Goal: Contribute content: Contribute content

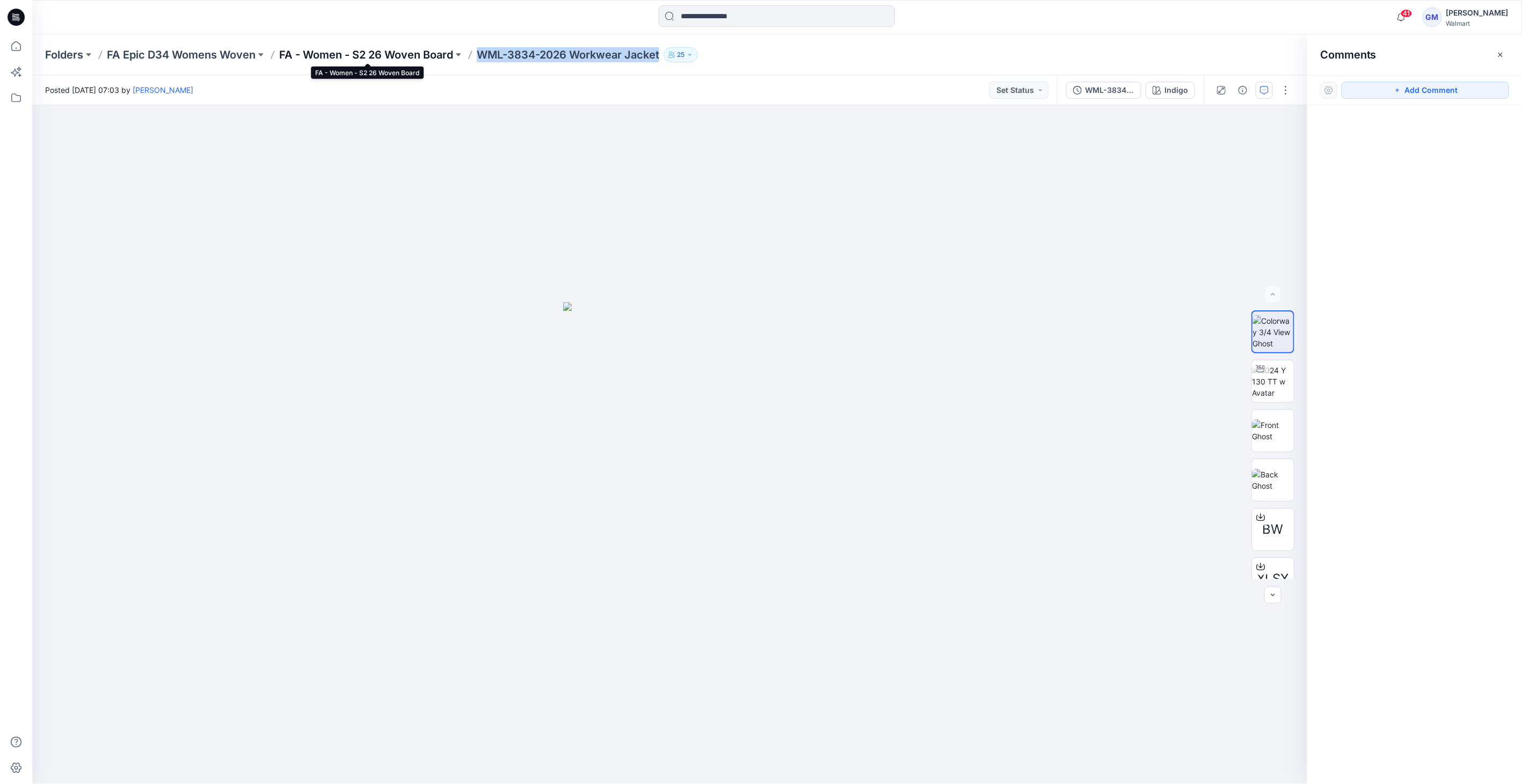
drag, startPoint x: 0, startPoint y: 0, endPoint x: 326, endPoint y: 58, distance: 331.1
click at [326, 58] on p "FA - Women - S2 26 Woven Board" at bounding box center [366, 55] width 174 height 15
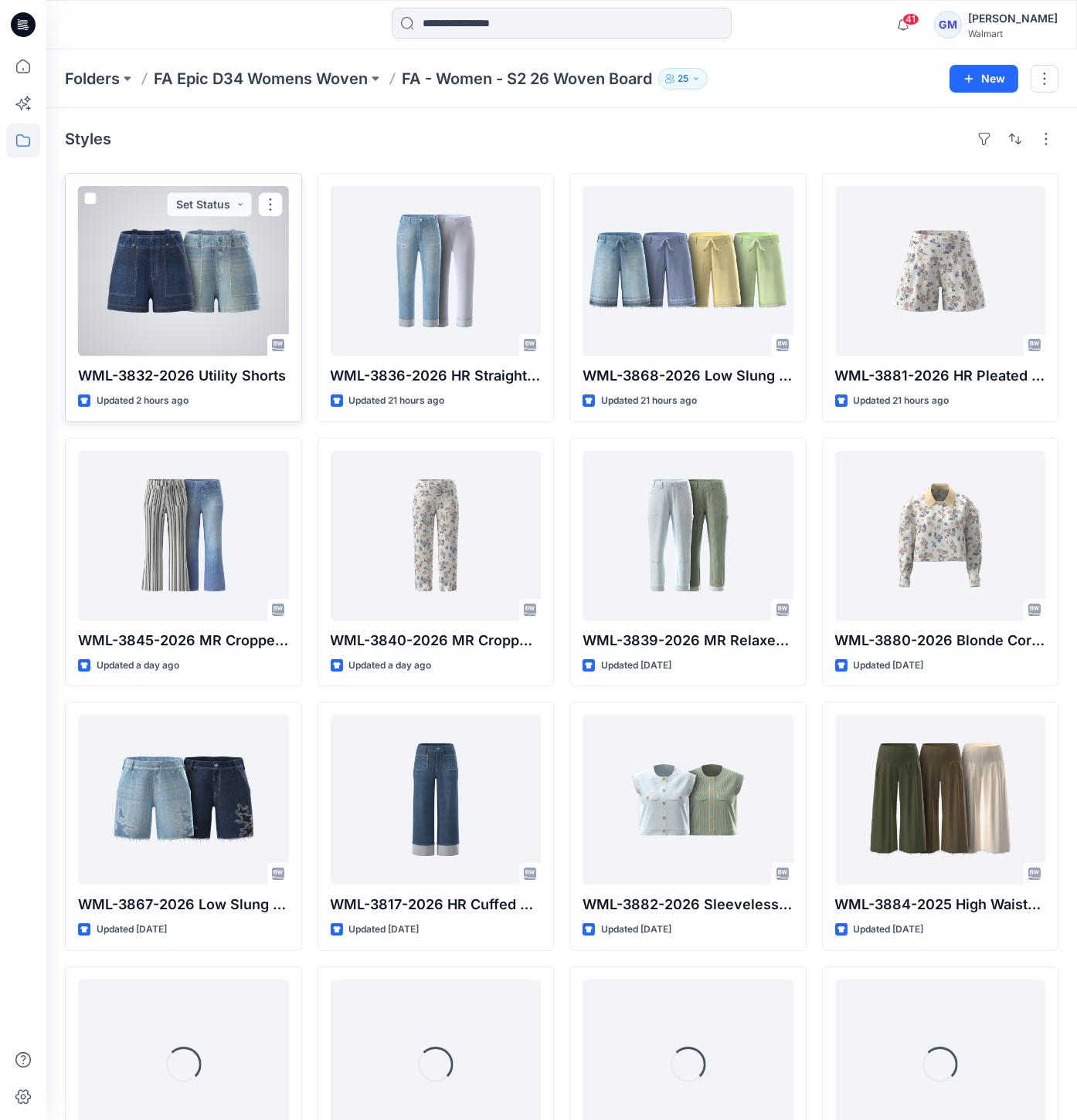
click at [163, 283] on div at bounding box center [183, 270] width 211 height 170
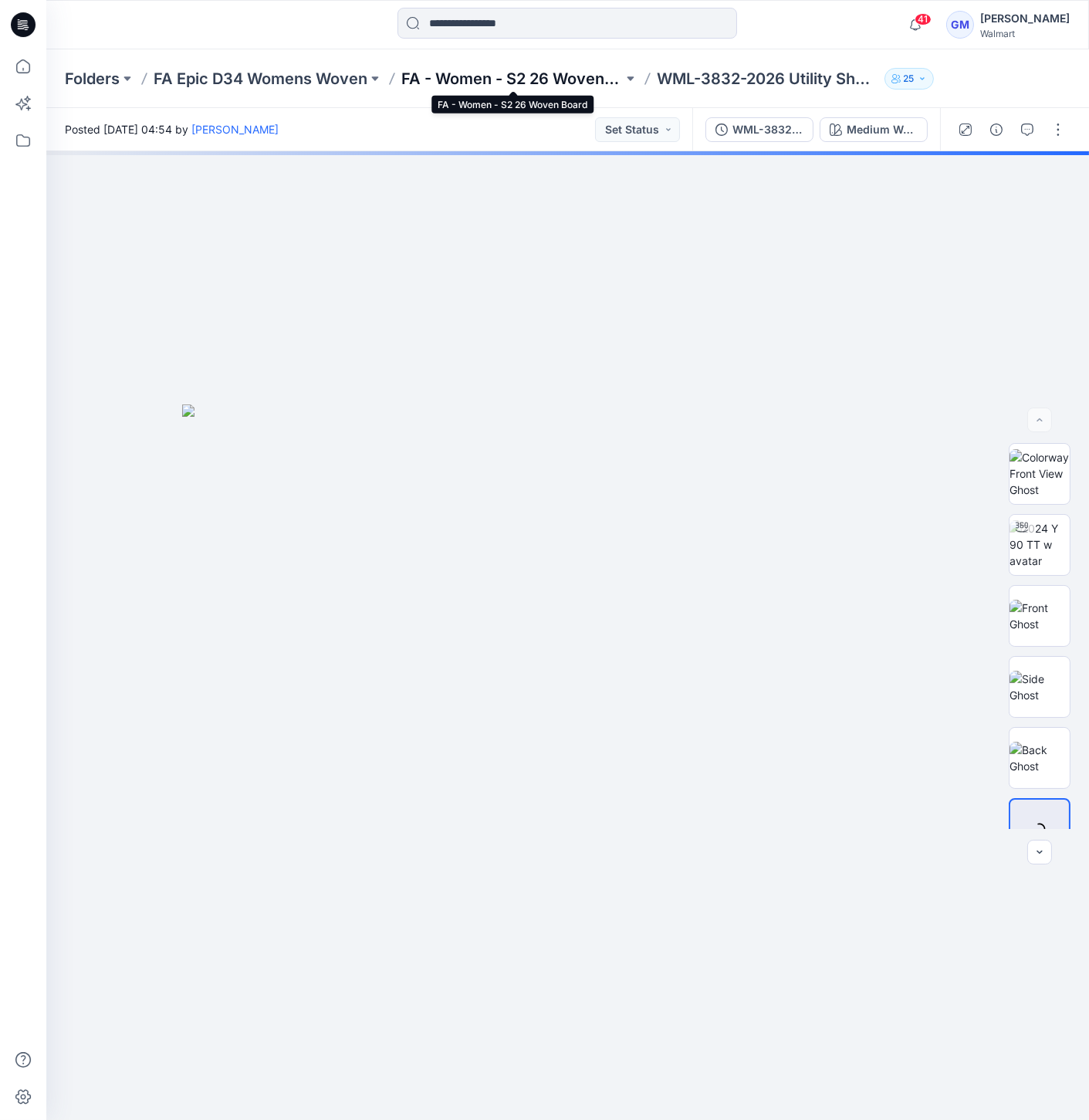
click at [560, 80] on p "FA - Women - S2 26 Woven Board" at bounding box center [512, 79] width 221 height 21
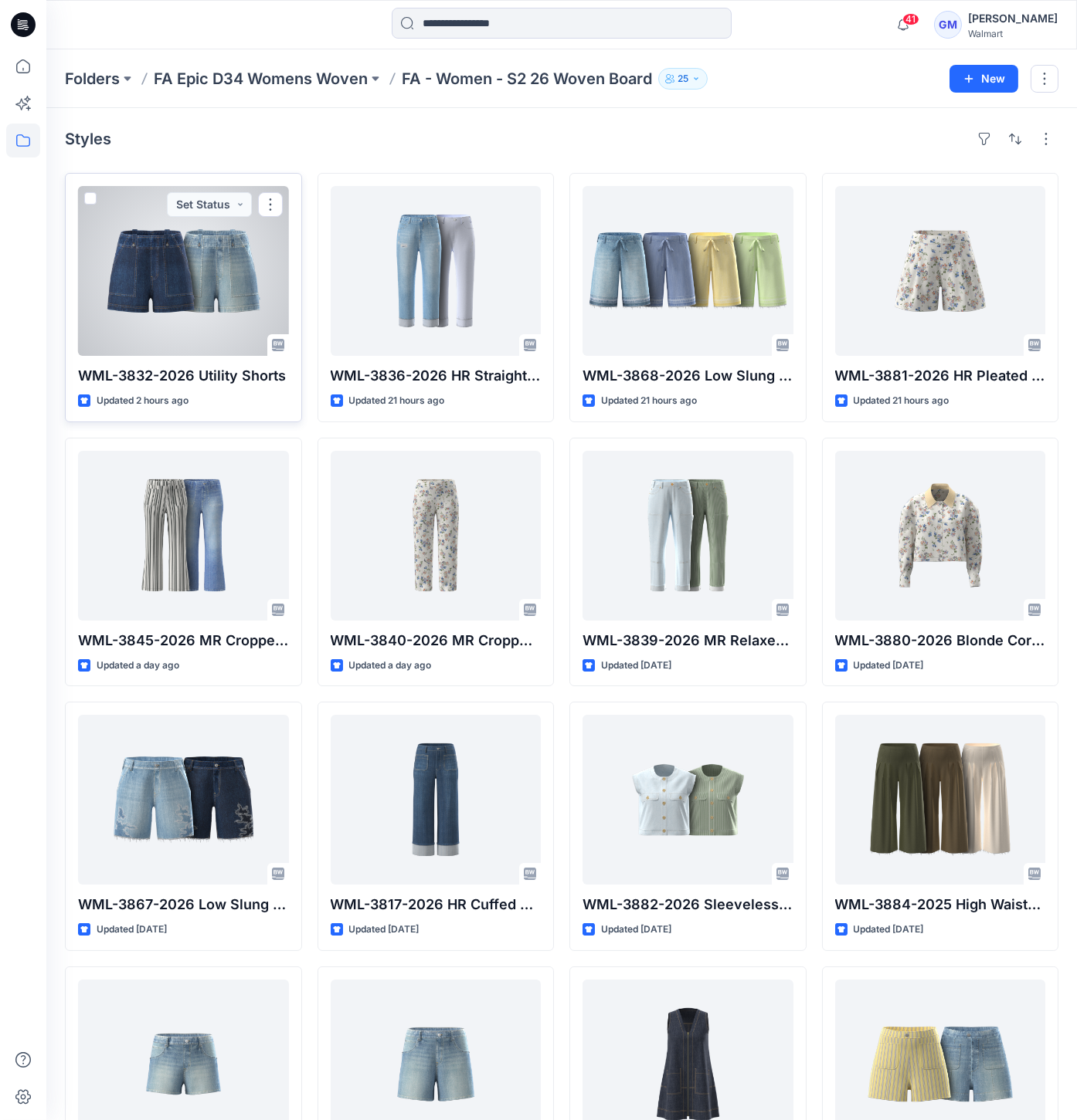
click at [194, 318] on div at bounding box center [183, 270] width 211 height 170
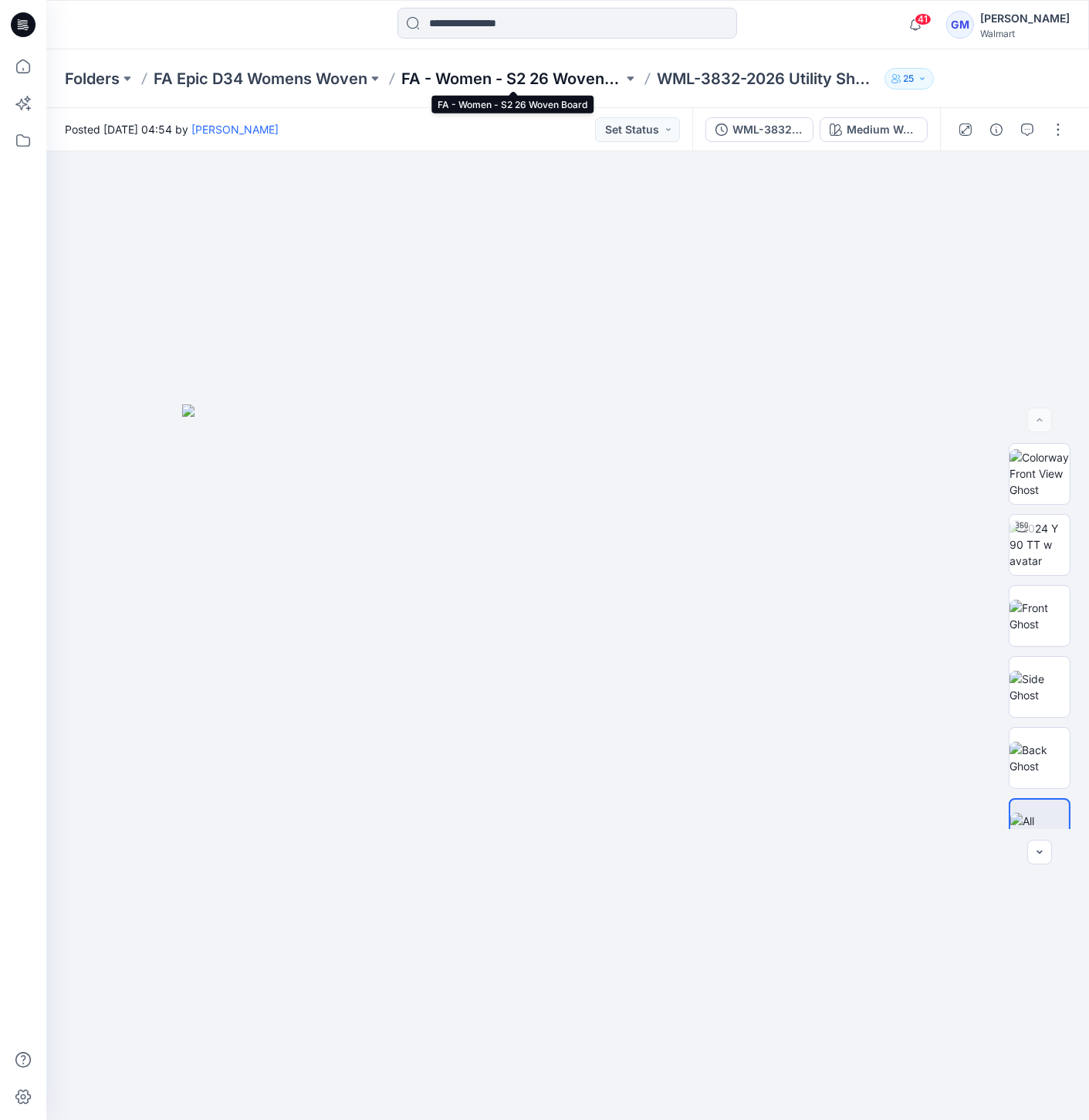
click at [491, 73] on p "FA - Women - S2 26 Woven Board" at bounding box center [512, 79] width 221 height 21
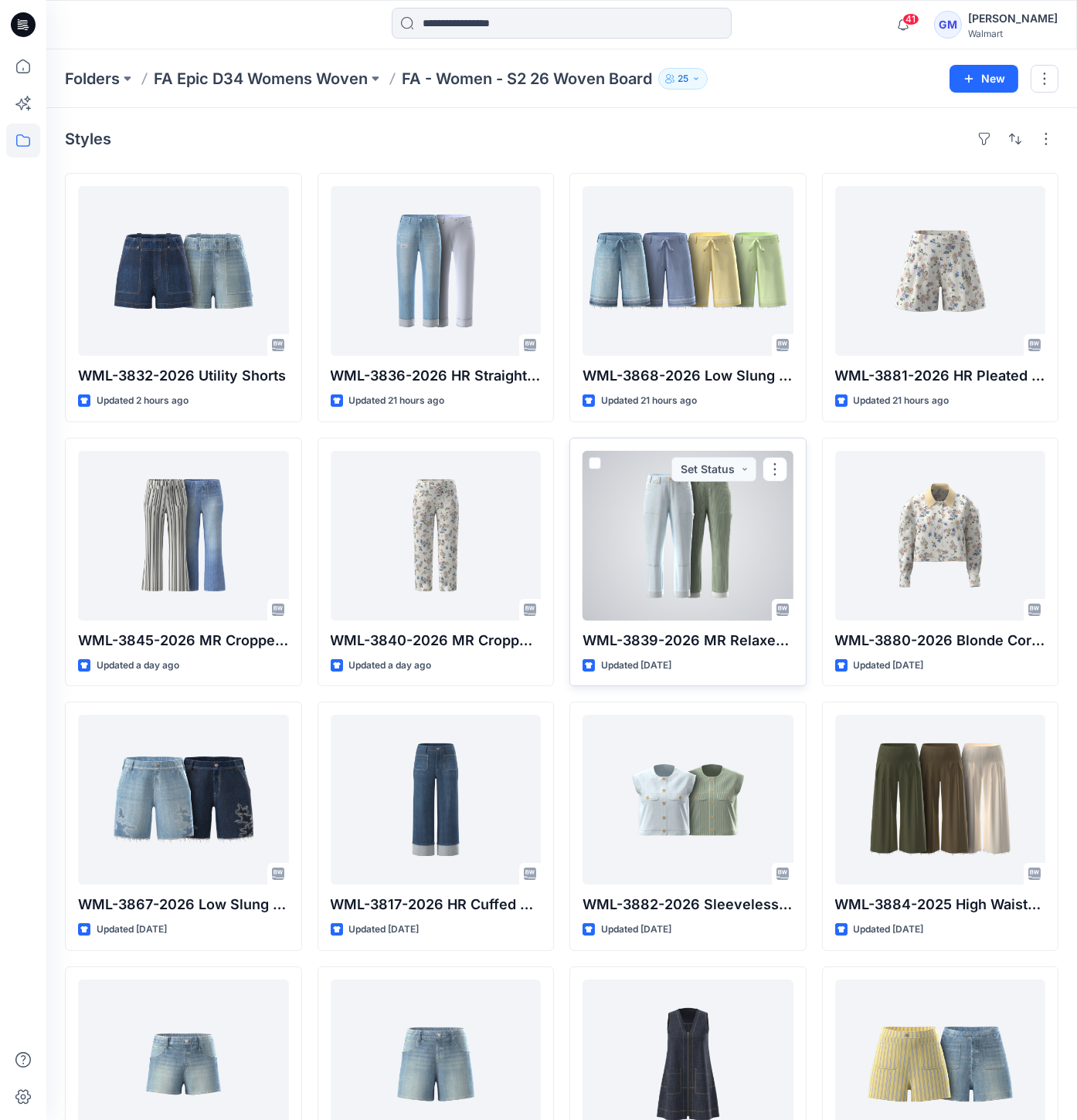
scroll to position [599, 0]
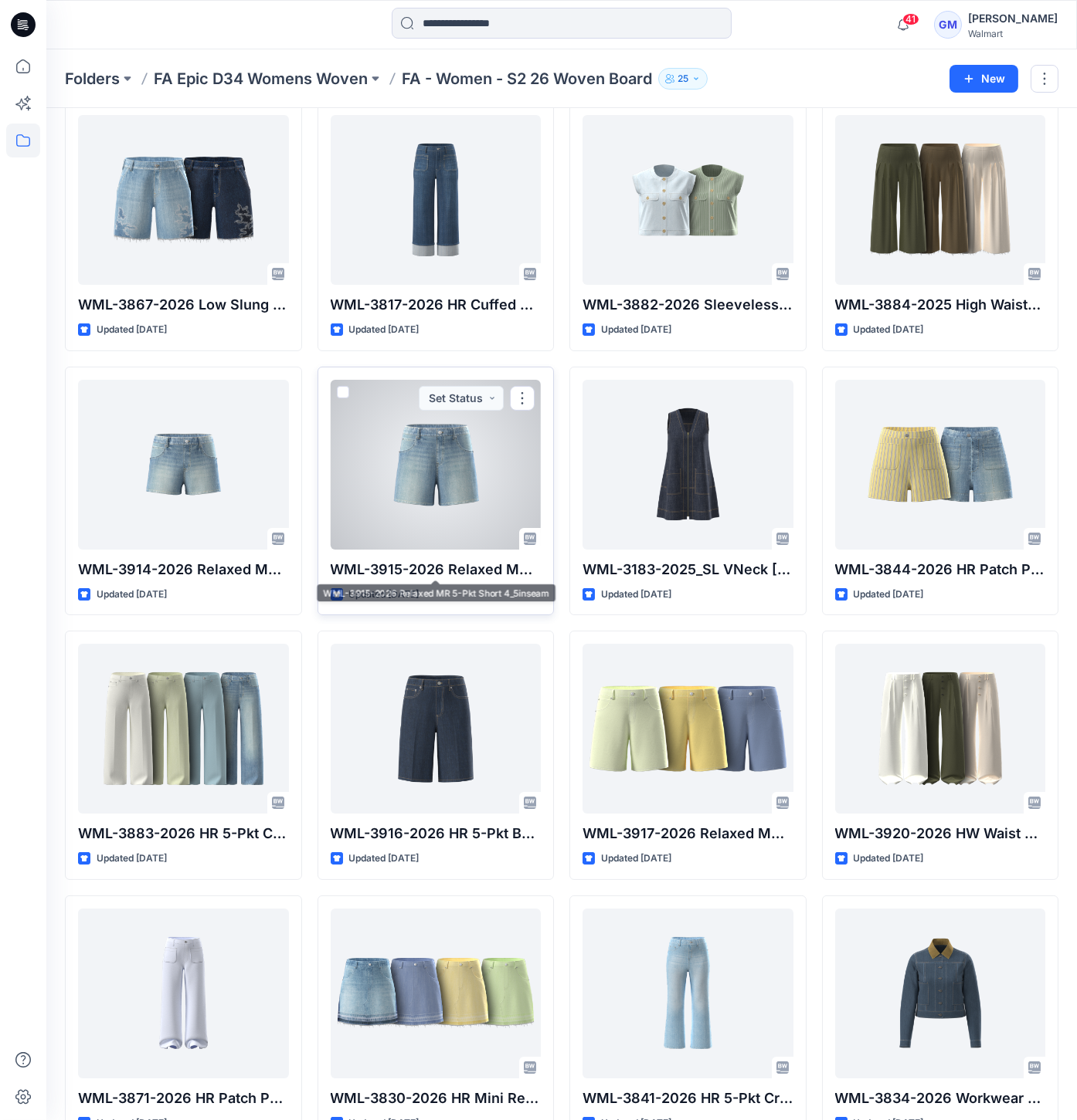
click at [397, 533] on div at bounding box center [435, 465] width 211 height 170
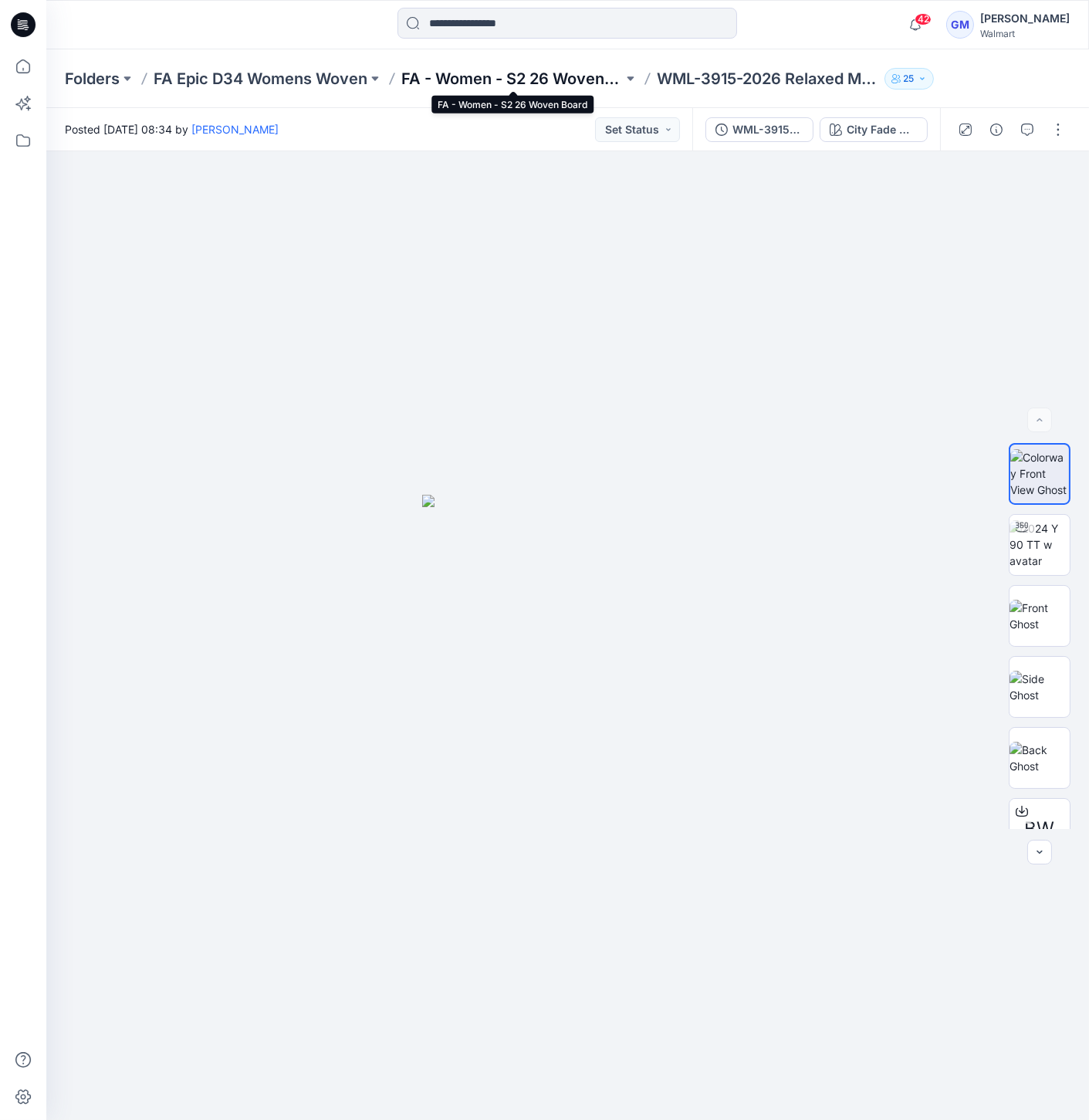
click at [510, 83] on p "FA - Women - S2 26 Woven Board" at bounding box center [512, 79] width 221 height 21
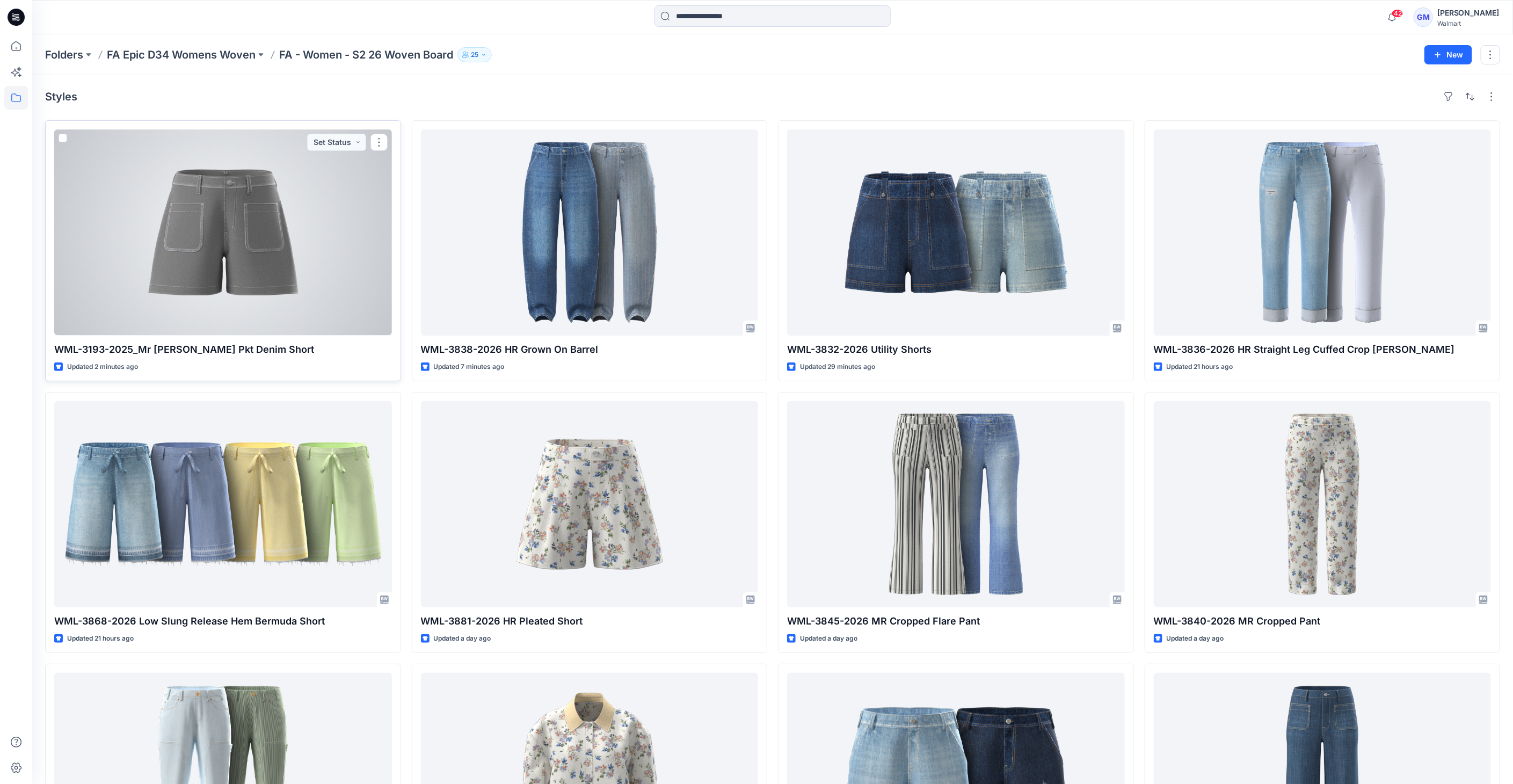
click at [296, 264] on div at bounding box center [223, 232] width 338 height 206
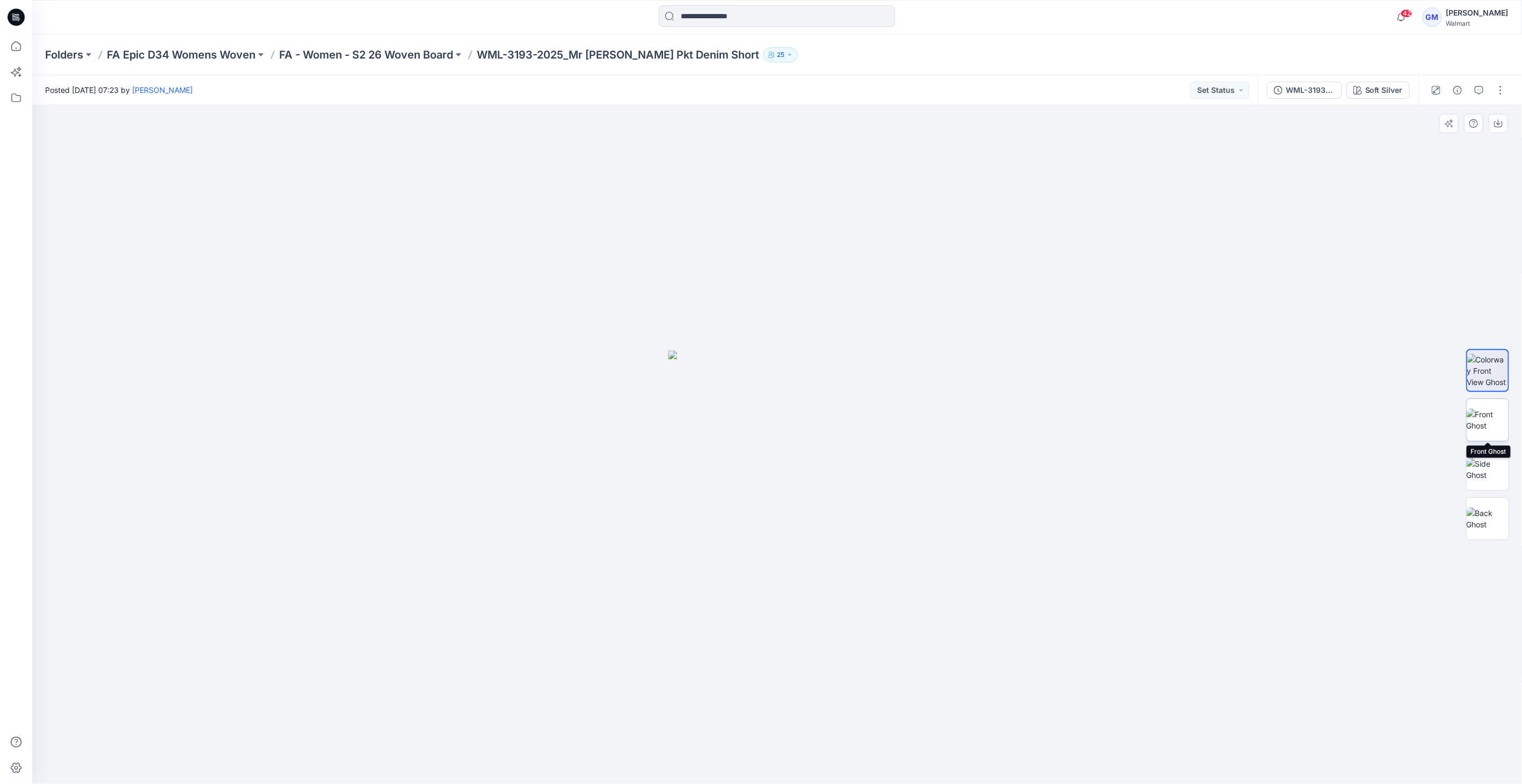
click at [1495, 429] on img at bounding box center [1487, 420] width 42 height 23
click at [1489, 458] on img at bounding box center [1487, 469] width 42 height 23
click at [1487, 516] on img at bounding box center [1487, 518] width 42 height 23
click at [1487, 460] on img at bounding box center [1487, 469] width 42 height 23
click at [1493, 509] on img at bounding box center [1487, 518] width 42 height 23
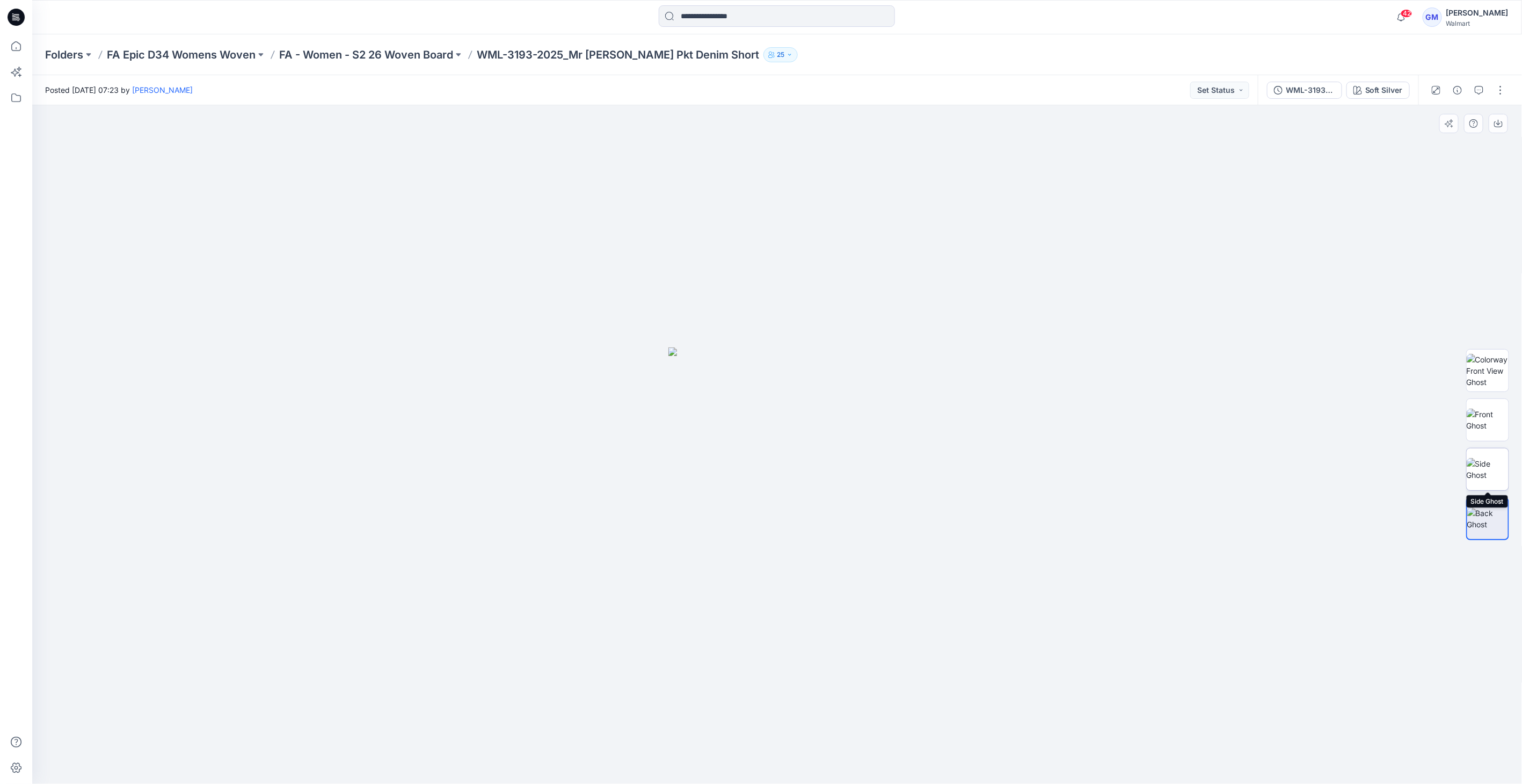
click at [1488, 469] on img at bounding box center [1487, 469] width 42 height 23
click at [1487, 390] on img at bounding box center [1487, 395] width 42 height 34
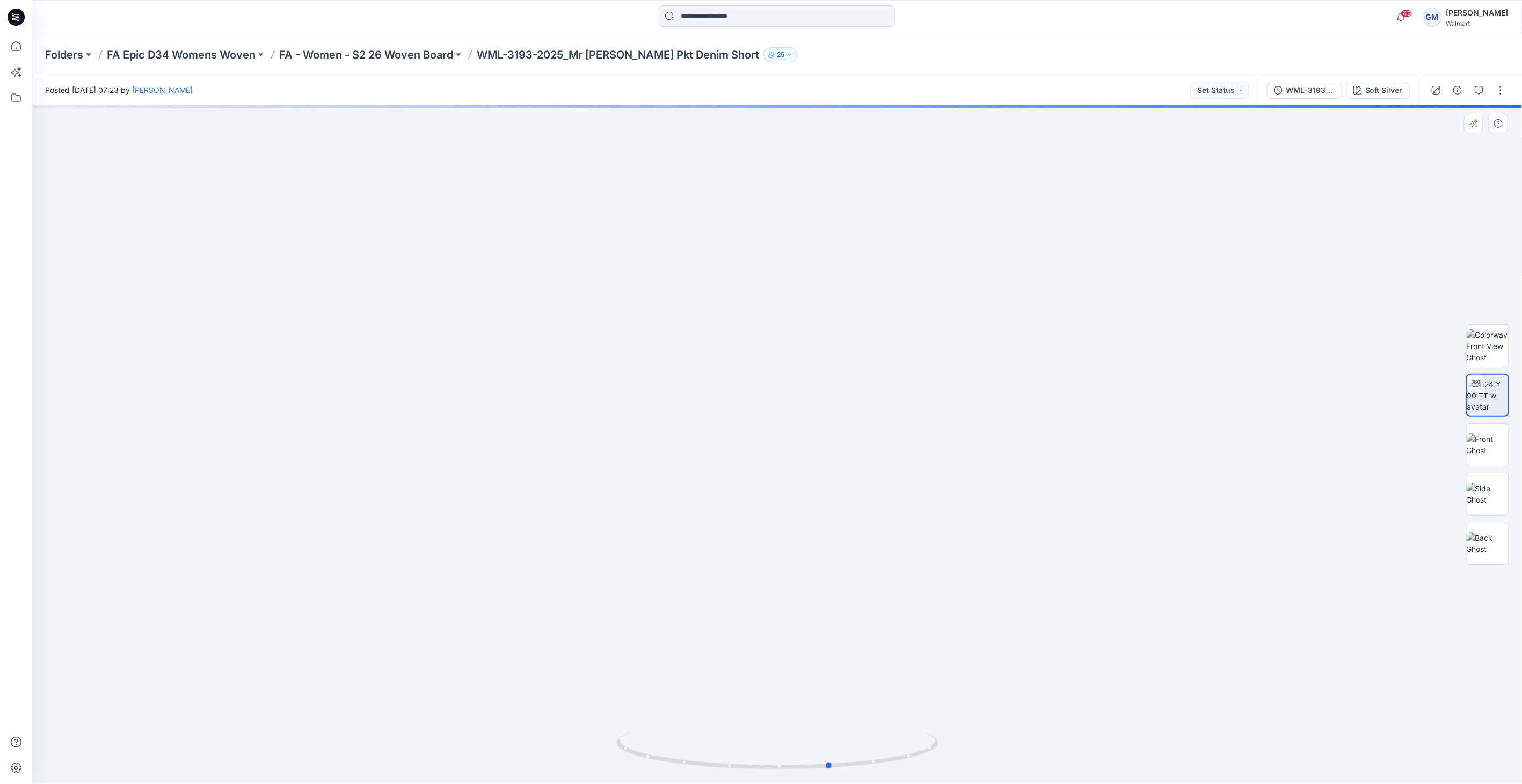
drag, startPoint x: 777, startPoint y: 767, endPoint x: 583, endPoint y: 720, distance: 199.6
click at [516, 747] on div at bounding box center [777, 444] width 1490 height 678
click at [1493, 466] on div at bounding box center [1487, 444] width 43 height 43
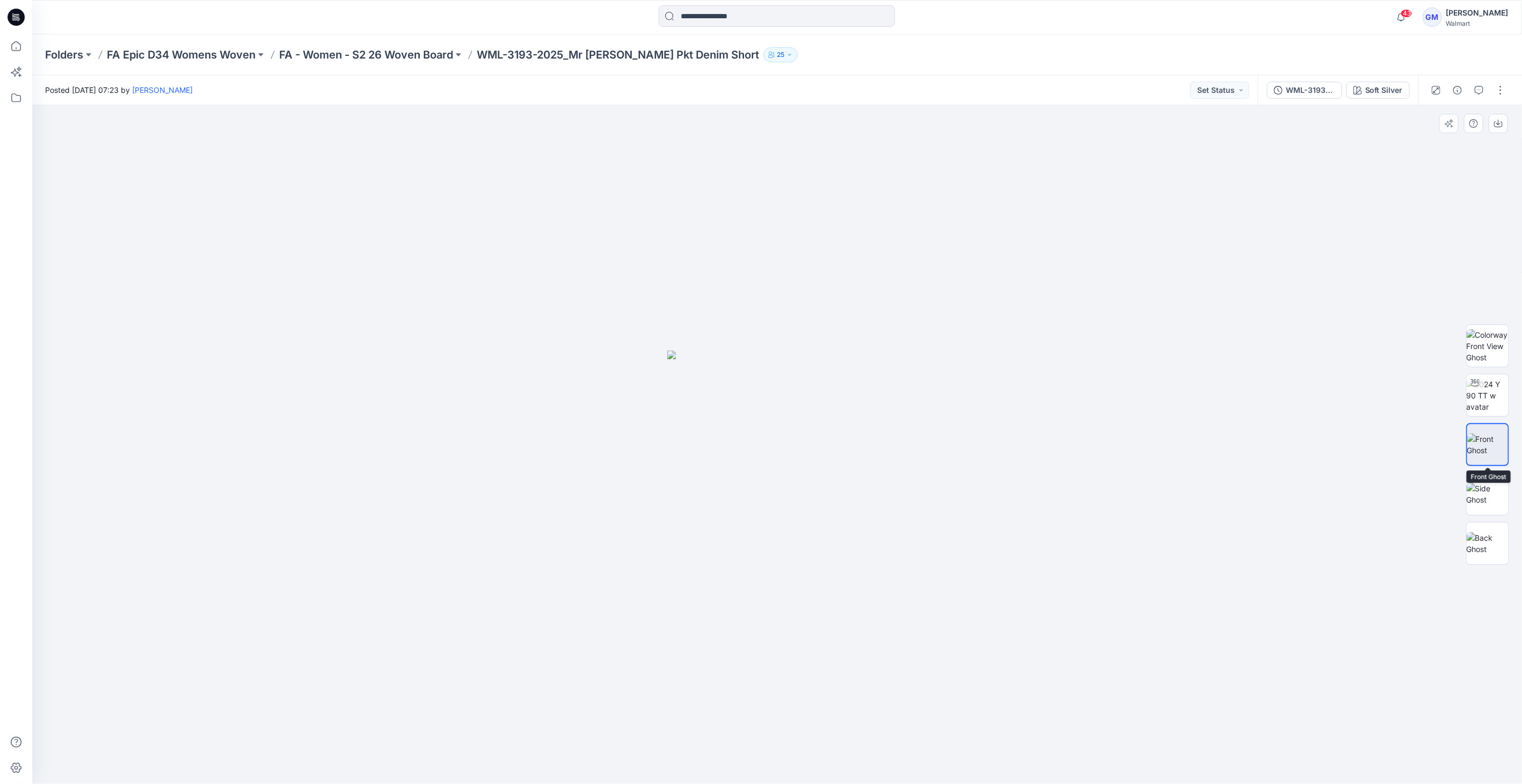
click at [1488, 454] on img at bounding box center [1487, 445] width 41 height 23
click at [1497, 498] on img at bounding box center [1487, 494] width 42 height 23
drag, startPoint x: 575, startPoint y: 56, endPoint x: 719, endPoint y: 56, distance: 144.0
click at [719, 56] on div "Folders FA Epic D34 Womens Woven FA - Women - S2 26 Woven Board WML-3193-2025_M…" at bounding box center [735, 55] width 1380 height 15
copy div "Mr [PERSON_NAME] Pkt Denim Short 25"
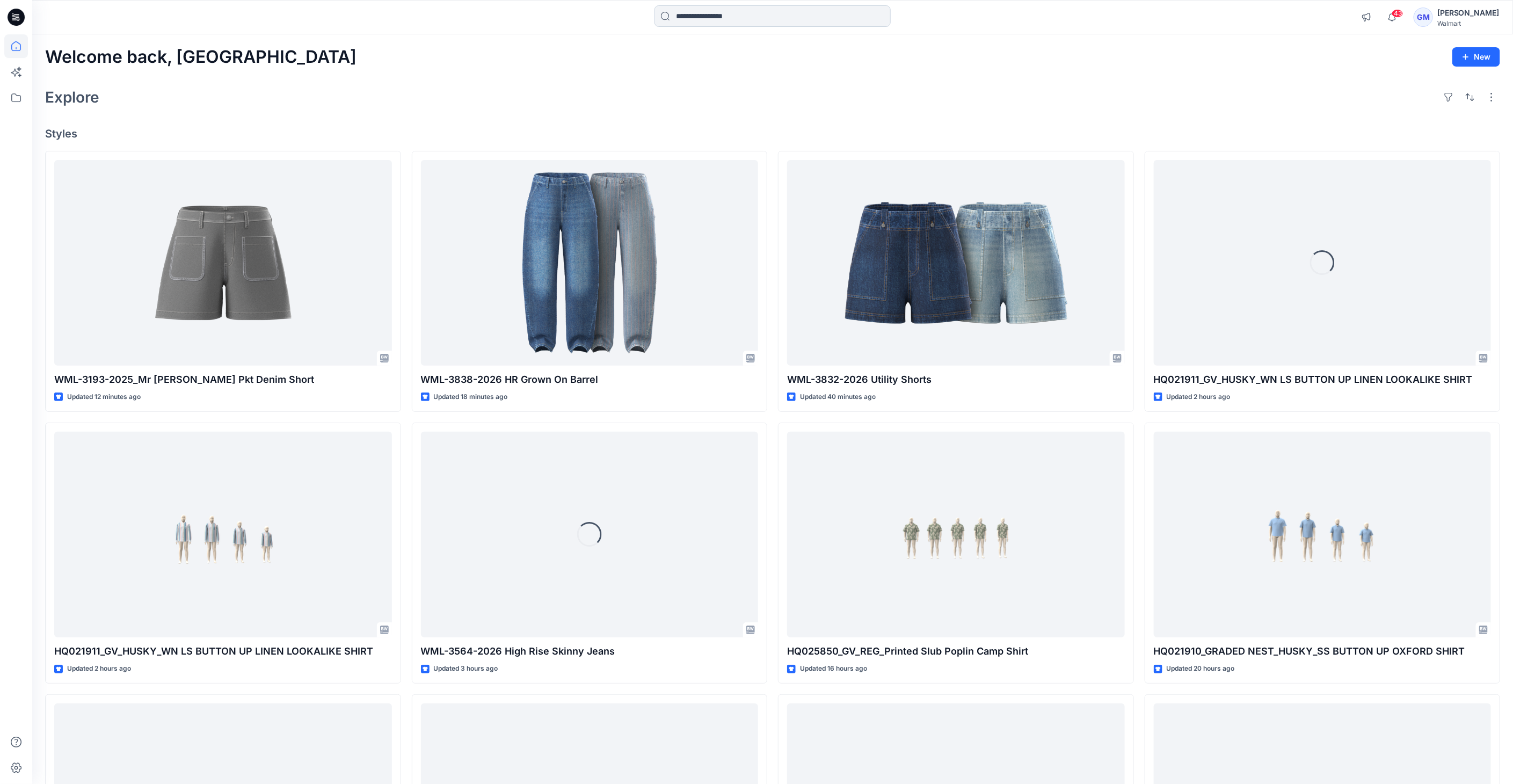
click at [713, 13] on input at bounding box center [772, 16] width 236 height 21
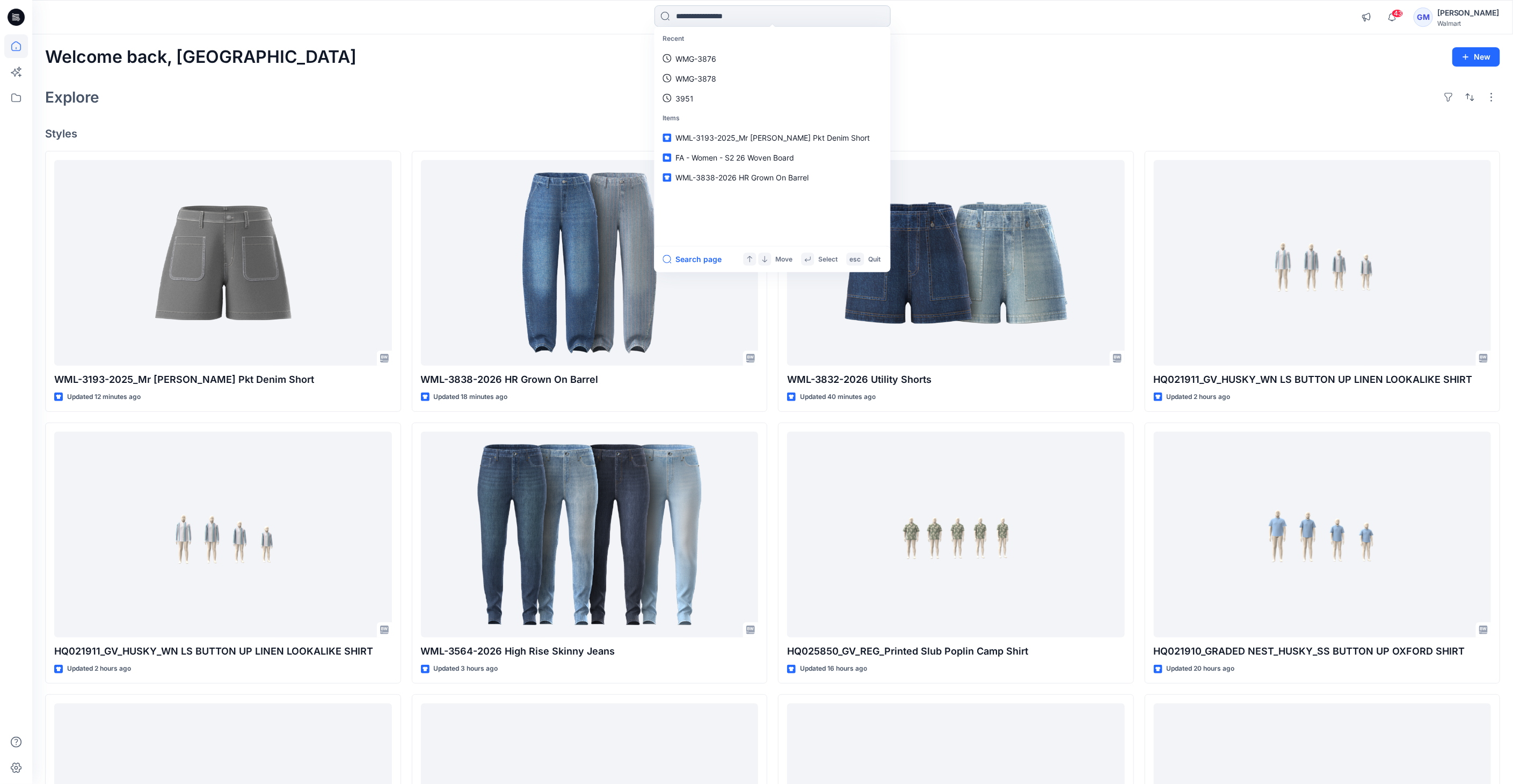
paste input "**********"
type input "**********"
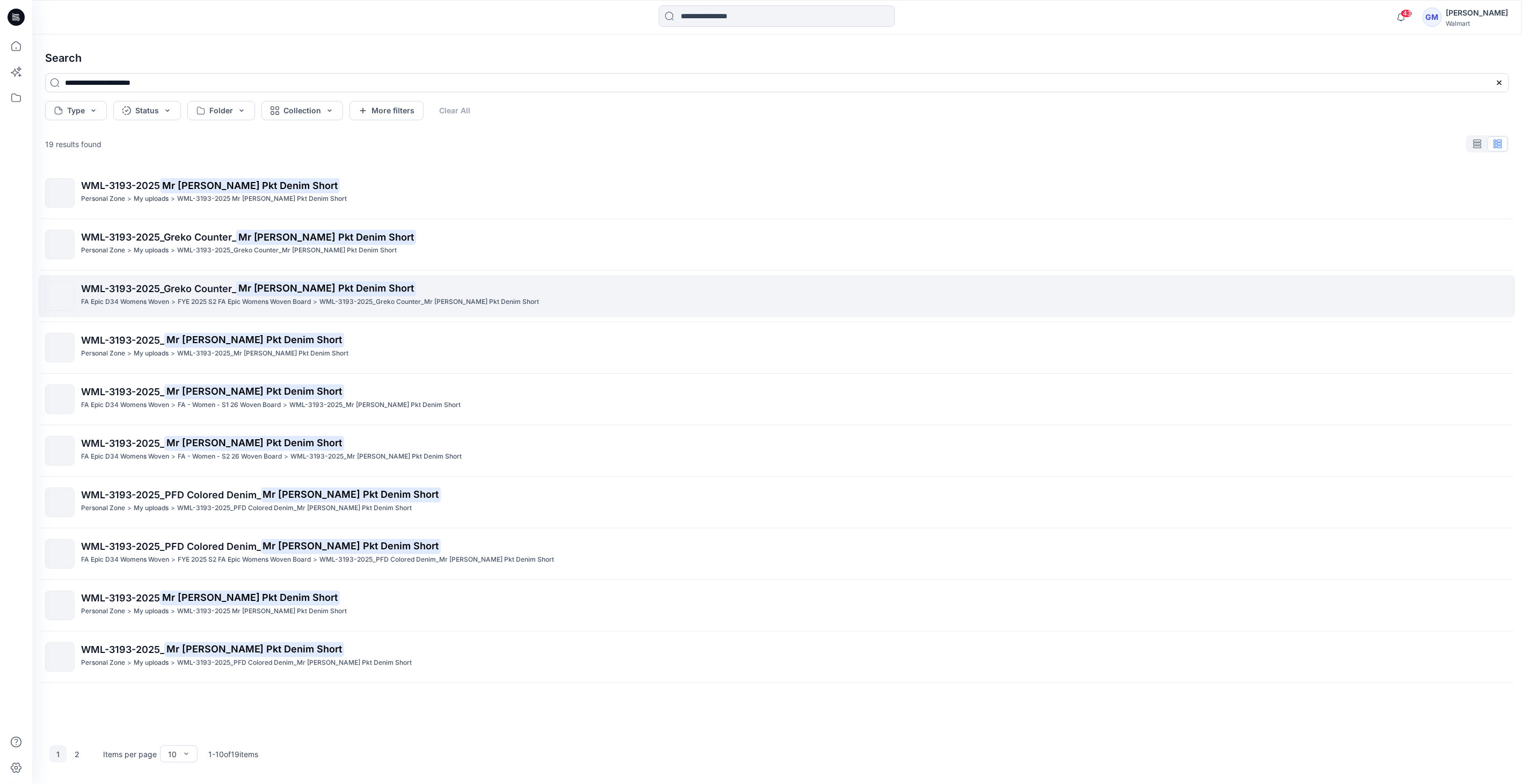
click at [480, 282] on p "WML-3193-2025_Greko Counter_ Mr Patch Pkt Denim Short" at bounding box center [795, 288] width 1428 height 15
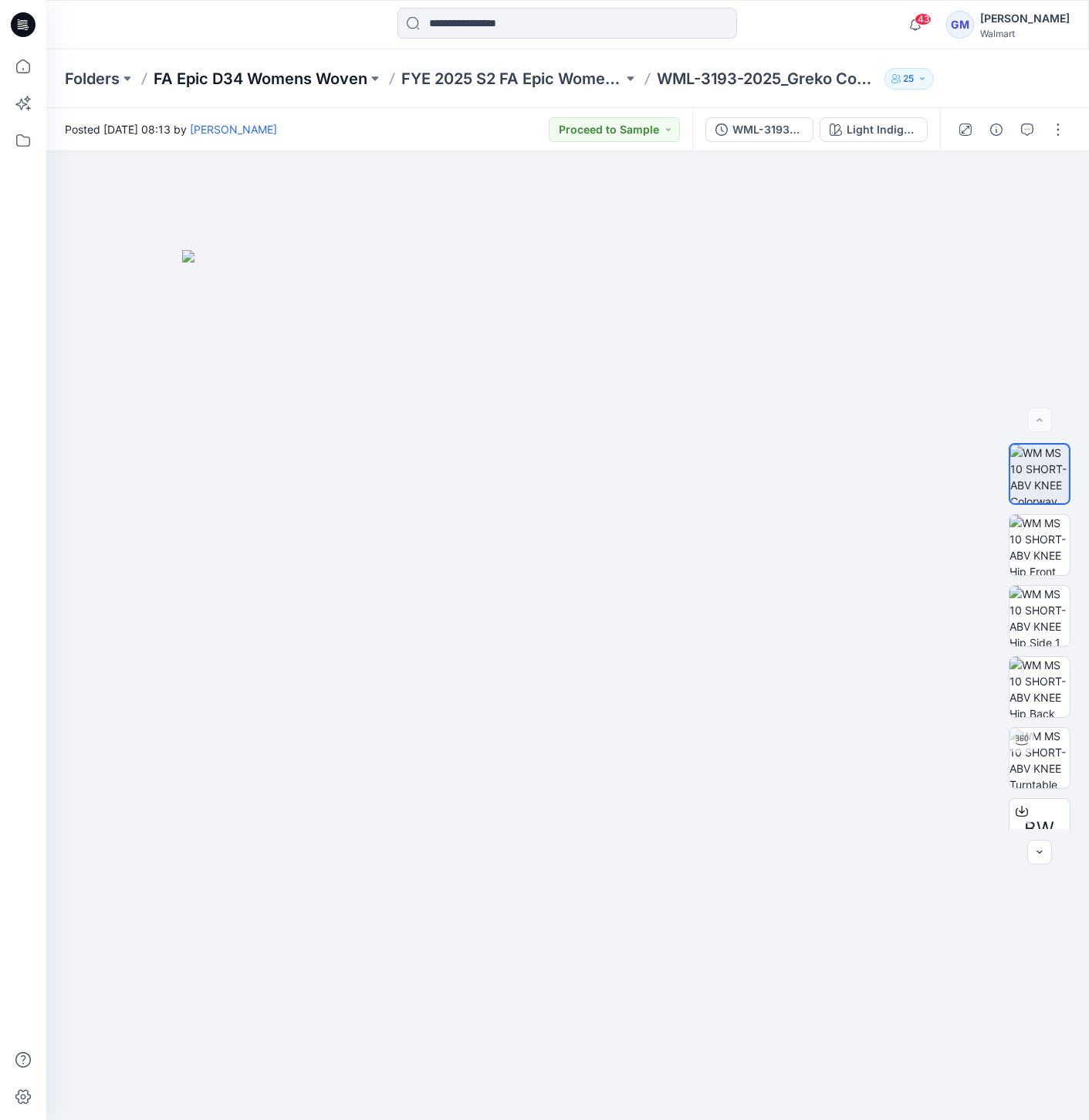
click at [309, 70] on p "FA Epic D34 Womens Woven" at bounding box center [261, 79] width 214 height 21
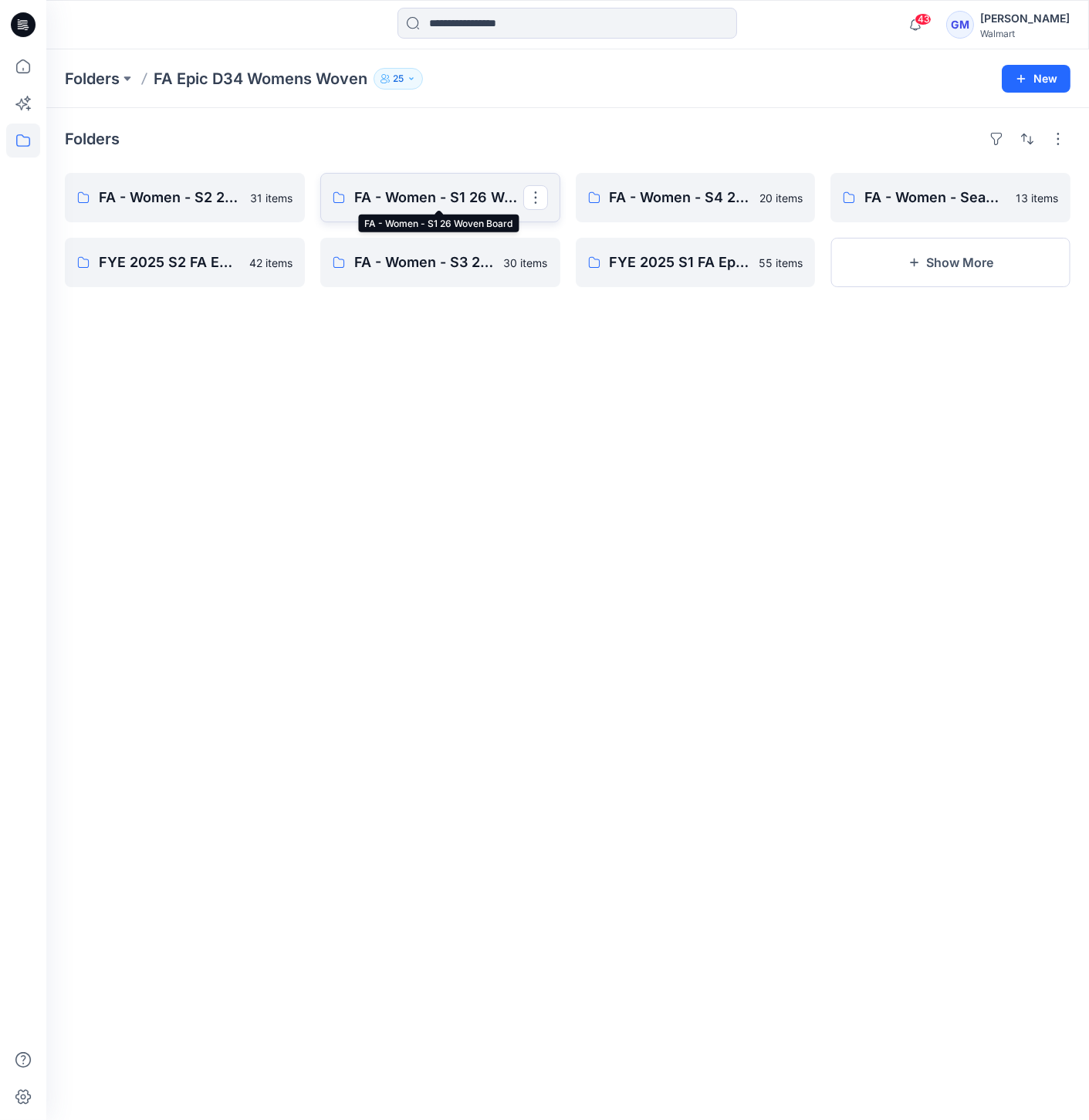
click at [477, 193] on p "FA - Women - S1 26 Woven Board" at bounding box center [439, 197] width 169 height 21
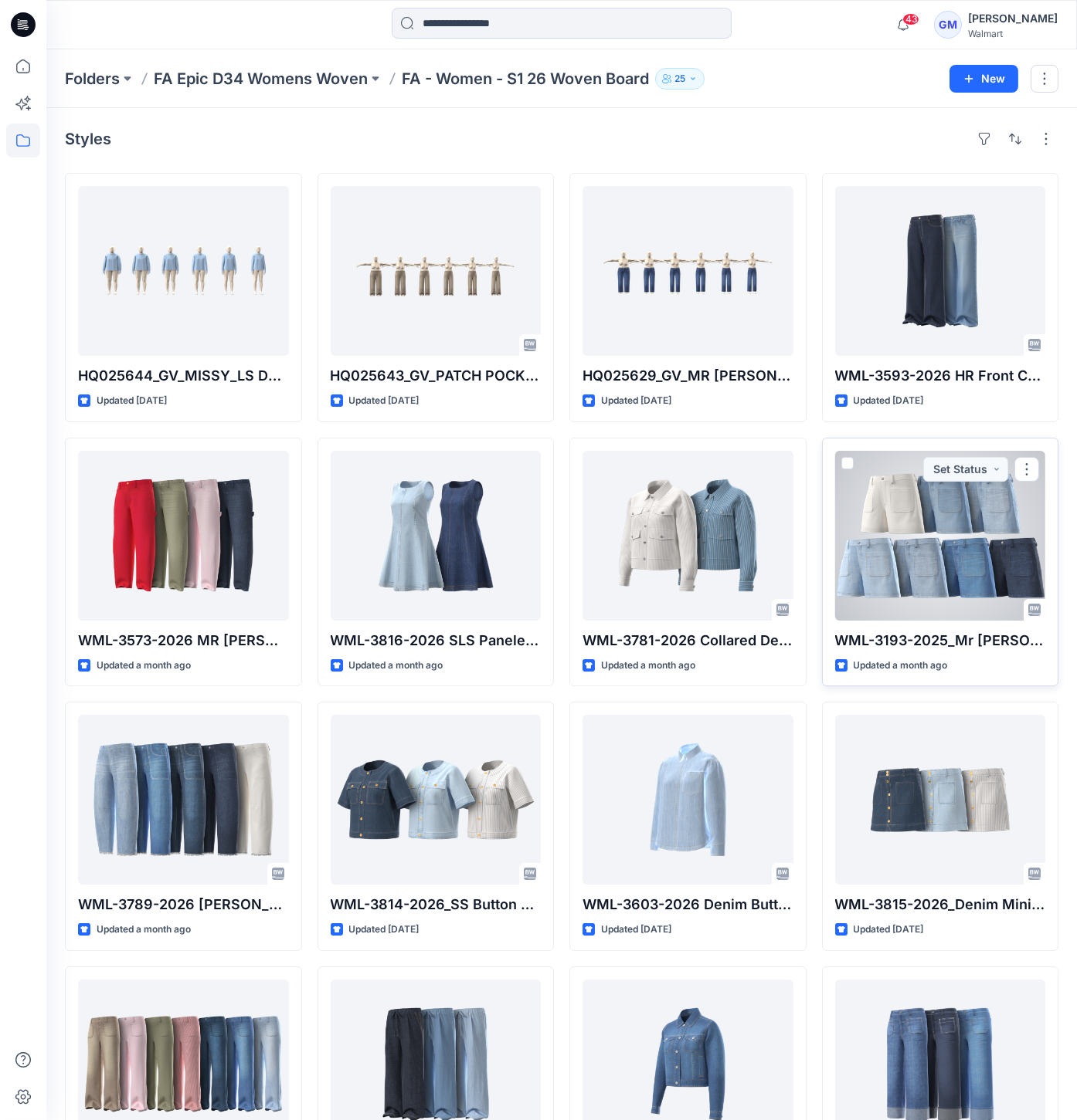
click at [890, 522] on div at bounding box center [939, 536] width 211 height 170
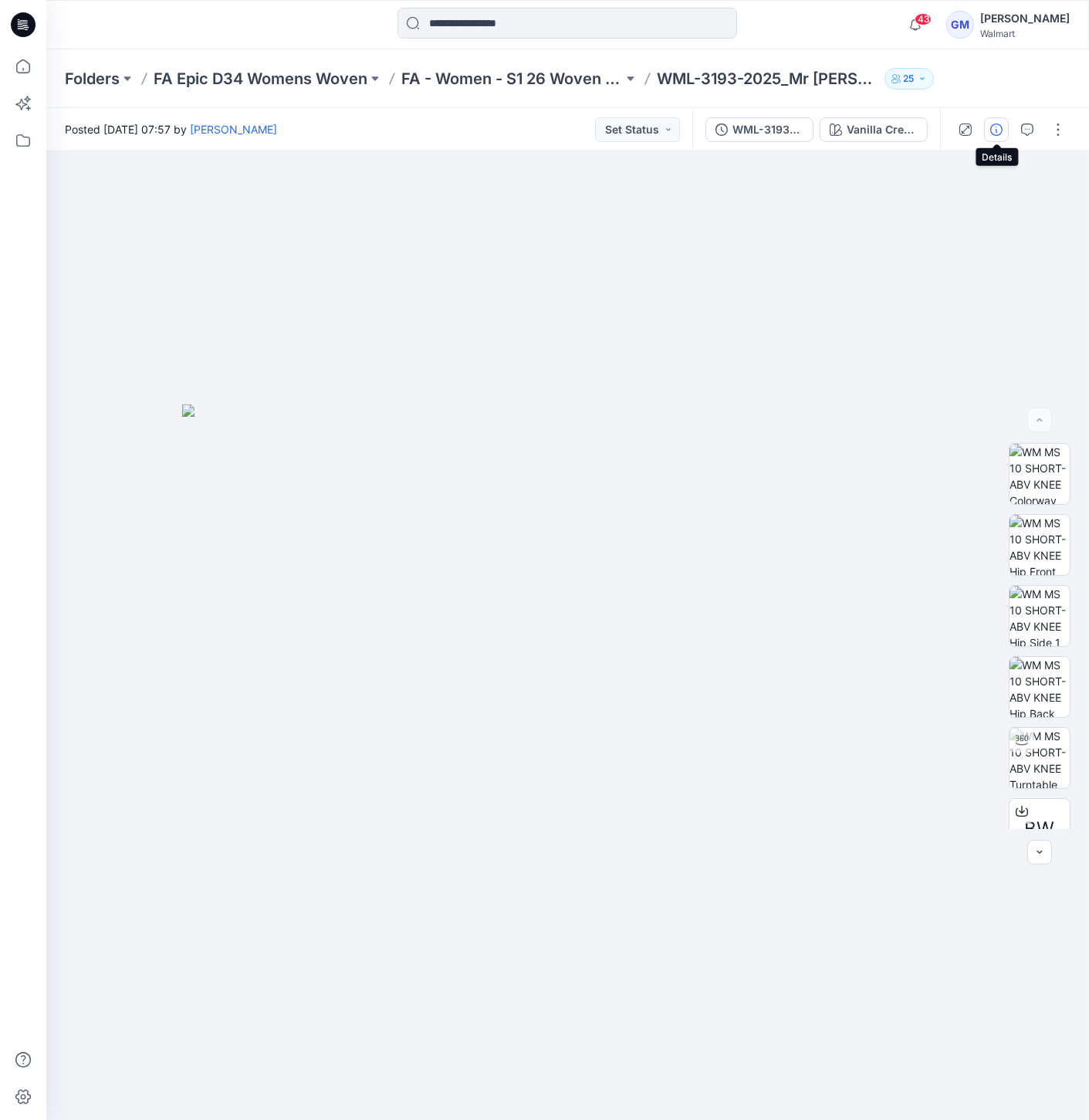
click at [994, 132] on icon "button" at bounding box center [997, 129] width 13 height 13
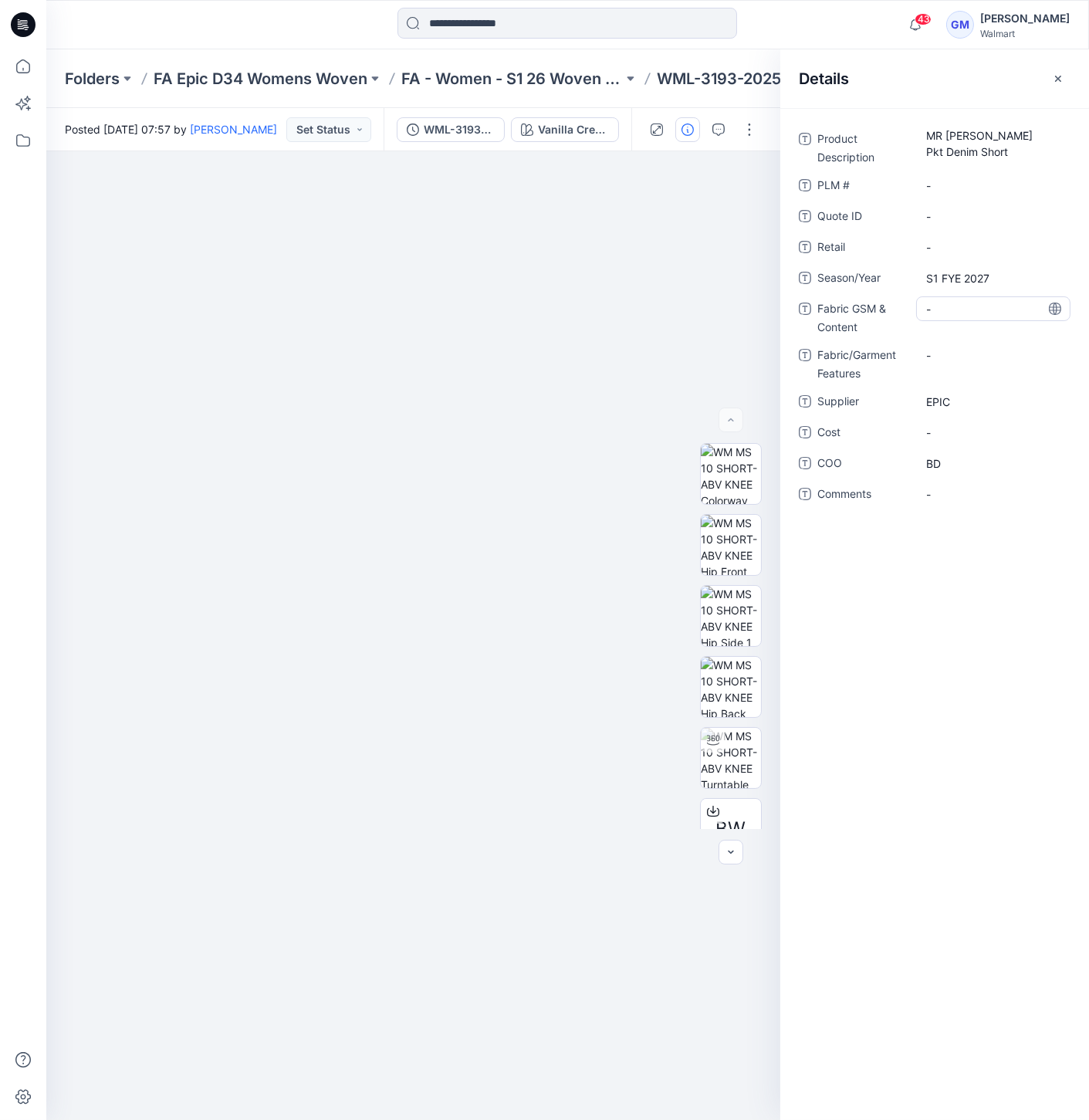
click at [935, 312] on Content "-" at bounding box center [994, 309] width 135 height 16
click at [464, 345] on div at bounding box center [413, 635] width 734 height 969
click at [1062, 80] on icon "button" at bounding box center [1058, 78] width 13 height 13
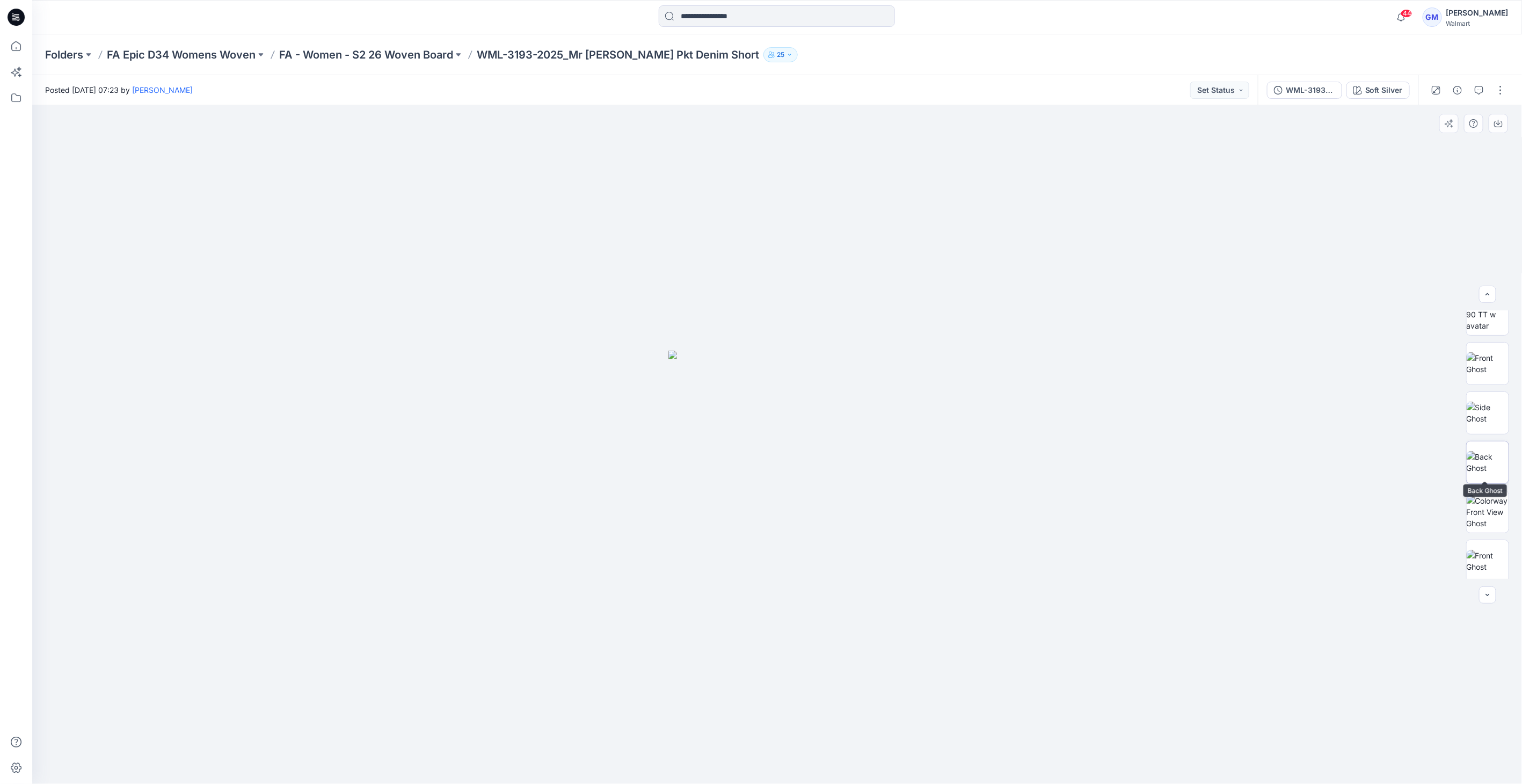
scroll to position [70, 0]
click at [1482, 547] on img at bounding box center [1487, 558] width 42 height 23
click at [1496, 522] on img at bounding box center [1487, 508] width 42 height 34
click at [1468, 470] on img at bounding box center [1487, 459] width 42 height 23
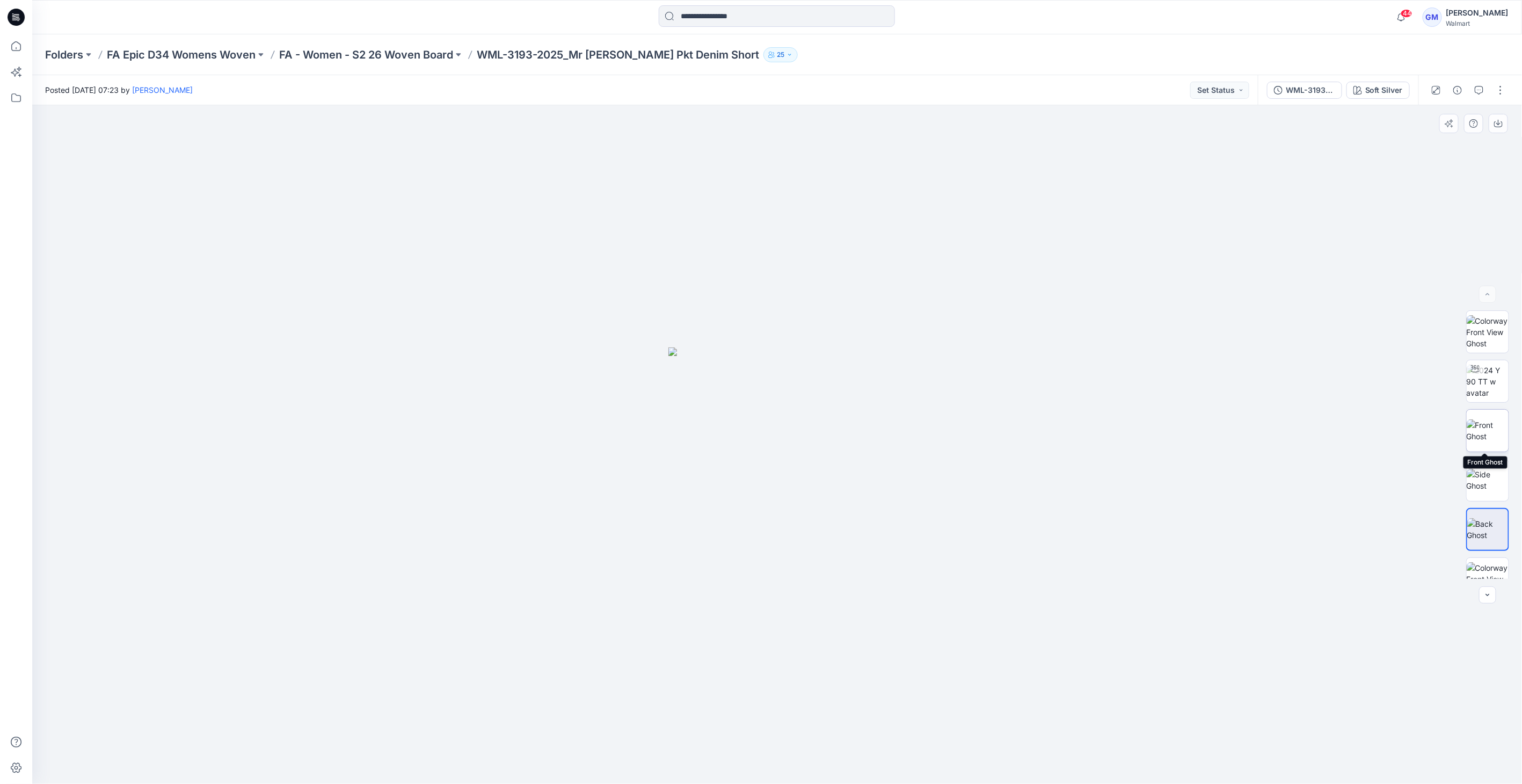
click at [1493, 440] on img at bounding box center [1487, 431] width 42 height 23
click at [1496, 499] on img at bounding box center [1487, 508] width 42 height 34
click at [1490, 90] on div at bounding box center [1468, 90] width 99 height 30
click at [1499, 89] on button "button" at bounding box center [1501, 90] width 17 height 17
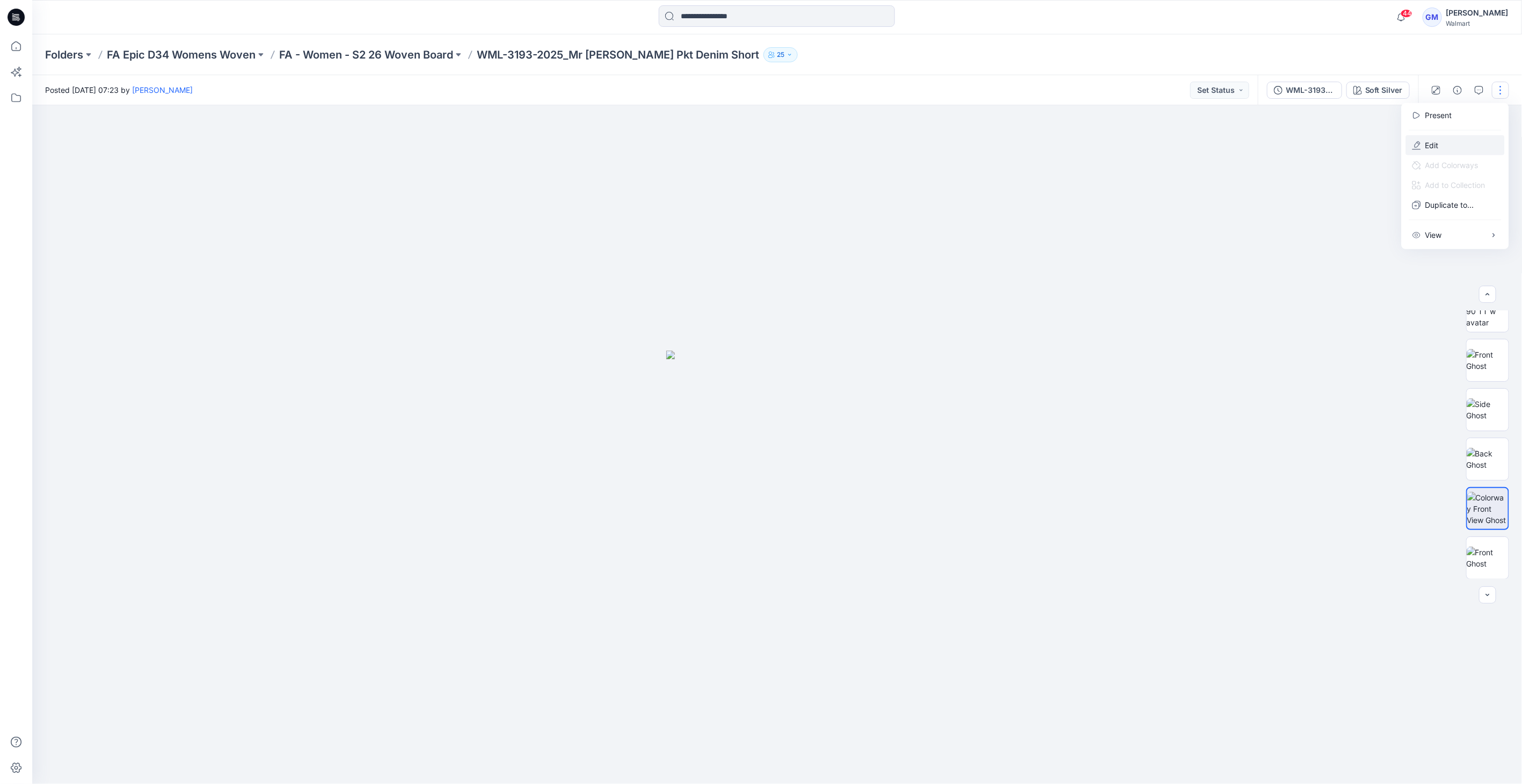
click at [1442, 144] on button "Edit" at bounding box center [1456, 145] width 99 height 20
click at [1438, 151] on p "Edit" at bounding box center [1432, 145] width 13 height 11
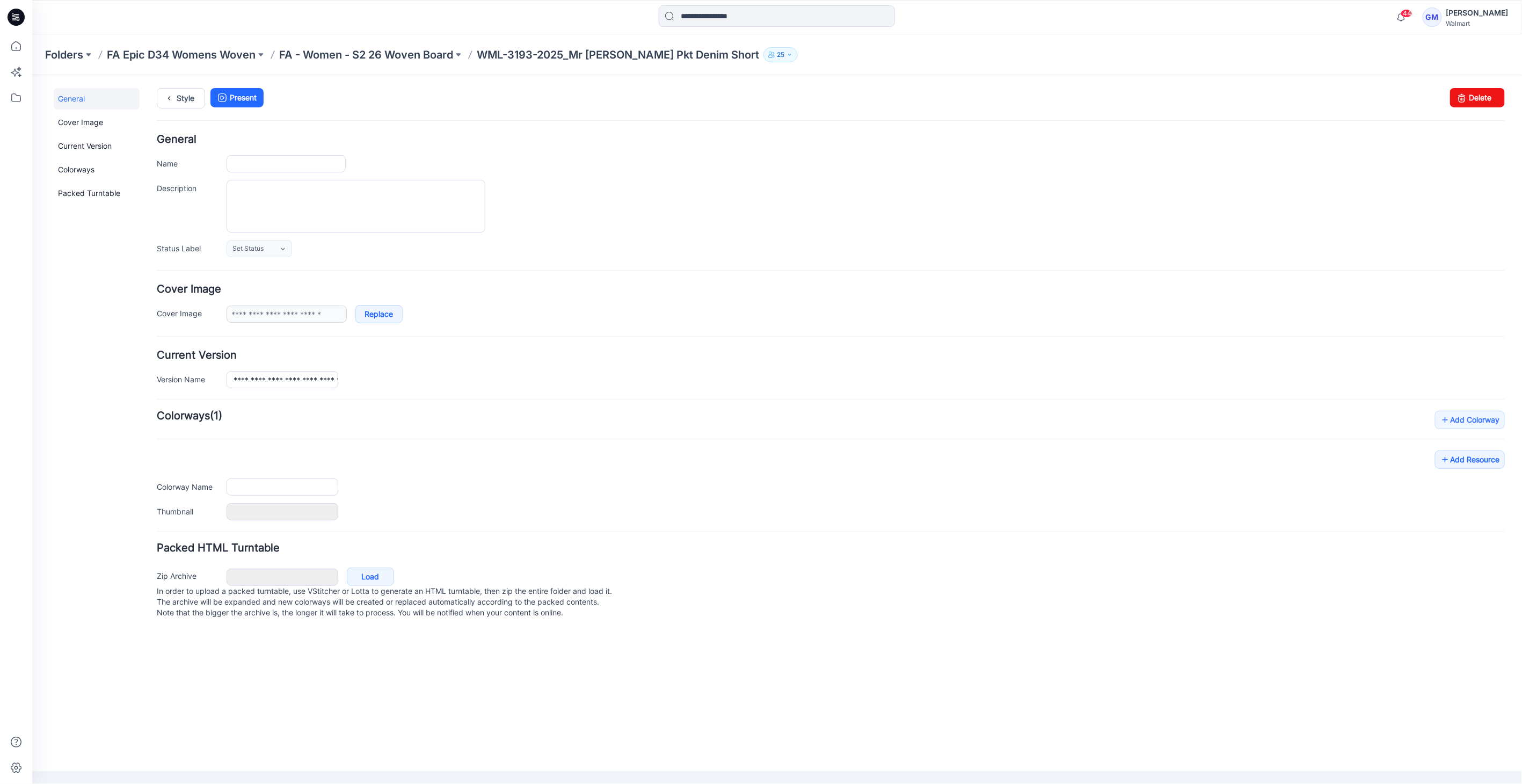
type input "**********"
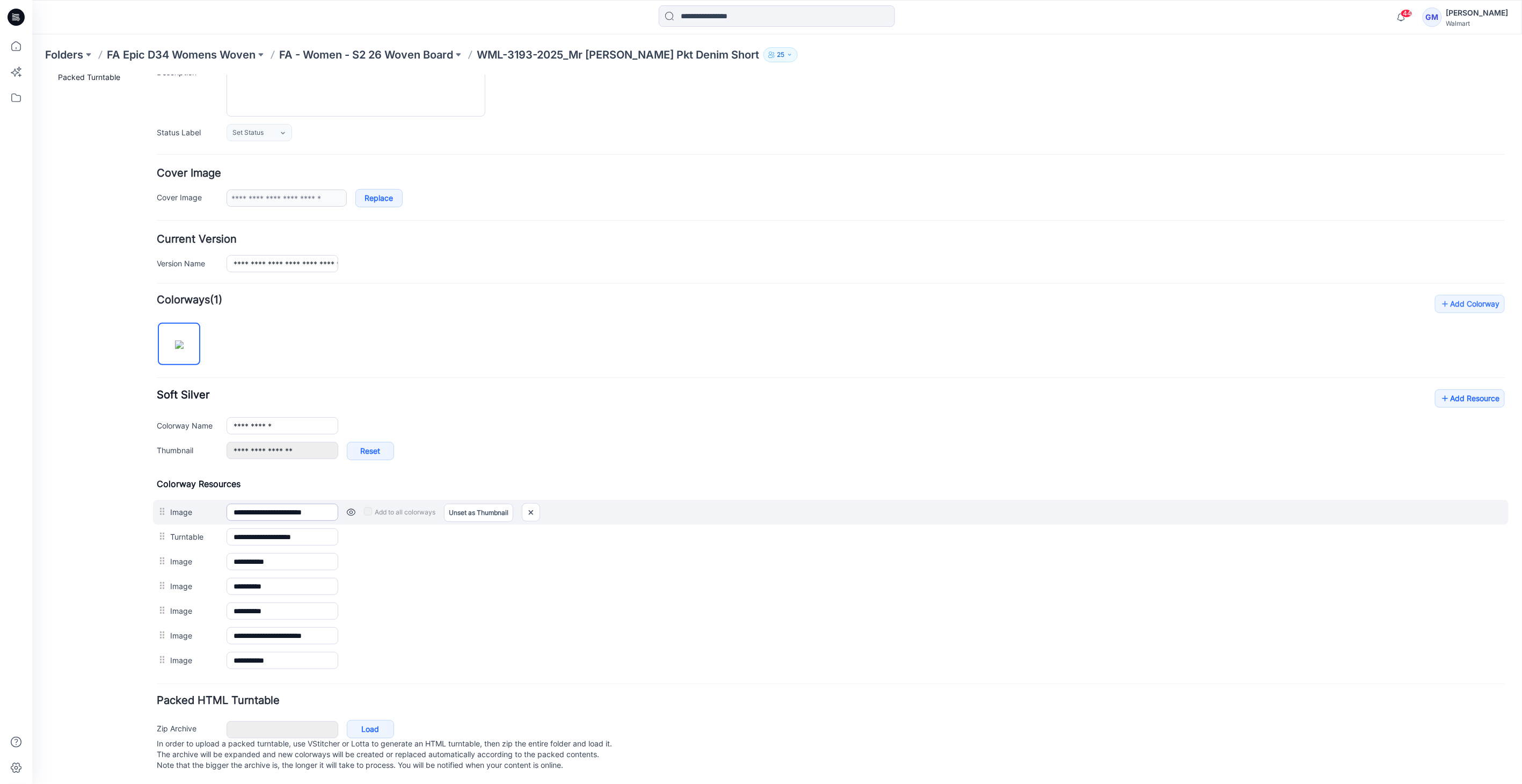
scroll to position [123, 0]
click at [533, 502] on img at bounding box center [531, 510] width 17 height 17
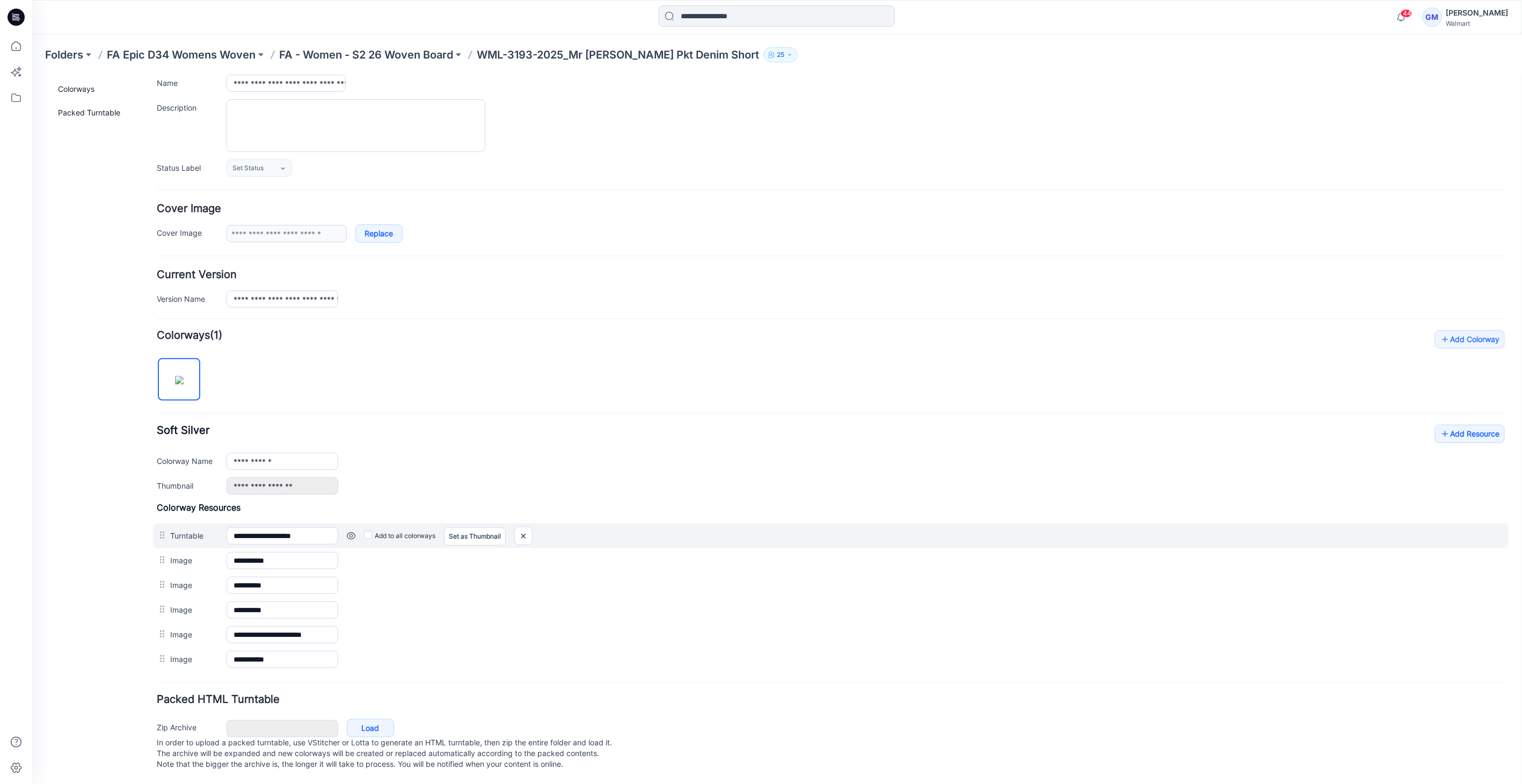
scroll to position [87, 0]
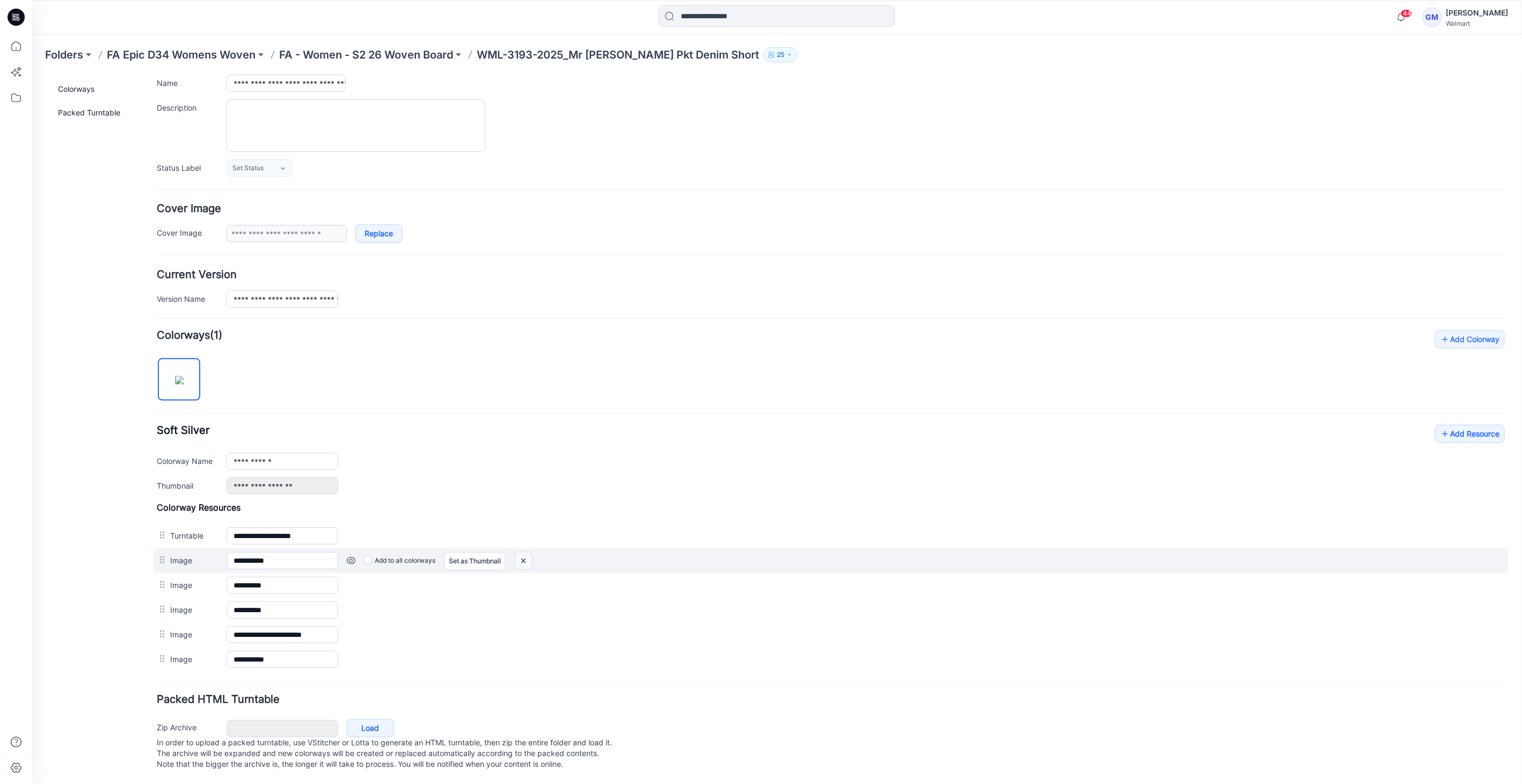
click at [31, 75] on img at bounding box center [31, 75] width 0 height 0
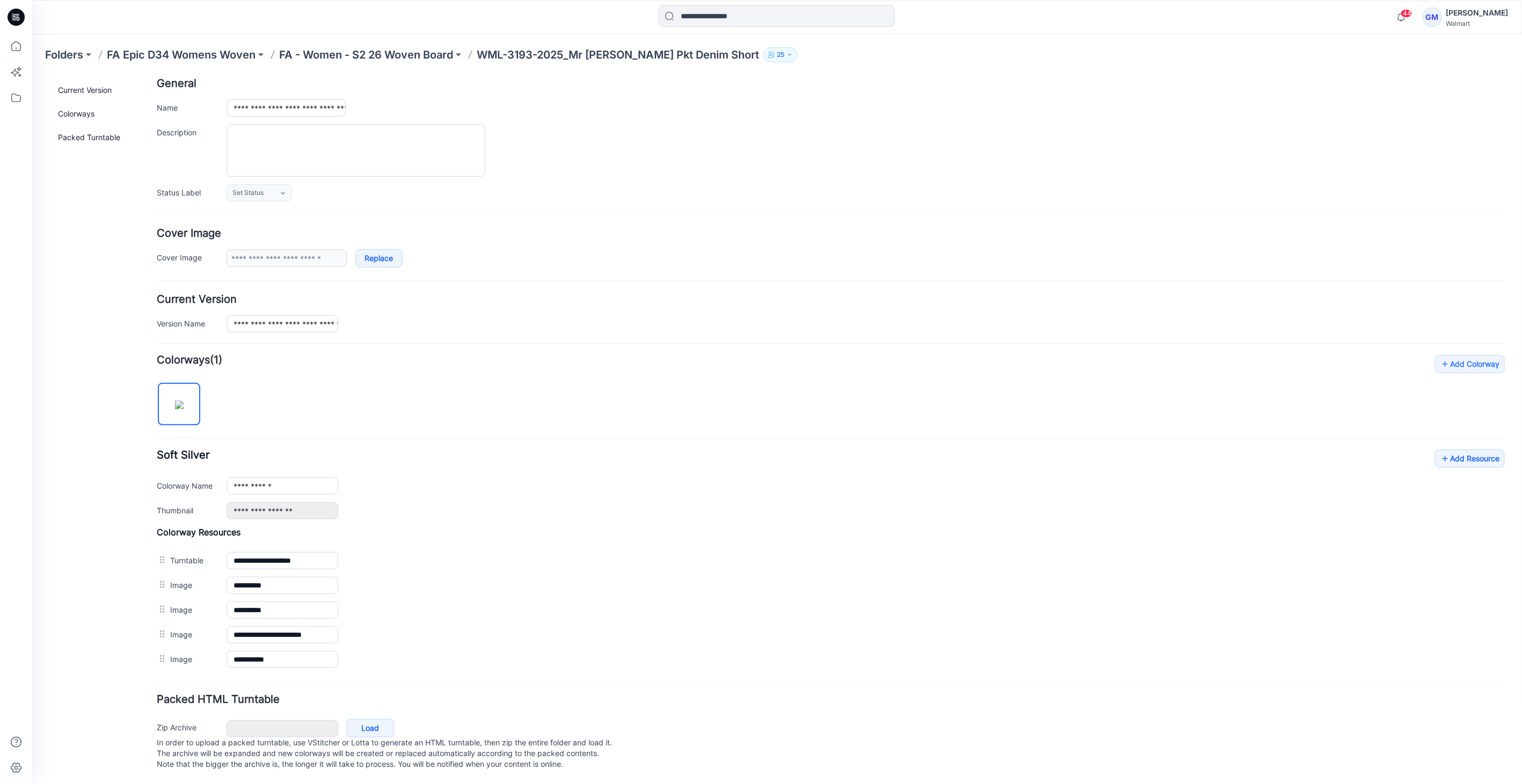
scroll to position [63, 0]
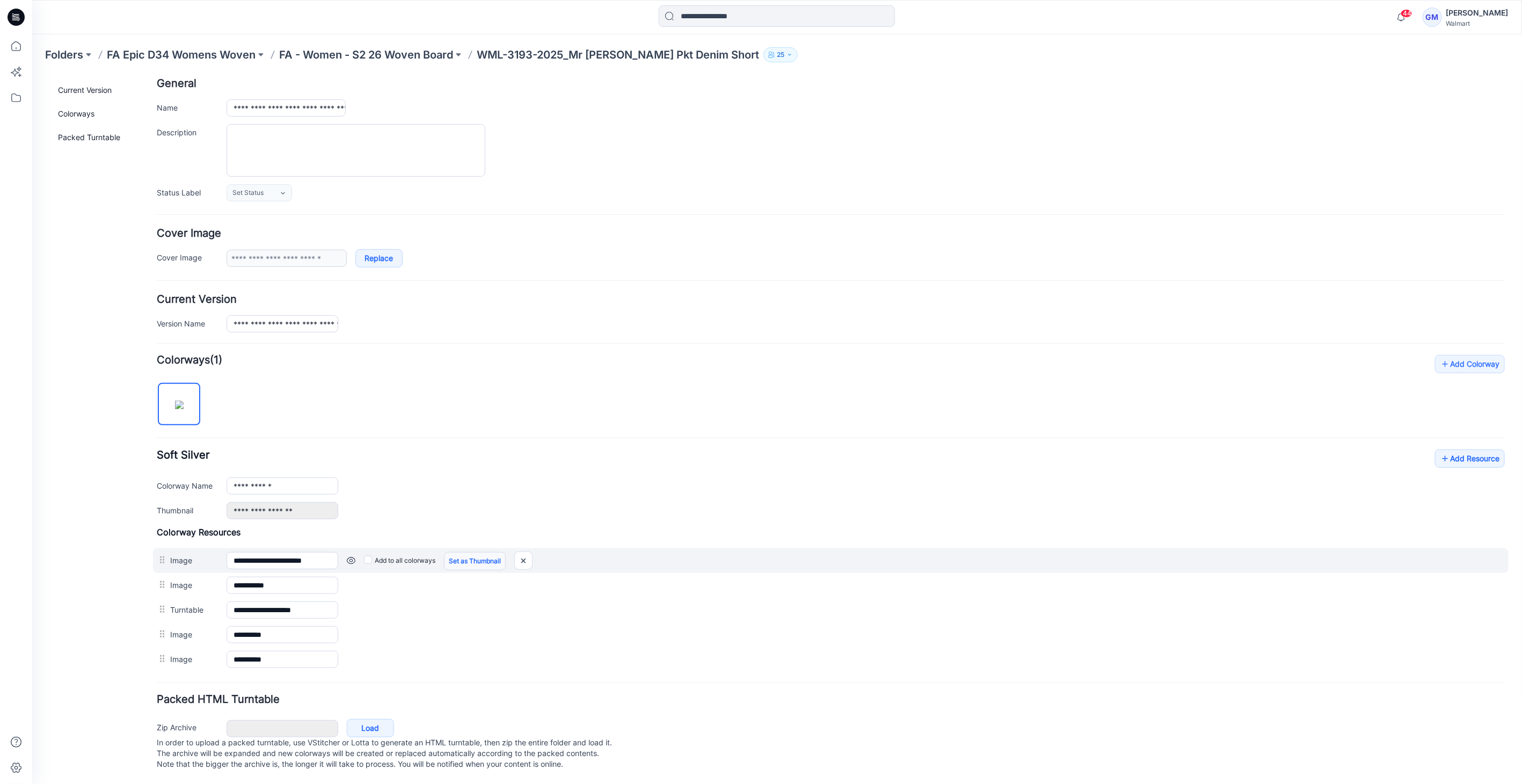
click at [496, 551] on link "Set as Thumbnail" at bounding box center [474, 560] width 62 height 18
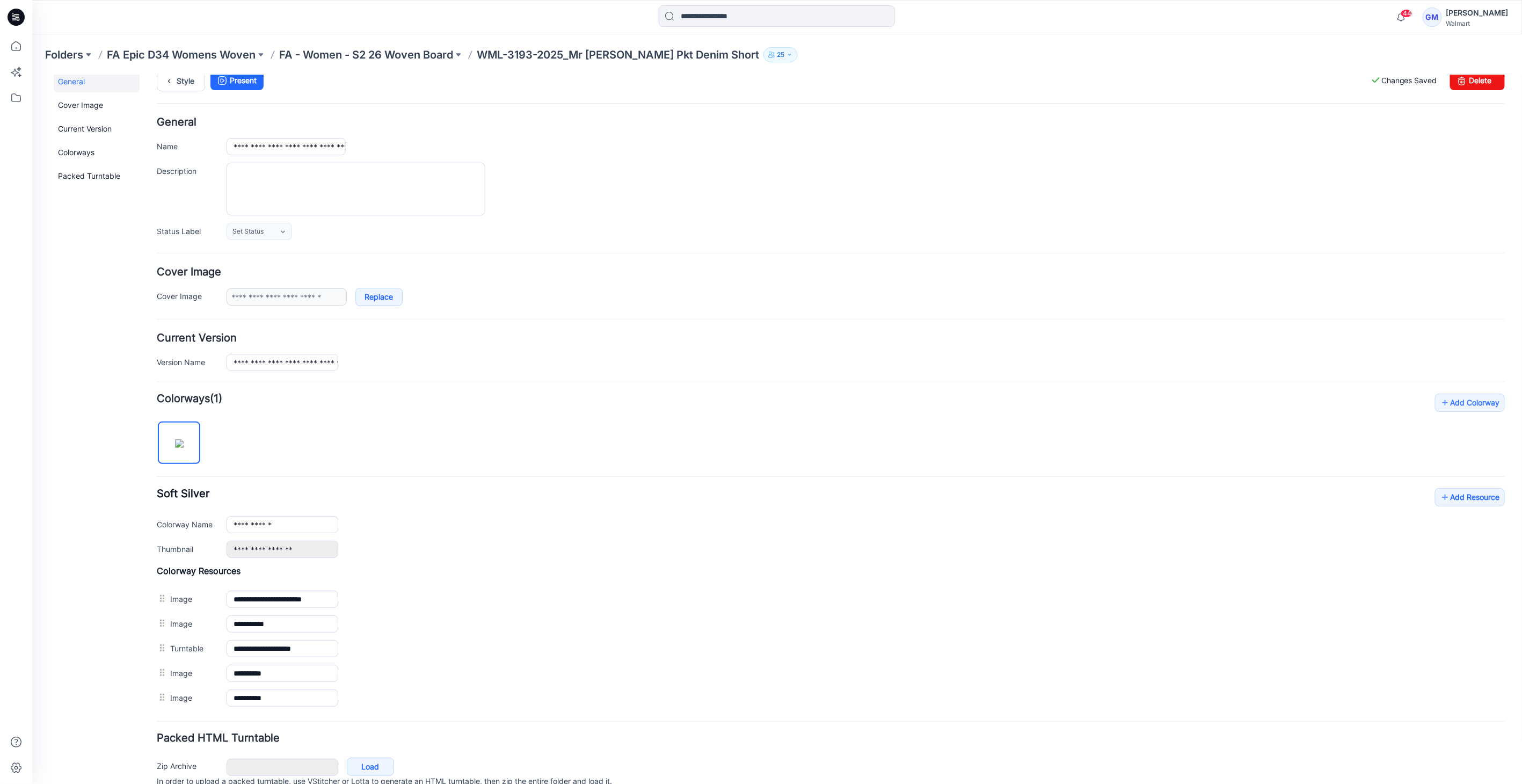
scroll to position [0, 0]
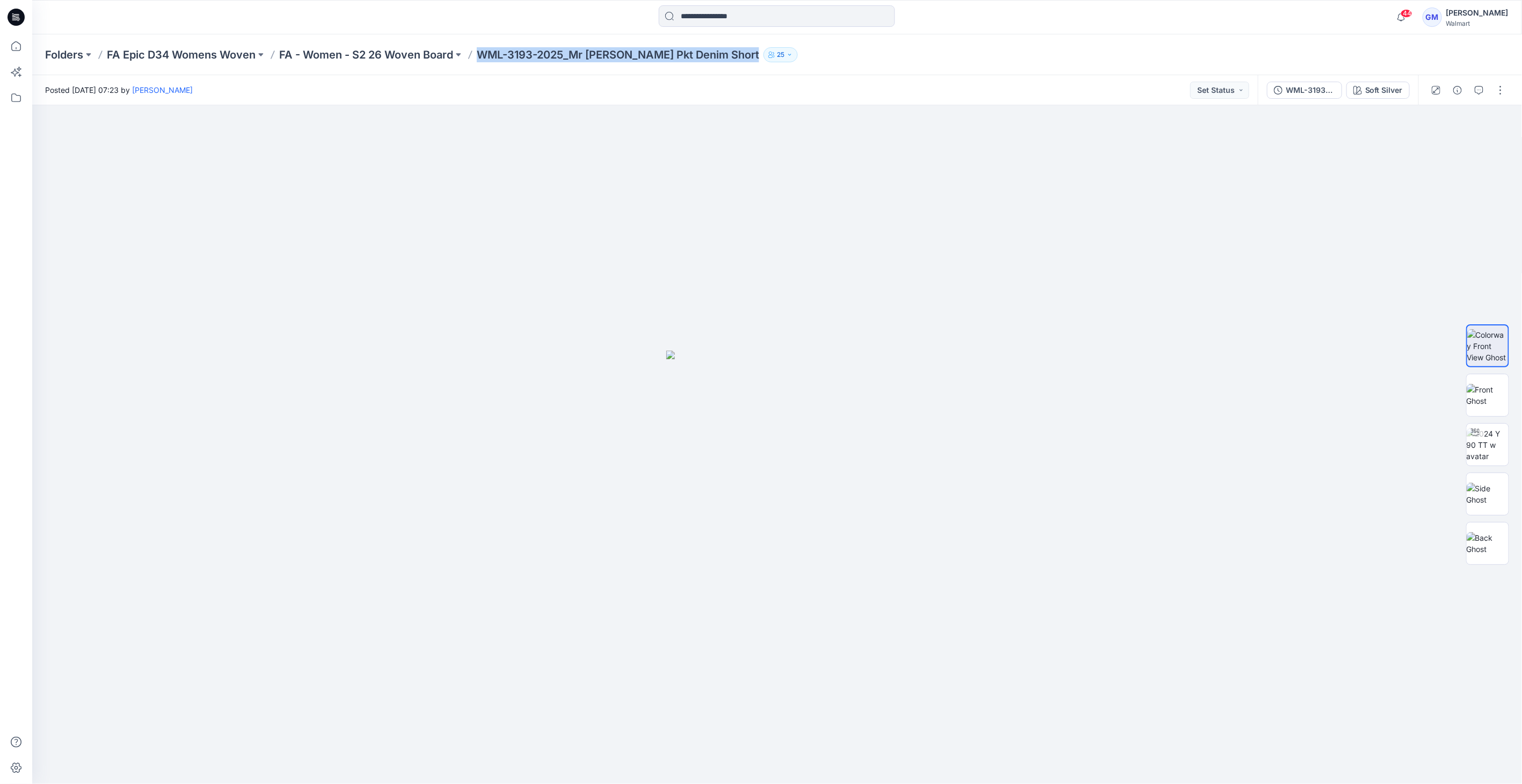
drag, startPoint x: 480, startPoint y: 54, endPoint x: 713, endPoint y: 49, distance: 233.1
click at [713, 49] on div "Folders FA Epic D34 Womens Woven FA - Women - S2 26 Woven Board WML-3193-2025_M…" at bounding box center [735, 55] width 1380 height 15
copy div "WML-3193-2025_Mr [PERSON_NAME] Pkt Denim Short 25"
click at [407, 46] on div "Folders FA Epic D34 Womens Woven FA - Women - S2 26 Woven Board WML-3193-2025_M…" at bounding box center [777, 54] width 1490 height 41
click at [415, 50] on p "FA - Women - S2 26 Woven Board" at bounding box center [366, 55] width 174 height 15
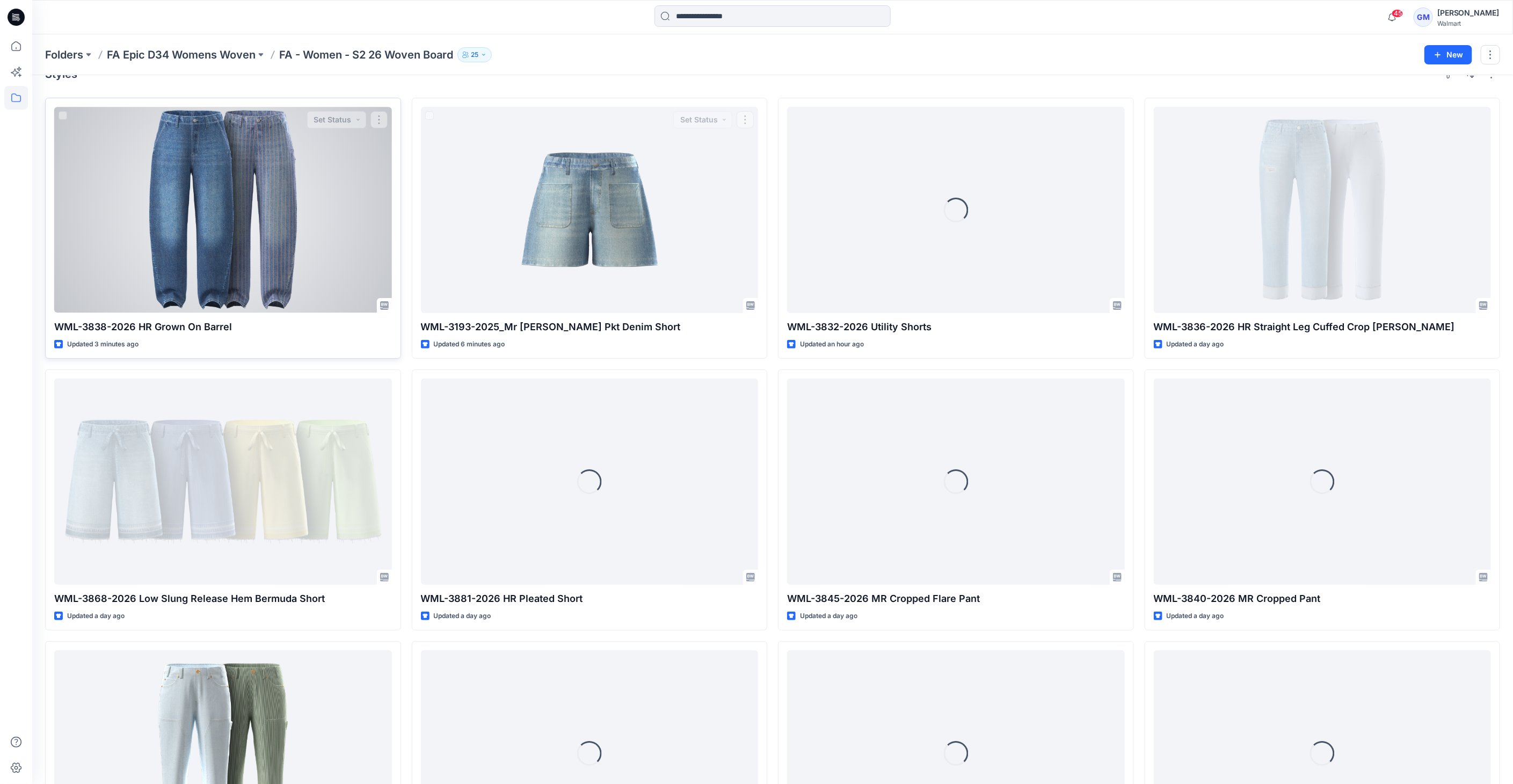
scroll to position [13, 0]
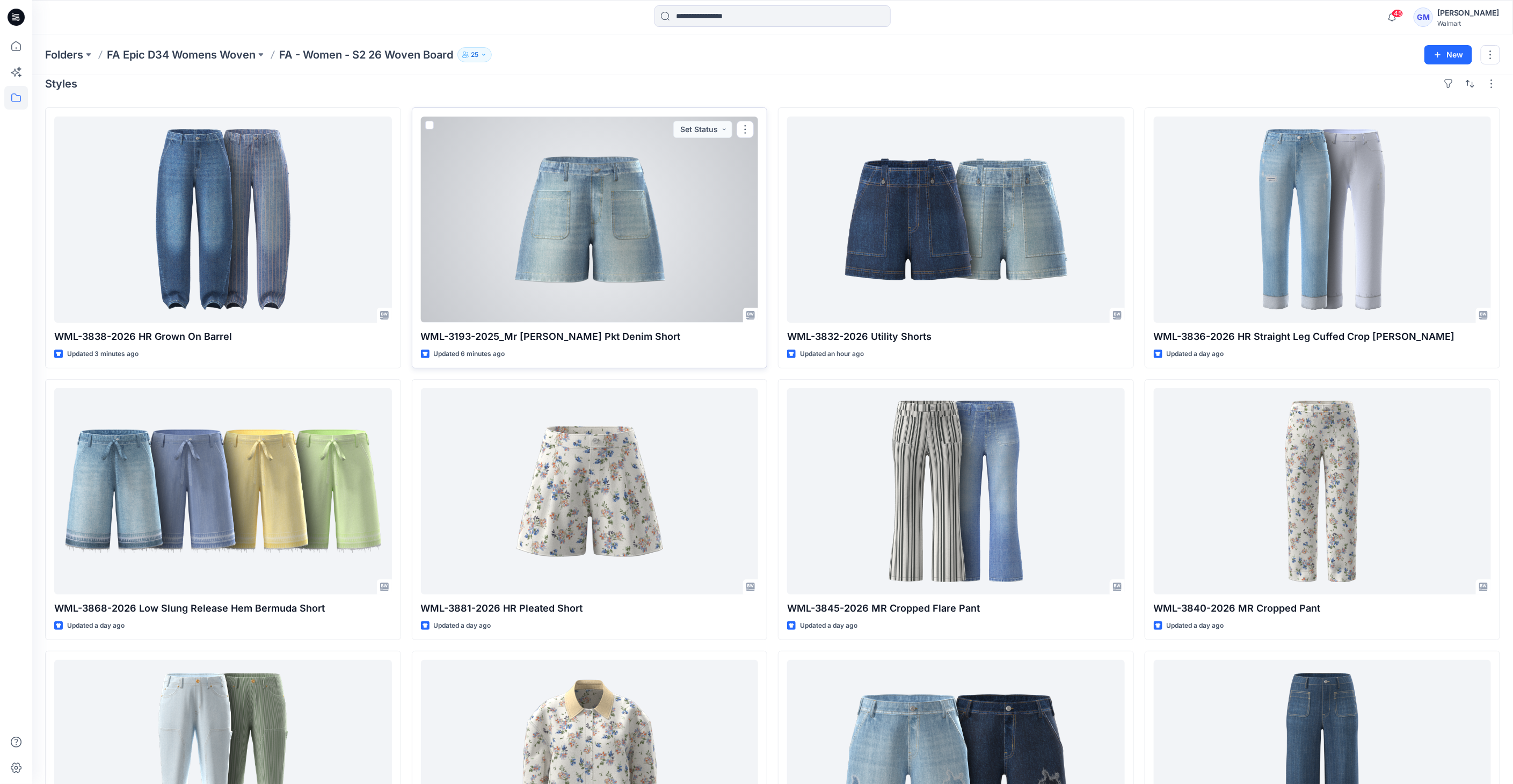
click at [705, 231] on div at bounding box center [590, 219] width 338 height 206
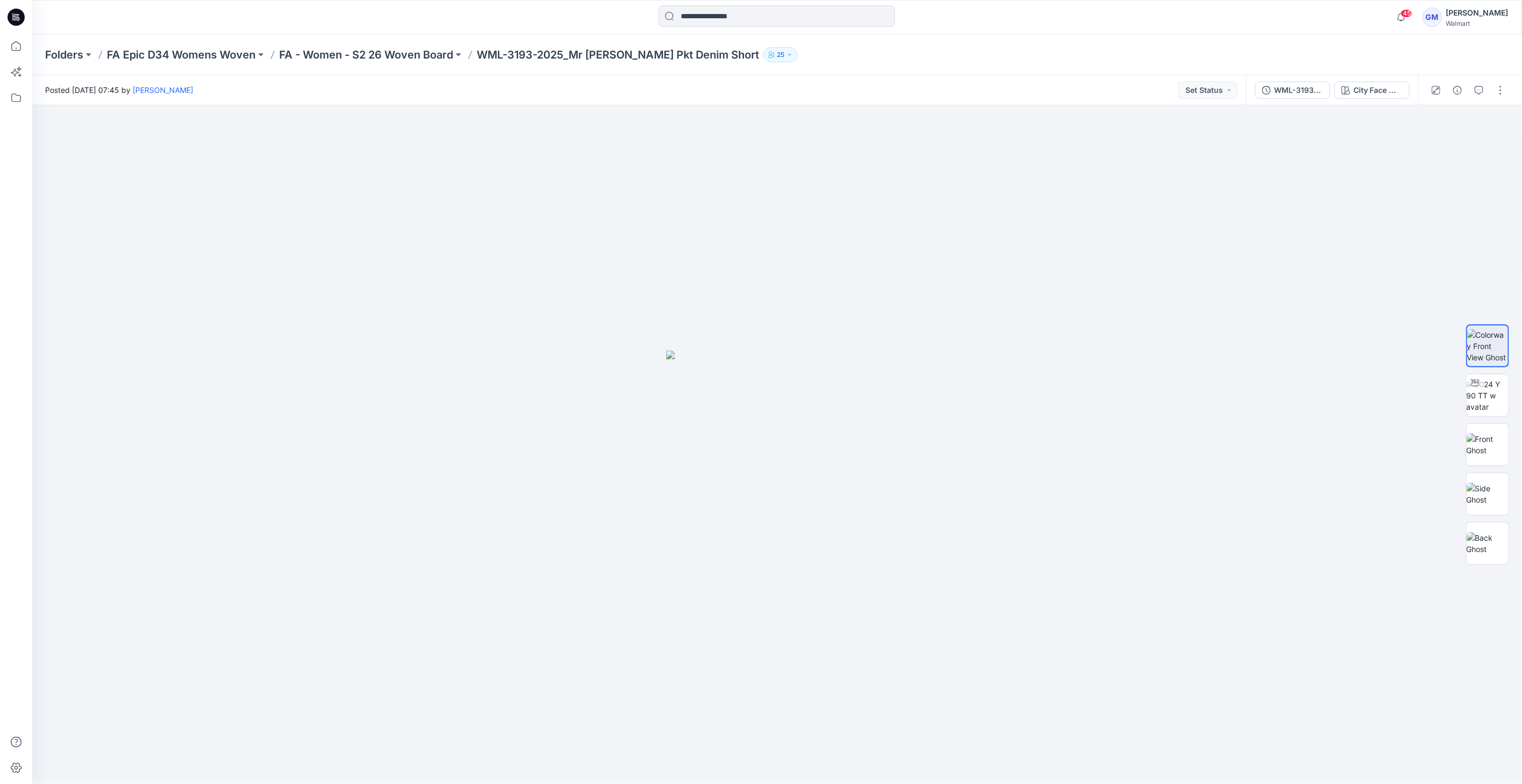
click at [1505, 80] on div at bounding box center [1468, 90] width 99 height 30
click at [1490, 104] on div at bounding box center [1468, 90] width 99 height 30
click at [1501, 96] on button "button" at bounding box center [1501, 90] width 17 height 17
click at [1430, 140] on p "Edit" at bounding box center [1432, 145] width 13 height 11
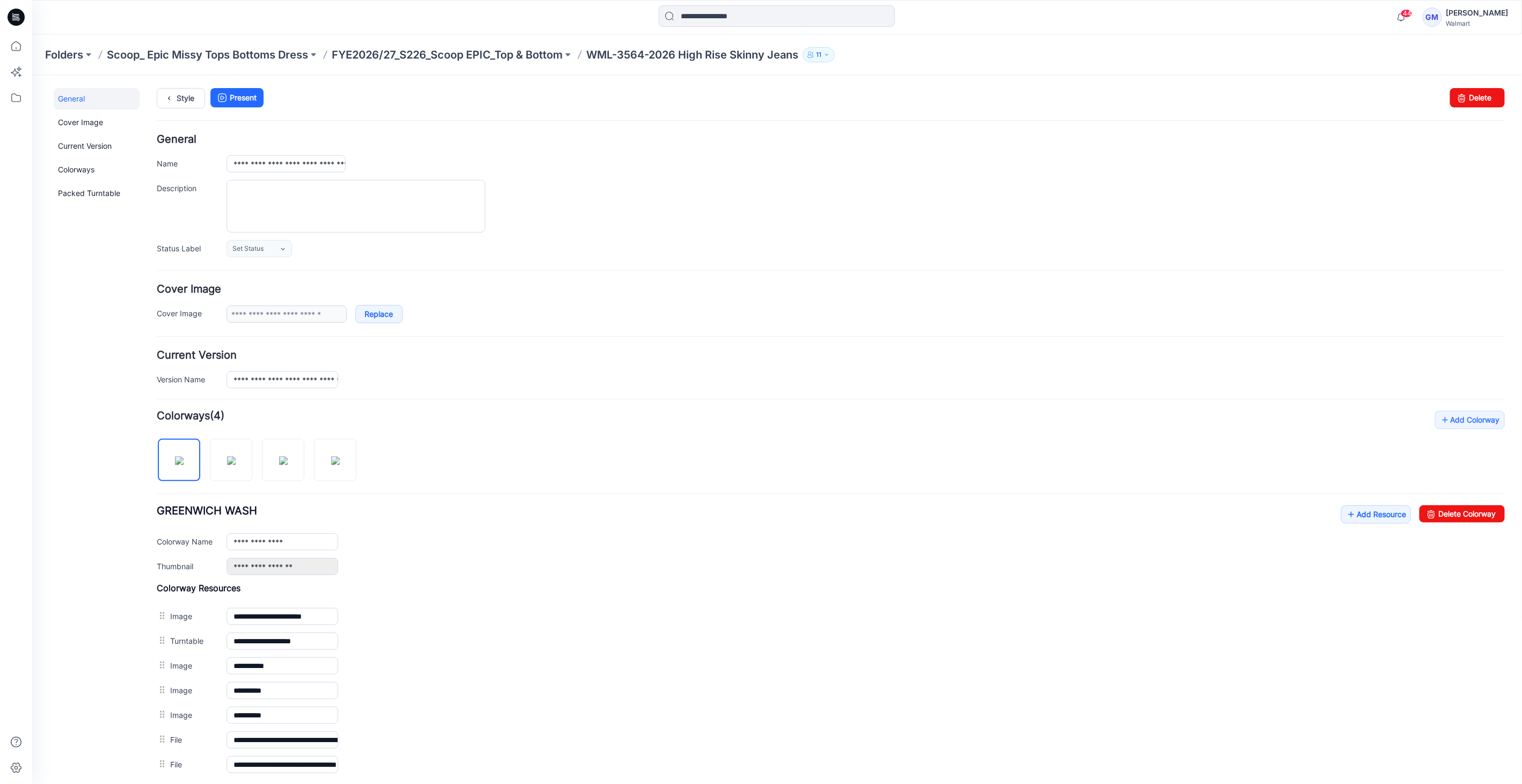
scroll to position [87, 0]
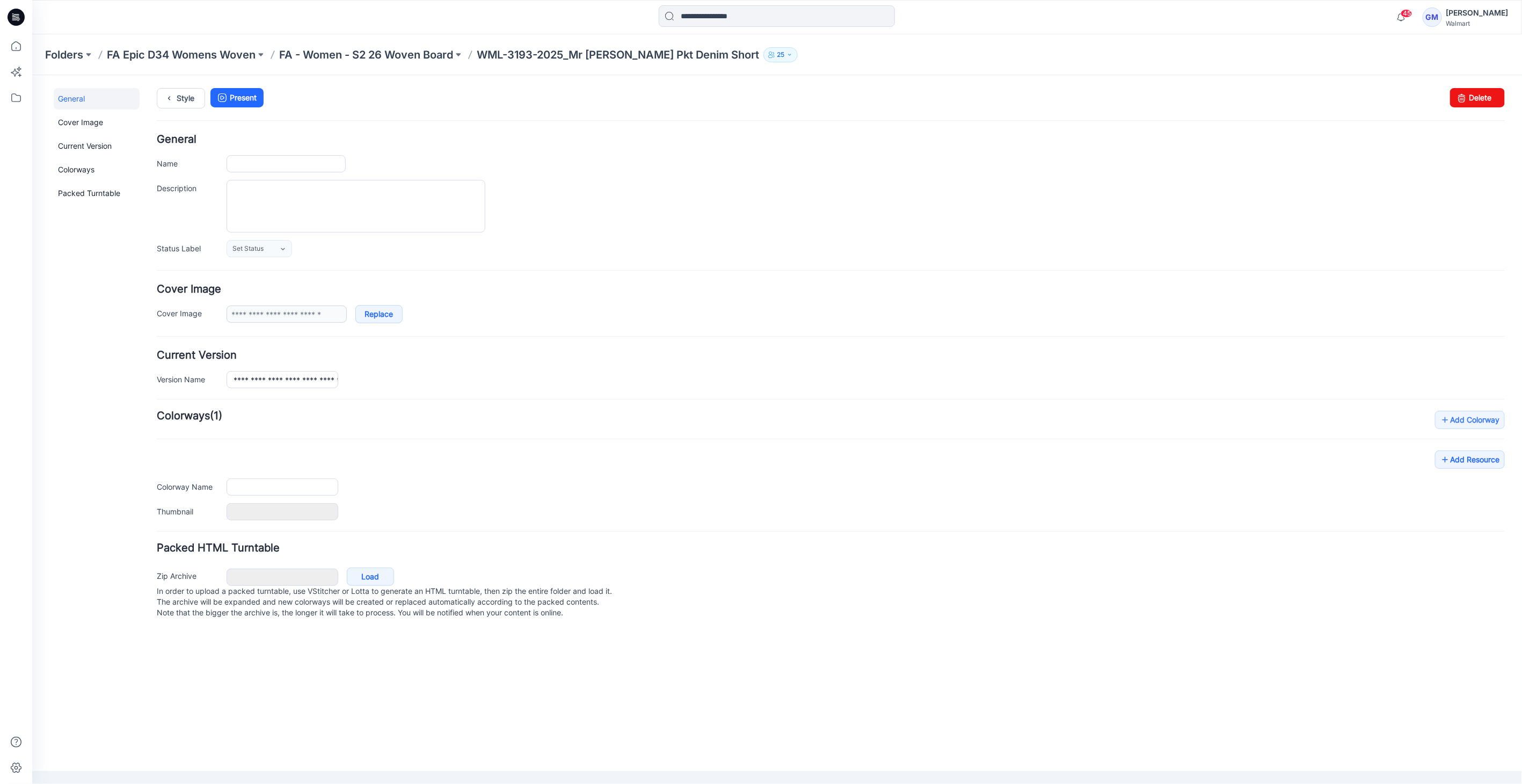
type input "**********"
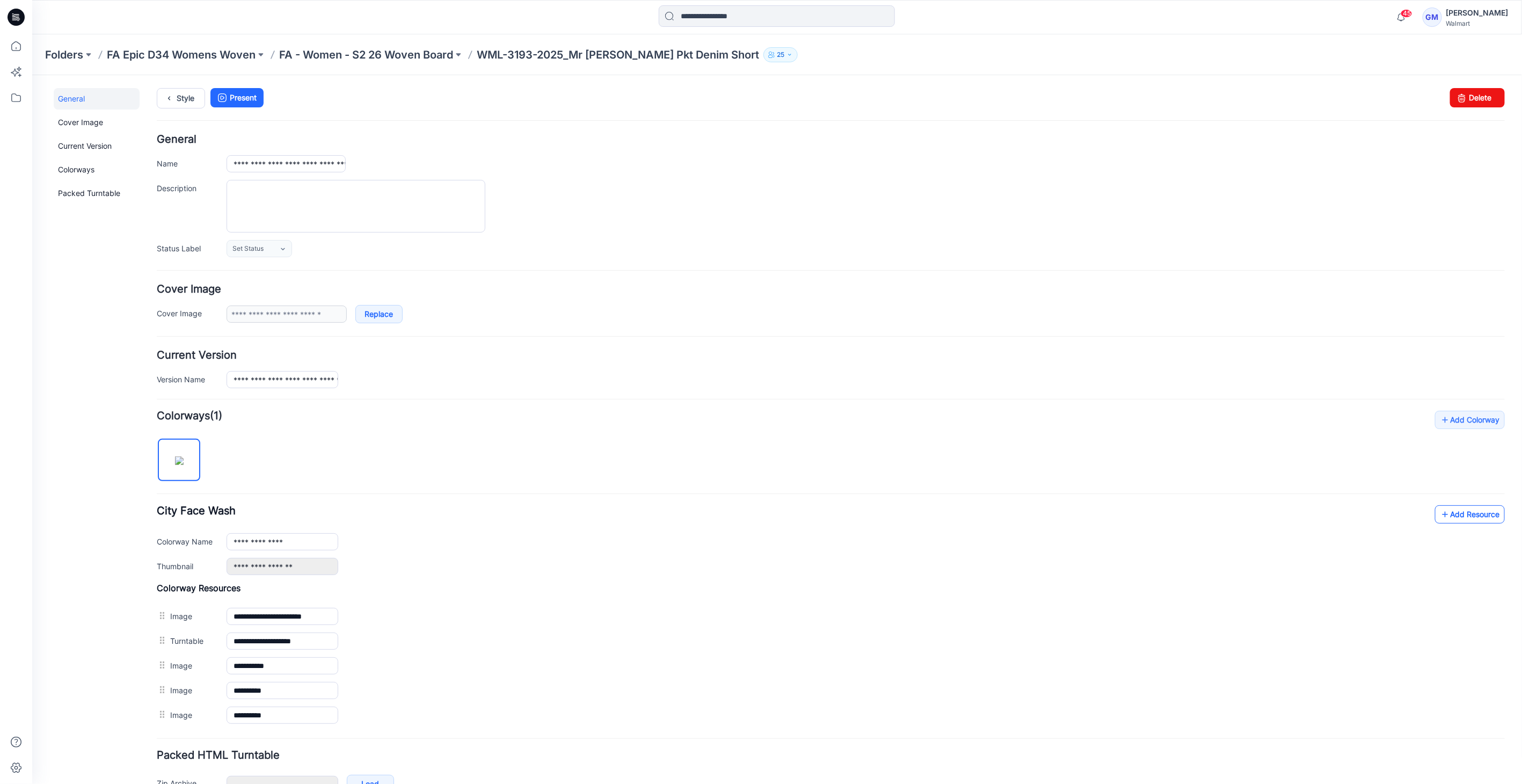
click at [1439, 510] on icon at bounding box center [1444, 514] width 11 height 17
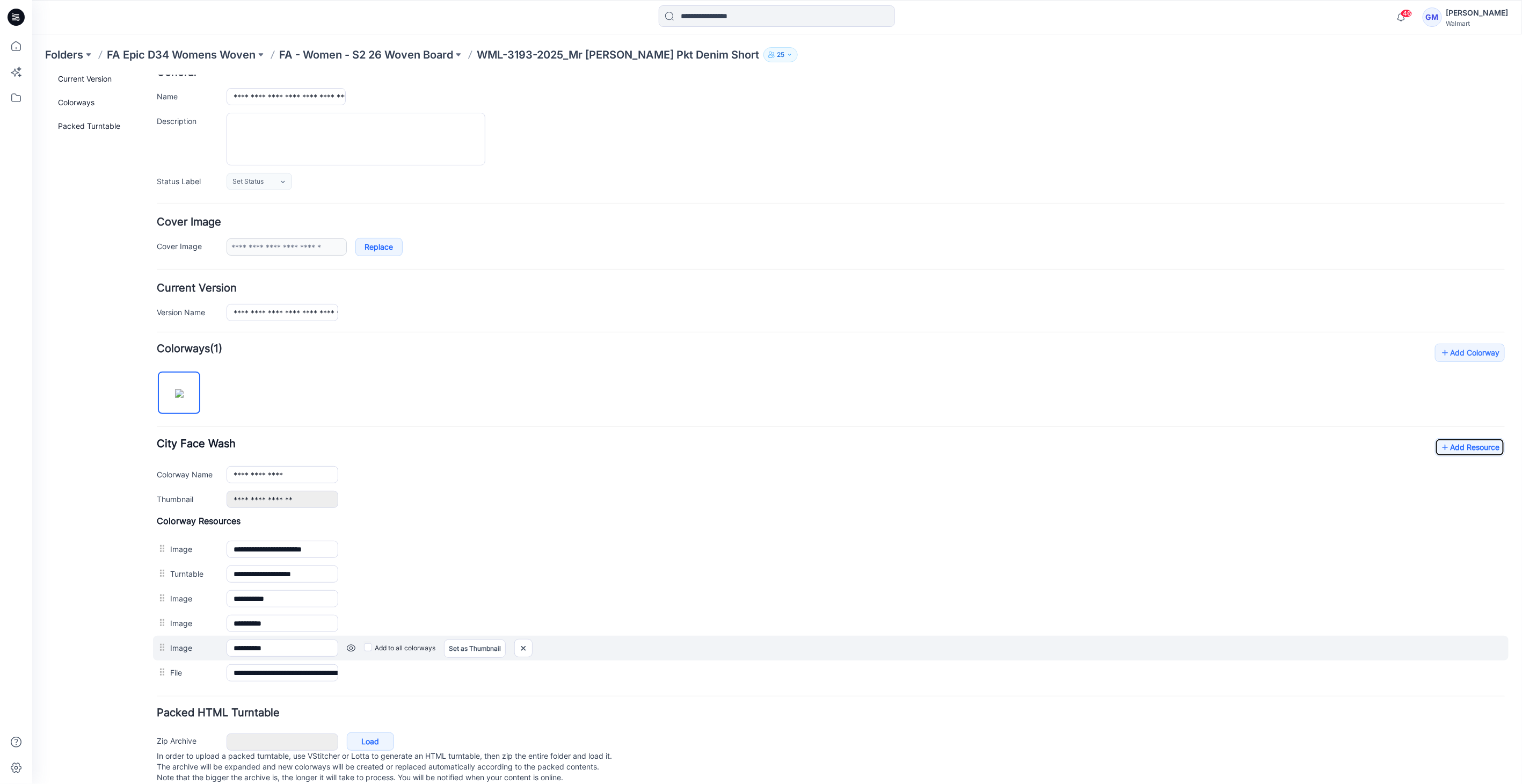
scroll to position [87, 0]
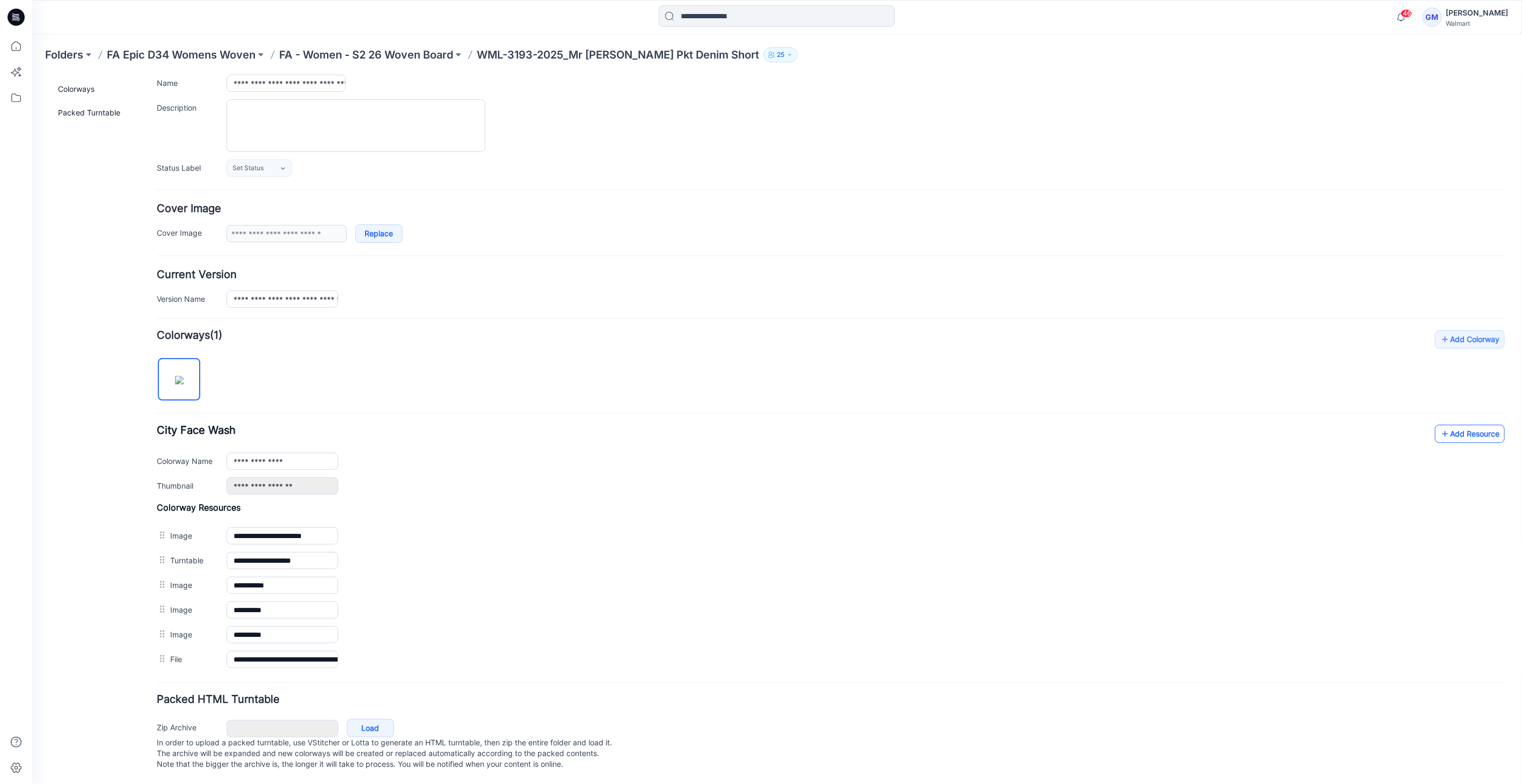
click at [1478, 431] on link "Add Resource" at bounding box center [1469, 433] width 70 height 18
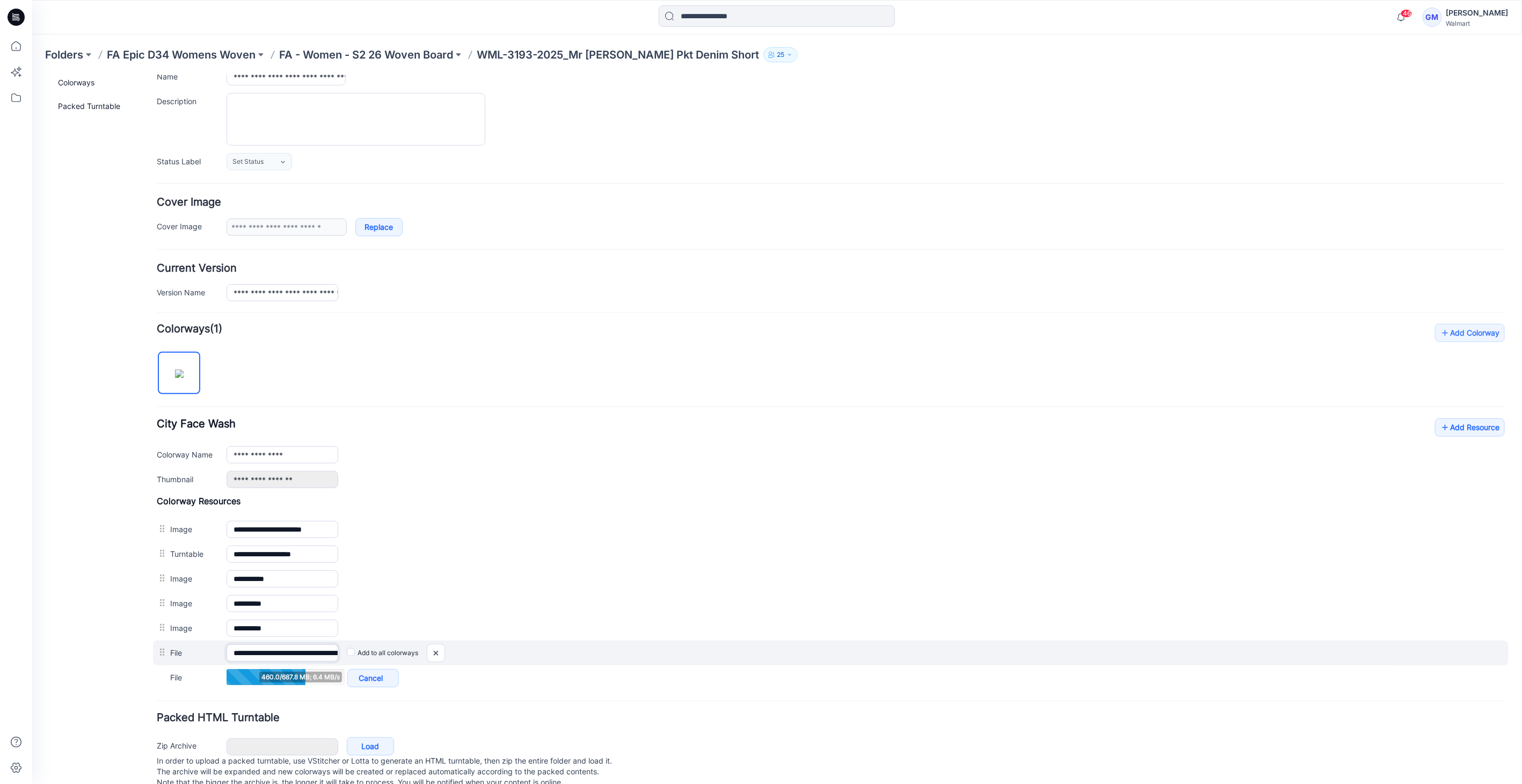
scroll to position [0, 161]
drag, startPoint x: 274, startPoint y: 648, endPoint x: 578, endPoint y: 654, distance: 304.1
click at [594, 654] on div "**********" at bounding box center [830, 652] width 1355 height 25
click at [327, 646] on input "**********" at bounding box center [282, 652] width 111 height 17
click at [349, 650] on div "**********" at bounding box center [830, 652] width 1355 height 25
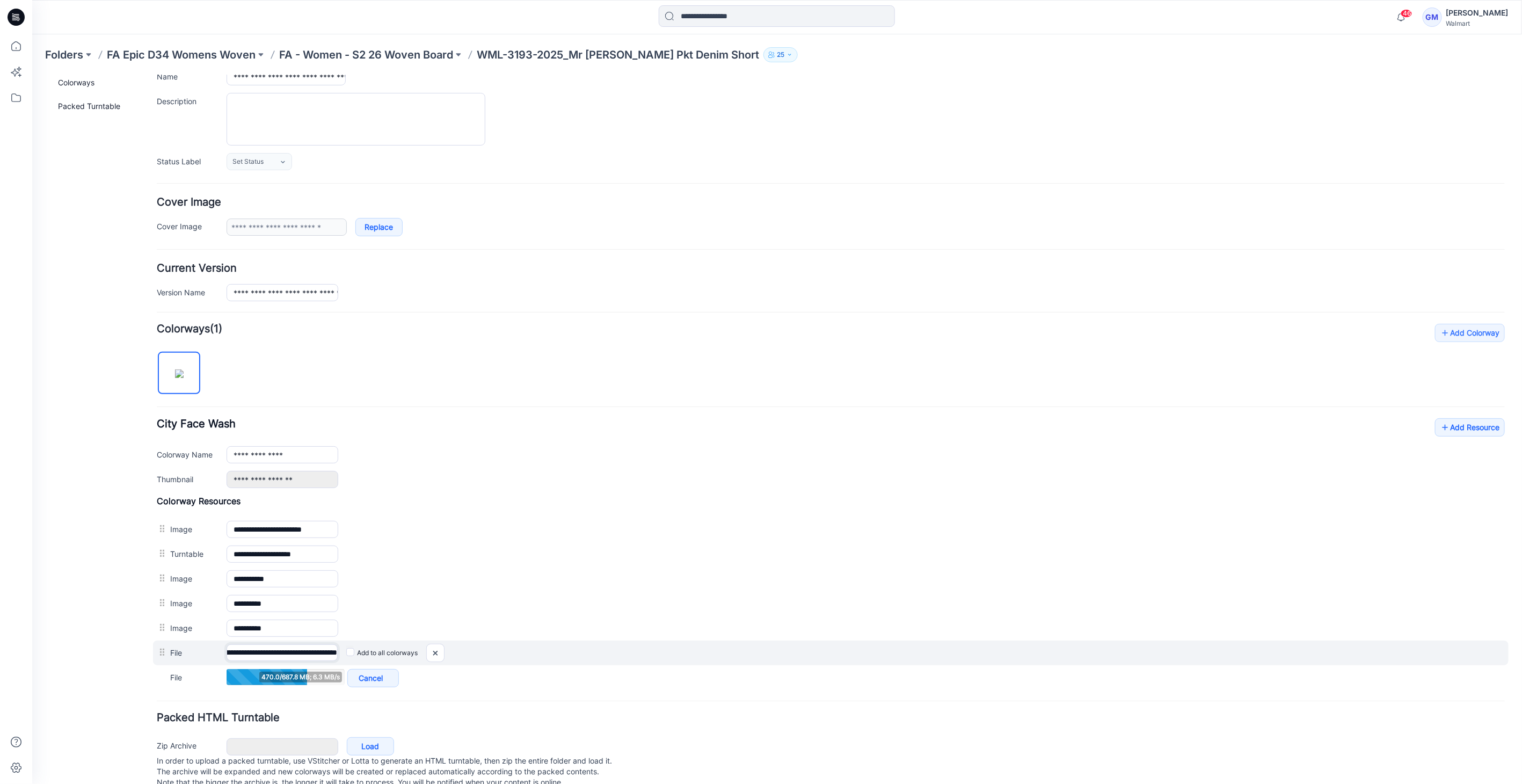
scroll to position [0, 159]
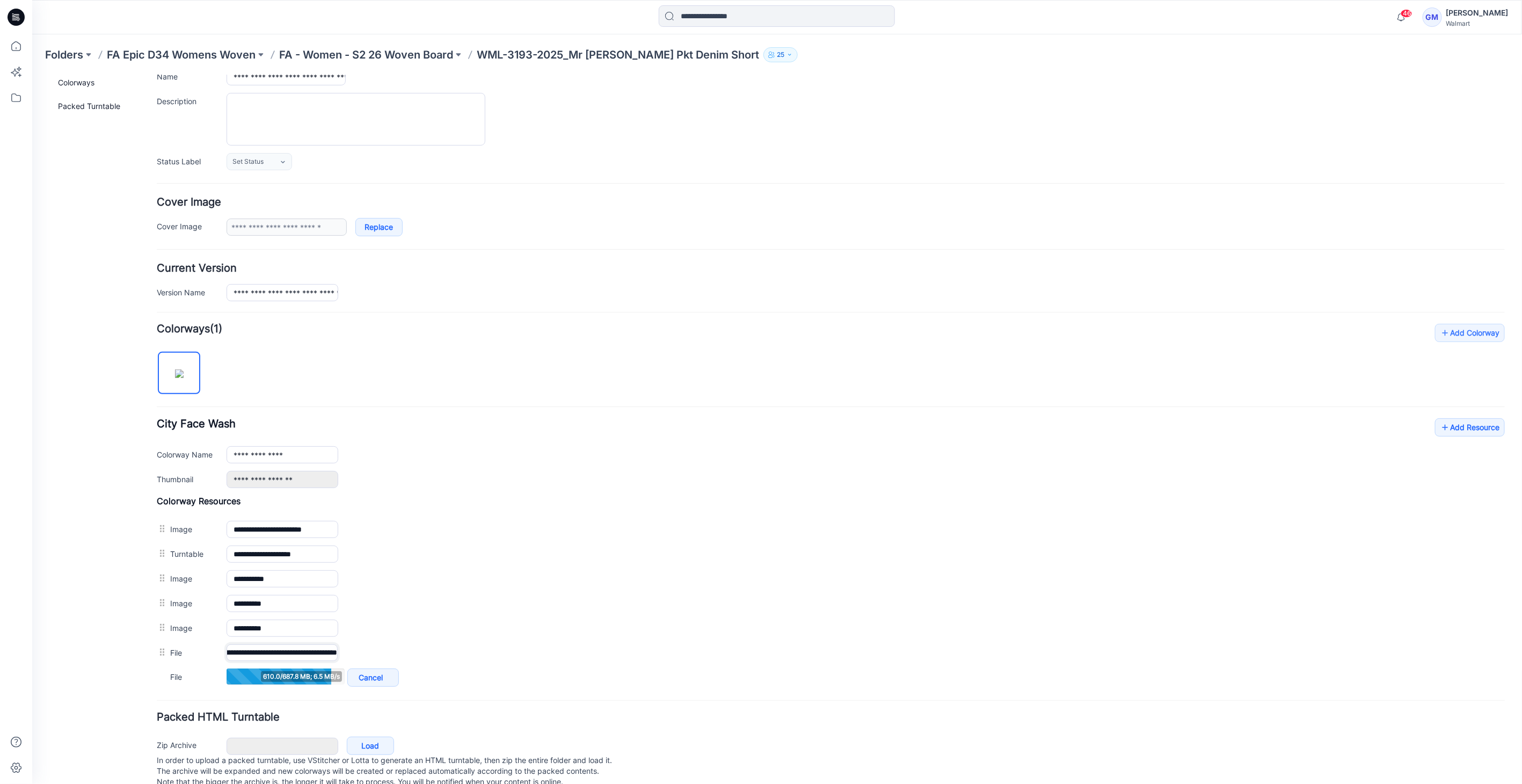
type input "**********"
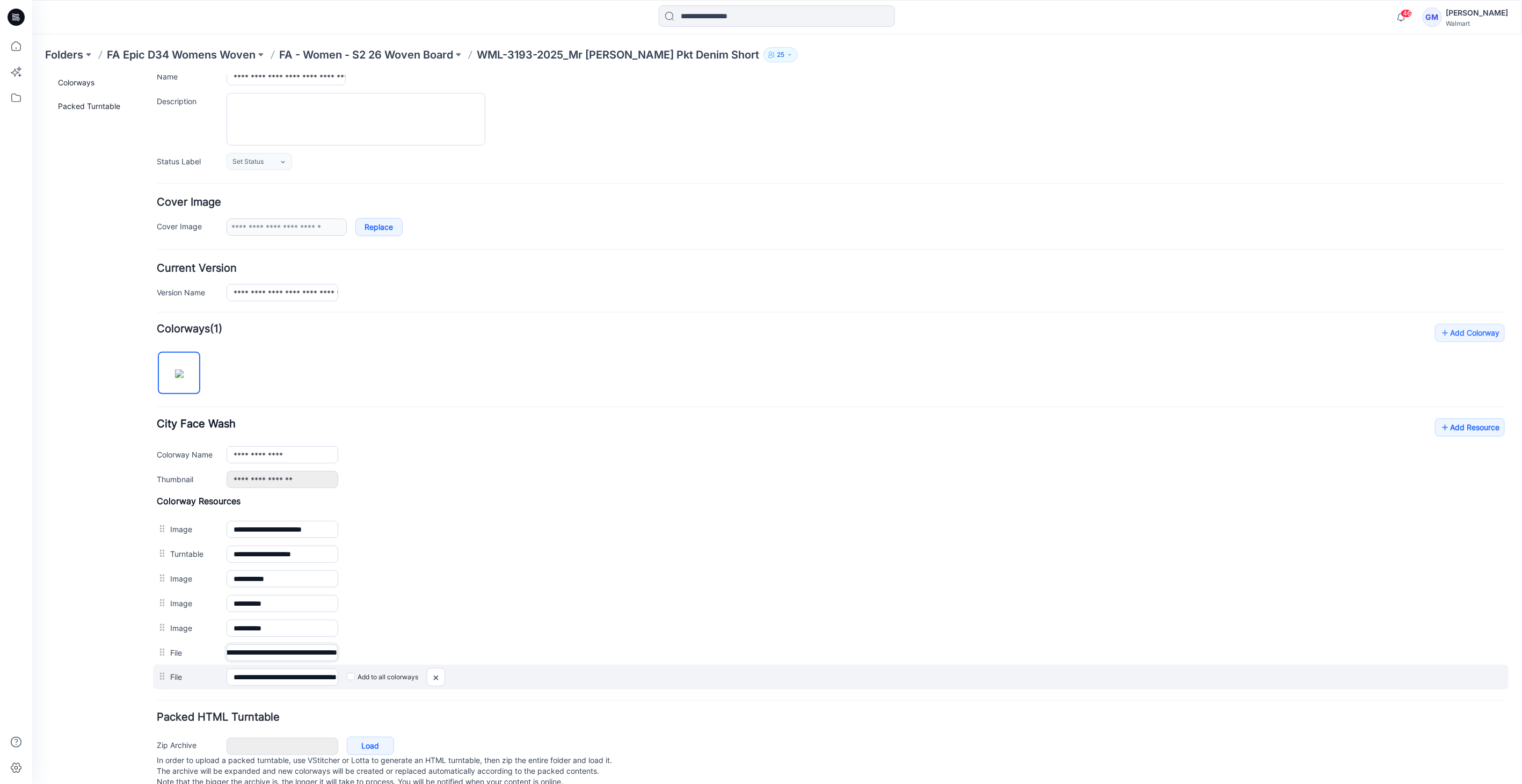
drag, startPoint x: 307, startPoint y: 650, endPoint x: 478, endPoint y: 679, distance: 173.4
click at [480, 677] on div "**********" at bounding box center [830, 592] width 1348 height 194
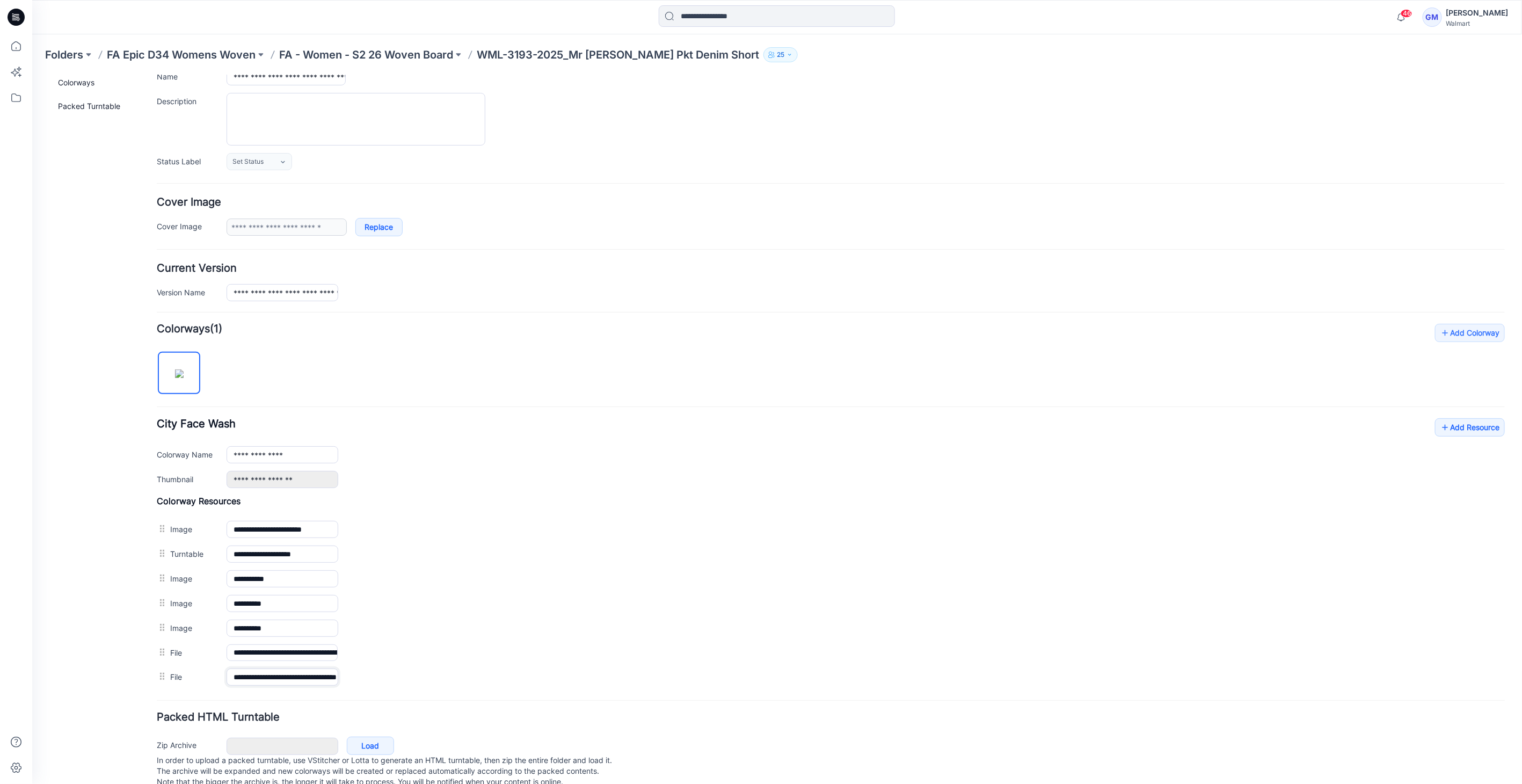
scroll to position [0, 51]
drag, startPoint x: 298, startPoint y: 675, endPoint x: 601, endPoint y: 689, distance: 303.3
click at [601, 689] on form "**********" at bounding box center [830, 418] width 1348 height 743
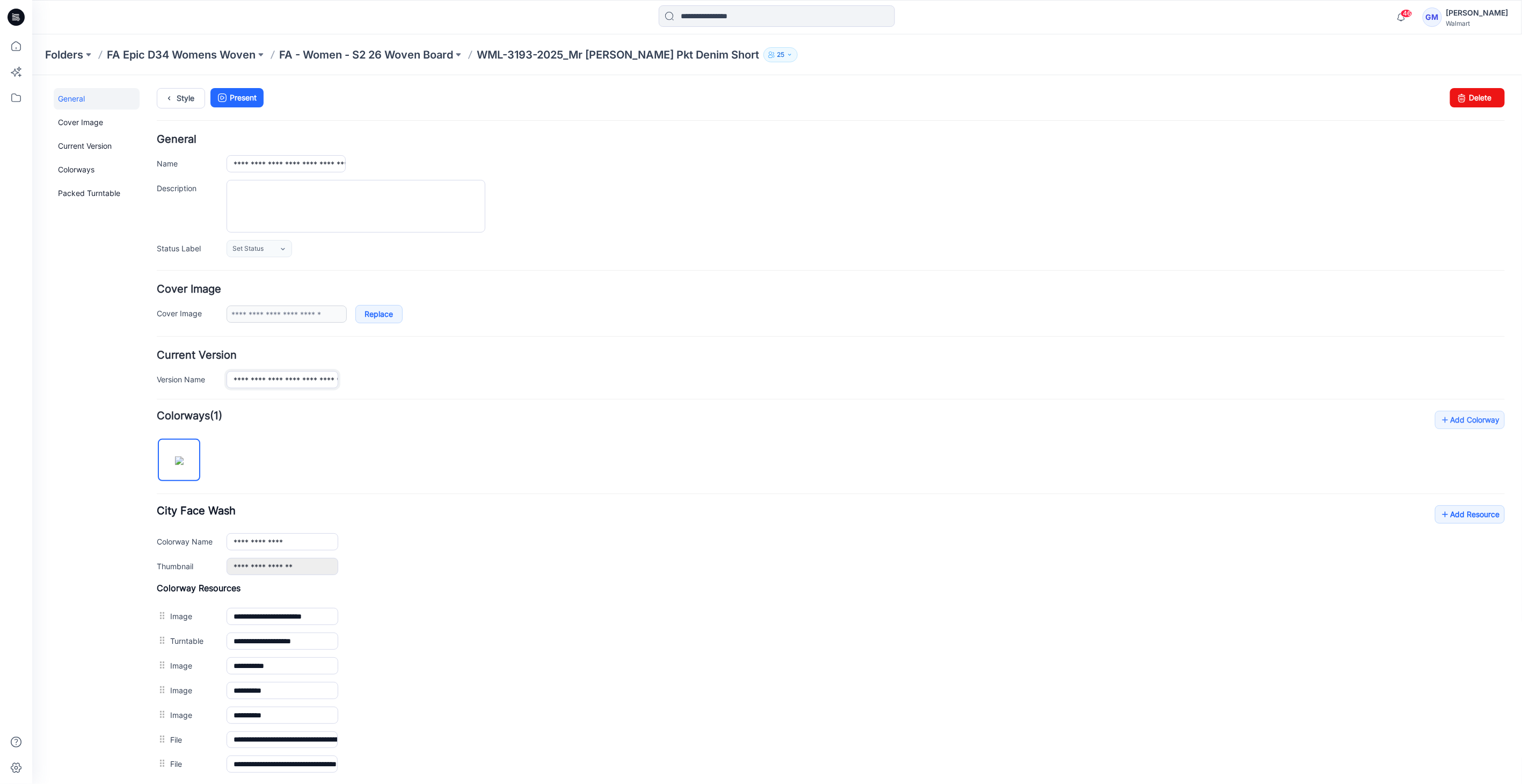
scroll to position [0, 102]
drag, startPoint x: 300, startPoint y: 375, endPoint x: 662, endPoint y: 371, distance: 362.0
click at [662, 371] on div "**********" at bounding box center [865, 379] width 1278 height 17
click at [181, 97] on link "Style" at bounding box center [181, 98] width 48 height 20
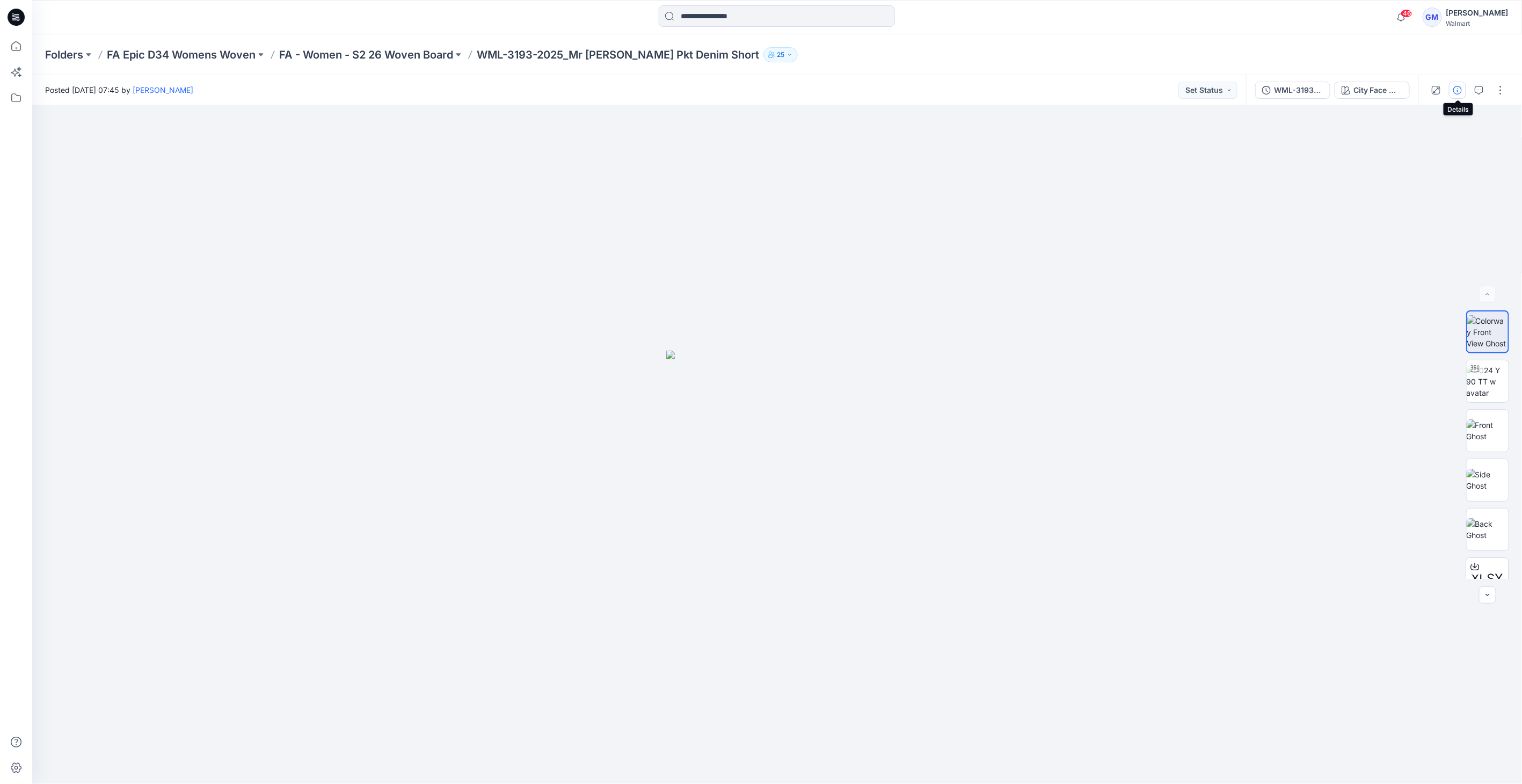
click at [1452, 90] on button "button" at bounding box center [1458, 90] width 17 height 17
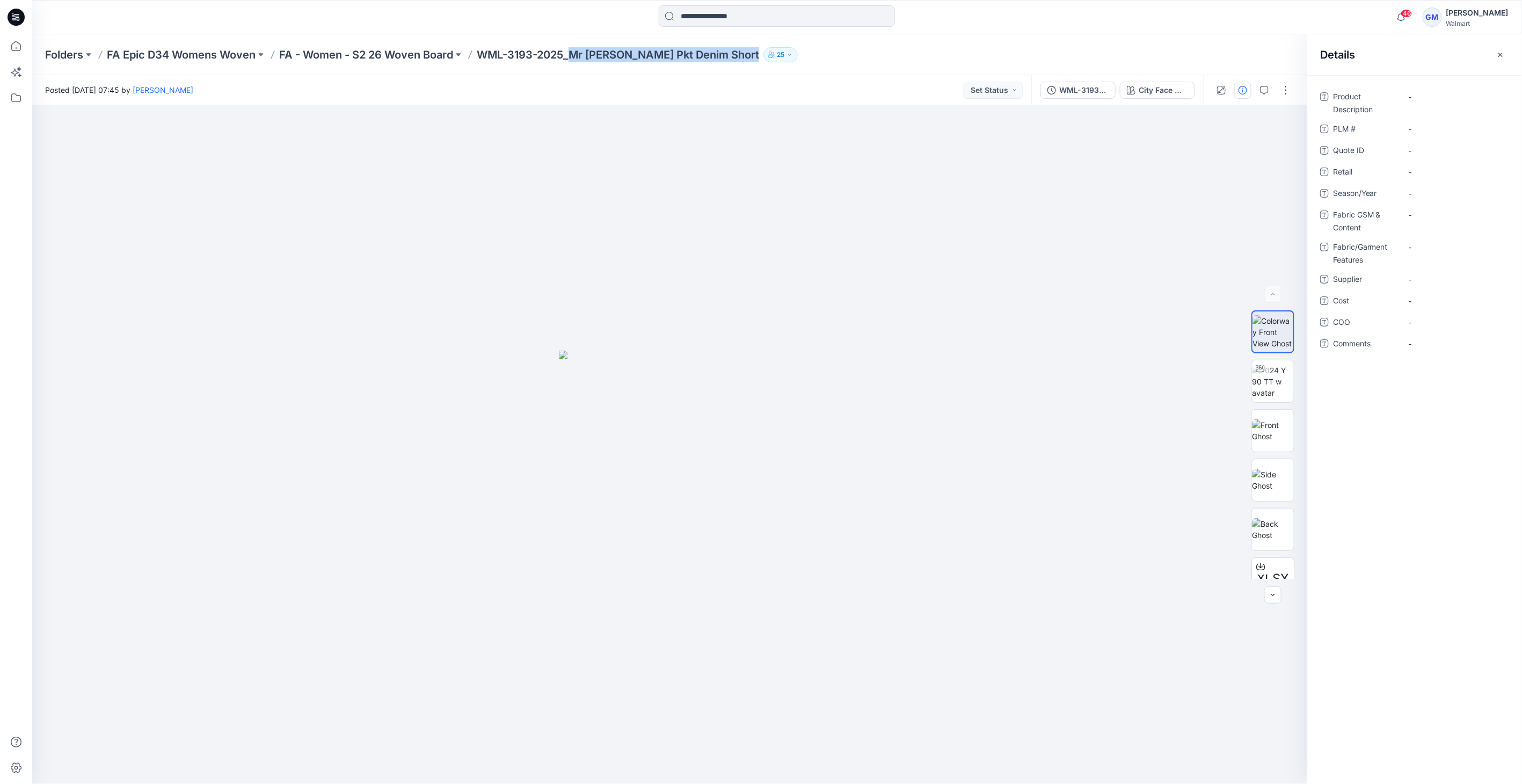
drag, startPoint x: 573, startPoint y: 56, endPoint x: 727, endPoint y: 65, distance: 154.3
click at [727, 65] on div "Folders FA Epic D34 Womens Woven FA - Women - S2 26 Woven Board WML-3193-2025_M…" at bounding box center [777, 54] width 1490 height 41
copy div "Mr Patch Pkt Denim Short 25"
click at [1423, 102] on div "-" at bounding box center [1455, 97] width 107 height 17
type textarea "**********"
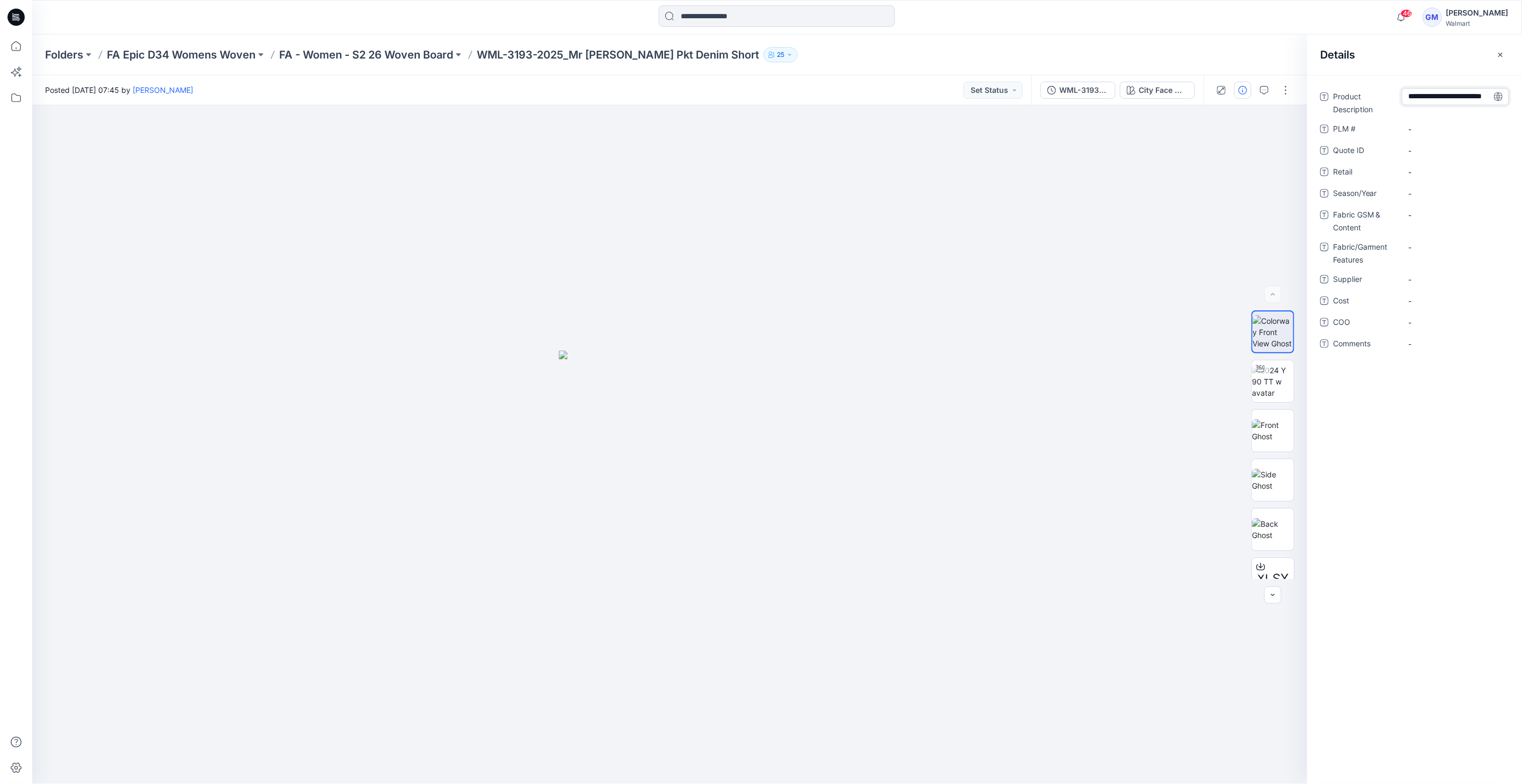
scroll to position [41, 0]
click at [1420, 114] on Description "Mr [PERSON_NAME] Pkt Denim Short" at bounding box center [1456, 105] width 94 height 34
click at [1420, 114] on textarea "**********" at bounding box center [1455, 105] width 107 height 34
type textarea "**********"
click at [1416, 279] on div "-" at bounding box center [1455, 286] width 107 height 17
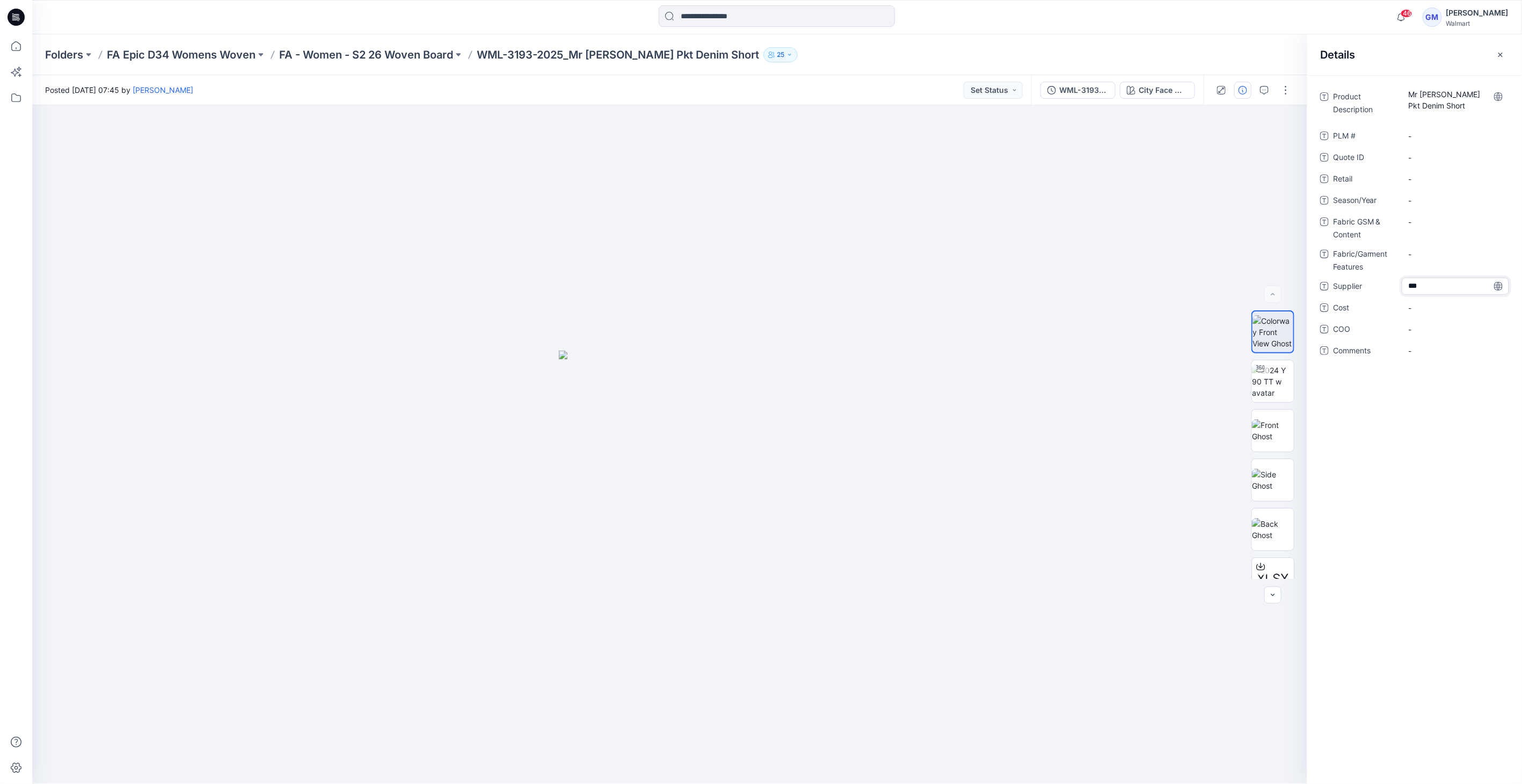
type textarea "****"
click at [1422, 342] on div "-" at bounding box center [1455, 351] width 107 height 17
click at [1425, 330] on span "-" at bounding box center [1456, 329] width 94 height 11
type textarea "**"
click at [1420, 199] on span "-" at bounding box center [1456, 200] width 94 height 11
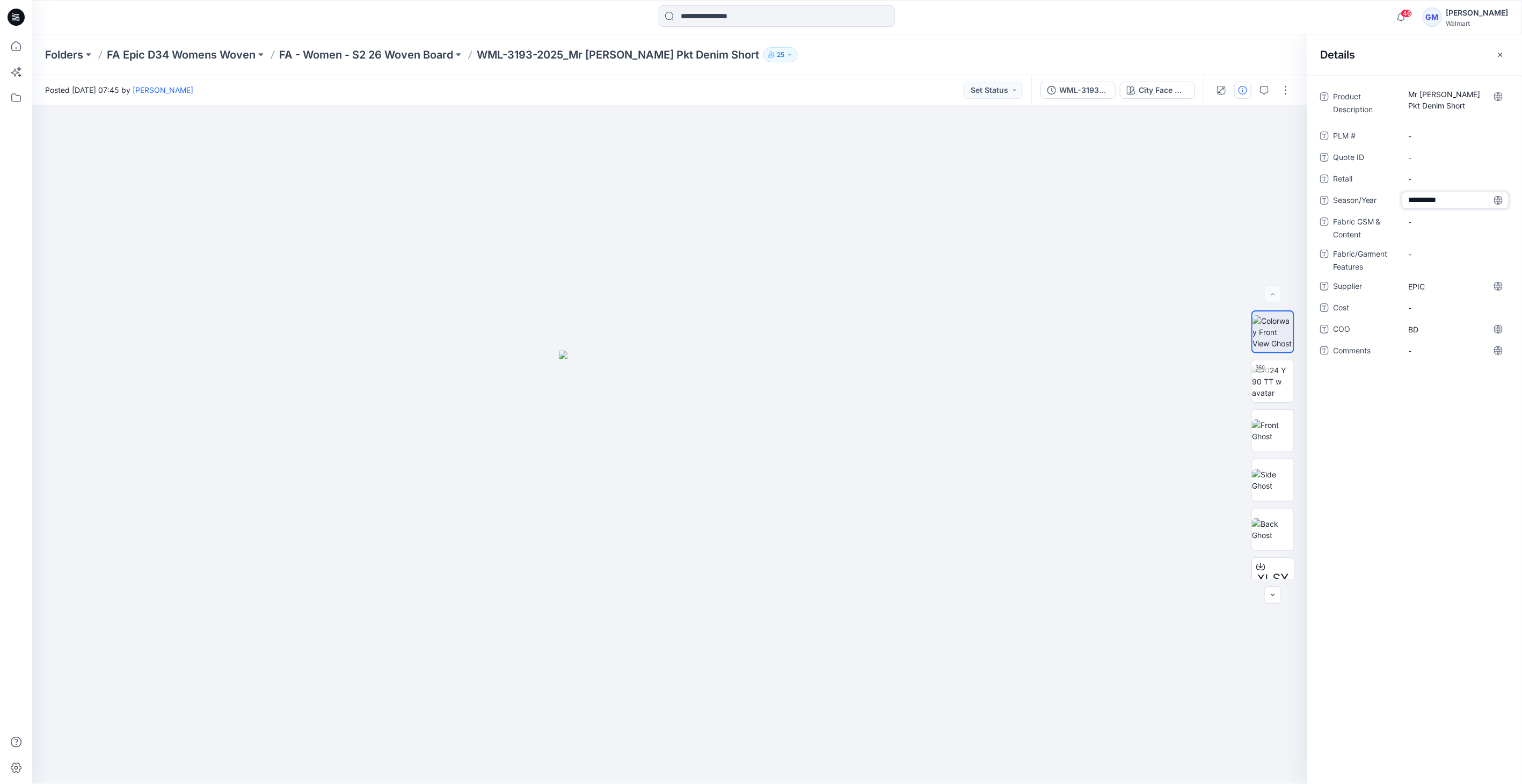
type textarea "**********"
click at [1420, 225] on Content "-" at bounding box center [1456, 221] width 94 height 11
click at [1418, 222] on Content "-" at bounding box center [1456, 221] width 94 height 11
click at [1185, 91] on div "City Face Wash" at bounding box center [1163, 90] width 50 height 12
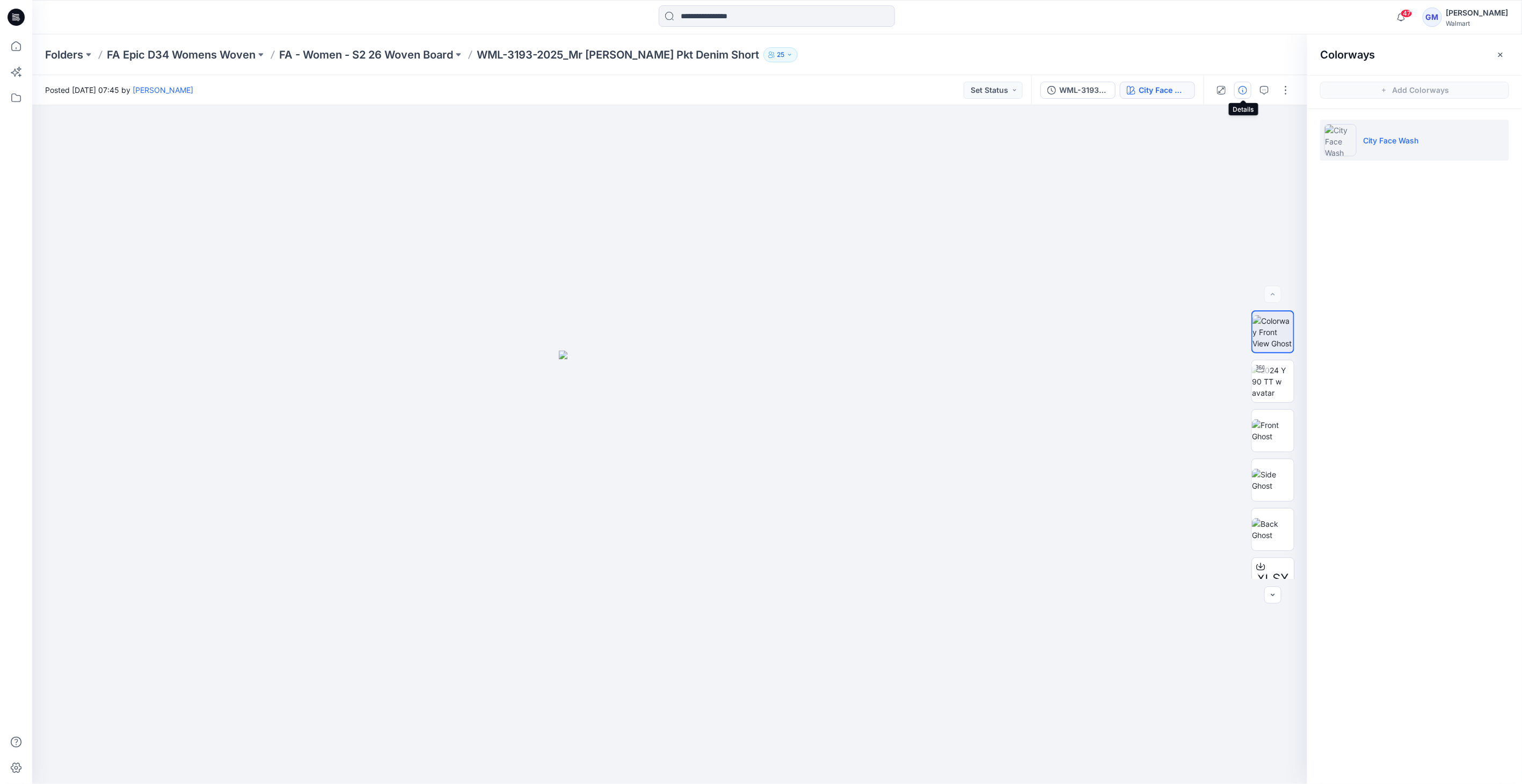
click at [1248, 88] on button "button" at bounding box center [1243, 90] width 17 height 17
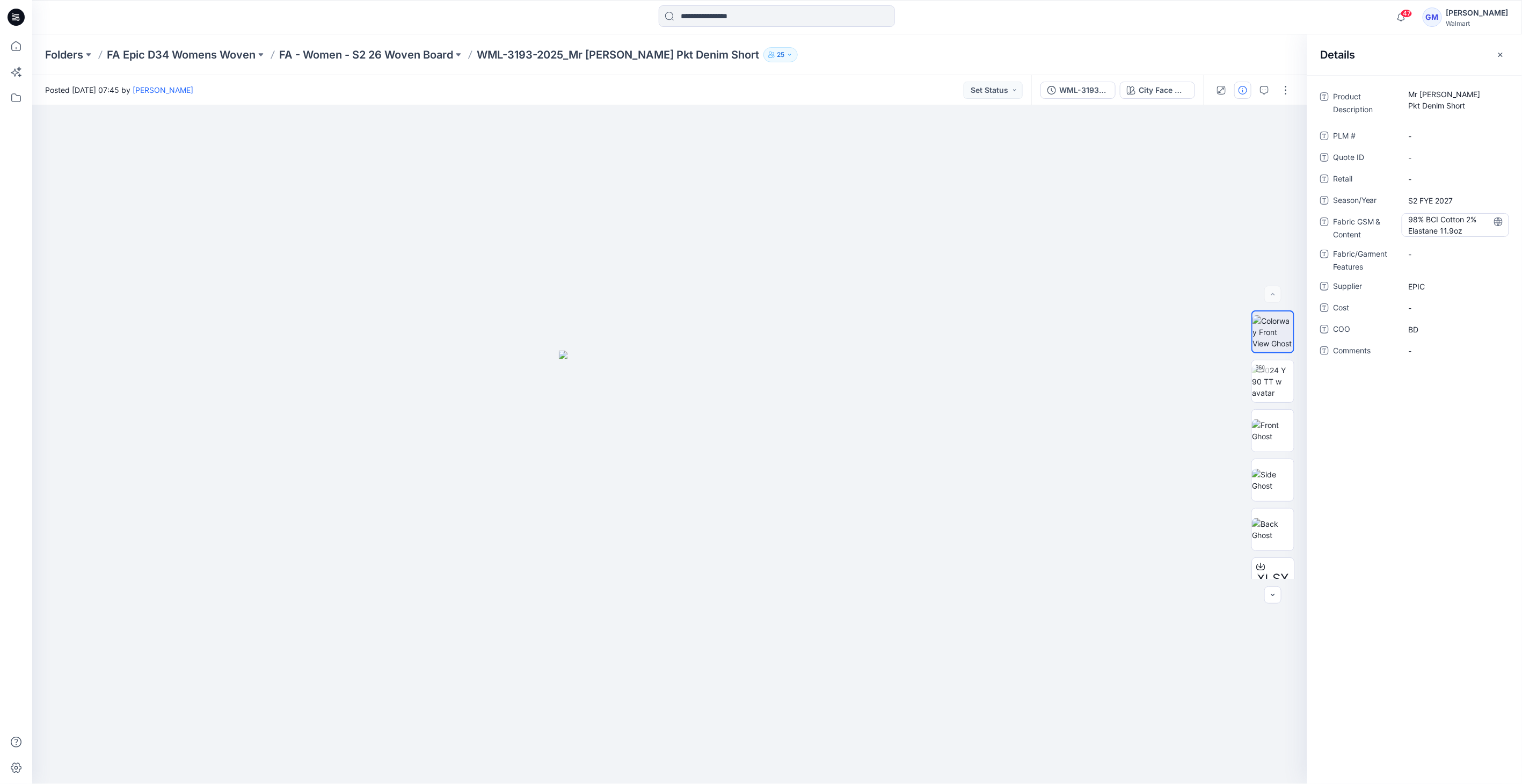
click at [1454, 224] on Content "98% BCI Cotton 2% Elastane 11.9oz" at bounding box center [1456, 225] width 94 height 23
click at [1418, 219] on textarea "**********" at bounding box center [1455, 225] width 107 height 23
click at [1467, 217] on textarea "**********" at bounding box center [1455, 225] width 107 height 23
drag, startPoint x: 1451, startPoint y: 228, endPoint x: 1439, endPoint y: 229, distance: 12.0
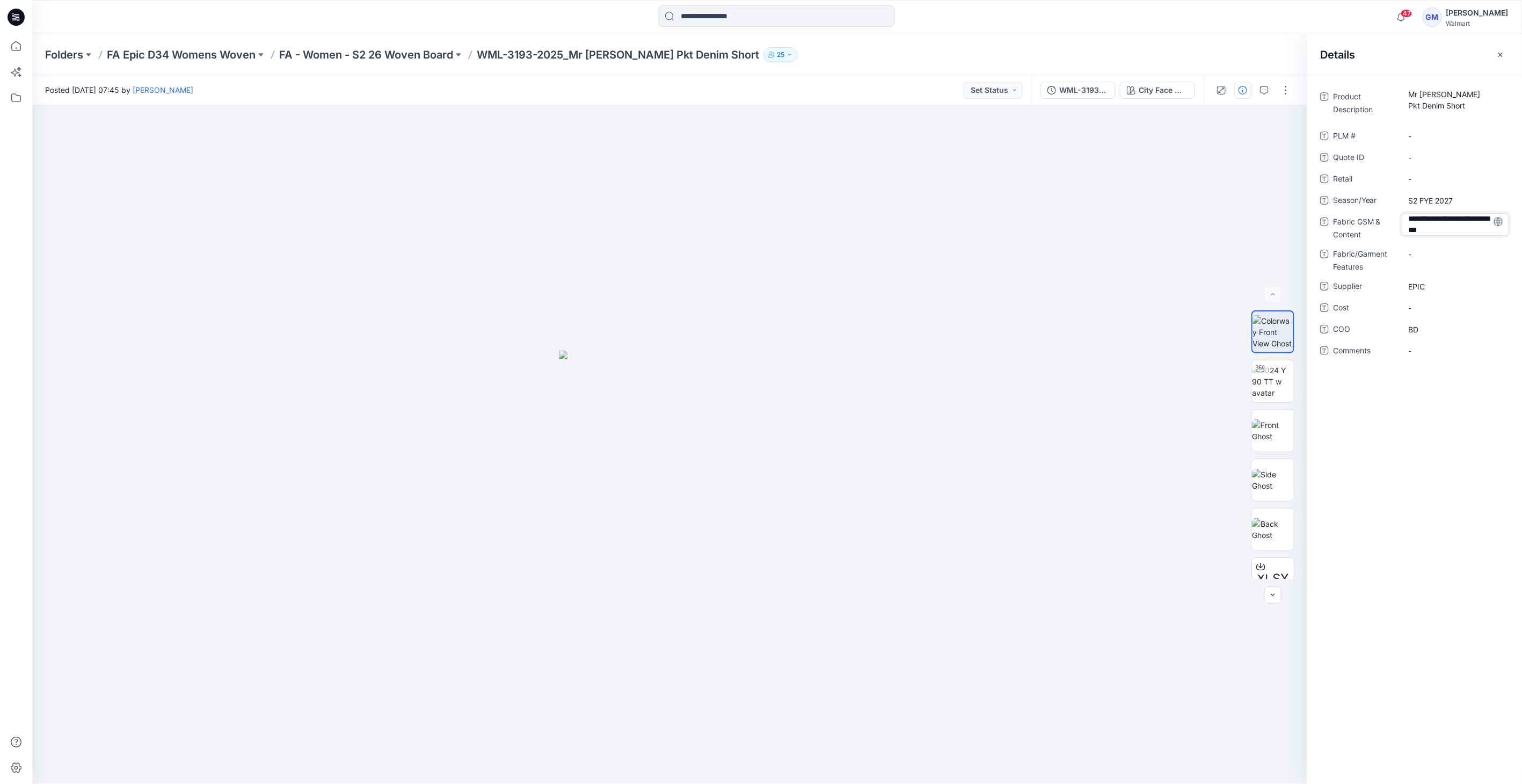
click at [1439, 229] on textarea "**********" at bounding box center [1455, 225] width 107 height 23
type textarea "**********"
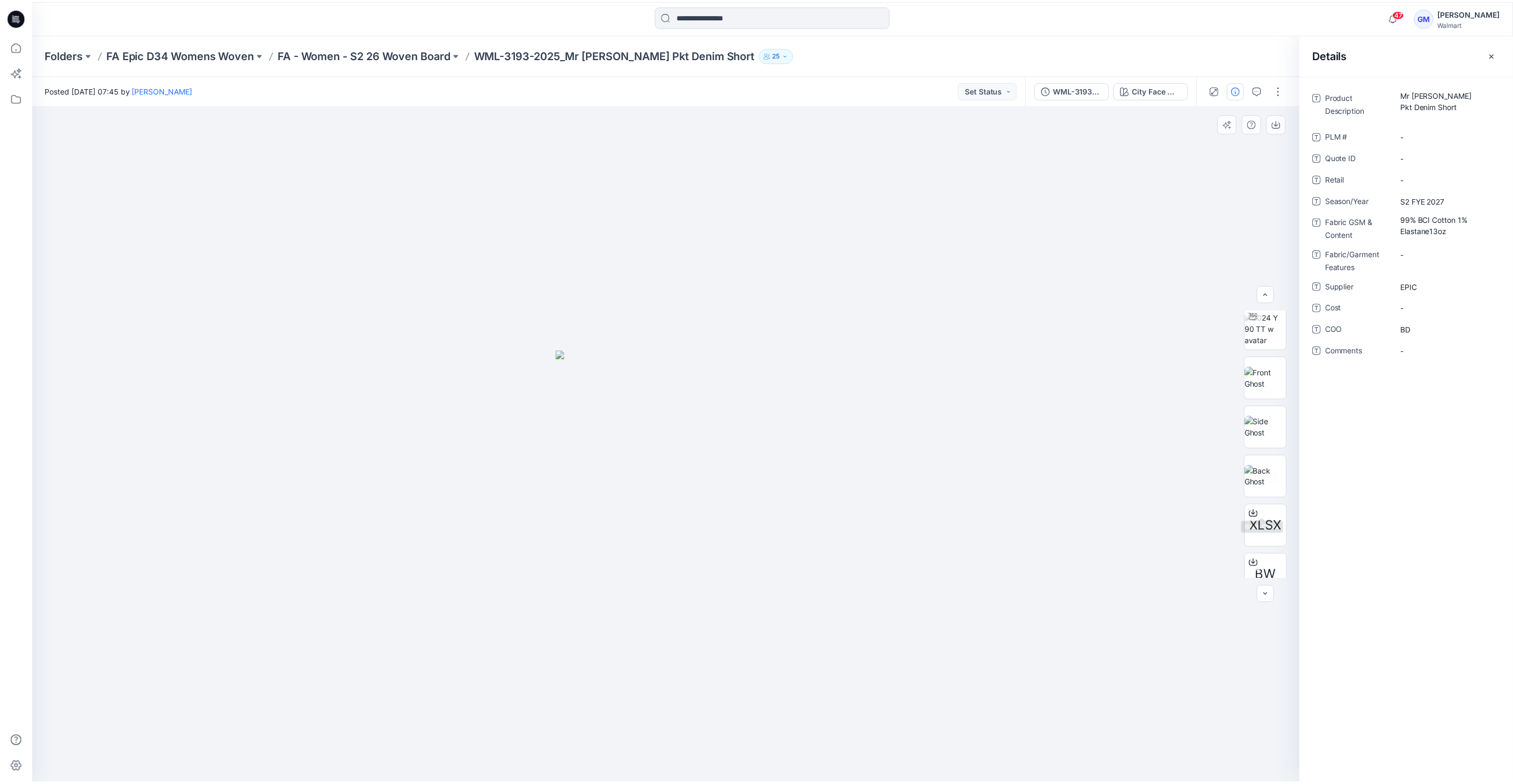
scroll to position [70, 0]
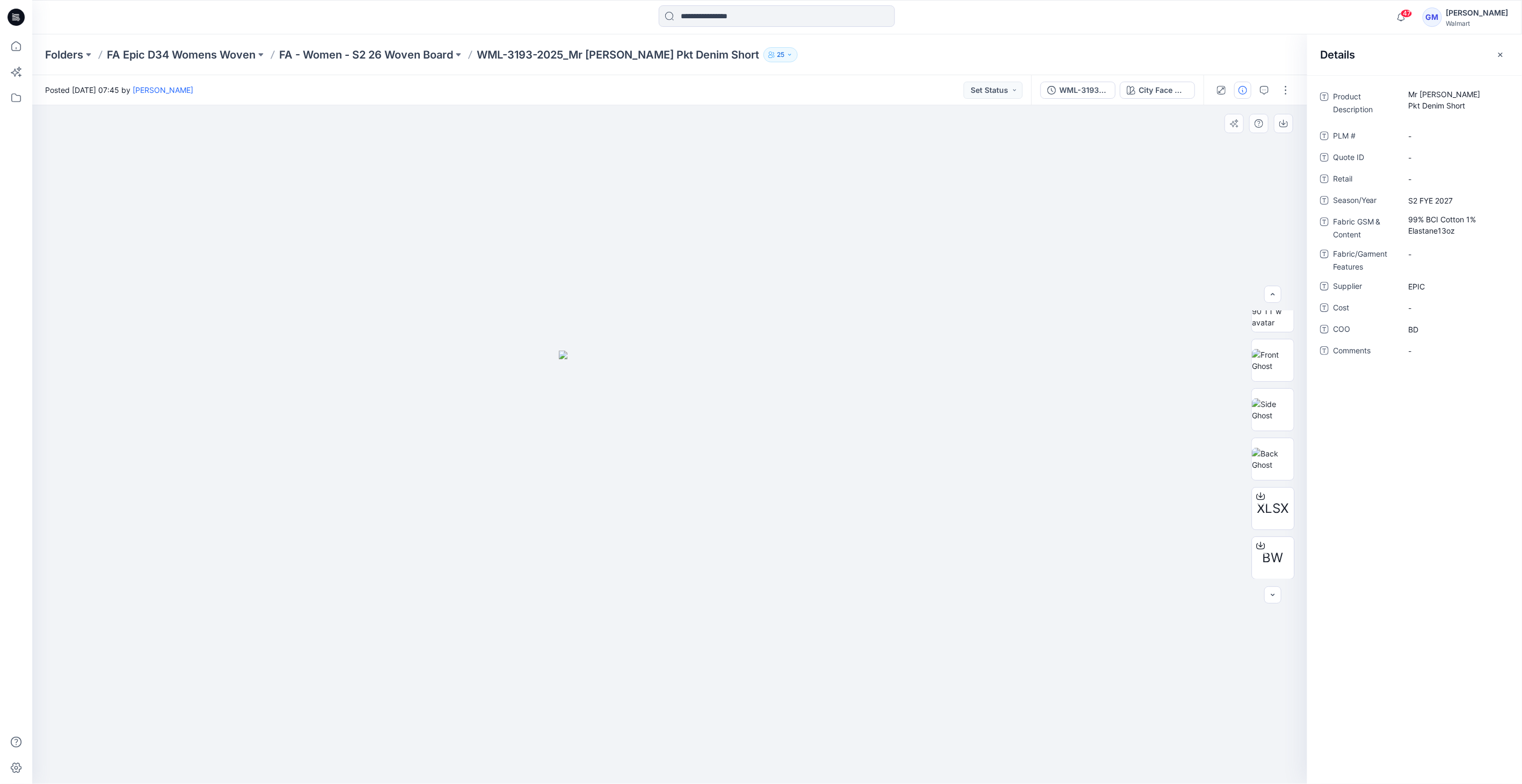
click at [1138, 354] on div at bounding box center [670, 444] width 1276 height 678
click at [405, 52] on p "FA - Women - S2 26 Woven Board" at bounding box center [366, 55] width 174 height 15
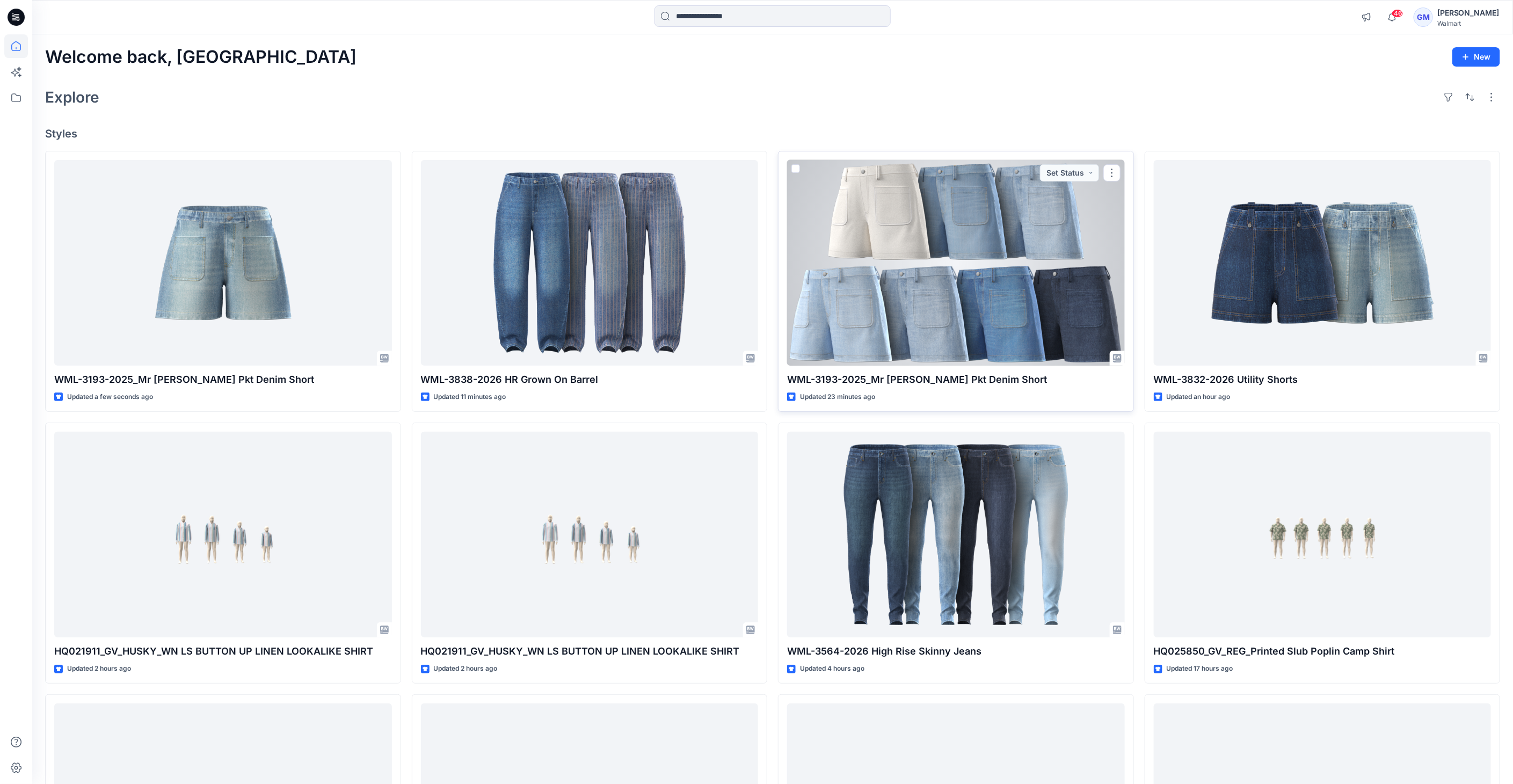
click at [982, 253] on div at bounding box center [956, 263] width 338 height 206
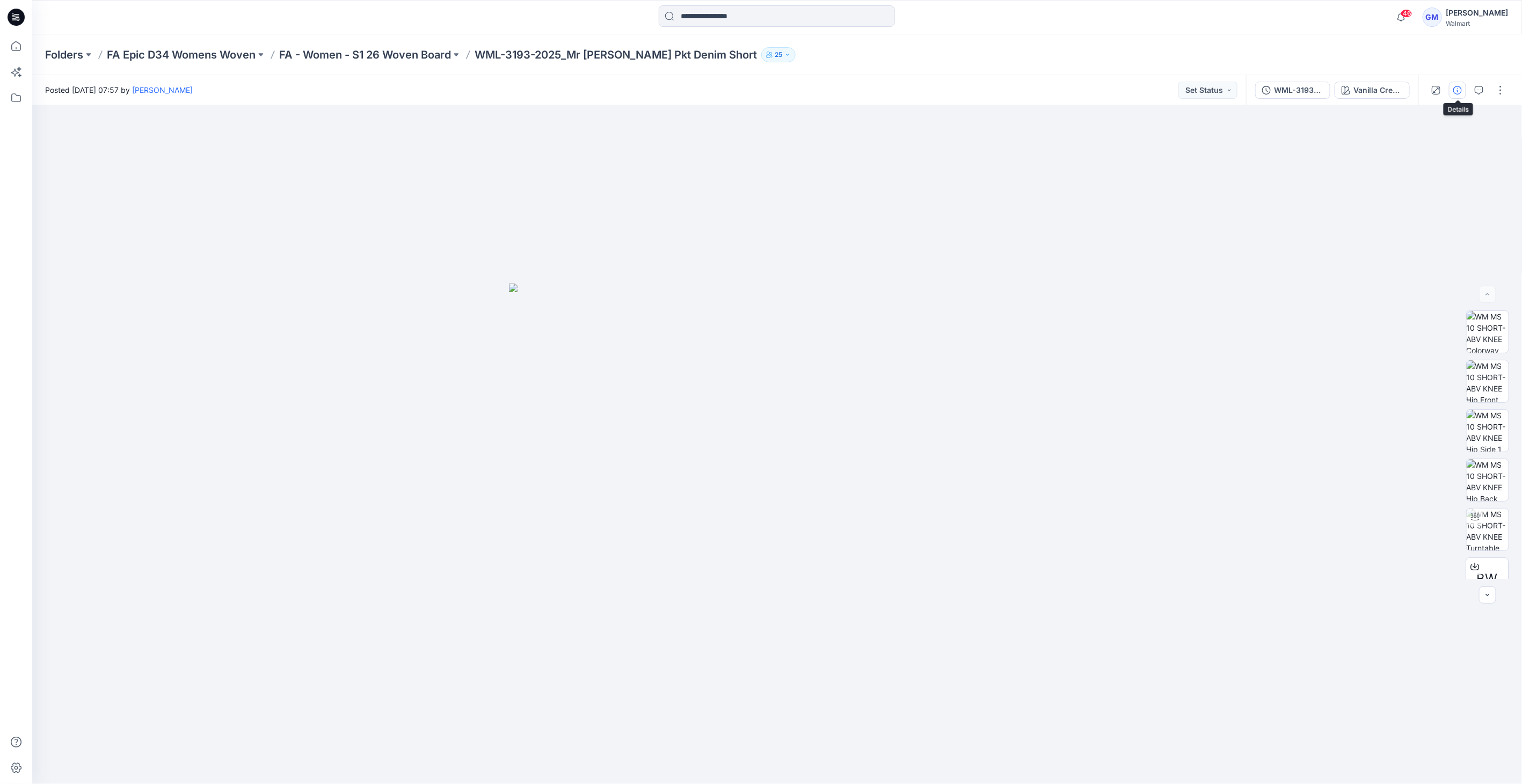
click at [1462, 83] on button "button" at bounding box center [1458, 90] width 17 height 17
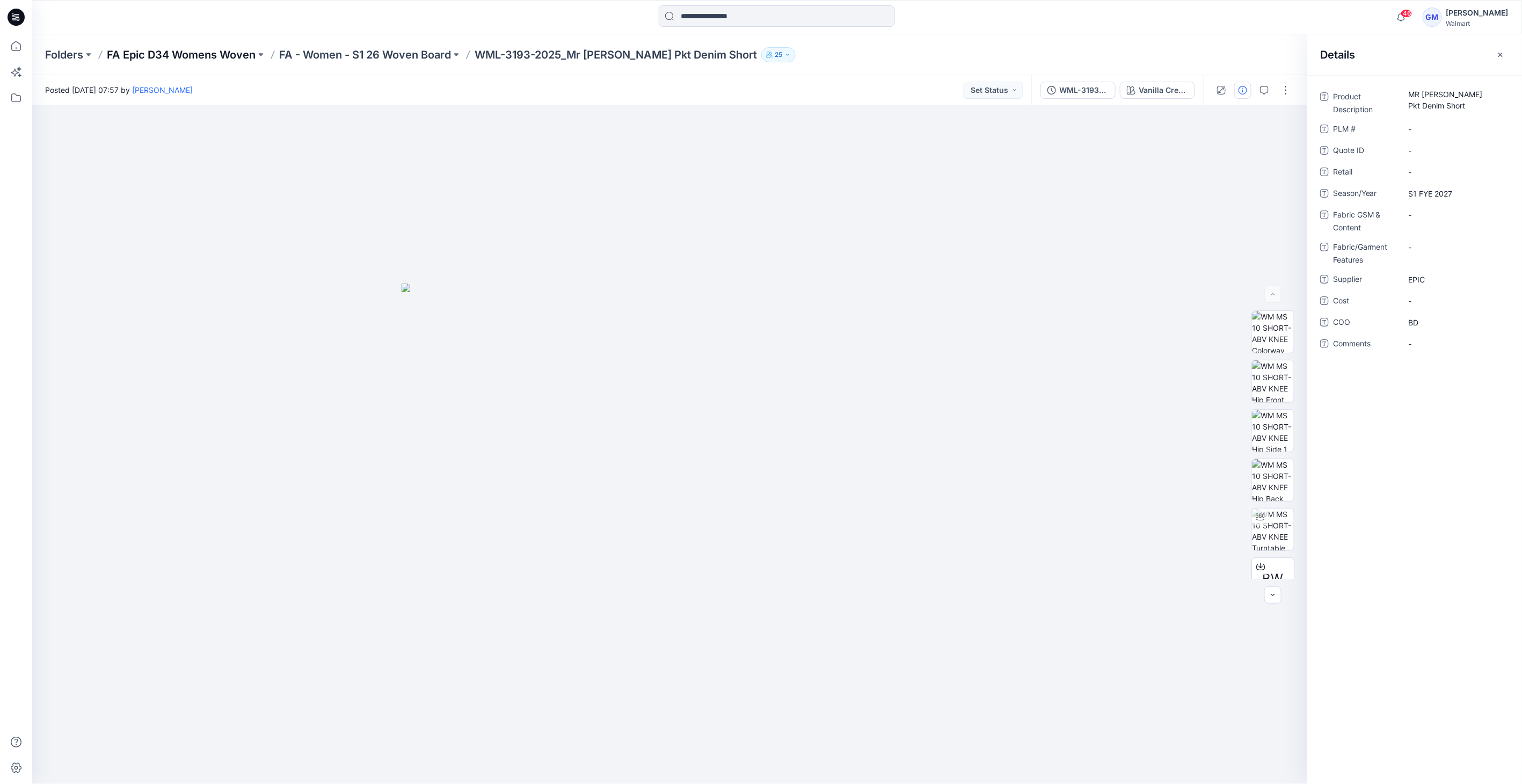
click at [196, 54] on p "FA Epic D34 Womens Woven" at bounding box center [181, 55] width 149 height 15
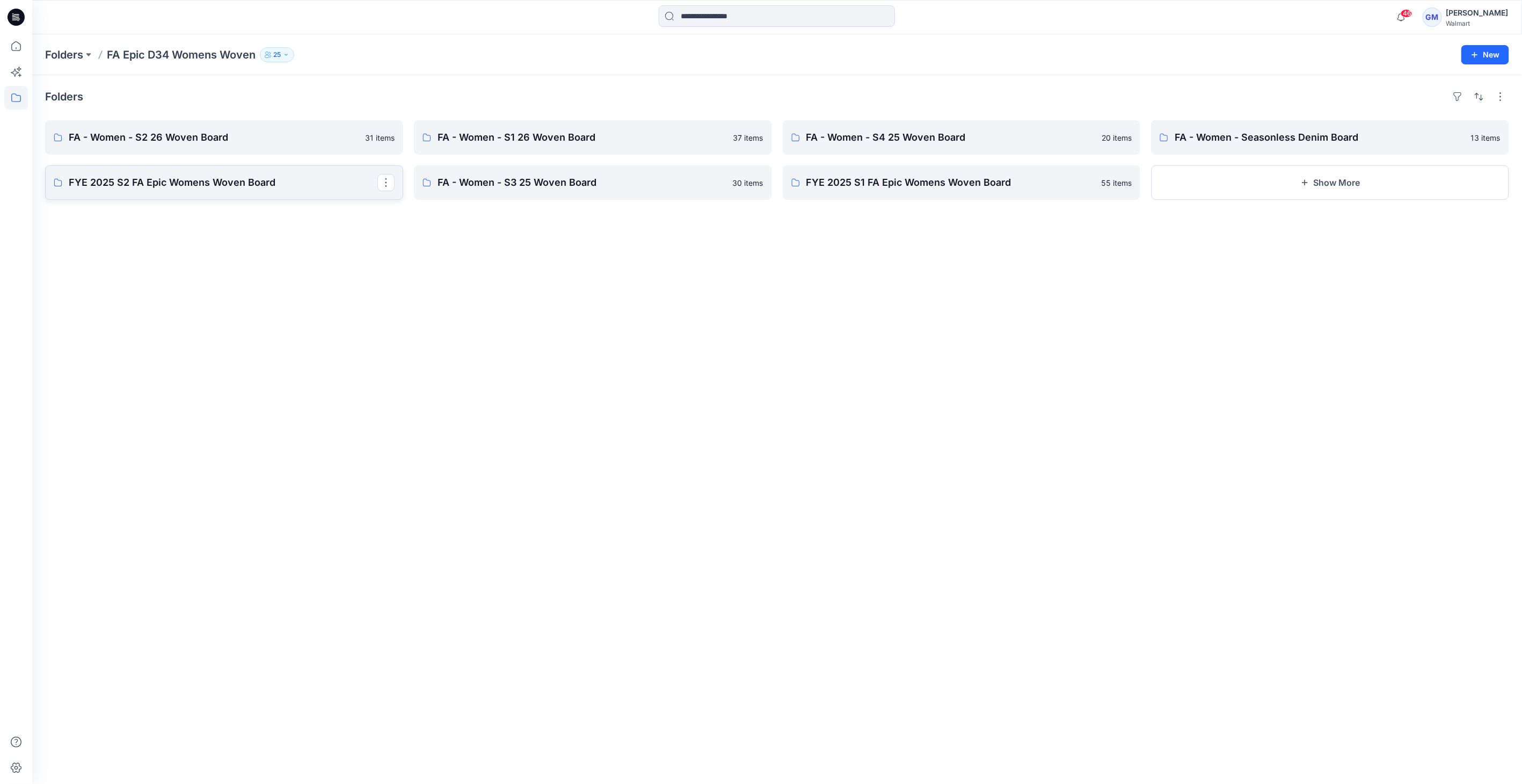
click at [240, 181] on p "FYE 2025 S2 FA Epic Womens Woven Board" at bounding box center [223, 183] width 308 height 15
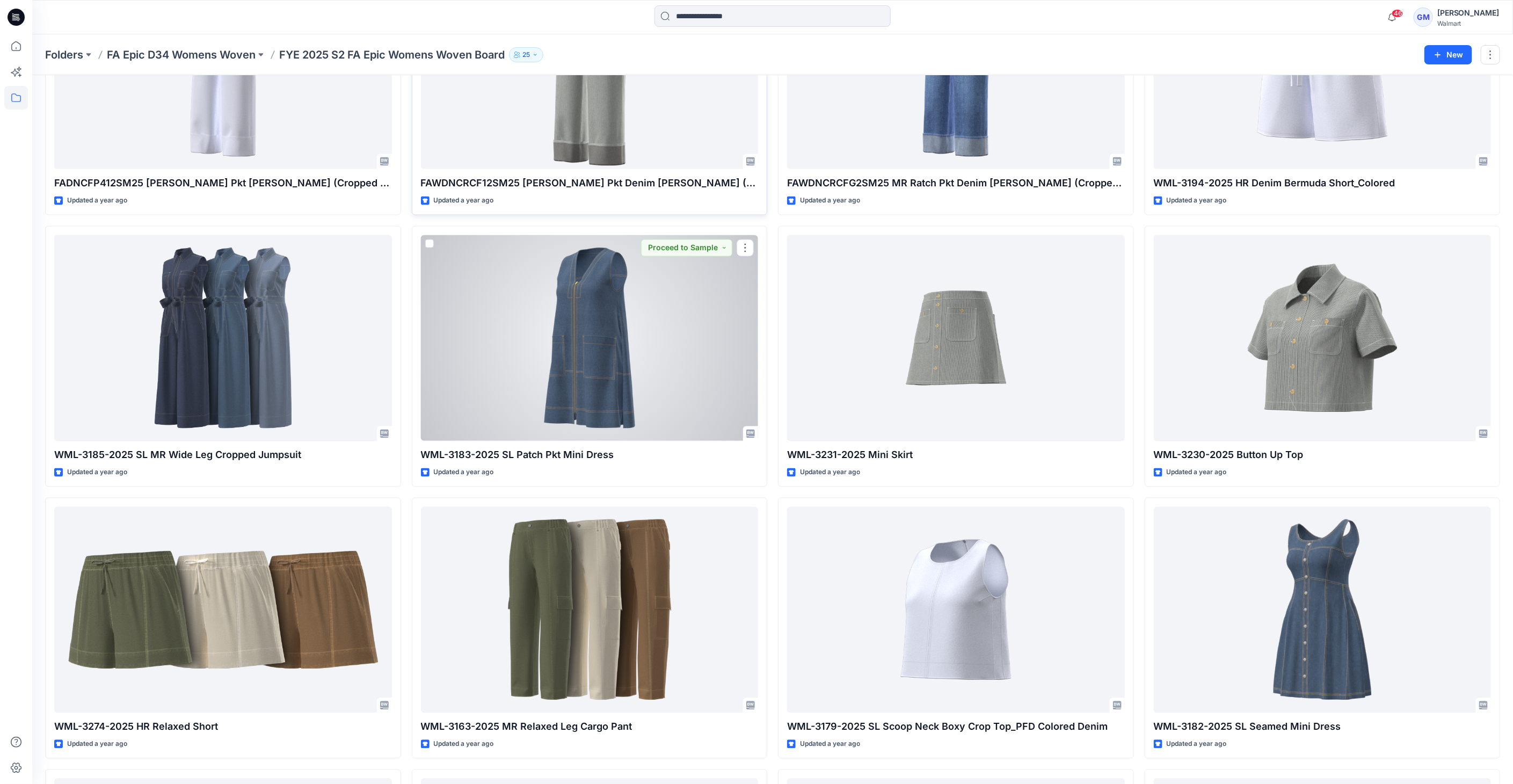
scroll to position [776, 0]
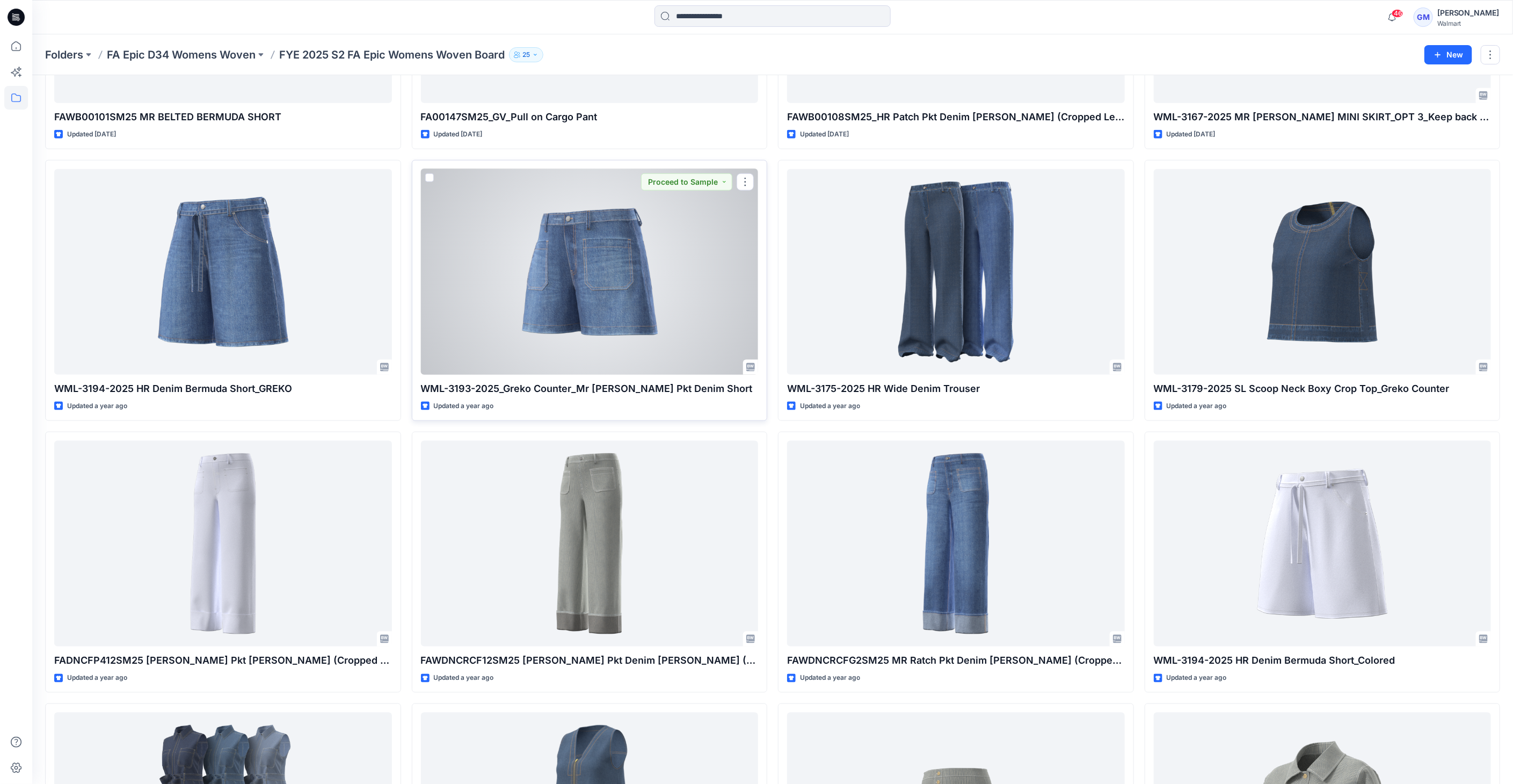
click at [625, 337] on div at bounding box center [590, 272] width 338 height 206
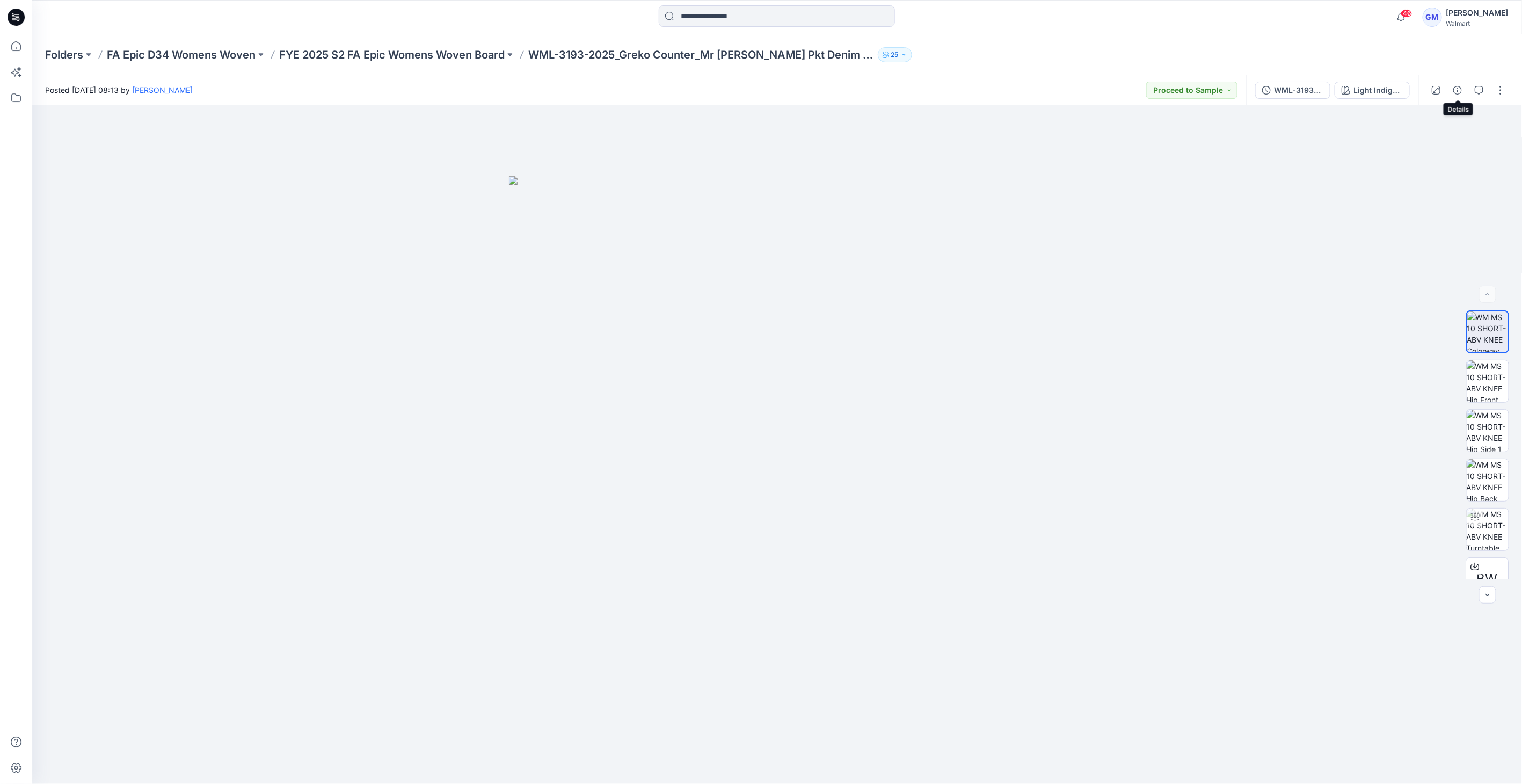
click at [1466, 89] on div at bounding box center [1468, 90] width 99 height 30
click at [1451, 93] on button "button" at bounding box center [1458, 90] width 17 height 17
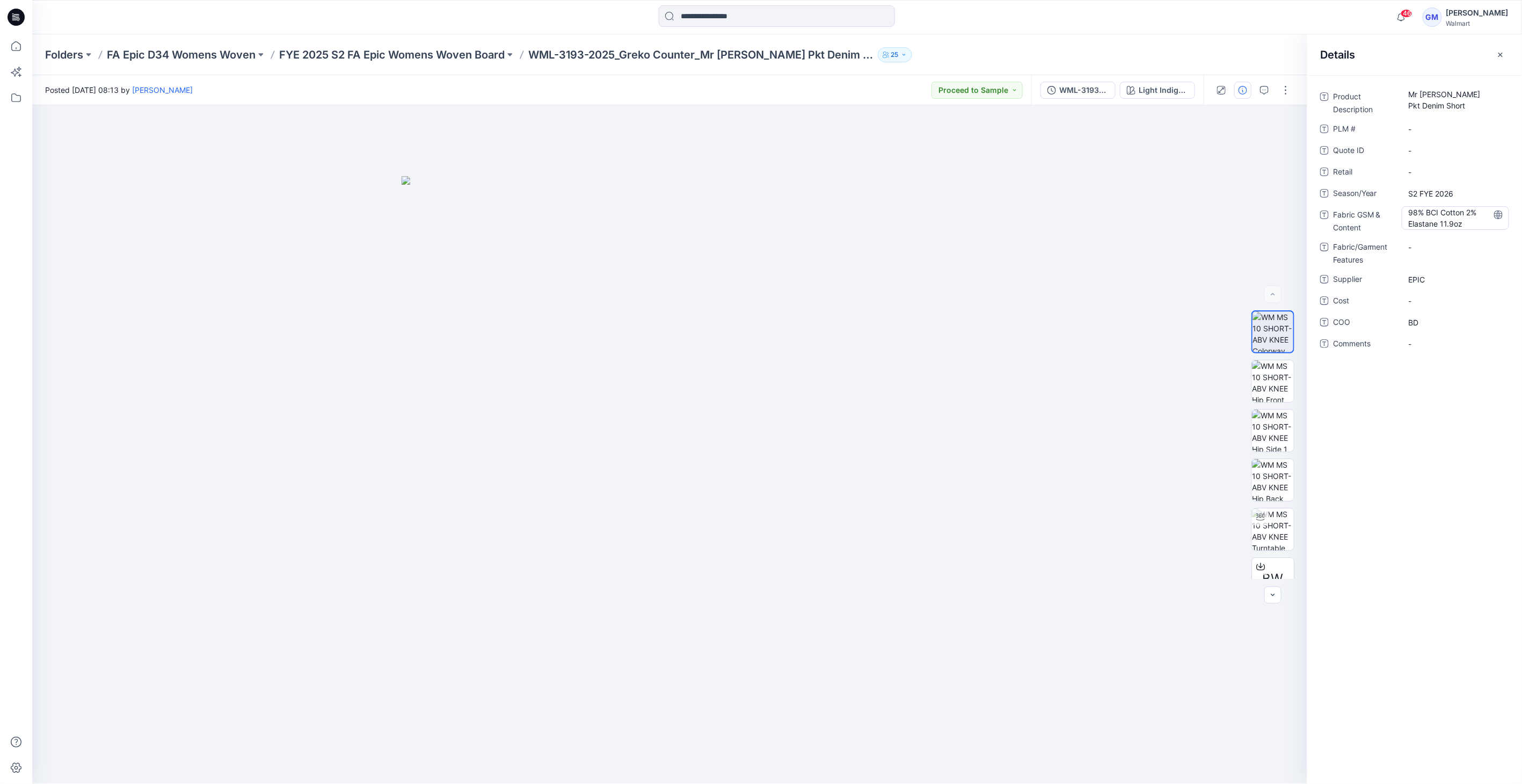
click at [1437, 227] on Content "98% BCI Cotton 2% Elastane 11.9oz" at bounding box center [1456, 218] width 94 height 23
click at [1437, 227] on textarea "**********" at bounding box center [1455, 217] width 107 height 23
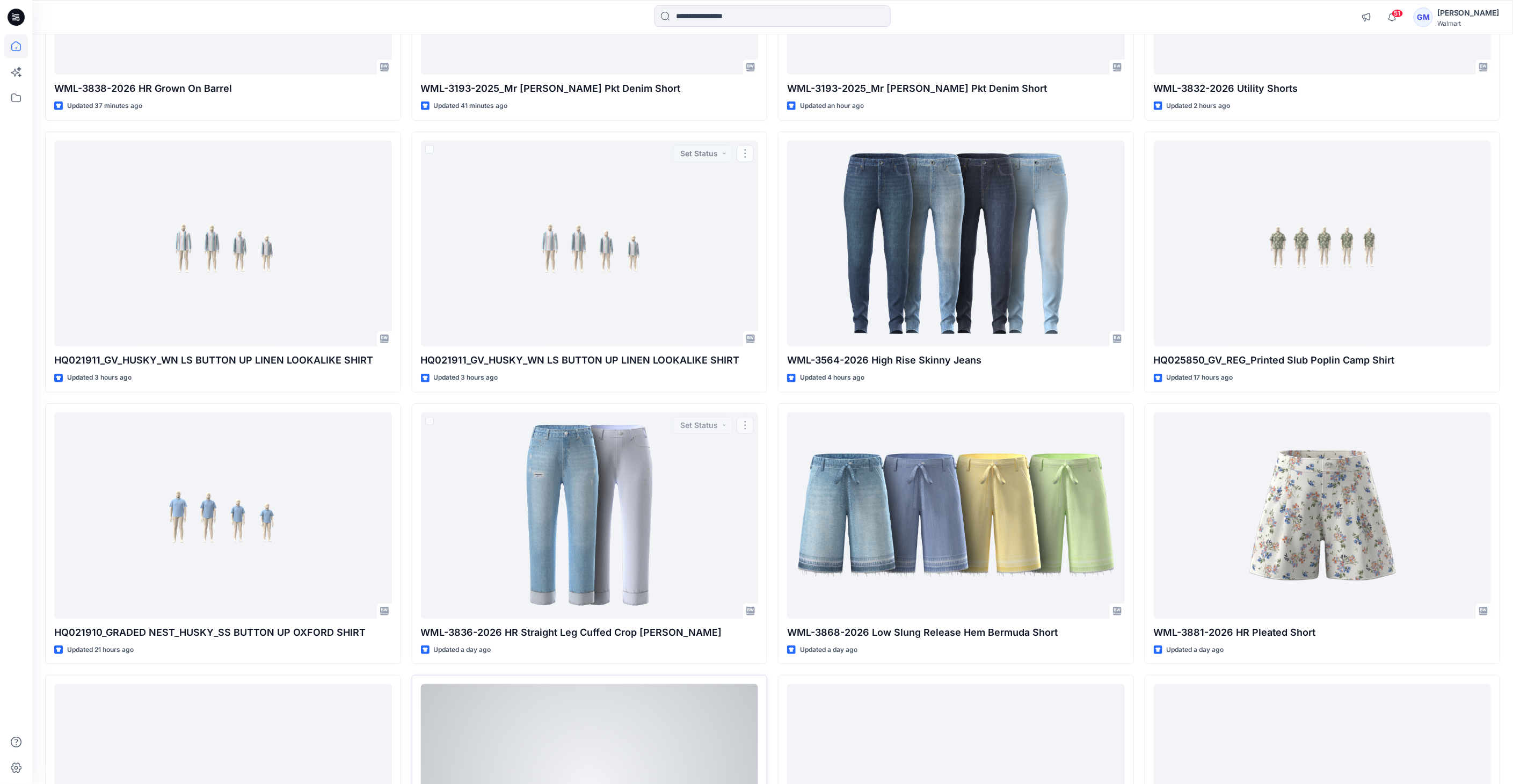
scroll to position [536, 0]
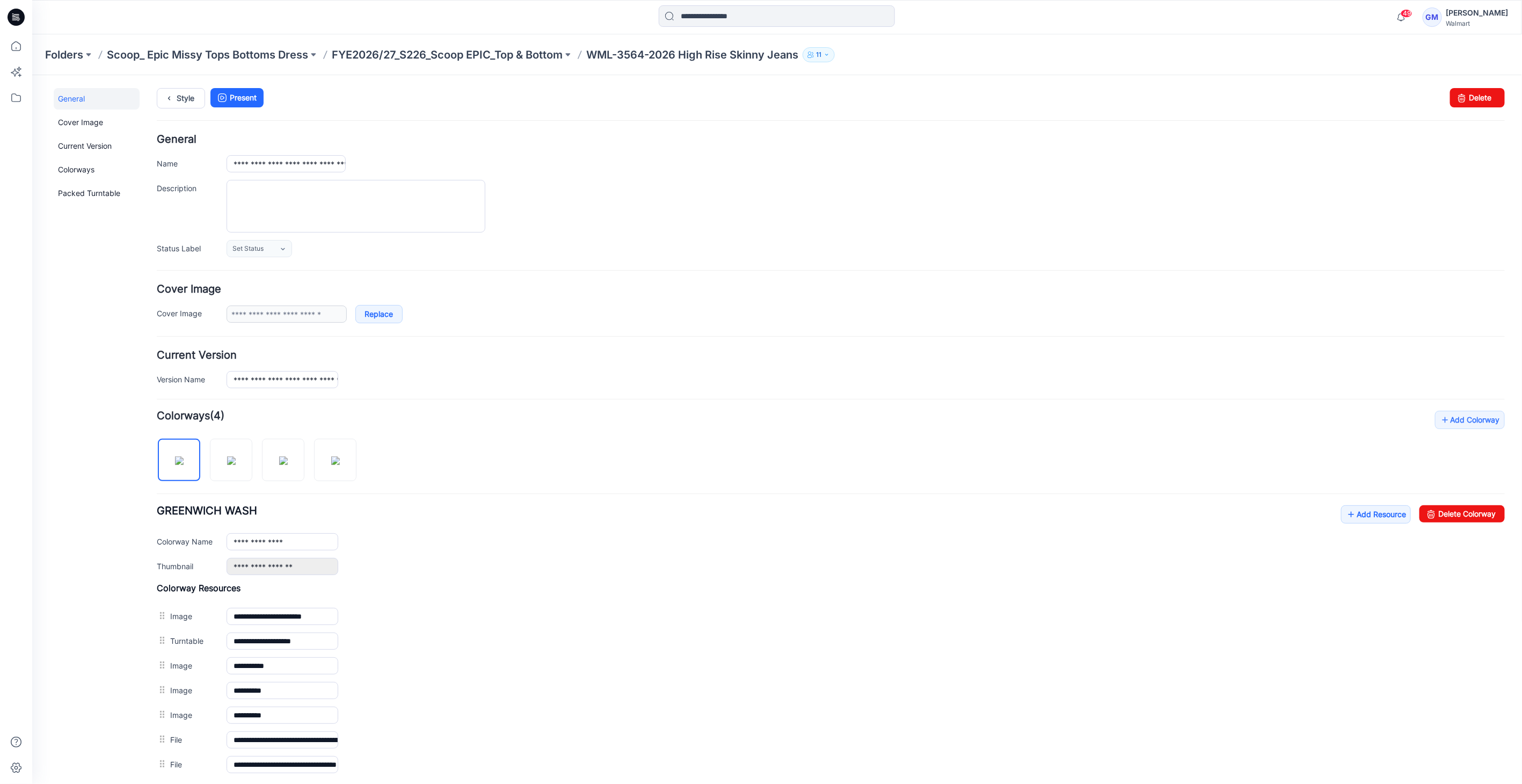
scroll to position [87, 0]
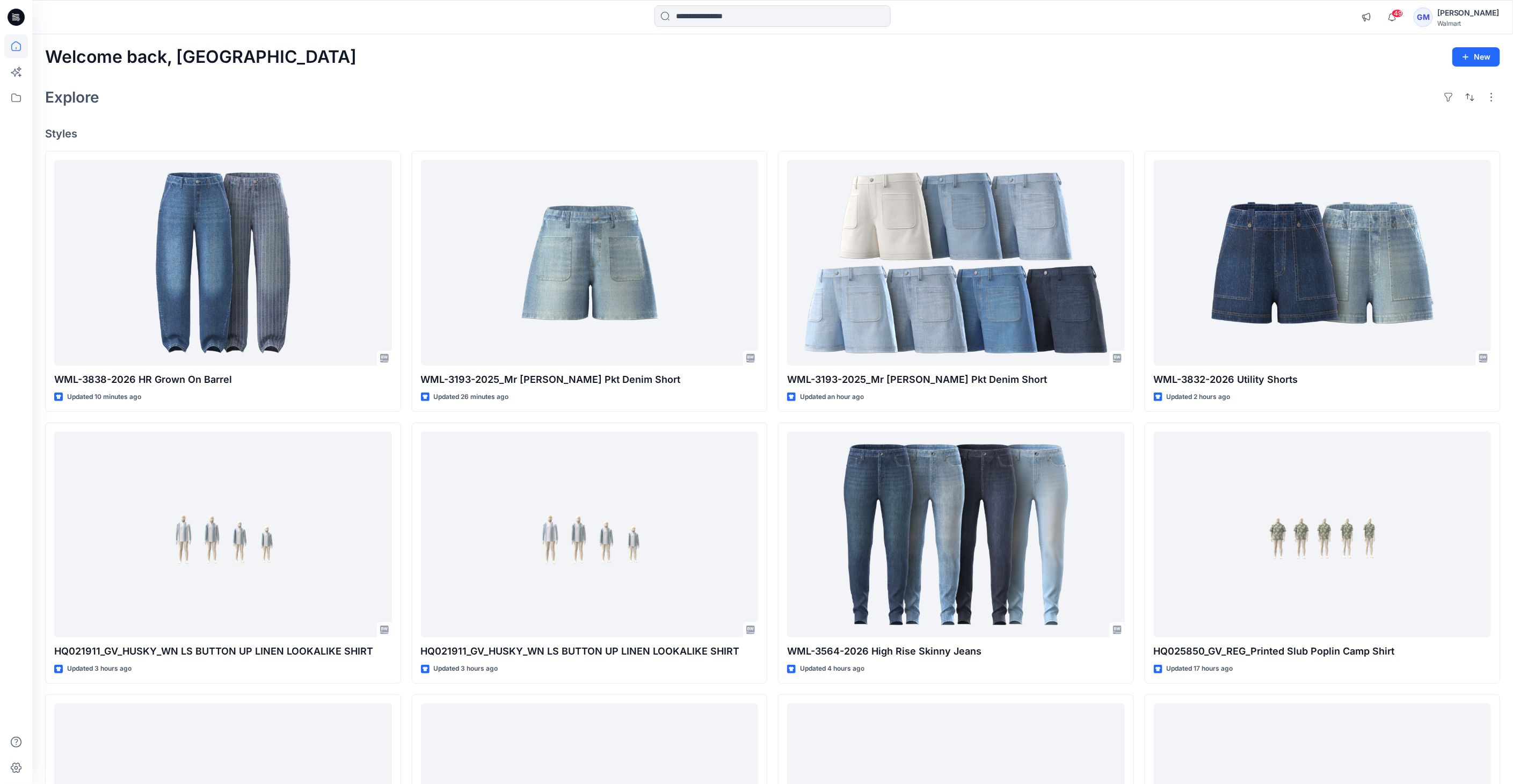
click at [15, 7] on icon at bounding box center [16, 17] width 17 height 34
click at [19, 107] on icon at bounding box center [15, 97] width 23 height 23
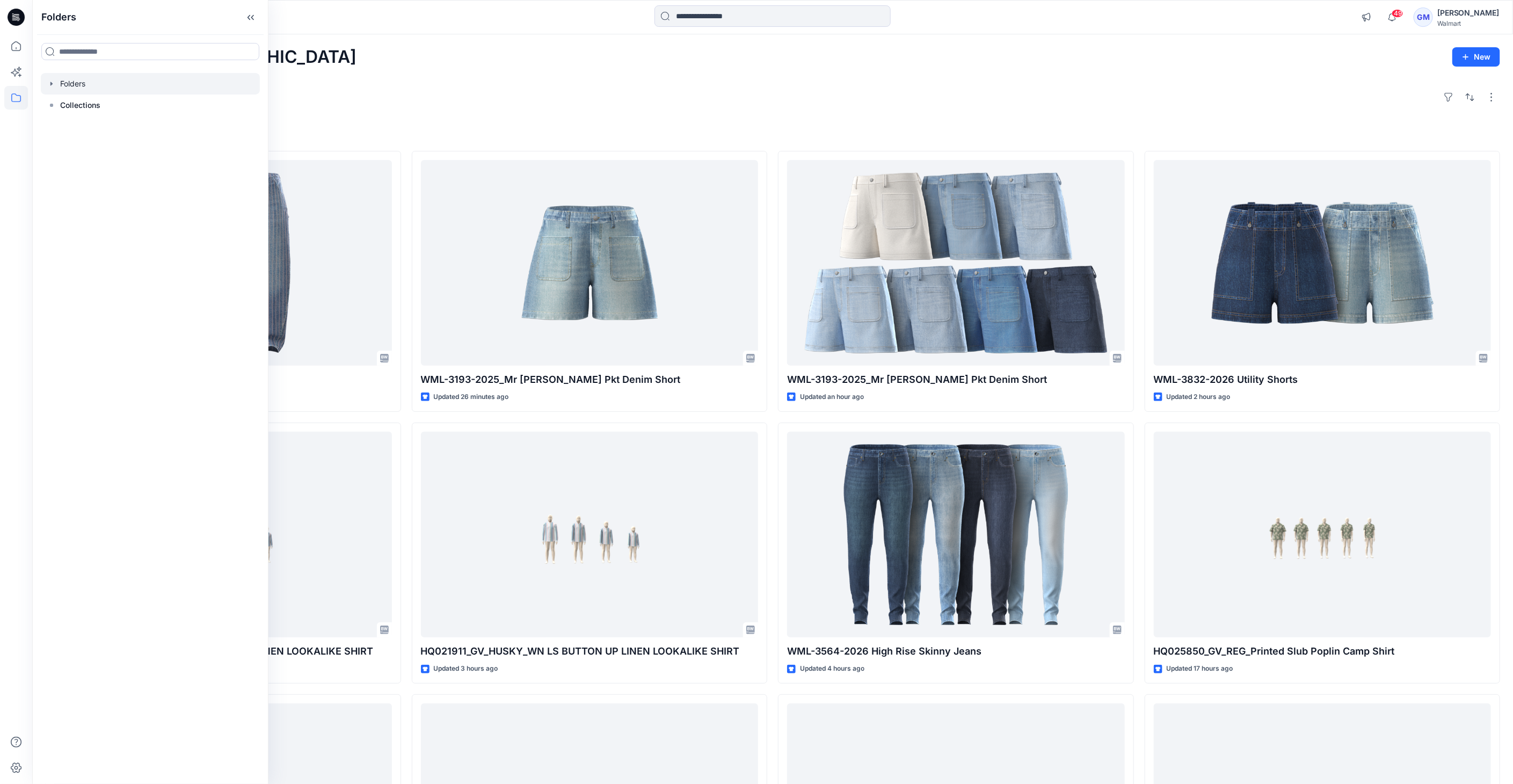
click at [61, 88] on div at bounding box center [150, 84] width 219 height 21
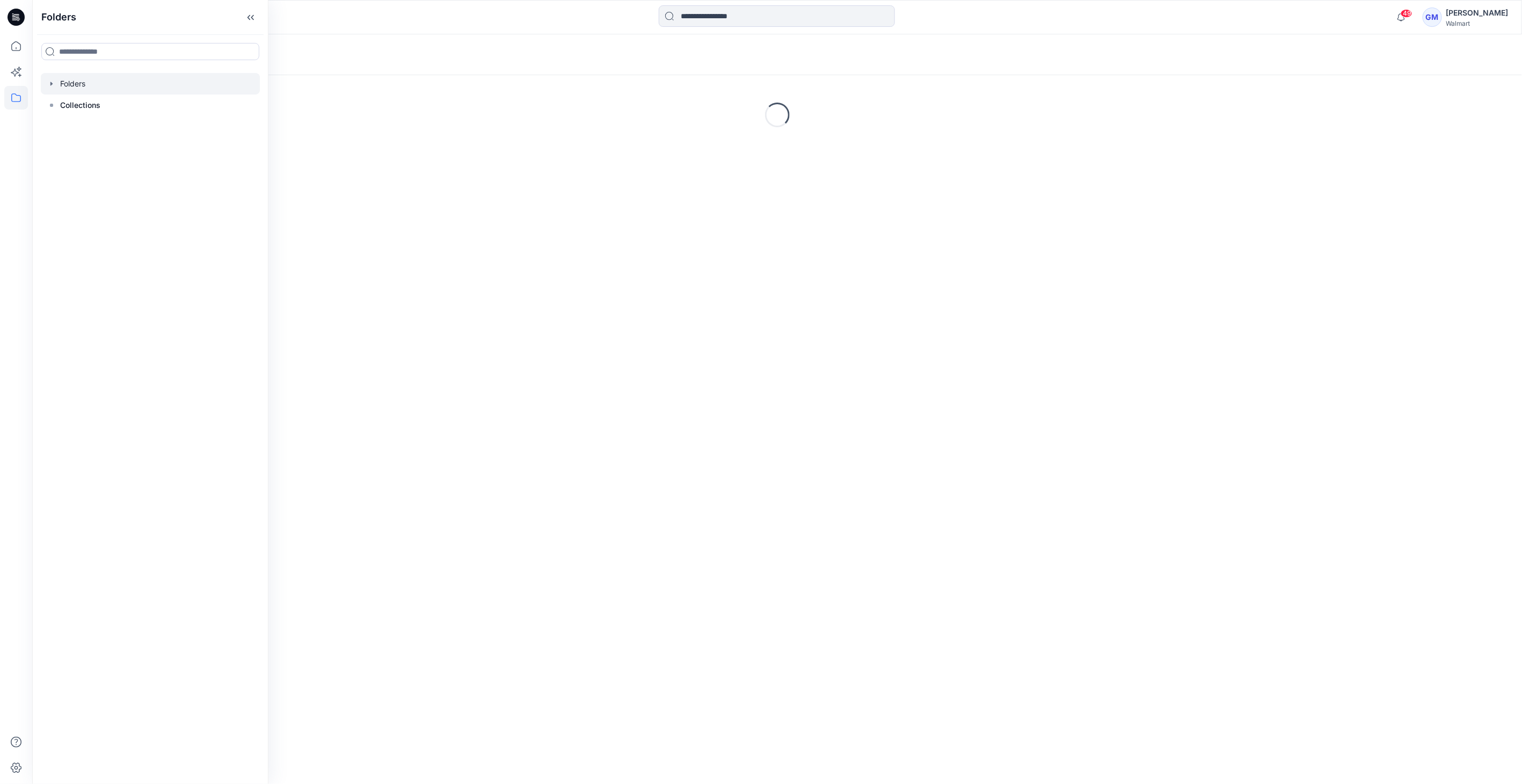
click at [50, 84] on icon "button" at bounding box center [52, 84] width 9 height 9
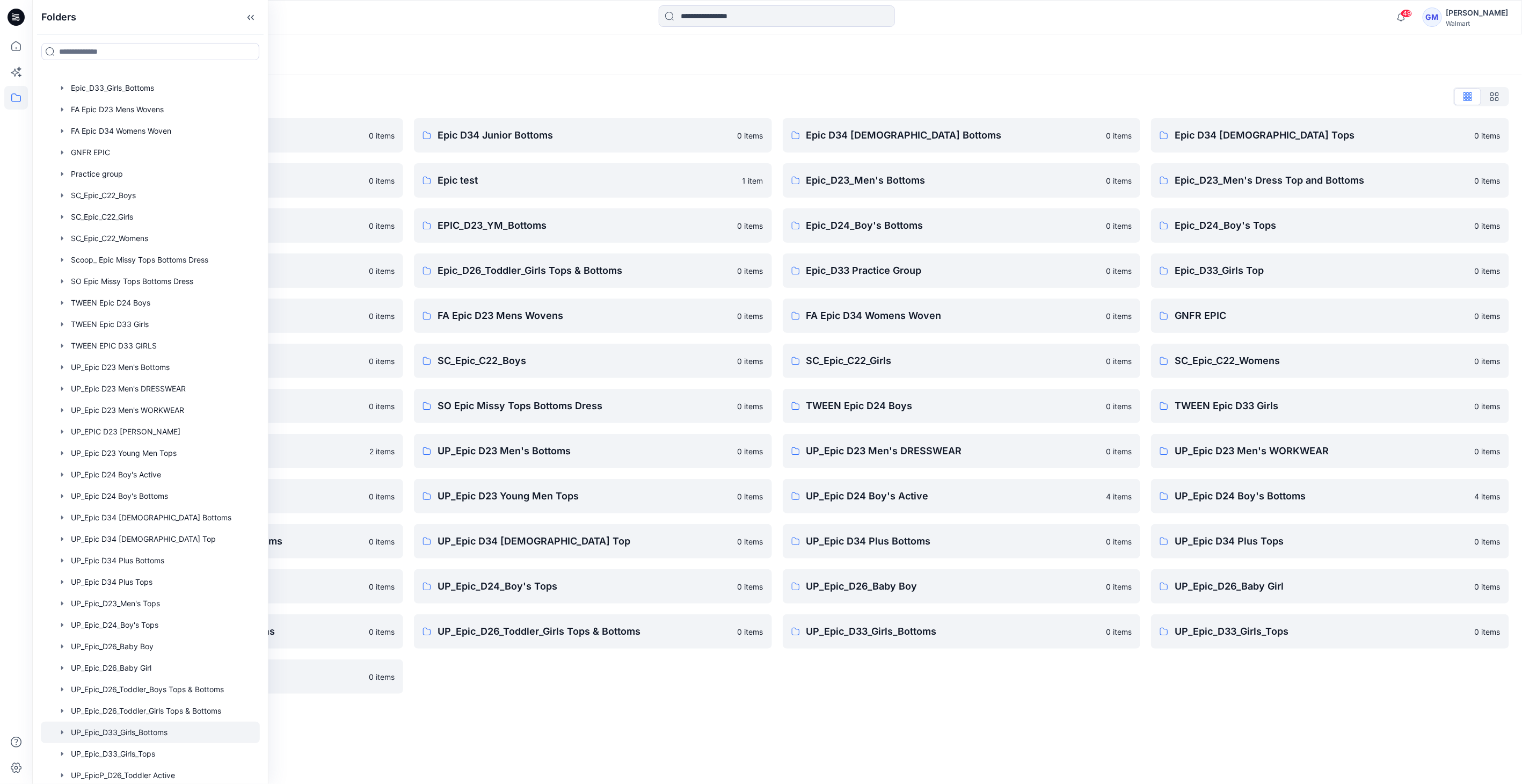
scroll to position [385, 0]
click at [151, 411] on div at bounding box center [150, 408] width 219 height 21
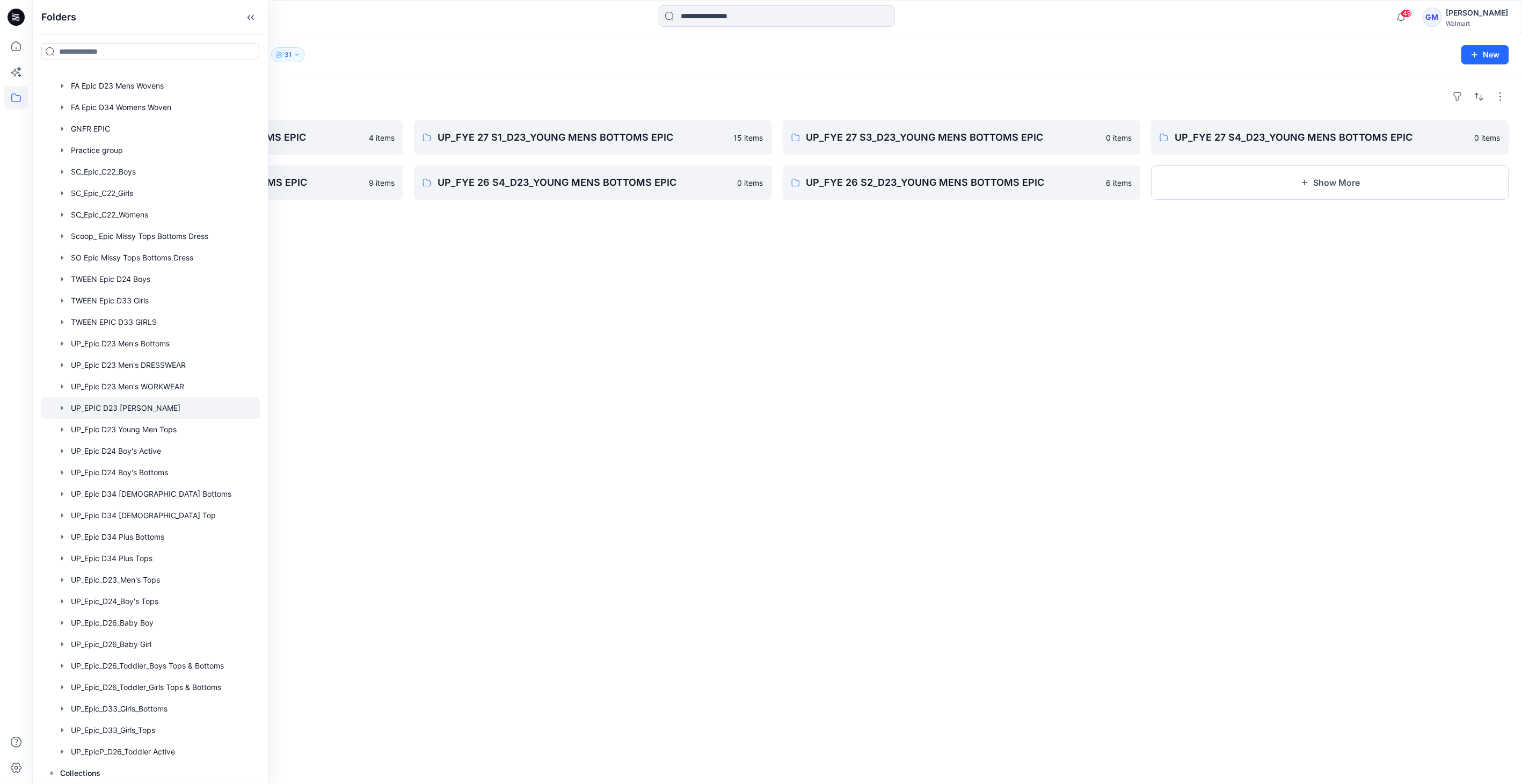
click at [452, 47] on div "Folders UP_EPIC D23 [PERSON_NAME] 31" at bounding box center [735, 55] width 1380 height 15
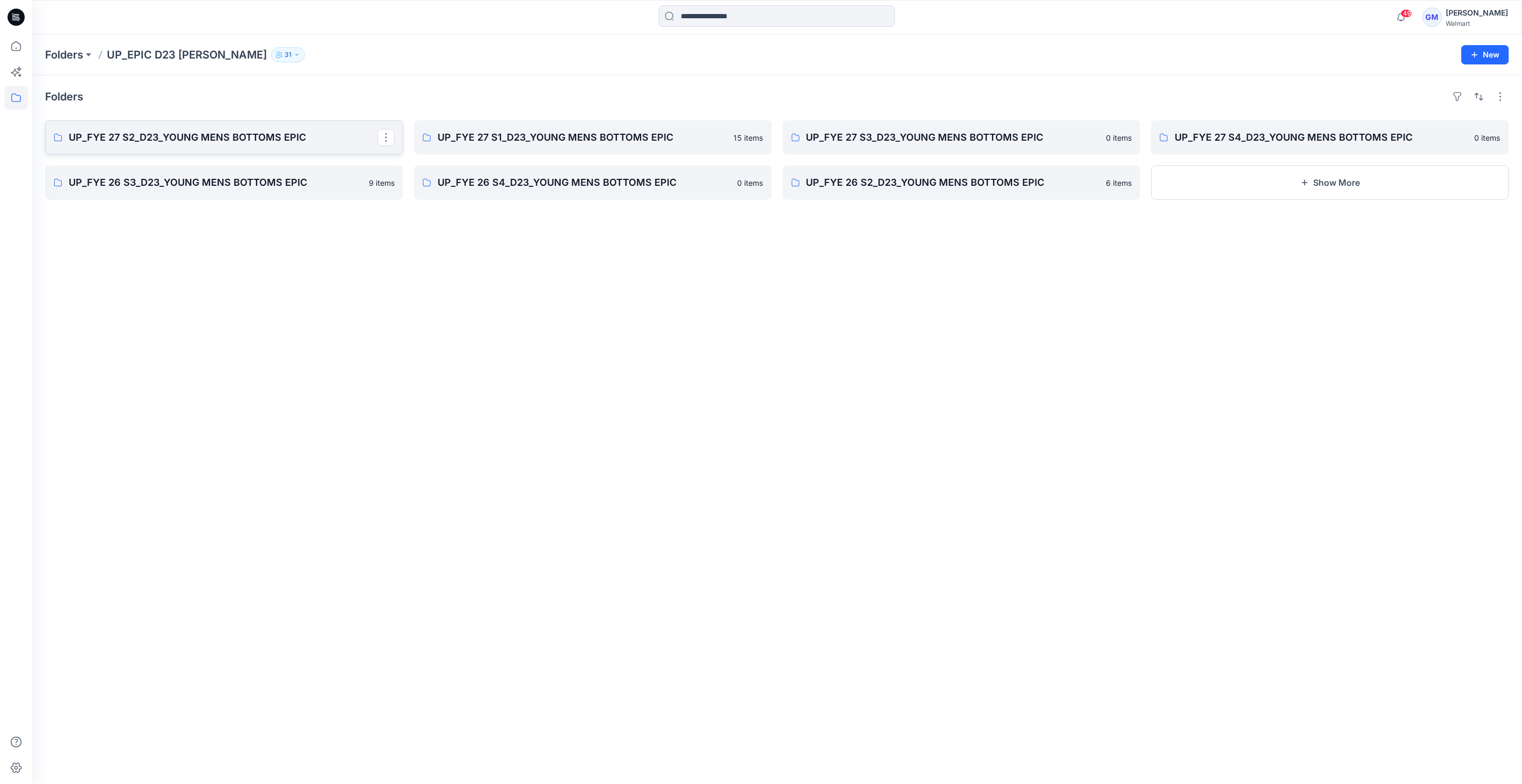
click at [197, 140] on p "UP_FYE 27 S2_D23_YOUNG MENS BOTTOMS EPIC" at bounding box center [223, 137] width 308 height 15
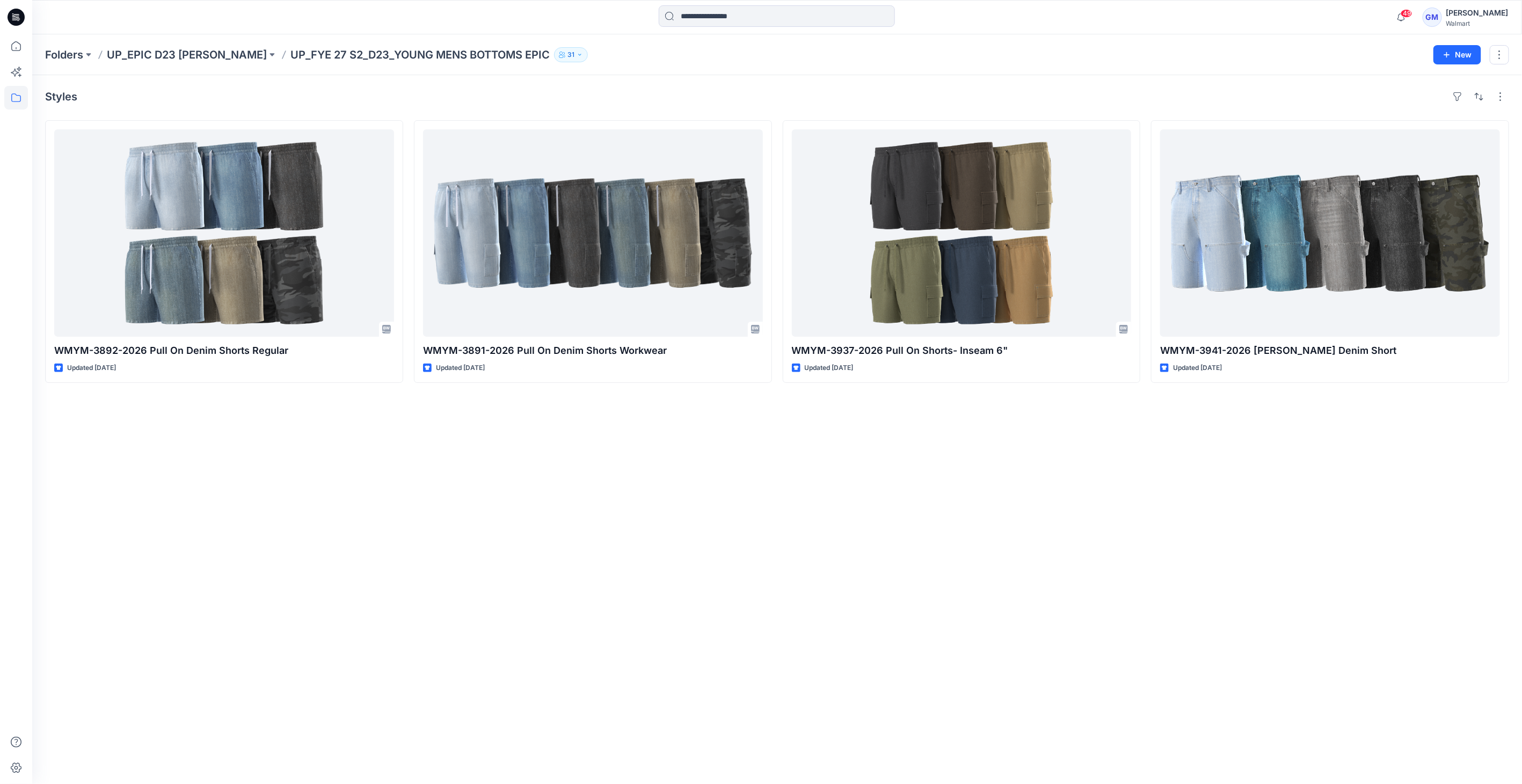
drag, startPoint x: 235, startPoint y: 553, endPoint x: 228, endPoint y: 553, distance: 7.0
click at [228, 553] on div "Styles WMYM-3892-2026 Pull On Denim Shorts Regular Updated [DATE] WMYM-3891-202…" at bounding box center [777, 429] width 1490 height 708
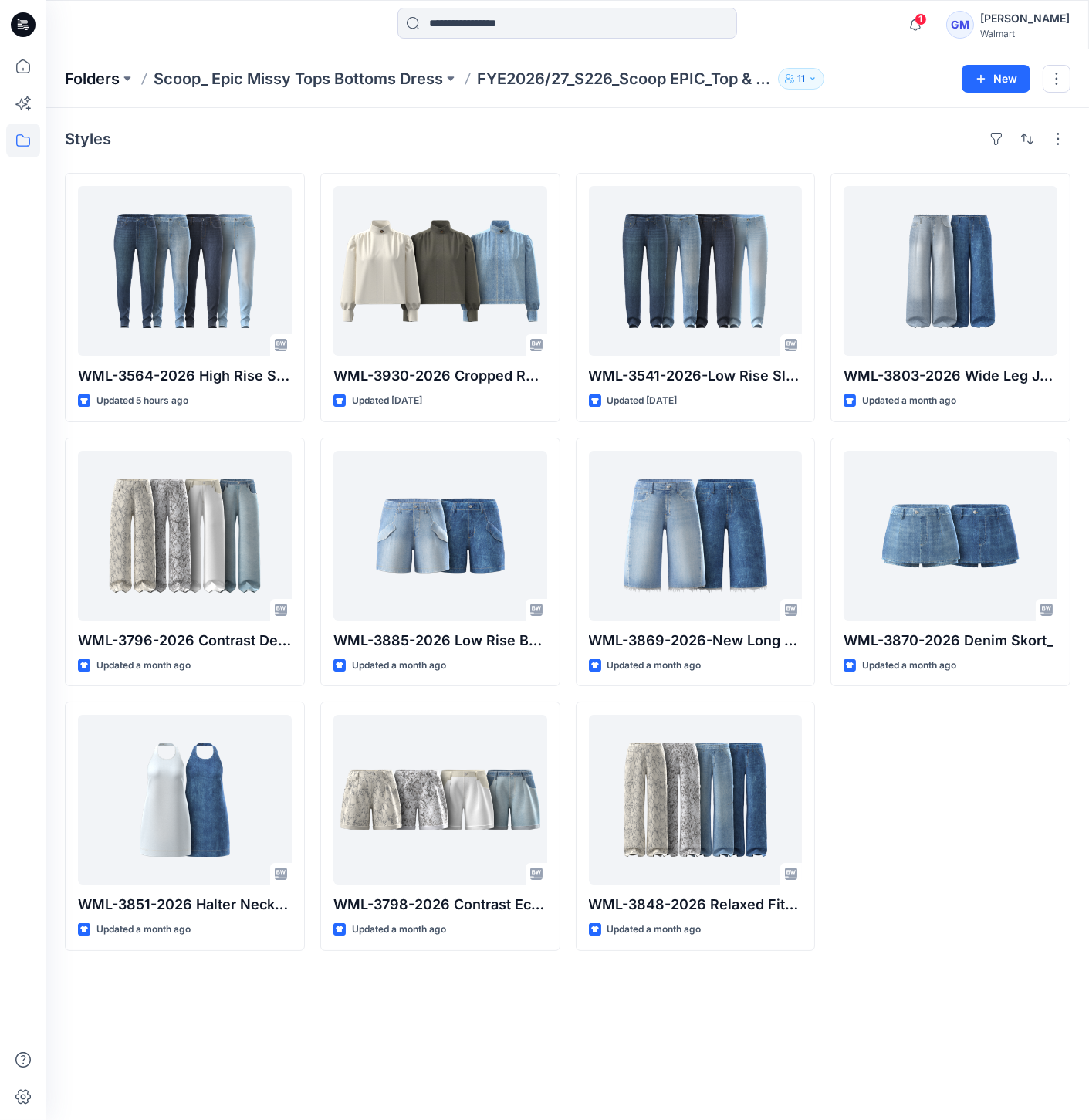
click at [119, 78] on p "Folders" at bounding box center [91, 79] width 55 height 21
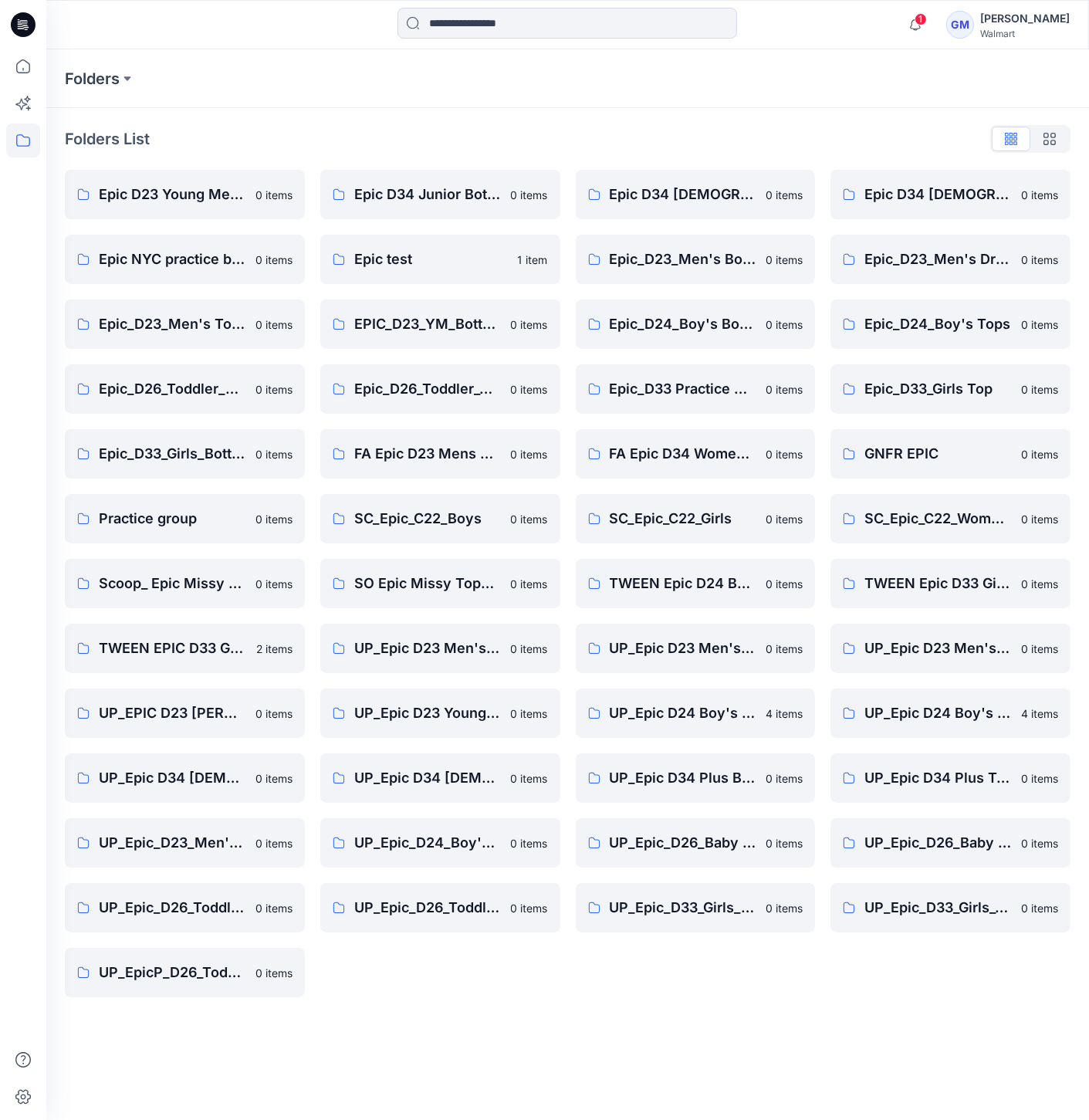
click at [29, 32] on icon at bounding box center [23, 25] width 25 height 25
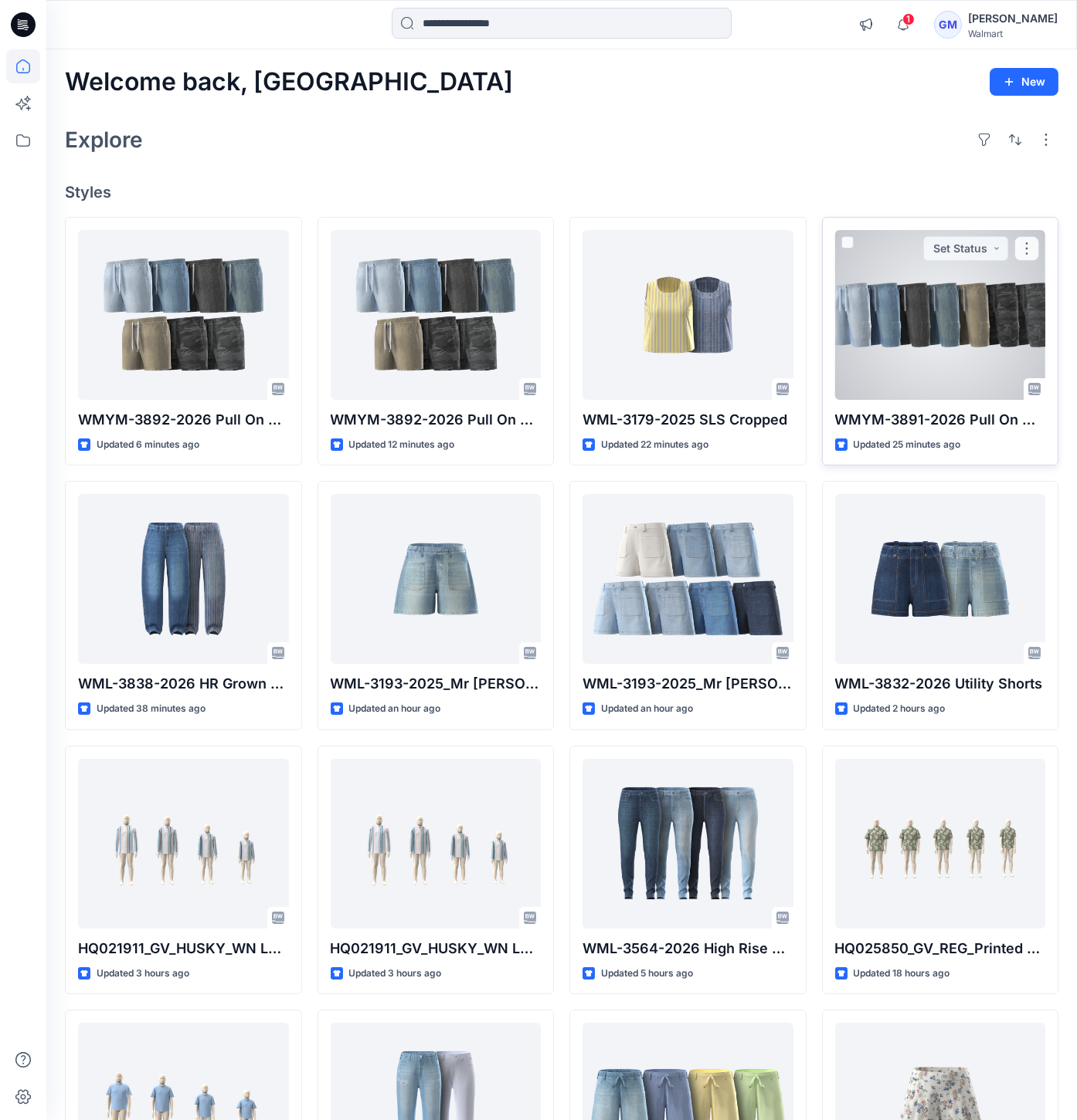
click at [1022, 326] on div at bounding box center [939, 315] width 211 height 170
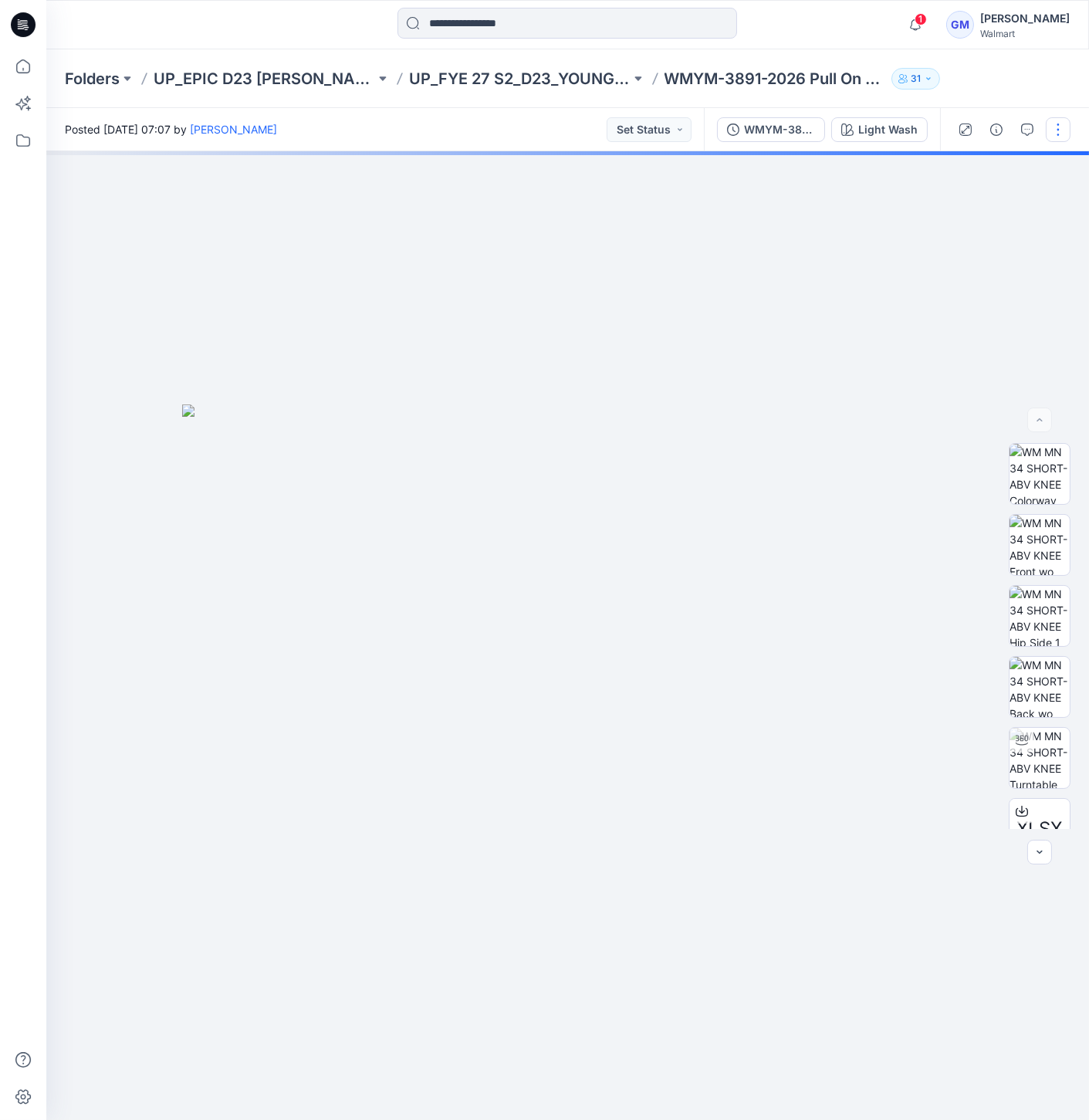
click at [1065, 118] on button "button" at bounding box center [1058, 130] width 25 height 25
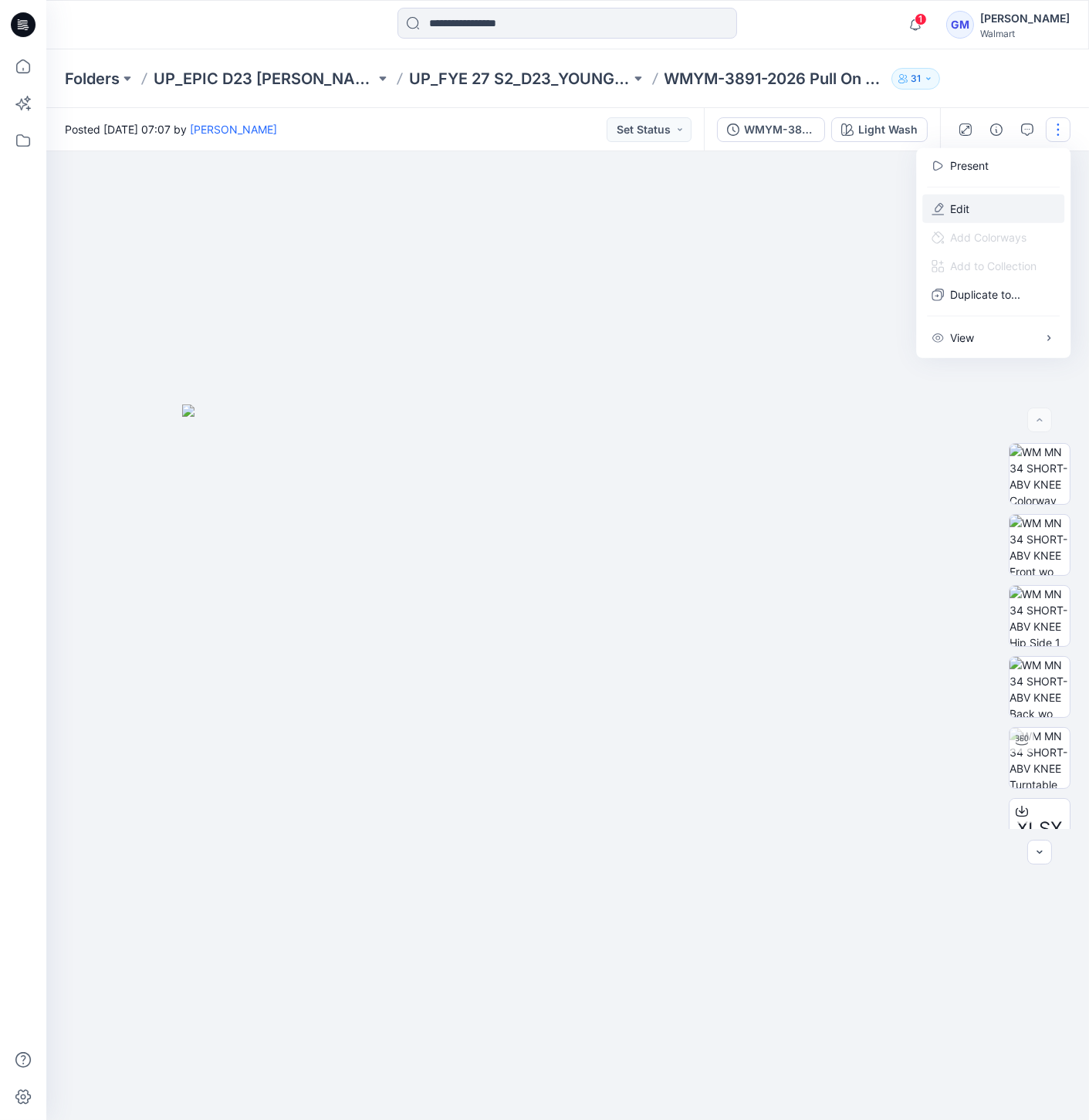
click at [972, 213] on button "Edit" at bounding box center [994, 209] width 142 height 29
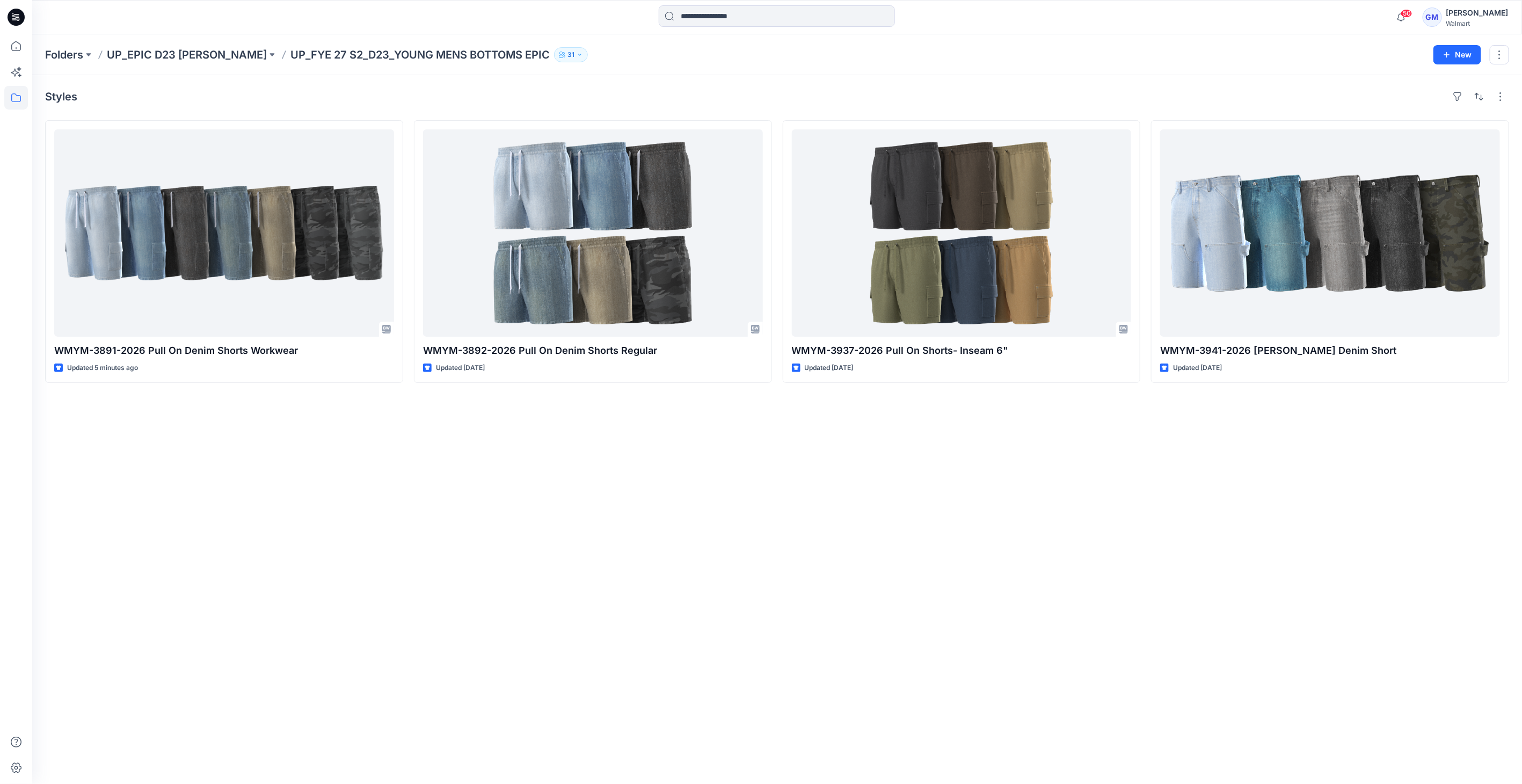
drag, startPoint x: 437, startPoint y: 686, endPoint x: 431, endPoint y: 690, distance: 7.2
click at [436, 687] on div "Styles WMYM-3891-2026 Pull On Denim Shorts Workwear Updated 5 minutes ago WMYM-…" at bounding box center [777, 429] width 1490 height 708
click at [626, 566] on div "Styles WMYM-3891-2026 Pull On Denim Shorts Workwear Updated 5 minutes ago WMYM-…" at bounding box center [777, 429] width 1490 height 708
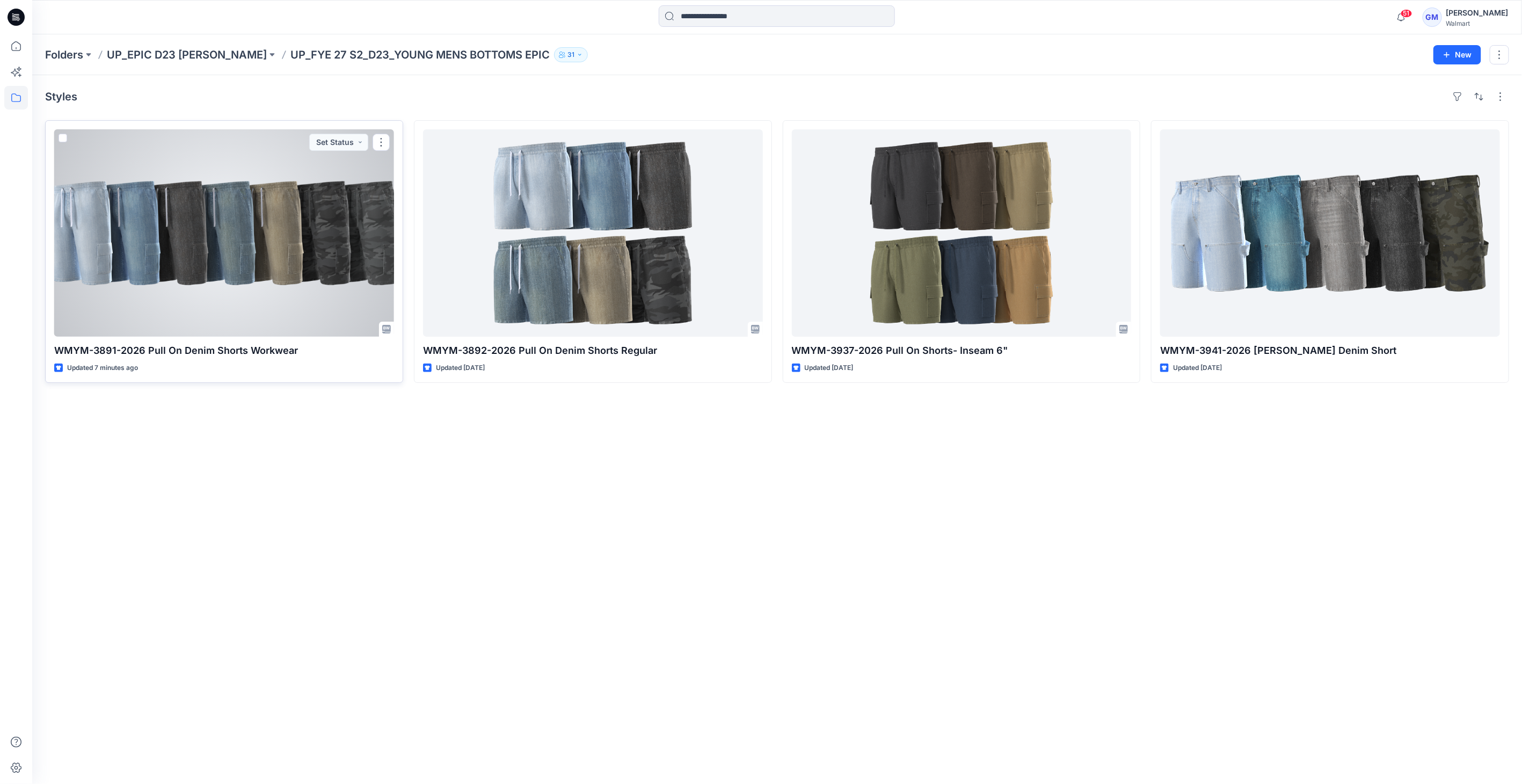
click at [275, 270] on div at bounding box center [224, 233] width 340 height 207
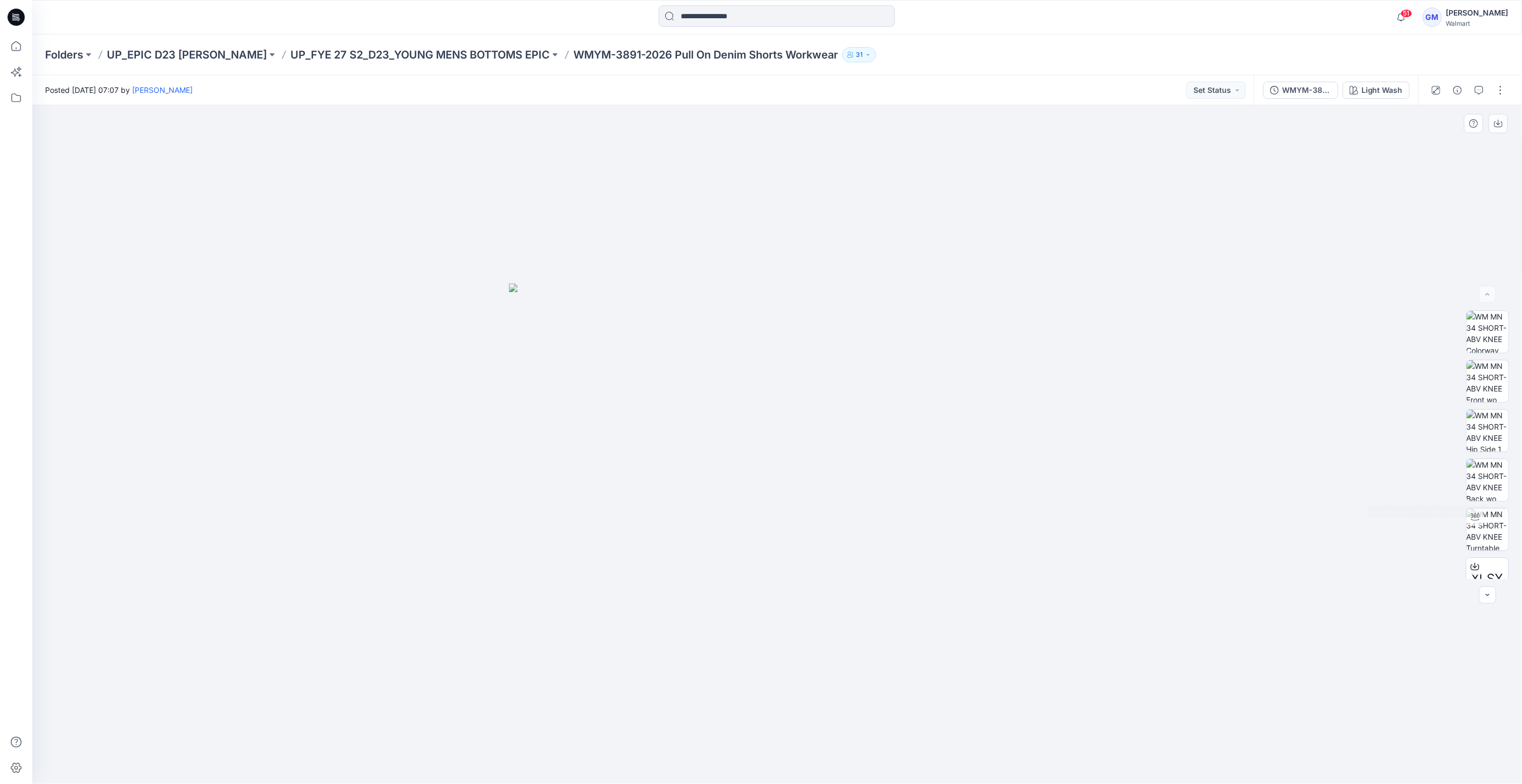
scroll to position [120, 0]
click at [1497, 510] on div "BW" at bounding box center [1487, 508] width 43 height 43
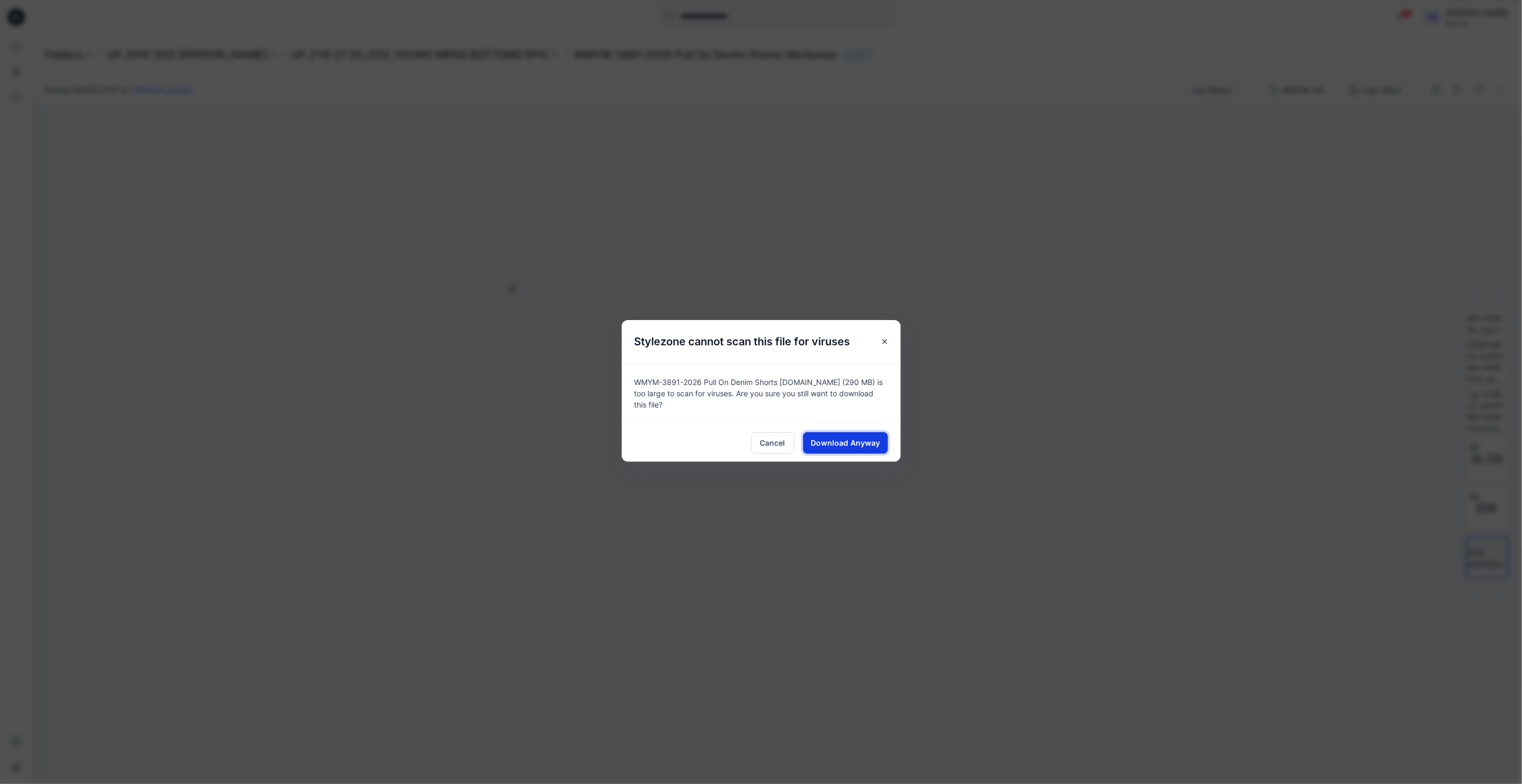
click at [844, 439] on span "Download Anyway" at bounding box center [846, 442] width 70 height 11
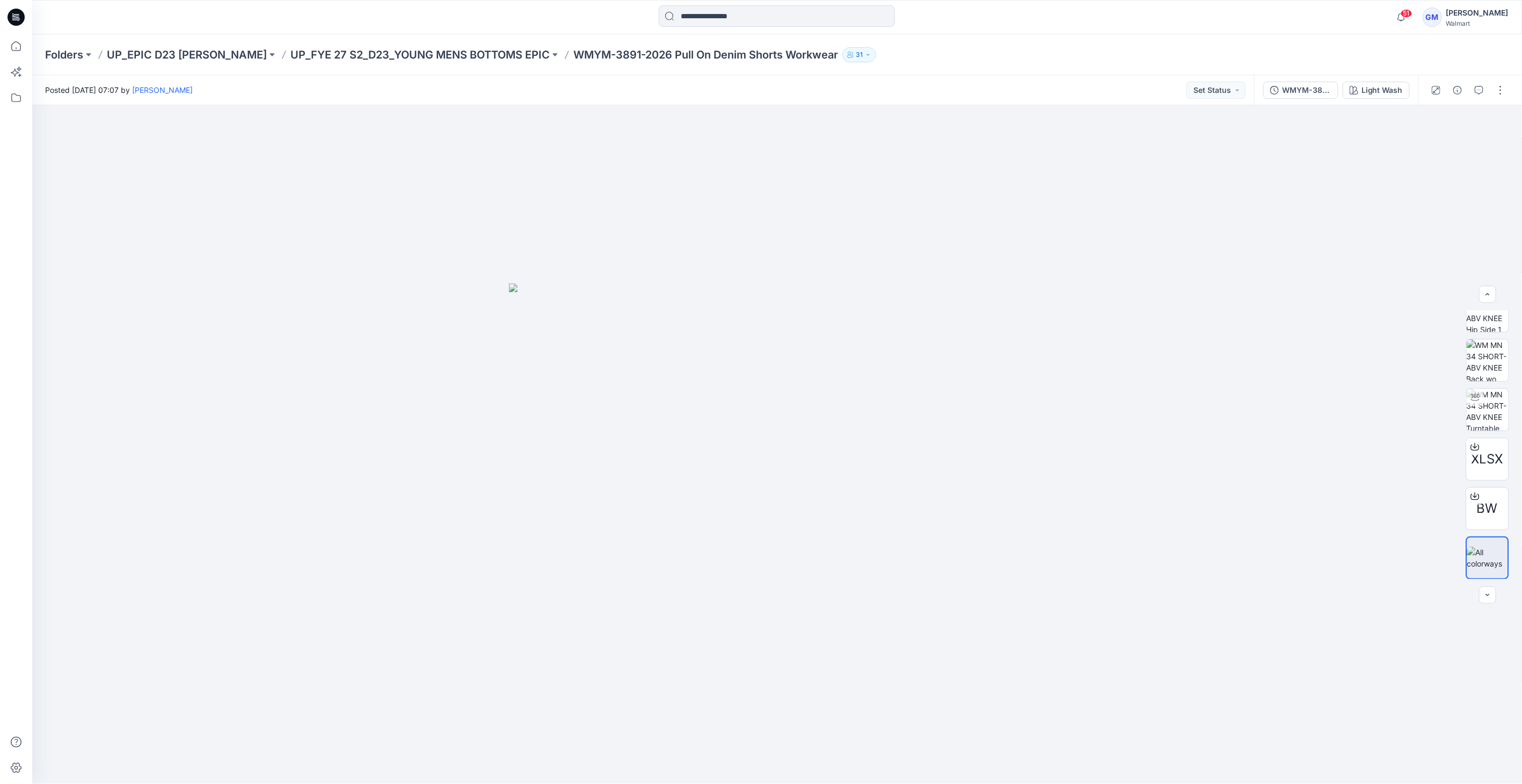
click at [506, 44] on div "Folders UP_EPIC D23 YM Bottoms UP_FYE 27 S2_D23_YOUNG MENS BOTTOMS EPIC WMYM-38…" at bounding box center [777, 54] width 1490 height 41
click at [506, 53] on p "UP_FYE 27 S2_D23_YOUNG MENS BOTTOMS EPIC" at bounding box center [420, 55] width 260 height 15
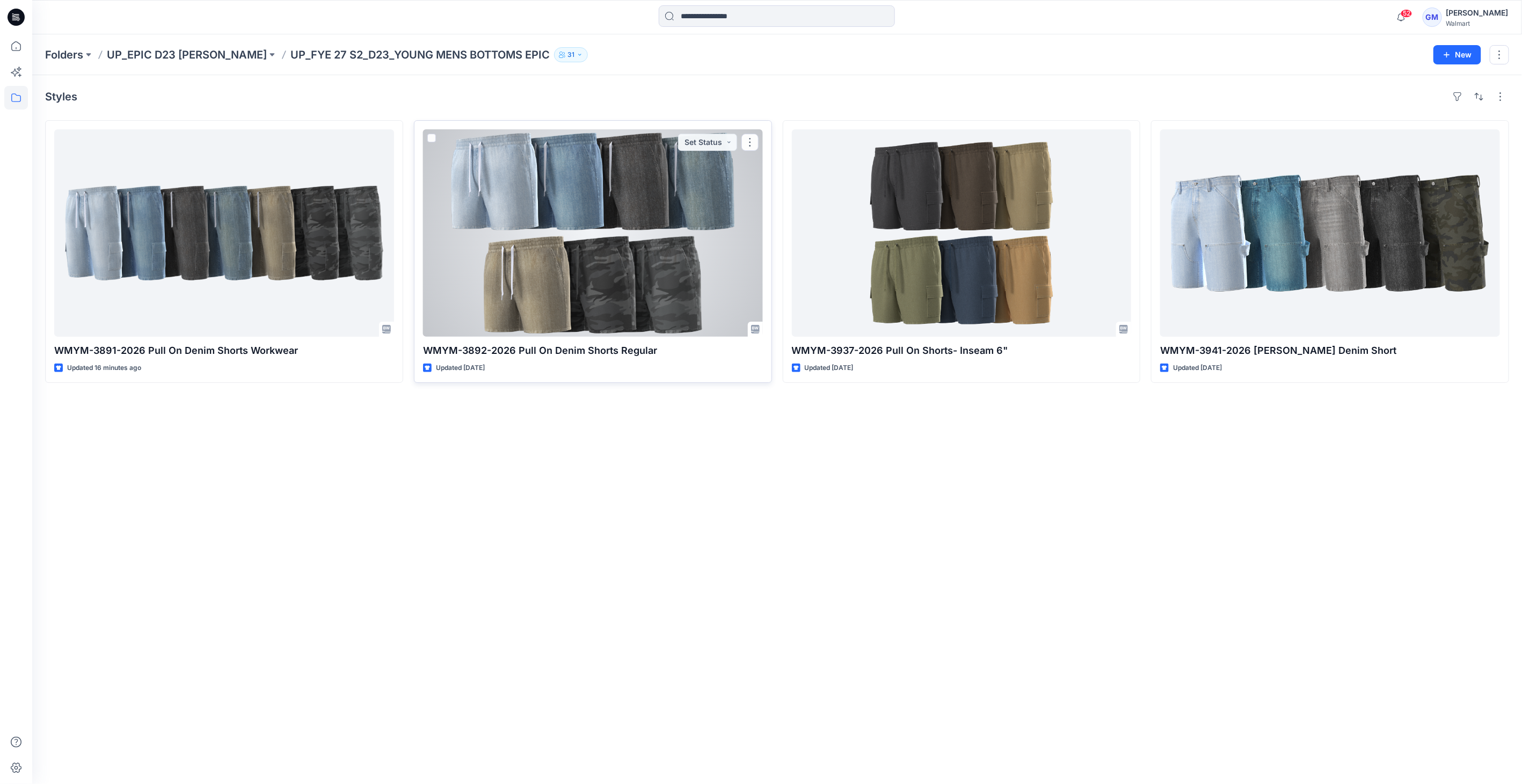
click at [627, 197] on div at bounding box center [593, 233] width 340 height 207
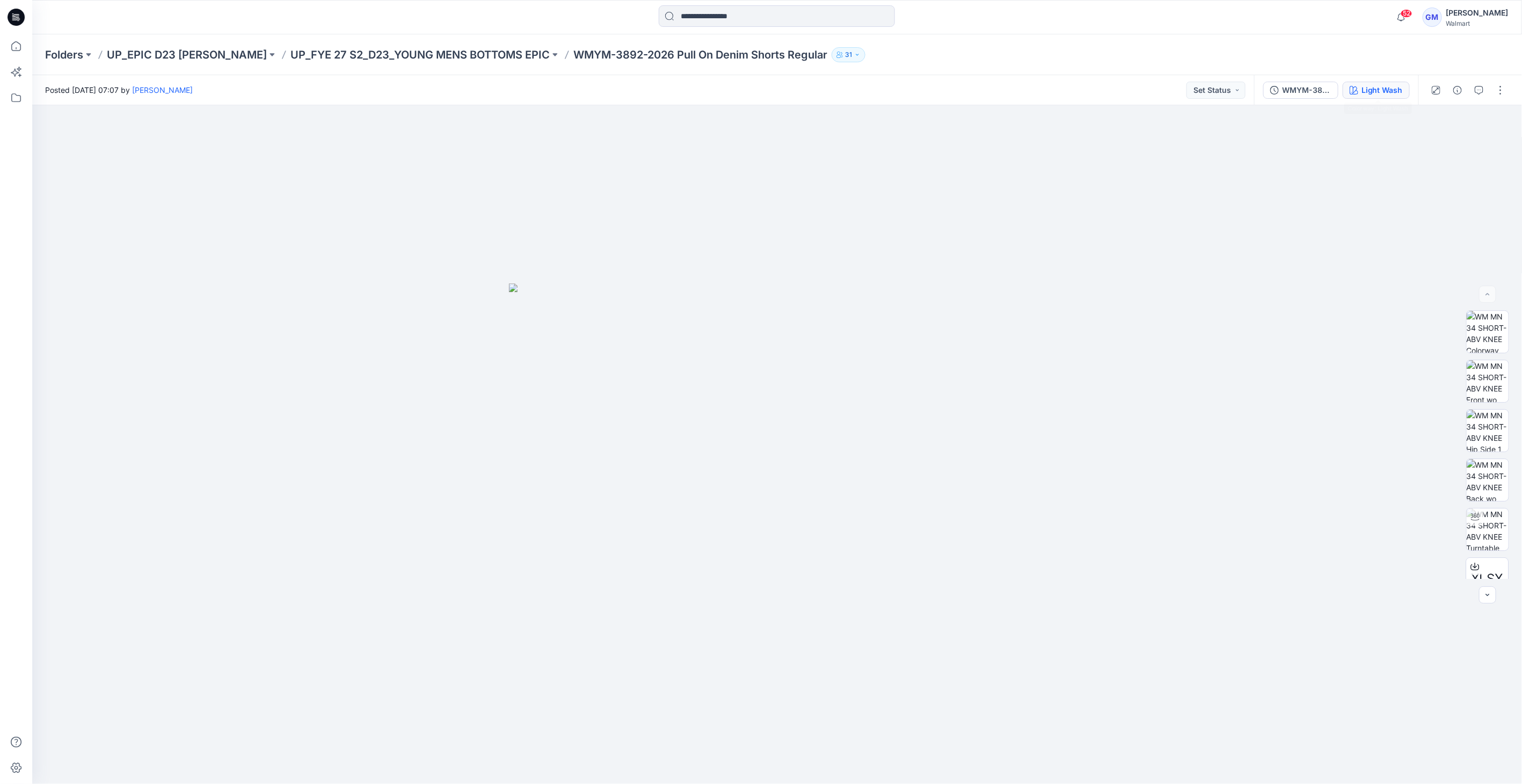
click at [1392, 86] on div "Light Wash" at bounding box center [1382, 90] width 41 height 12
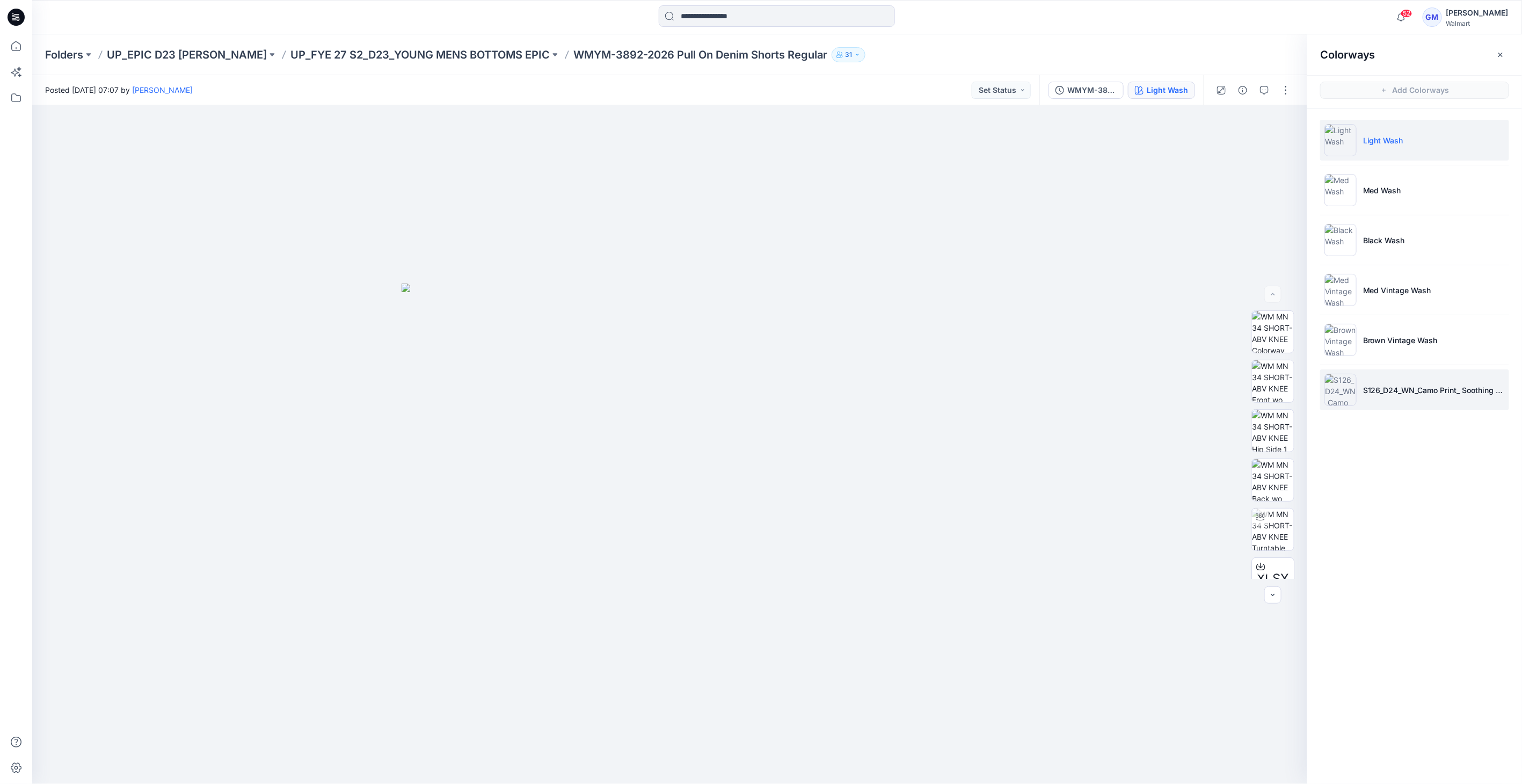
click at [1339, 385] on img at bounding box center [1341, 389] width 32 height 32
click at [1337, 387] on img at bounding box center [1341, 389] width 32 height 32
click at [1401, 17] on span "52" at bounding box center [1407, 13] width 12 height 9
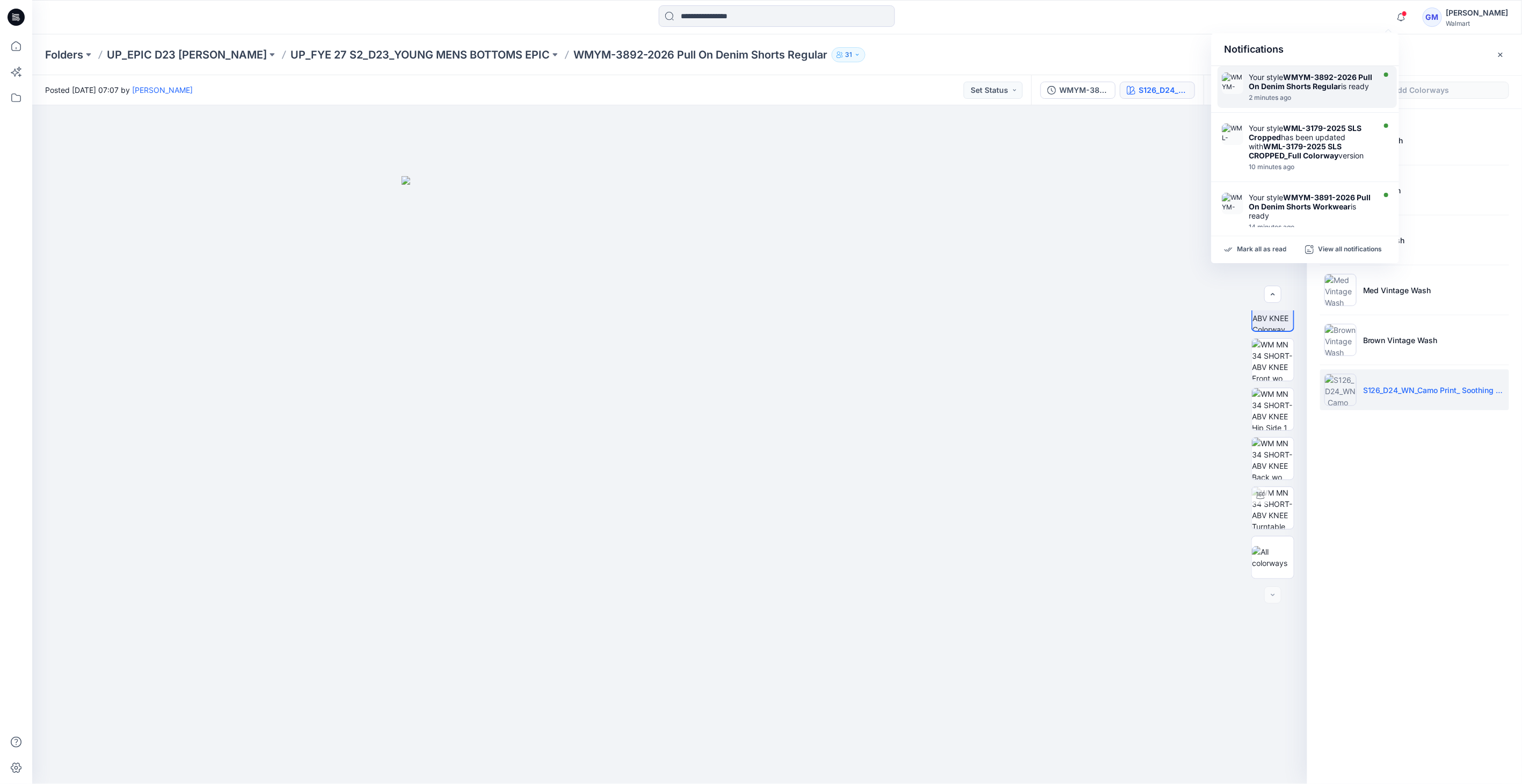
click at [1351, 102] on div "2 minutes ago" at bounding box center [1310, 97] width 124 height 7
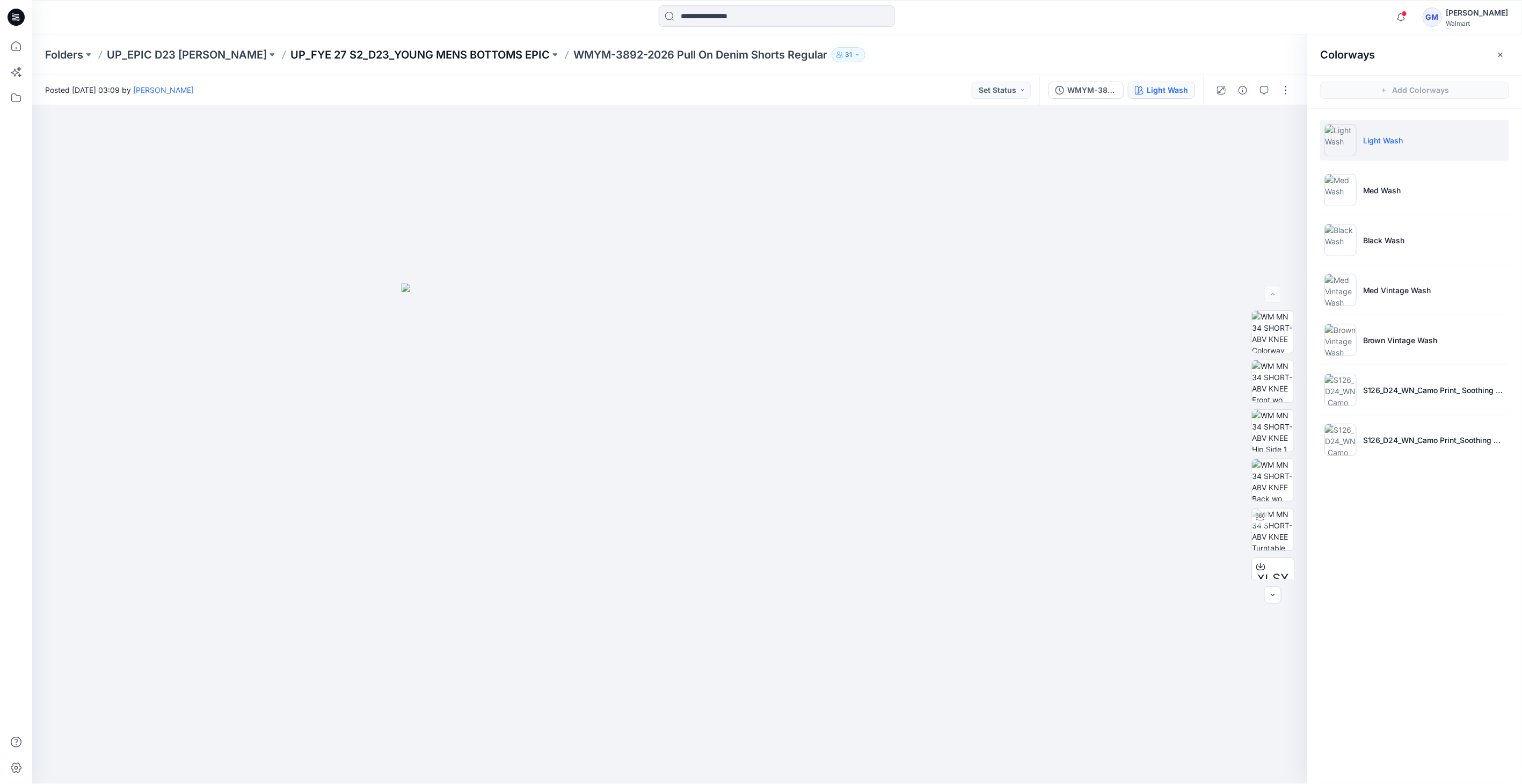
click at [306, 52] on p "UP_FYE 27 S2_D23_YOUNG MENS BOTTOMS EPIC" at bounding box center [420, 55] width 260 height 15
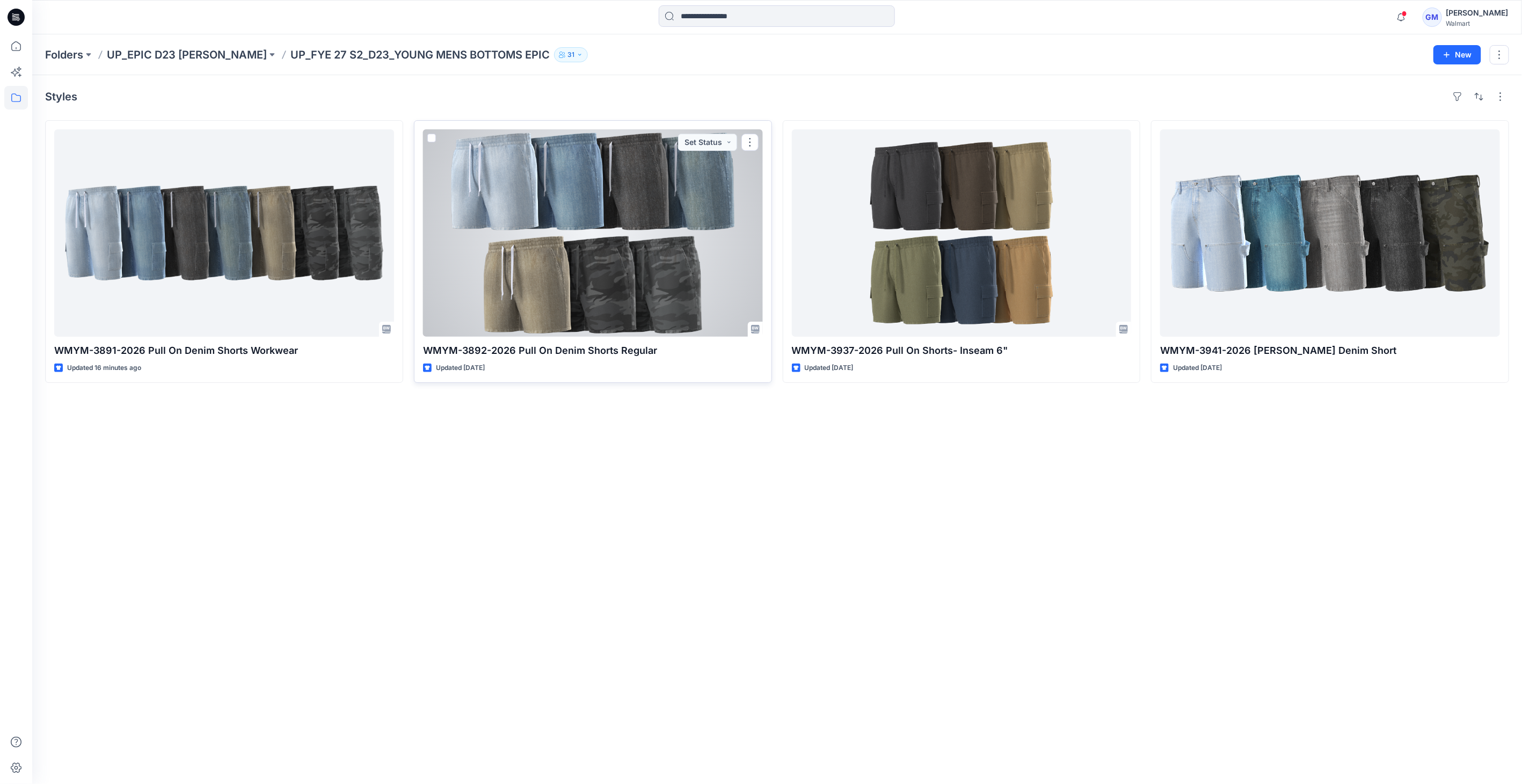
click at [651, 234] on div at bounding box center [593, 233] width 340 height 207
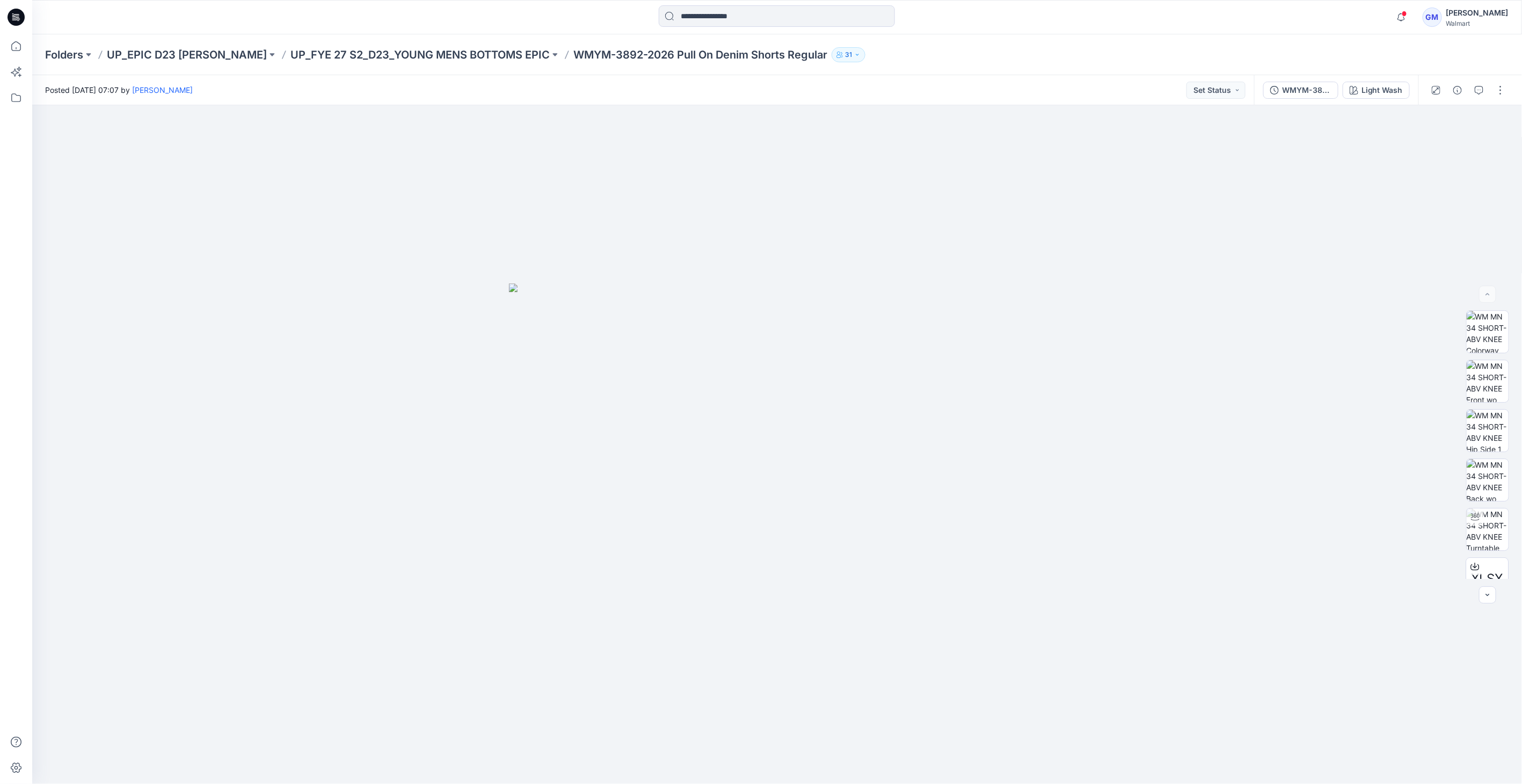
click at [1388, 99] on div "WMYM-3892-2026 Pull On Denim Shorts Regular_Full Colorway Light Wash" at bounding box center [1336, 90] width 165 height 30
click at [1390, 87] on div "Light Wash" at bounding box center [1382, 90] width 41 height 12
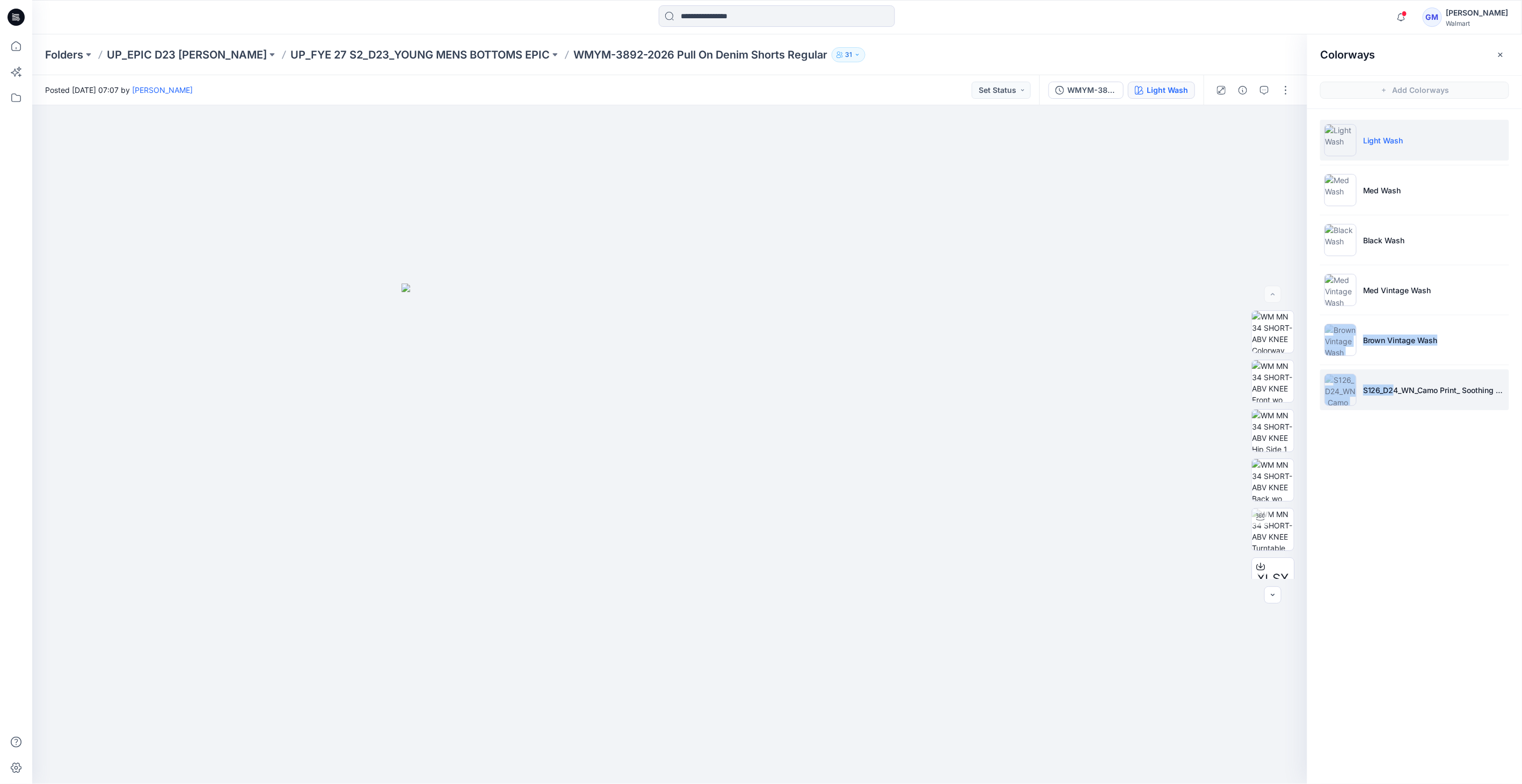
drag, startPoint x: 1384, startPoint y: 362, endPoint x: 1380, endPoint y: 373, distance: 11.7
click at [1380, 373] on ul "Light Wash Med Wash Black Wash Med Vintage Wash Brown Vintage Wash S126_D24_WN_…" at bounding box center [1414, 265] width 215 height 312
click at [1397, 16] on icon "button" at bounding box center [1401, 17] width 20 height 21
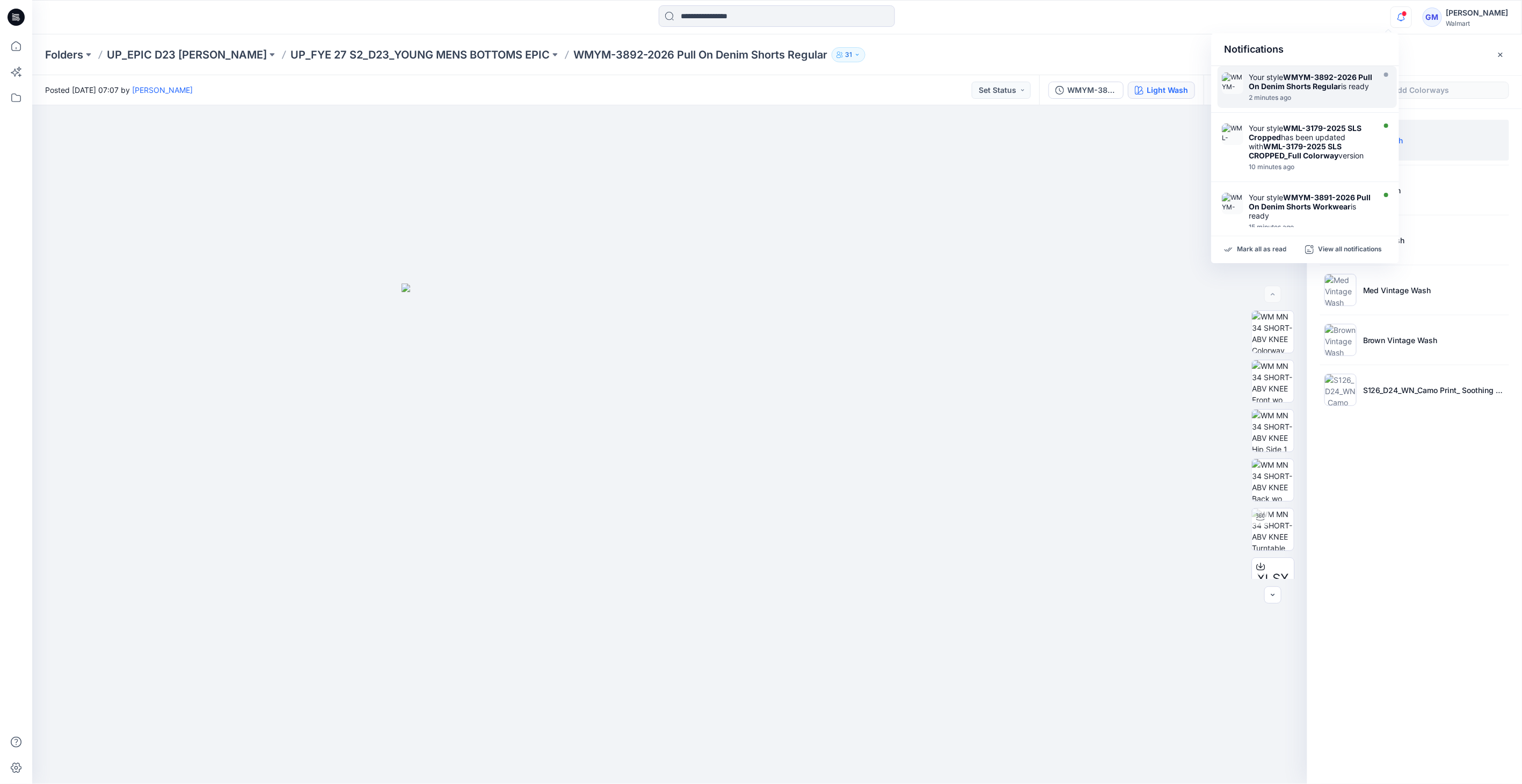
click at [1333, 90] on strong "WMYM-3892-2026 Pull On Denim Shorts Regular" at bounding box center [1310, 81] width 124 height 18
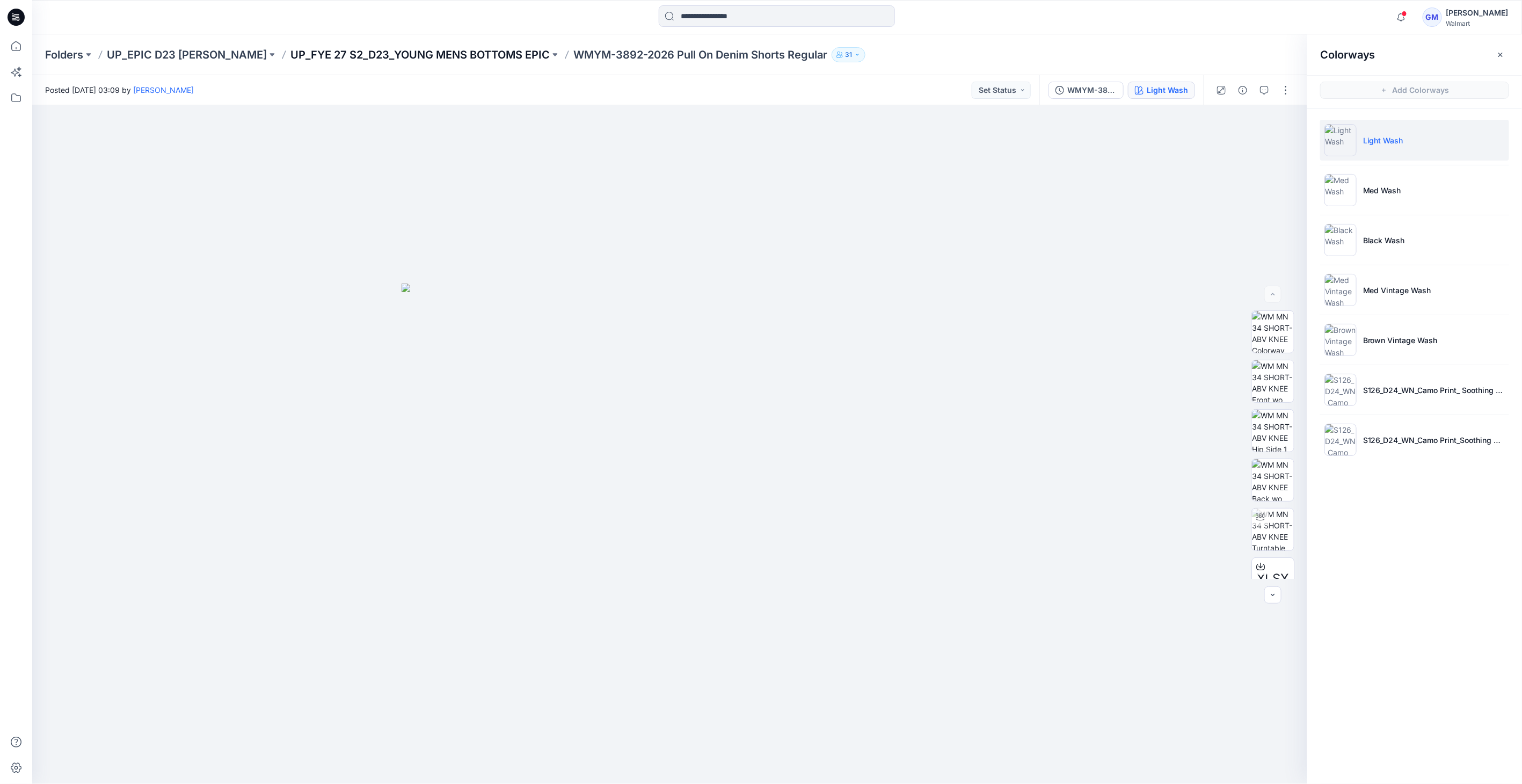
click at [510, 52] on p "UP_FYE 27 S2_D23_YOUNG MENS BOTTOMS EPIC" at bounding box center [420, 55] width 260 height 15
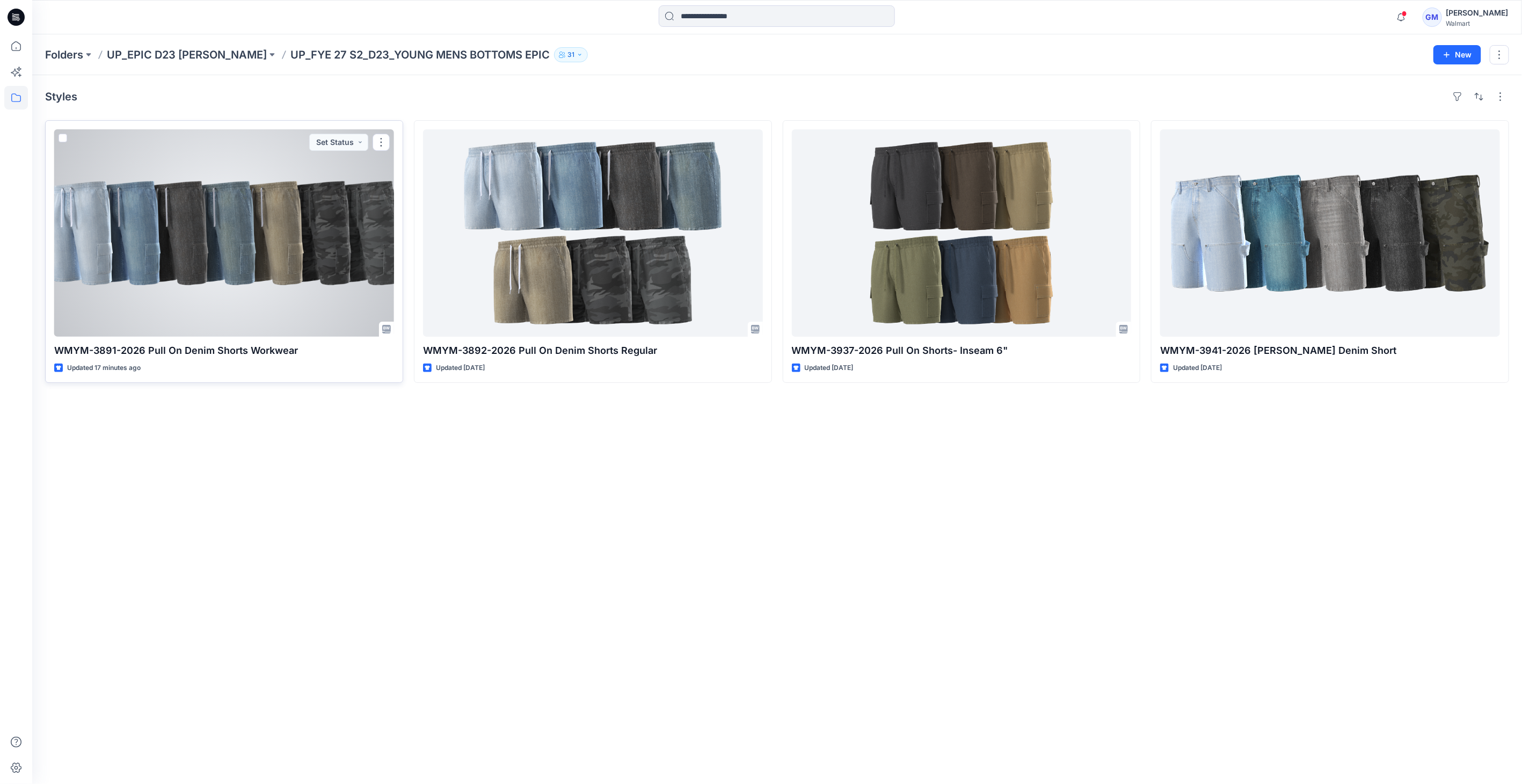
click at [248, 194] on div at bounding box center [224, 233] width 340 height 207
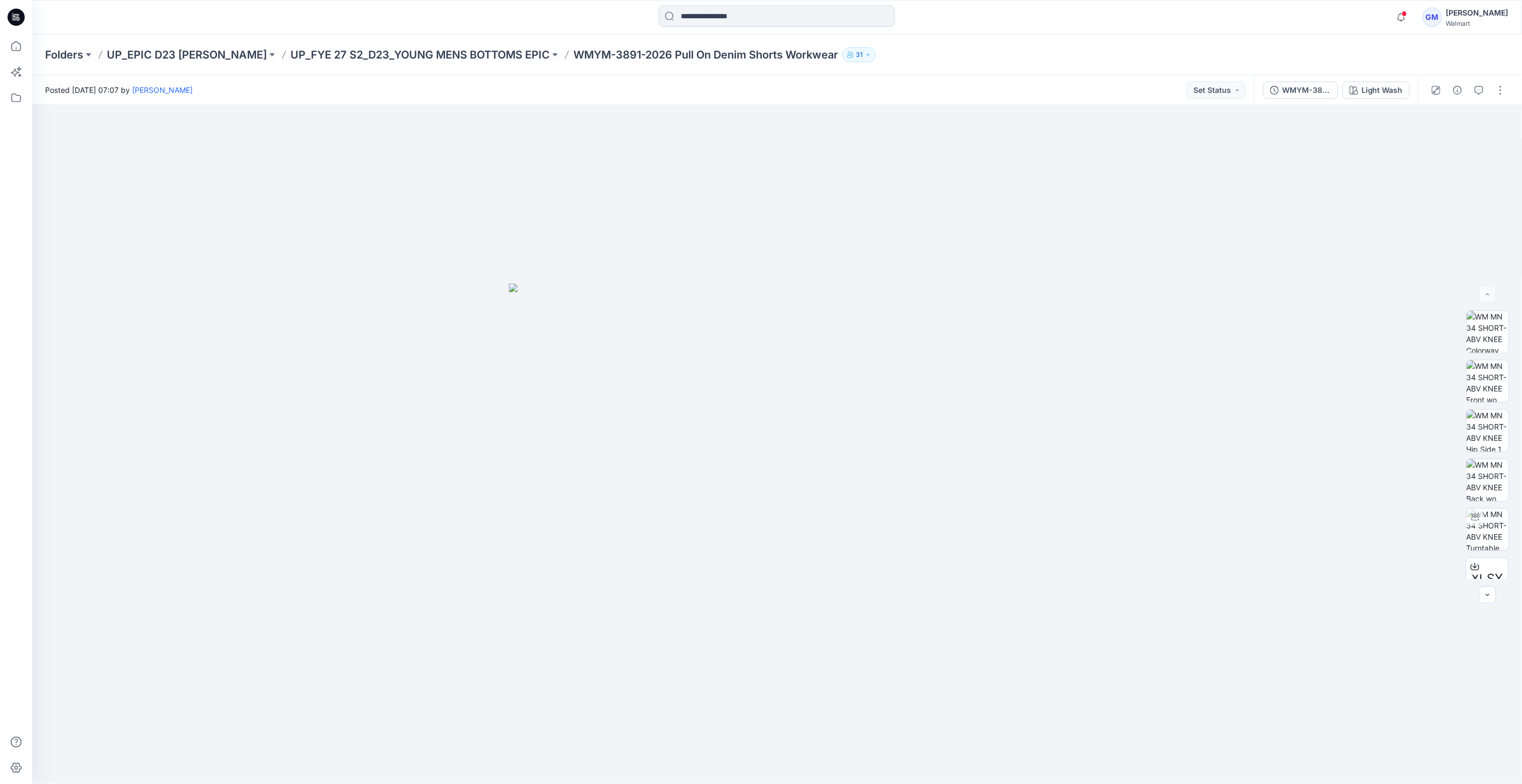
click at [460, 72] on div "Folders UP_EPIC D23 [PERSON_NAME] UP_FYE 27 S2_D23_YOUNG MENS BOTTOMS EPIC WMYM…" at bounding box center [777, 54] width 1490 height 41
click at [478, 58] on p "UP_FYE 27 S2_D23_YOUNG MENS BOTTOMS EPIC" at bounding box center [420, 55] width 260 height 15
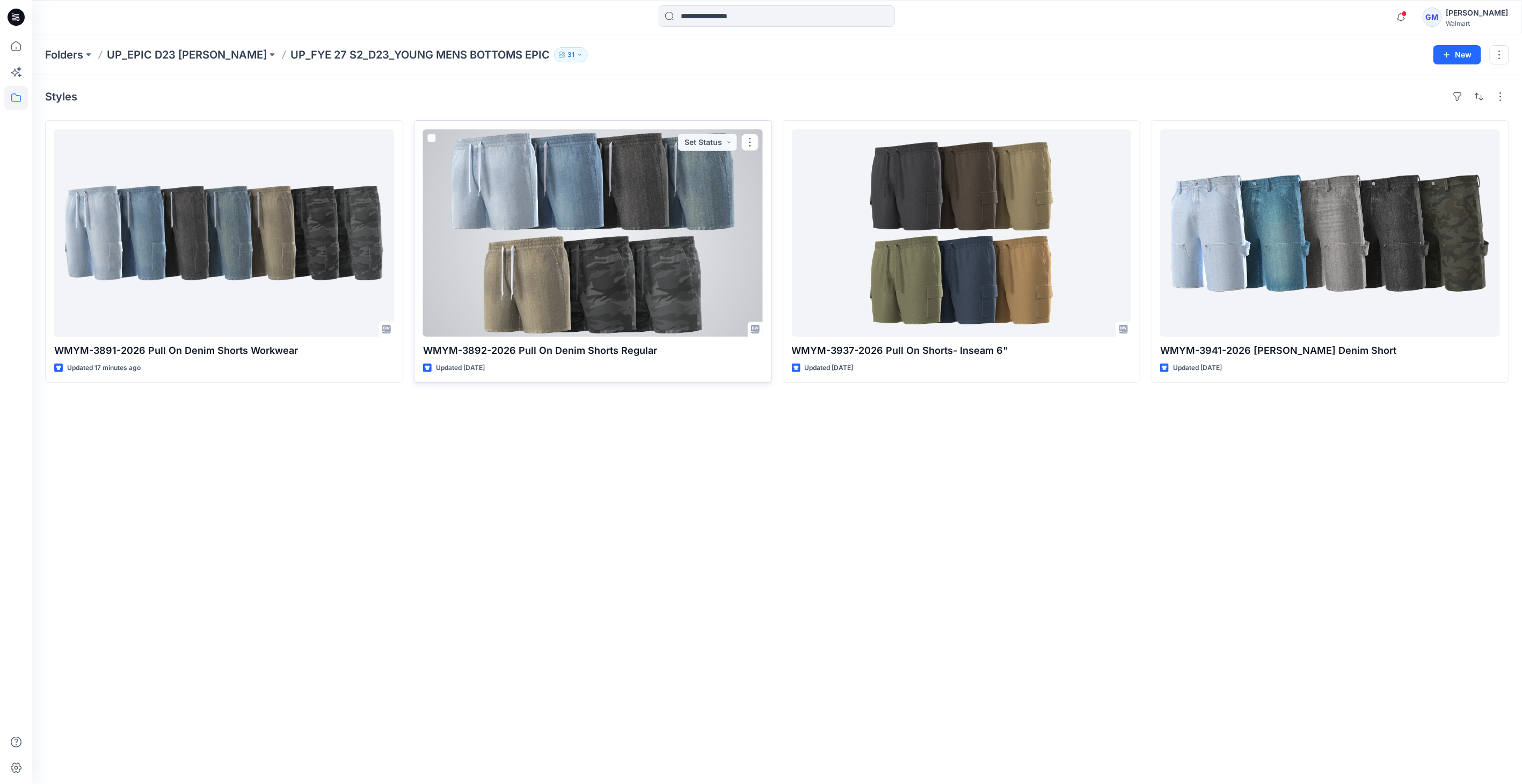
click at [592, 240] on div at bounding box center [593, 233] width 340 height 207
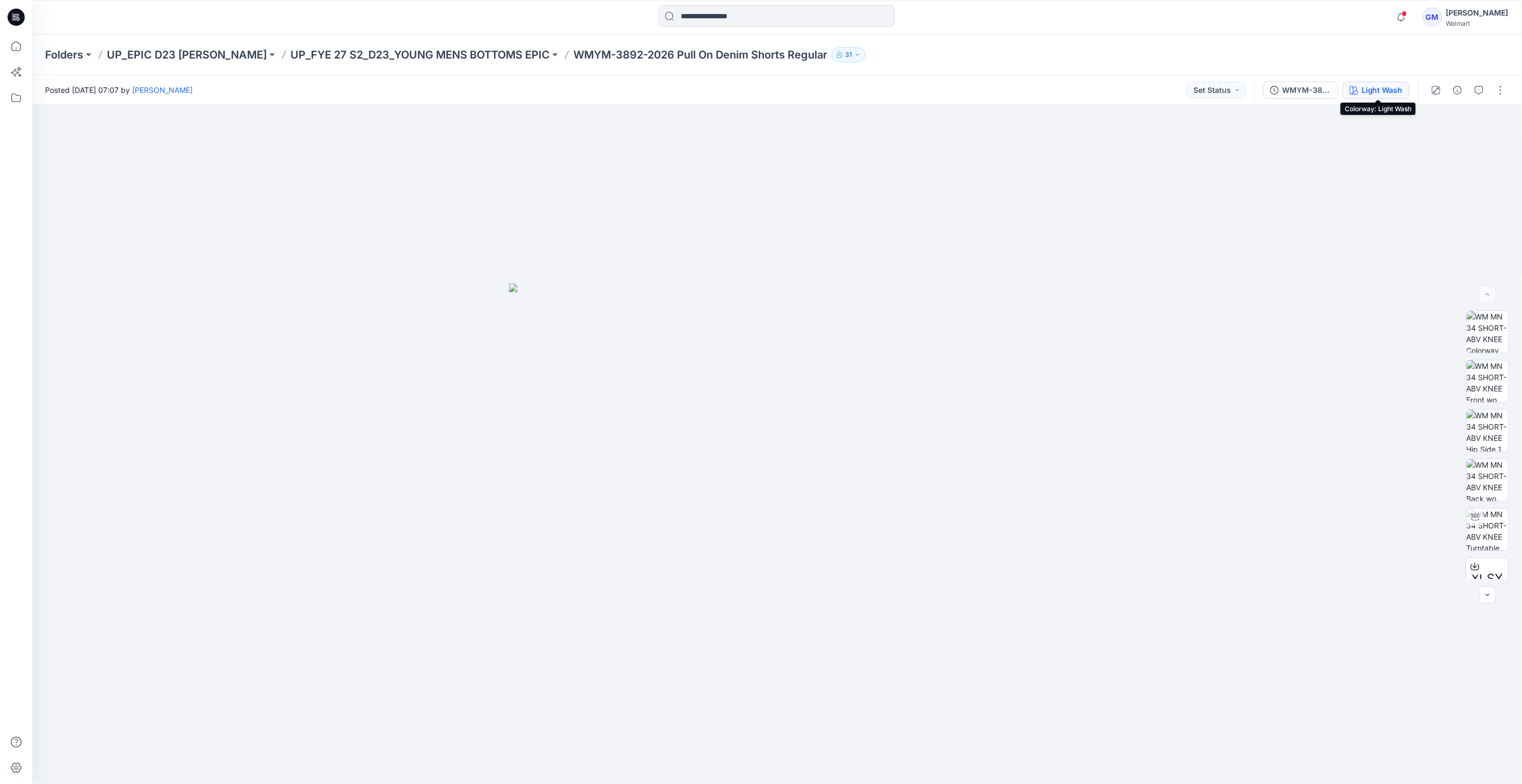
click at [1394, 94] on div "Light Wash" at bounding box center [1382, 90] width 41 height 12
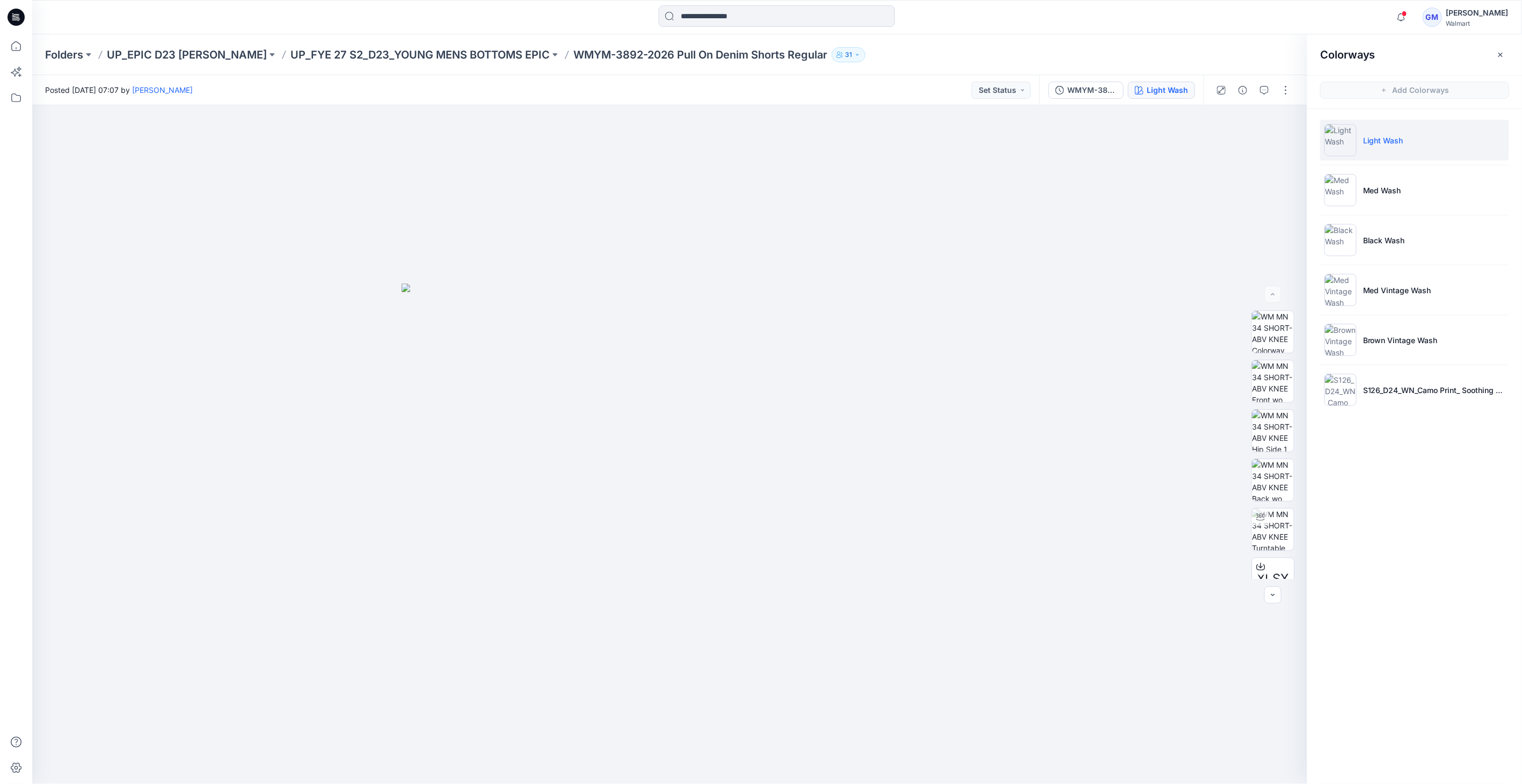
click at [1401, 147] on li "Light Wash" at bounding box center [1414, 140] width 189 height 41
click at [1364, 189] on p "Med Wash" at bounding box center [1382, 190] width 38 height 11
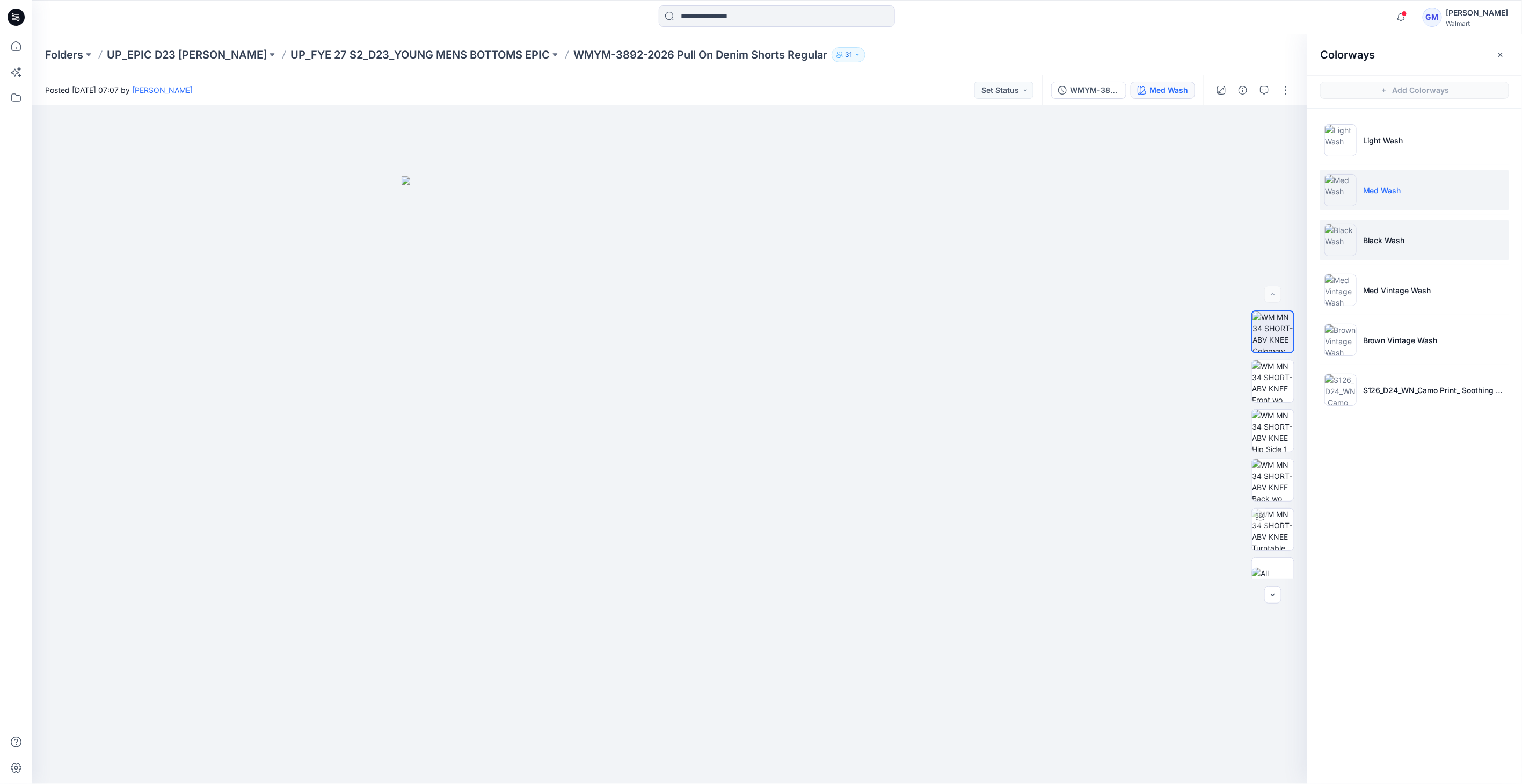
click at [1380, 241] on p "Black Wash" at bounding box center [1384, 240] width 42 height 11
click at [1376, 302] on li "Med Vintage Wash" at bounding box center [1414, 290] width 189 height 41
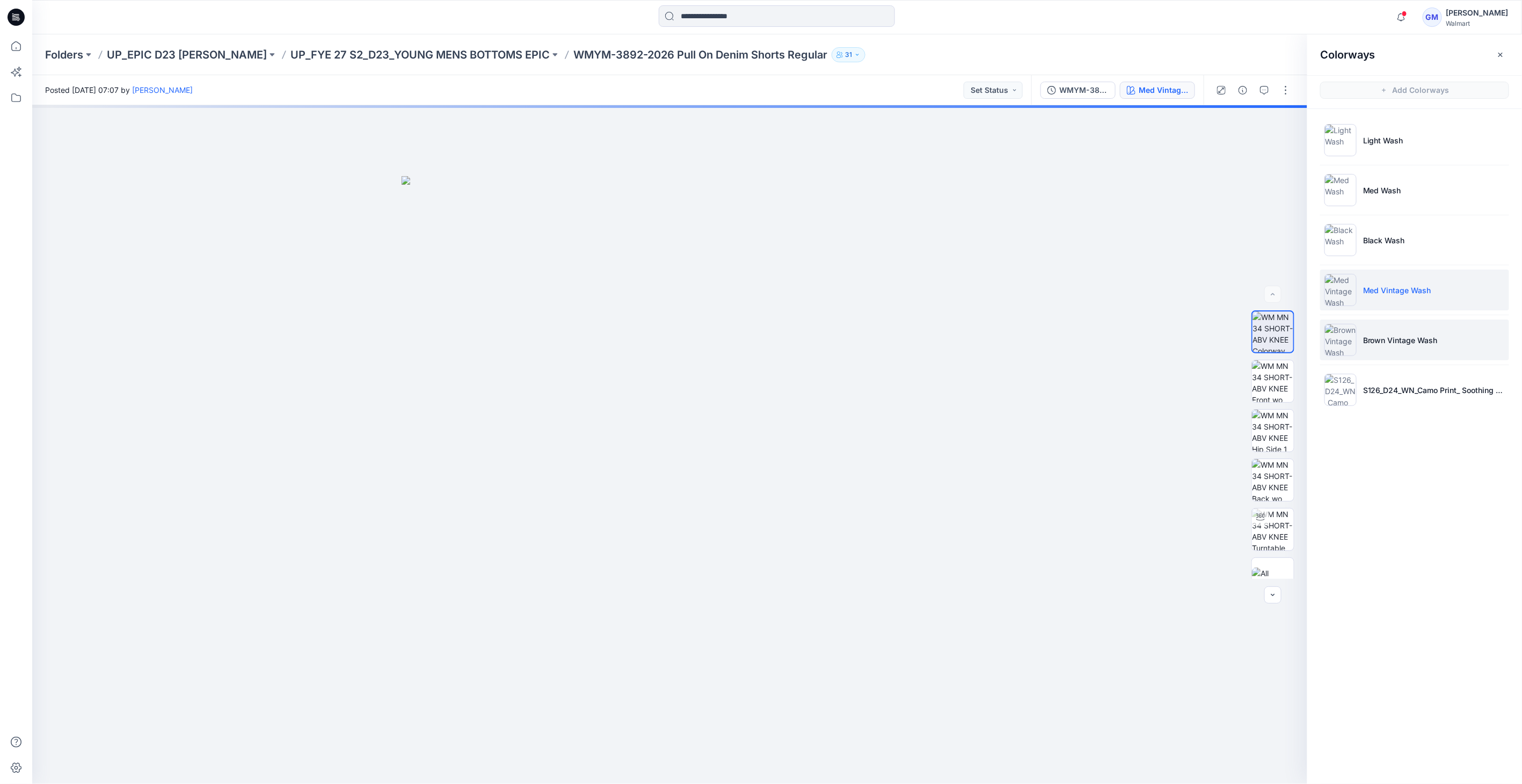
click at [1388, 341] on p "Brown Vintage Wash" at bounding box center [1400, 340] width 75 height 11
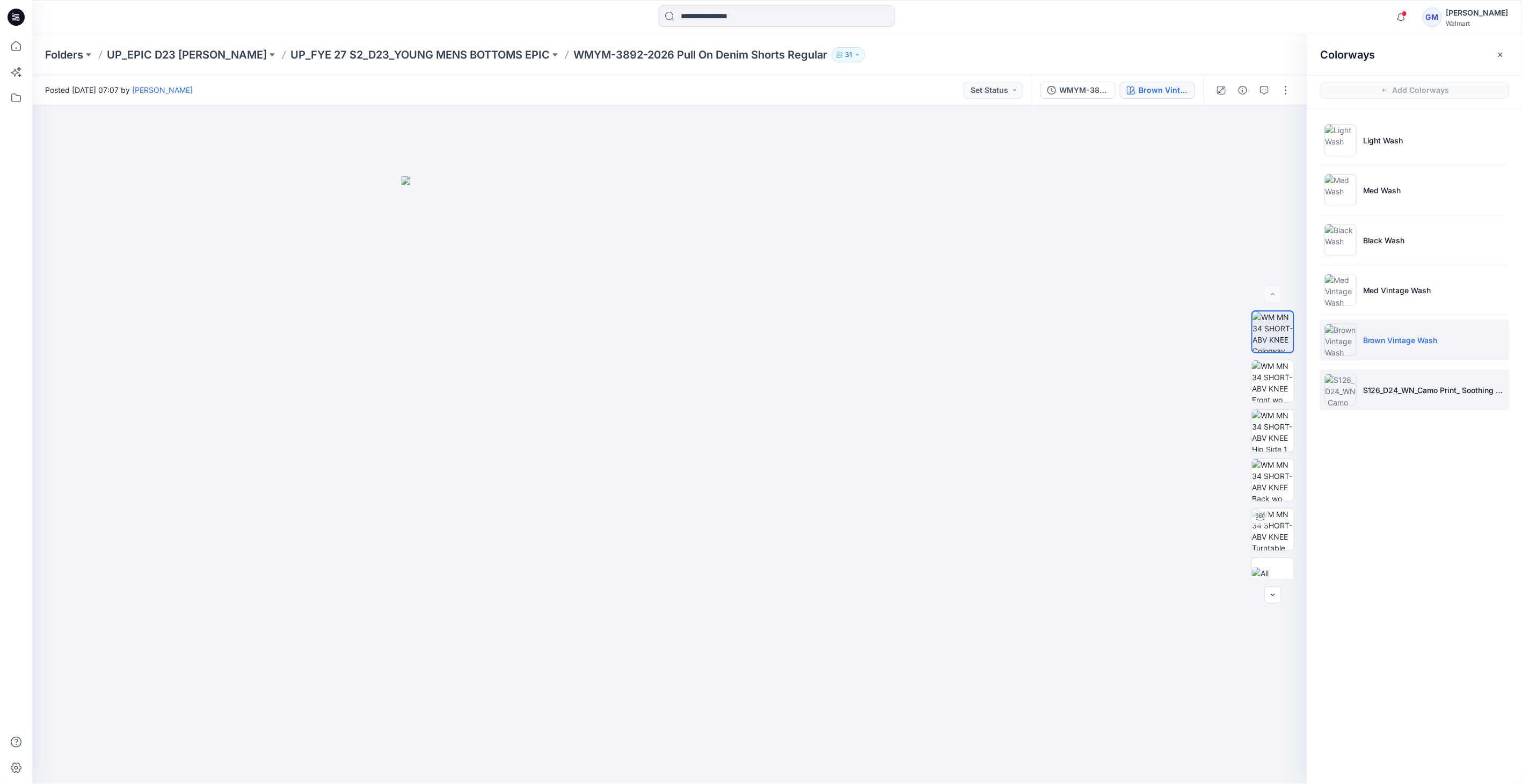
click at [1392, 382] on li "S126_D24_WN_Camo Print_ Soothing Grey_M25070E_50Larger" at bounding box center [1414, 389] width 189 height 41
click at [1386, 387] on p "S126_D24_WN_Camo Print_ Soothing Grey_M25070E_50Larger" at bounding box center [1434, 390] width 142 height 11
click at [1394, 344] on p "Brown Vintage Wash" at bounding box center [1400, 340] width 75 height 11
click at [1392, 25] on icon "button" at bounding box center [1401, 17] width 20 height 21
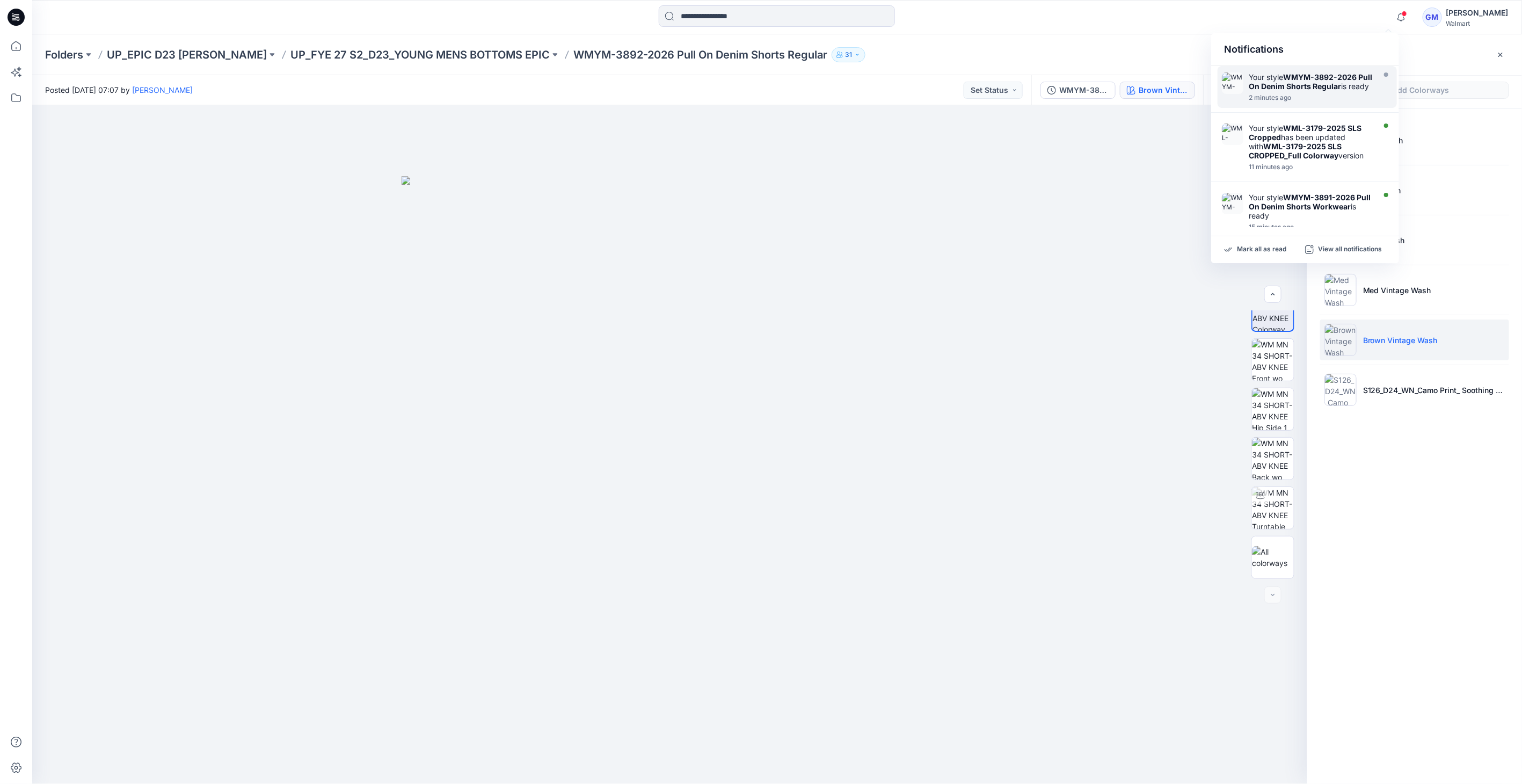
click at [1355, 90] on div "Your style WMYM-3892-2026 Pull On Denim Shorts Regular is ready" at bounding box center [1310, 81] width 124 height 18
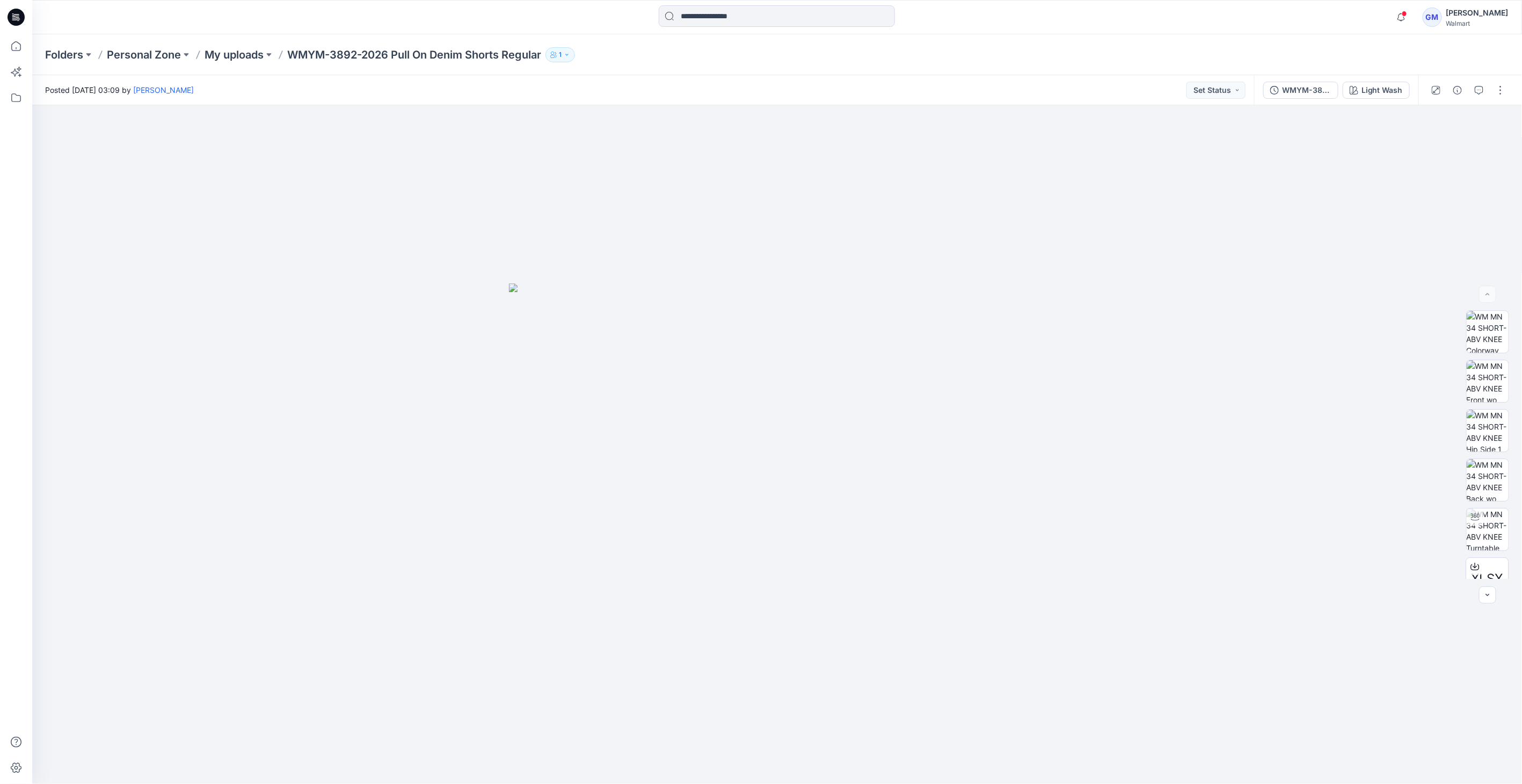
click at [231, 52] on p "My uploads" at bounding box center [234, 55] width 59 height 15
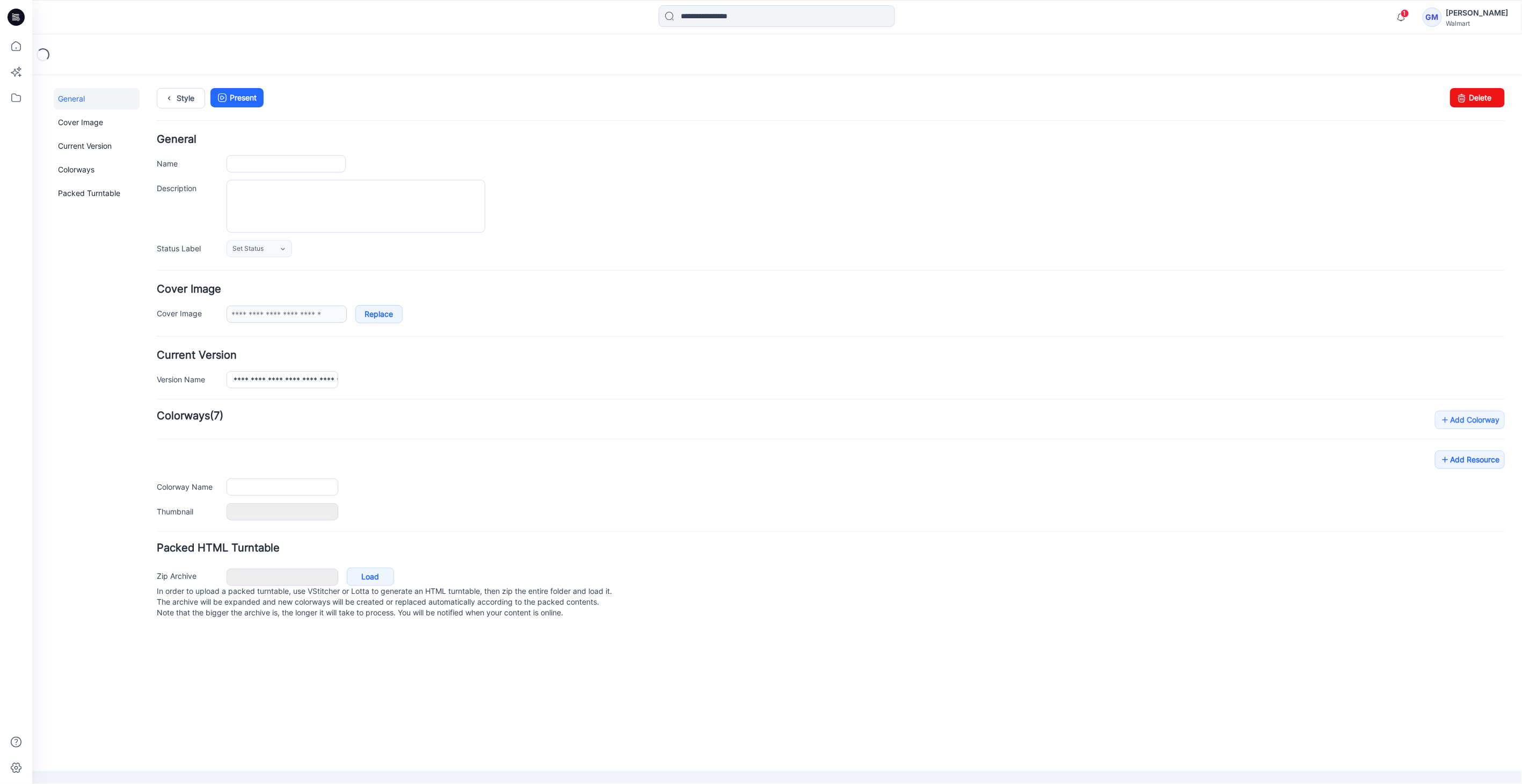
type input "**********"
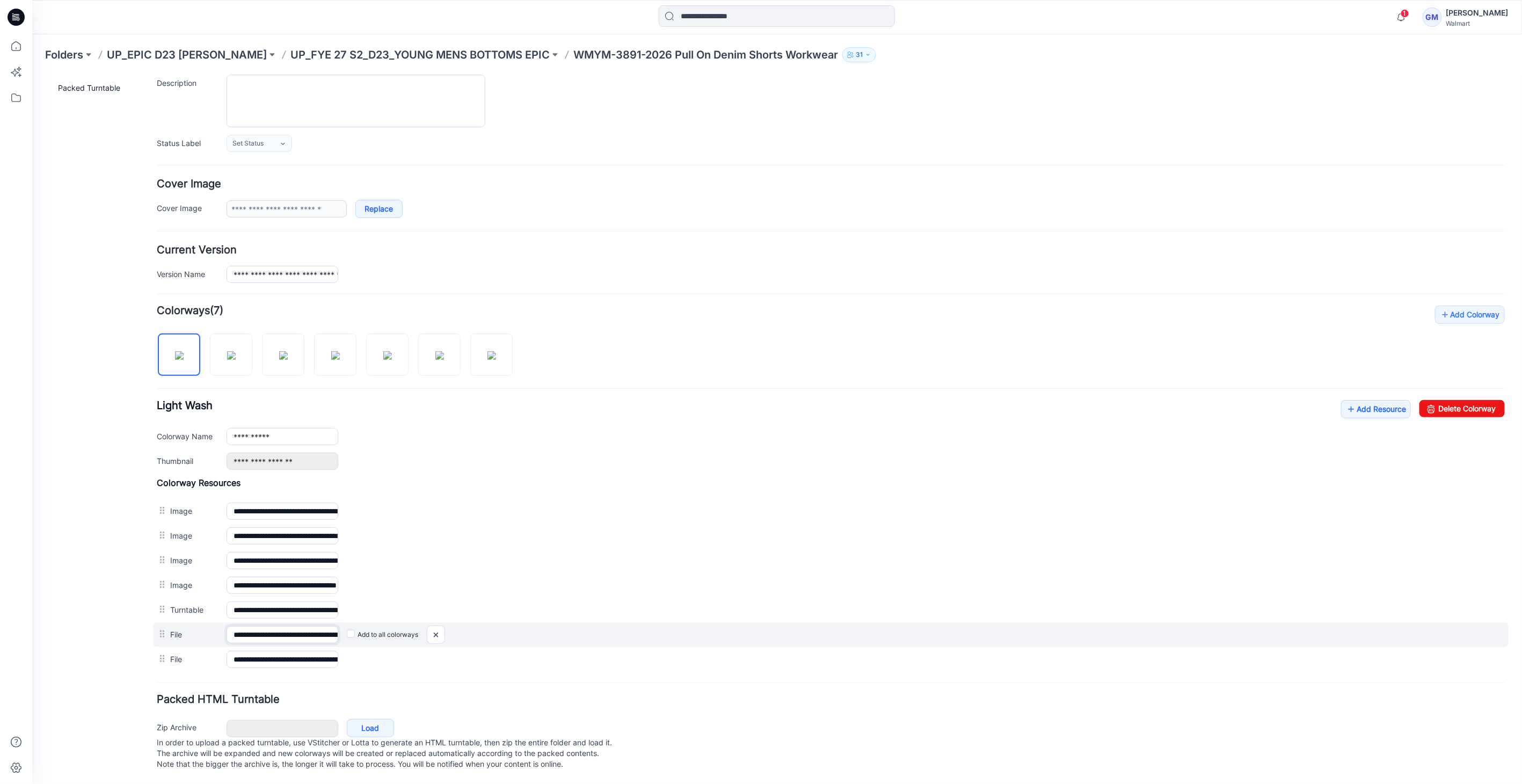
scroll to position [0, 190]
drag, startPoint x: 286, startPoint y: 621, endPoint x: 708, endPoint y: 623, distance: 422.0
click at [708, 623] on div "**********" at bounding box center [830, 633] width 1355 height 25
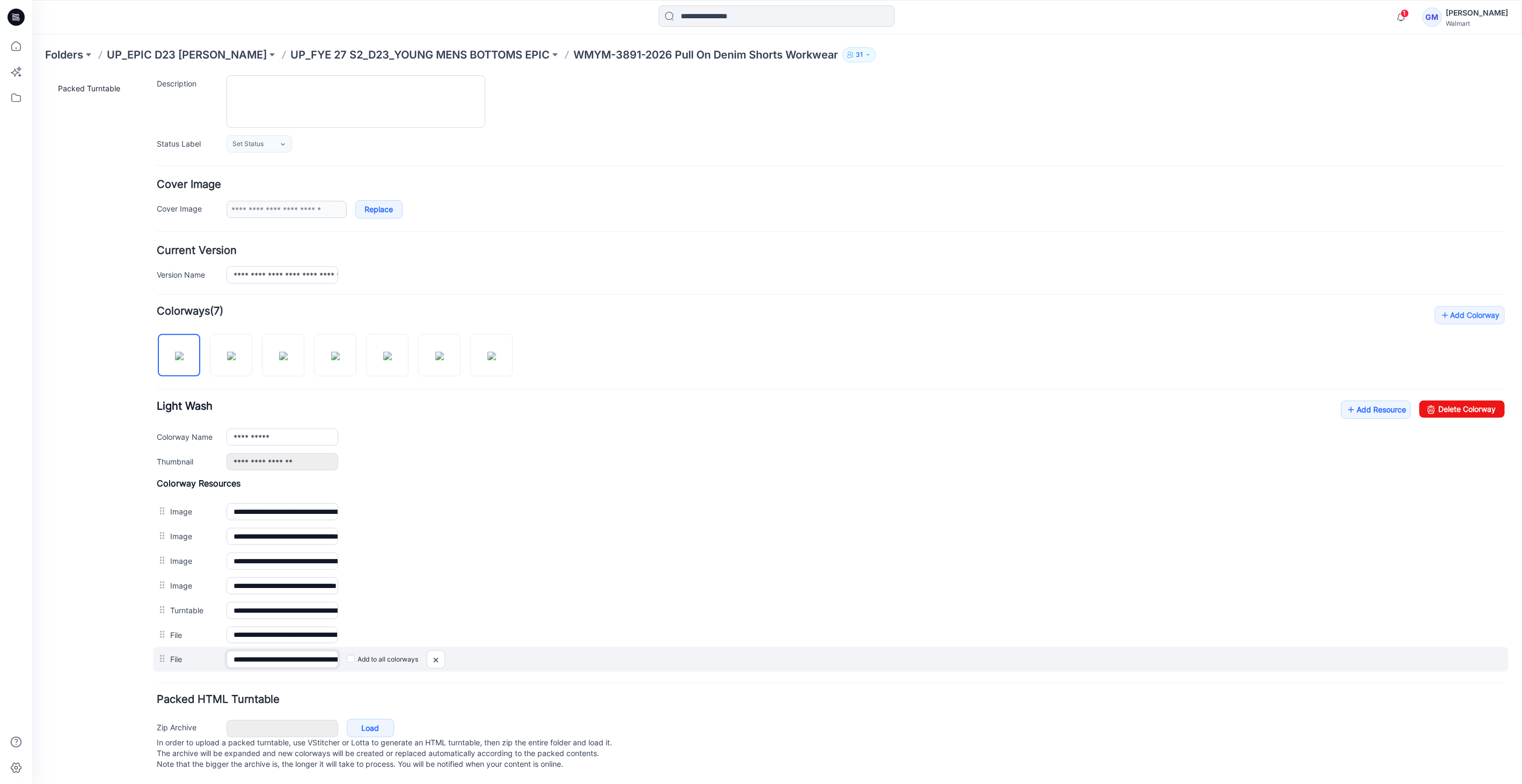
scroll to position [0, 78]
drag, startPoint x: 257, startPoint y: 643, endPoint x: 714, endPoint y: 644, distance: 457.0
click at [714, 646] on div "**********" at bounding box center [830, 658] width 1355 height 25
click at [31, 75] on img at bounding box center [31, 75] width 0 height 0
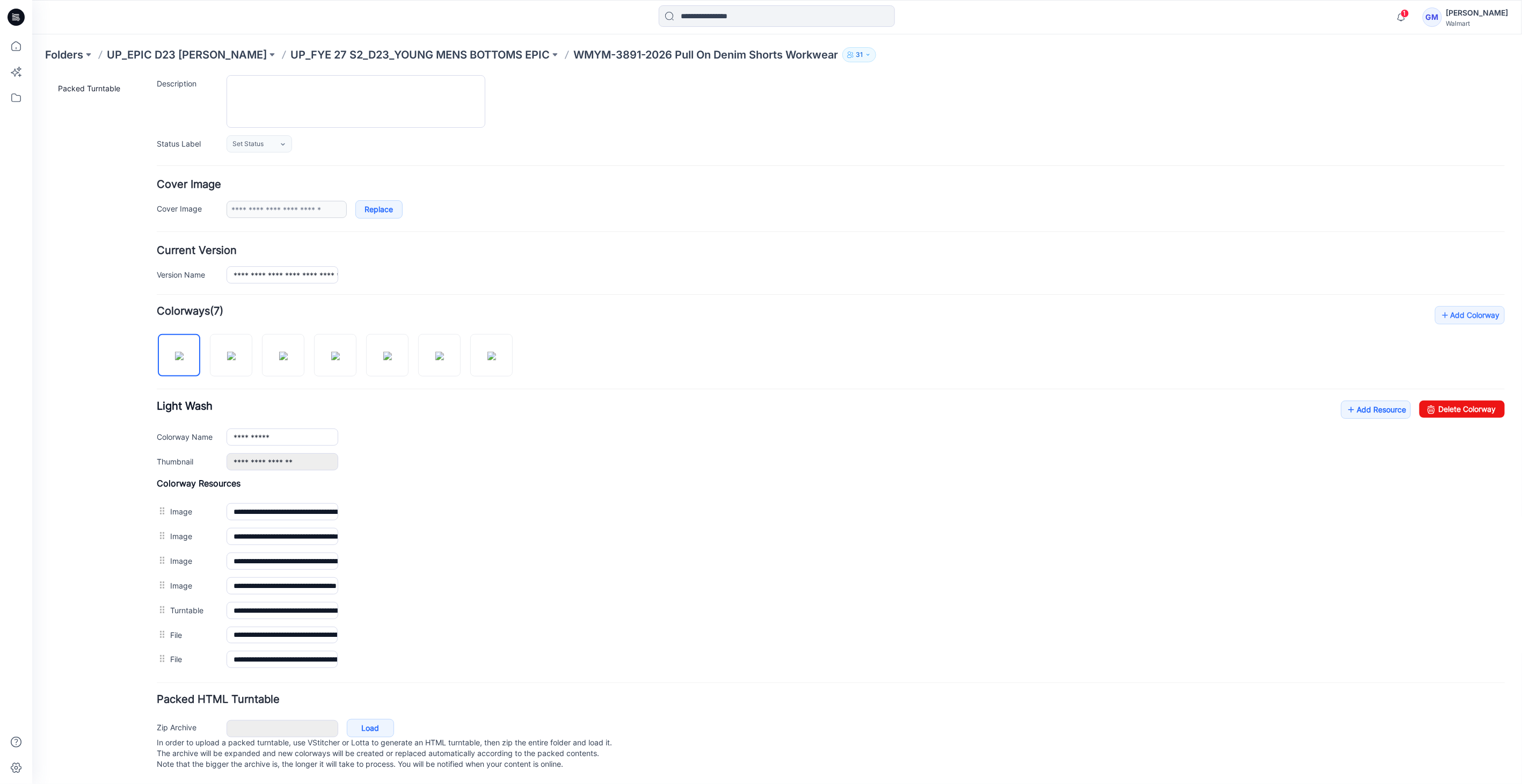
scroll to position [87, 0]
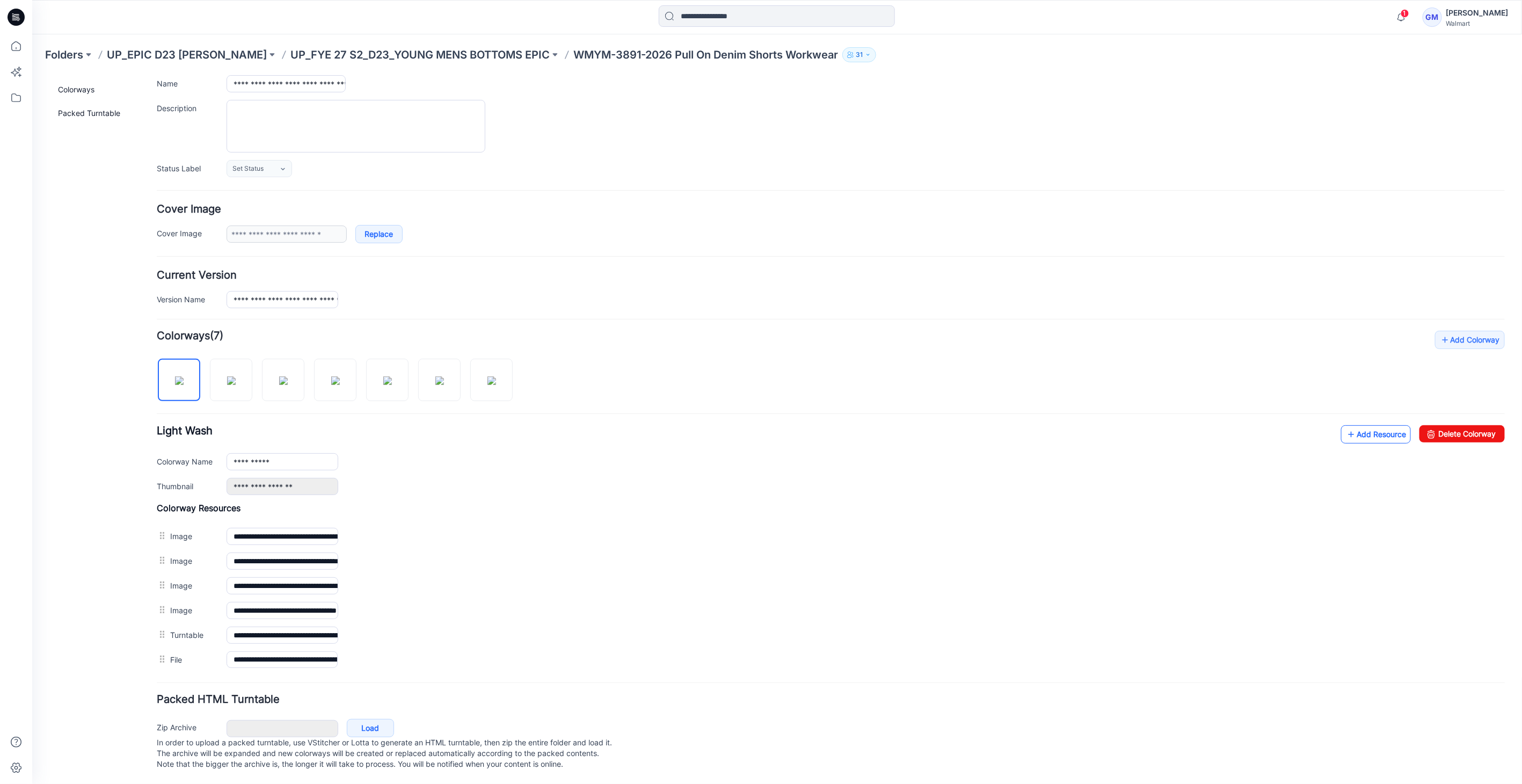
click at [757, 425] on link "Add Resource" at bounding box center [1375, 433] width 70 height 18
click at [757, 431] on link "Add Resource" at bounding box center [1375, 433] width 70 height 18
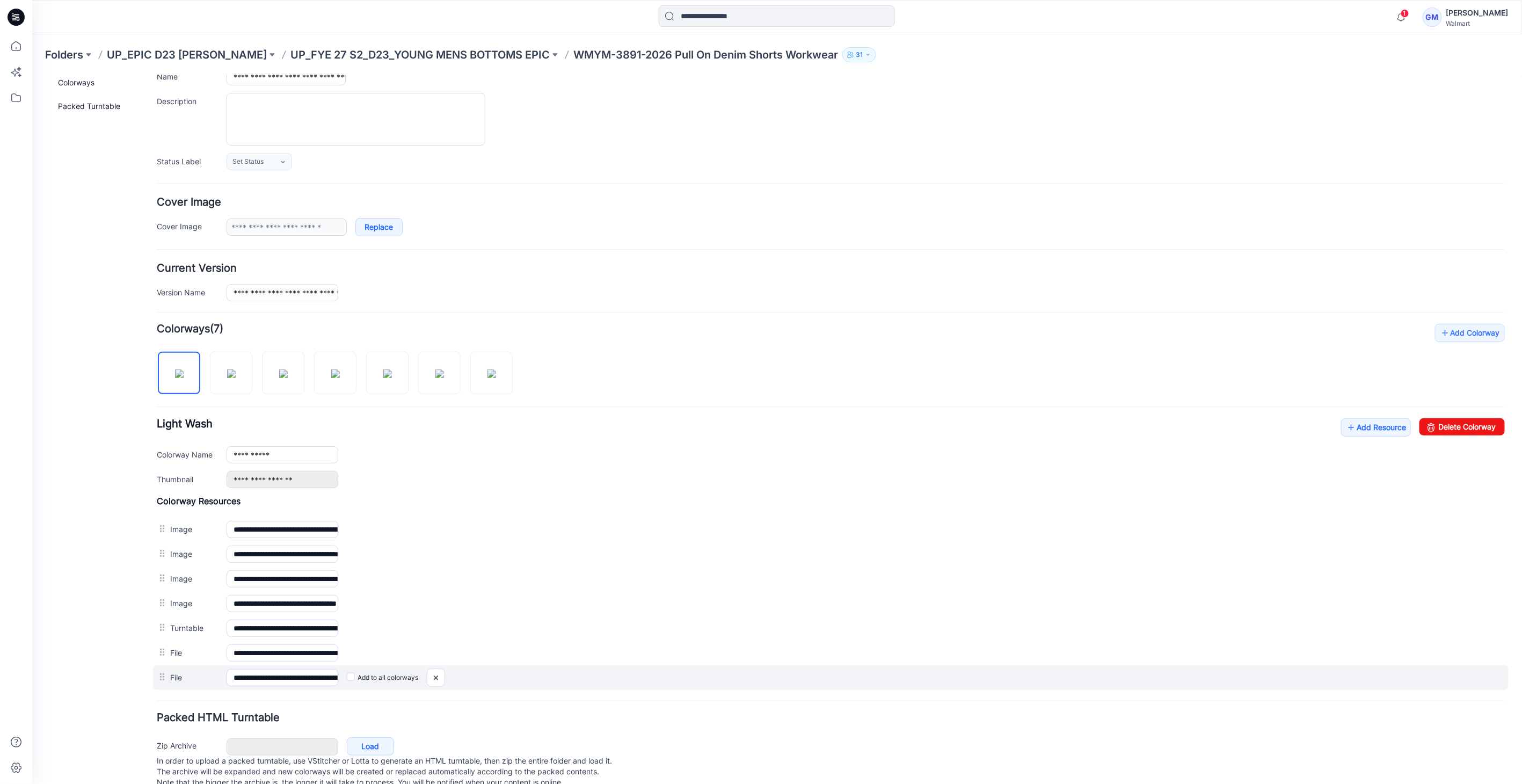
click at [31, 75] on label "Add to all colorways" at bounding box center [31, 75] width 0 height 0
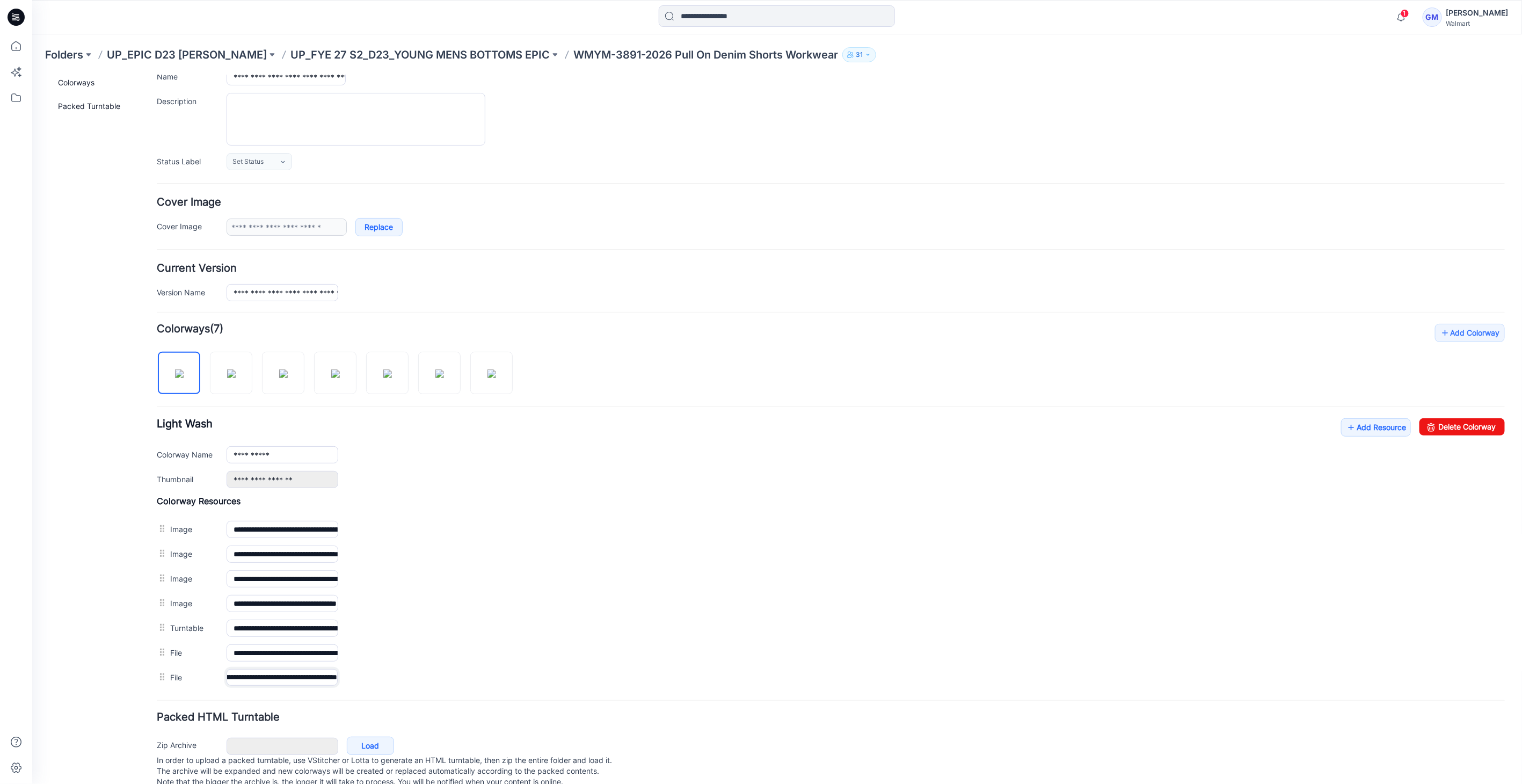
drag, startPoint x: 293, startPoint y: 677, endPoint x: 664, endPoint y: 691, distance: 371.3
click at [664, 691] on form "**********" at bounding box center [830, 418] width 1348 height 743
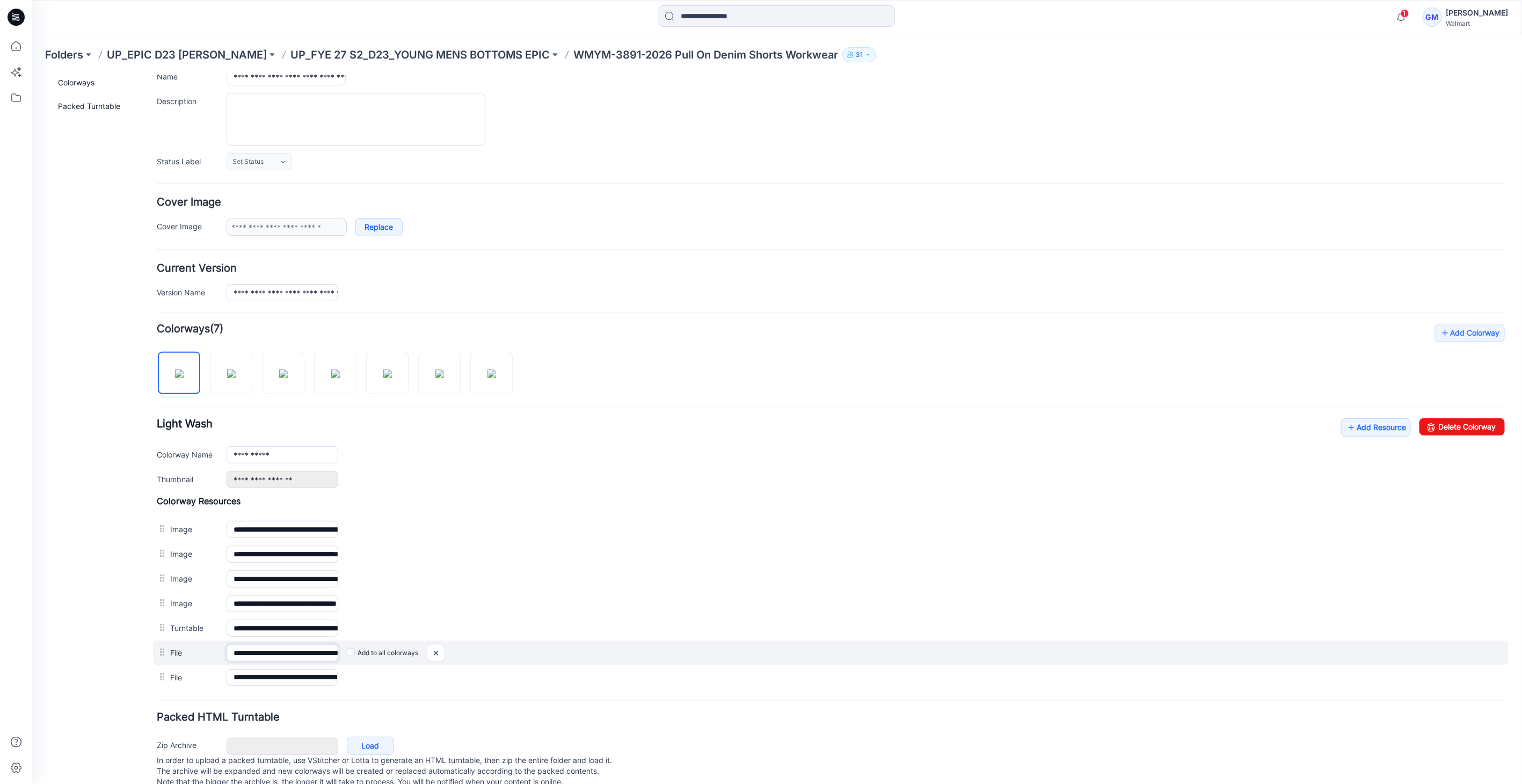
scroll to position [0, 190]
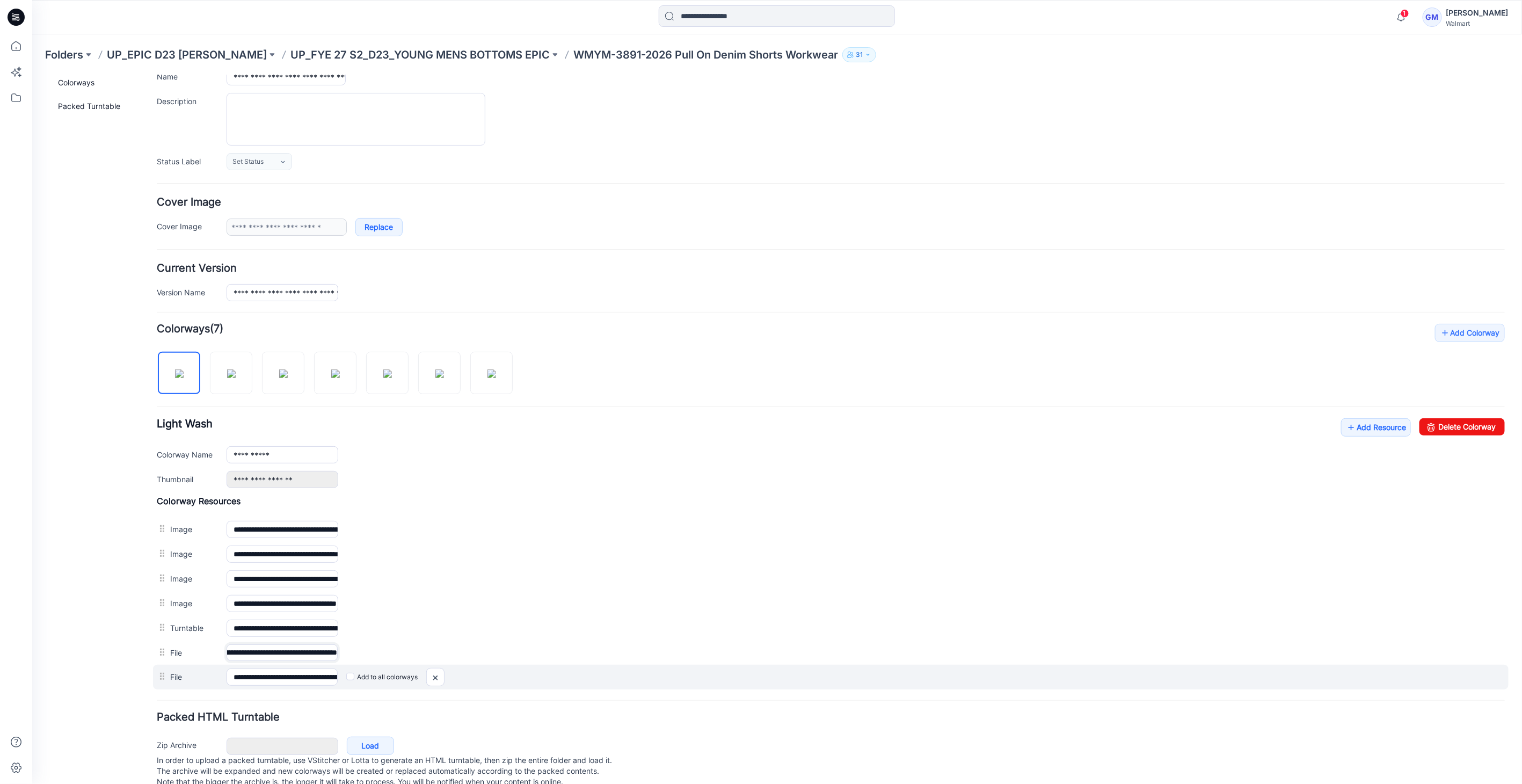
drag, startPoint x: 316, startPoint y: 650, endPoint x: 836, endPoint y: 664, distance: 520.2
click at [757, 664] on div "**********" at bounding box center [830, 592] width 1348 height 194
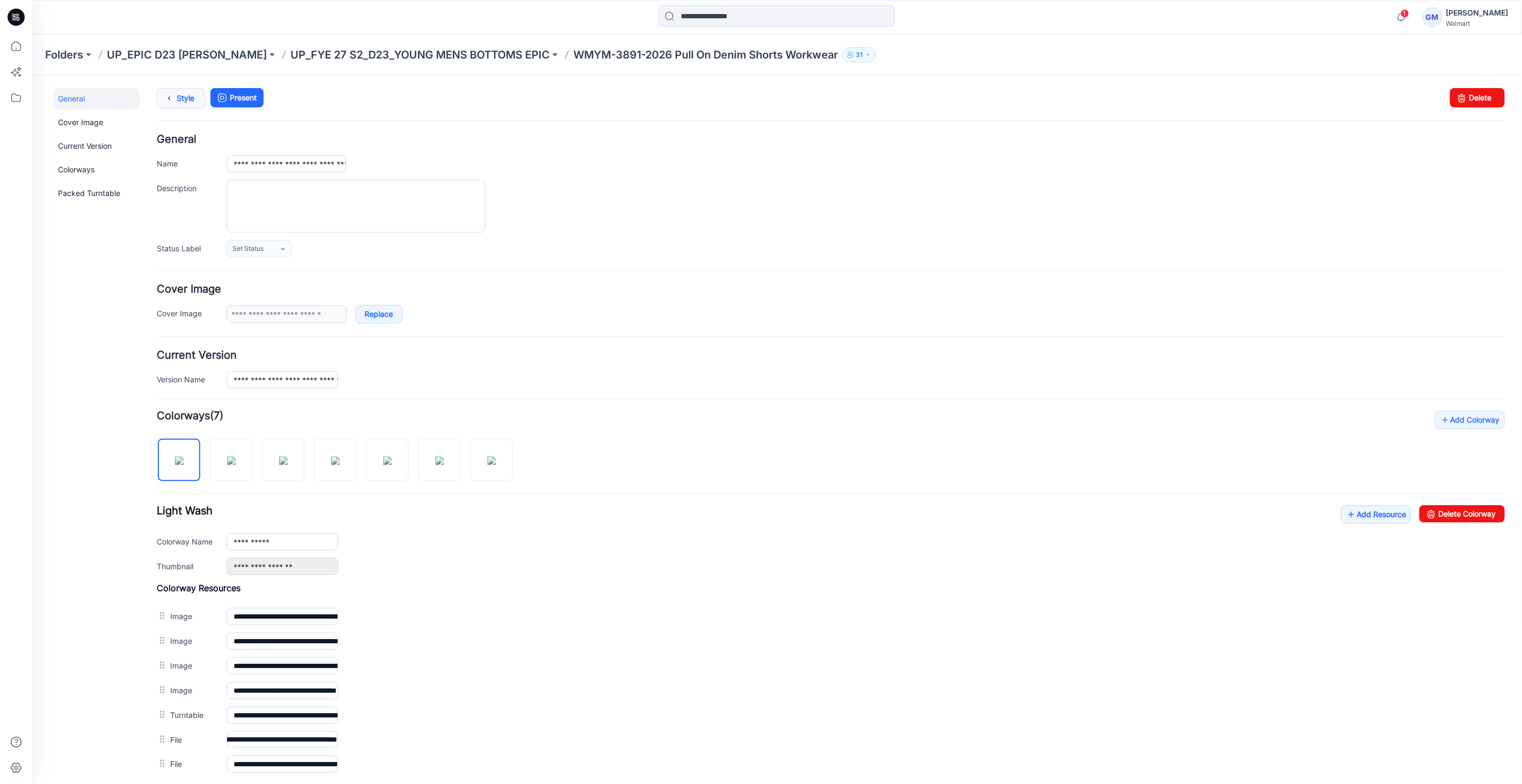
scroll to position [0, 0]
click at [180, 94] on link "Style" at bounding box center [181, 98] width 48 height 20
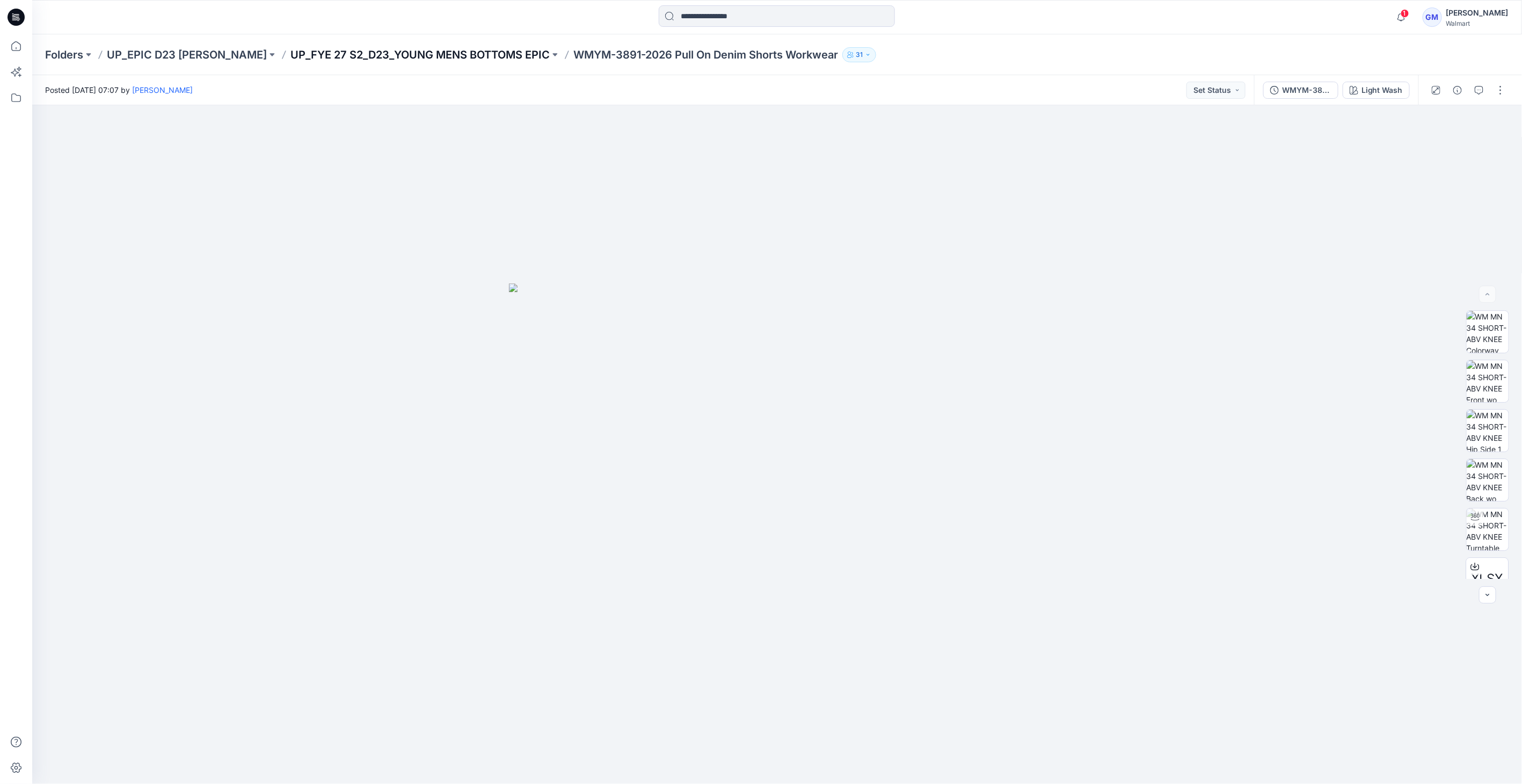
click at [504, 56] on p "UP_FYE 27 S2_D23_YOUNG MENS BOTTOMS EPIC" at bounding box center [420, 55] width 260 height 15
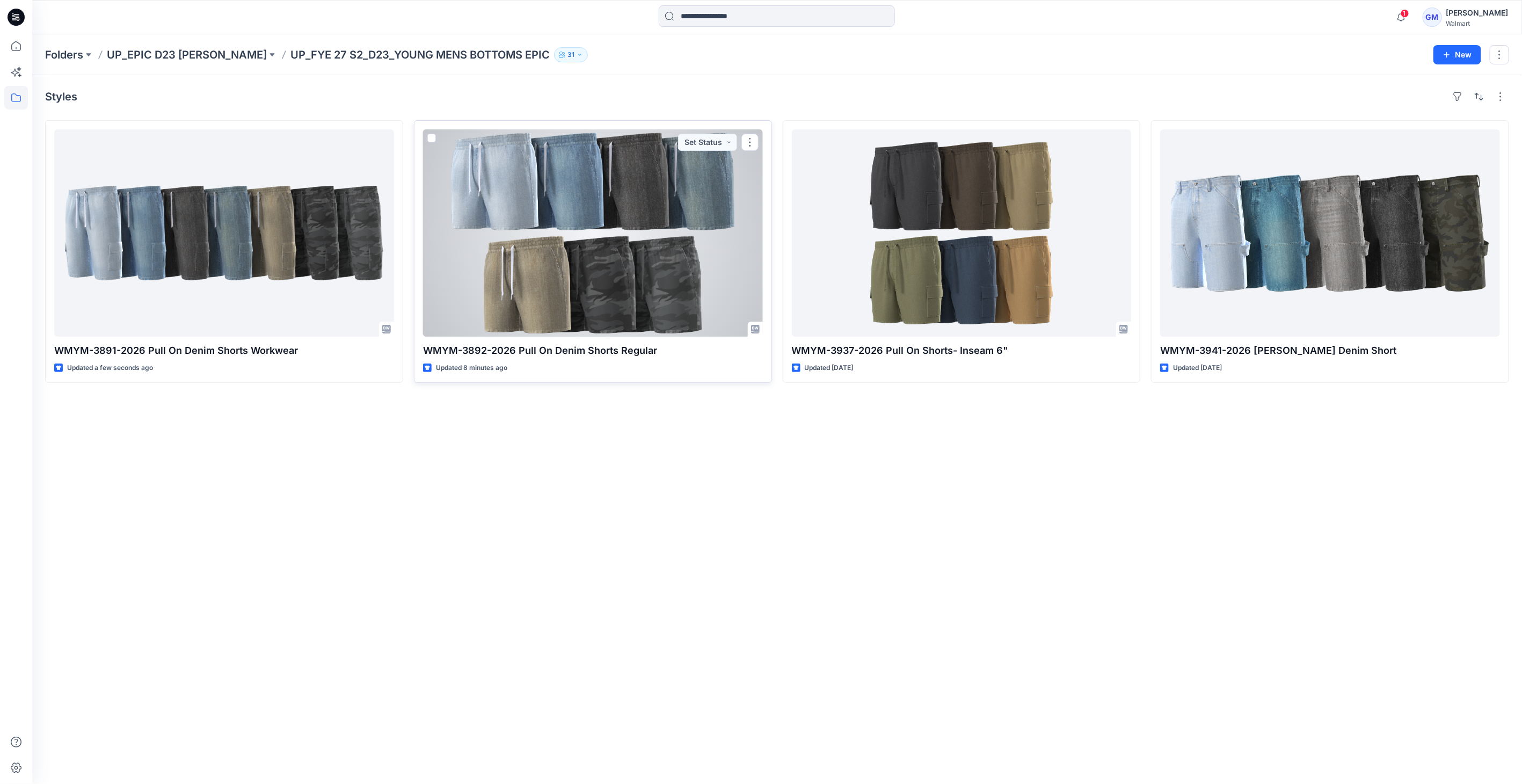
click at [522, 252] on div at bounding box center [593, 233] width 340 height 207
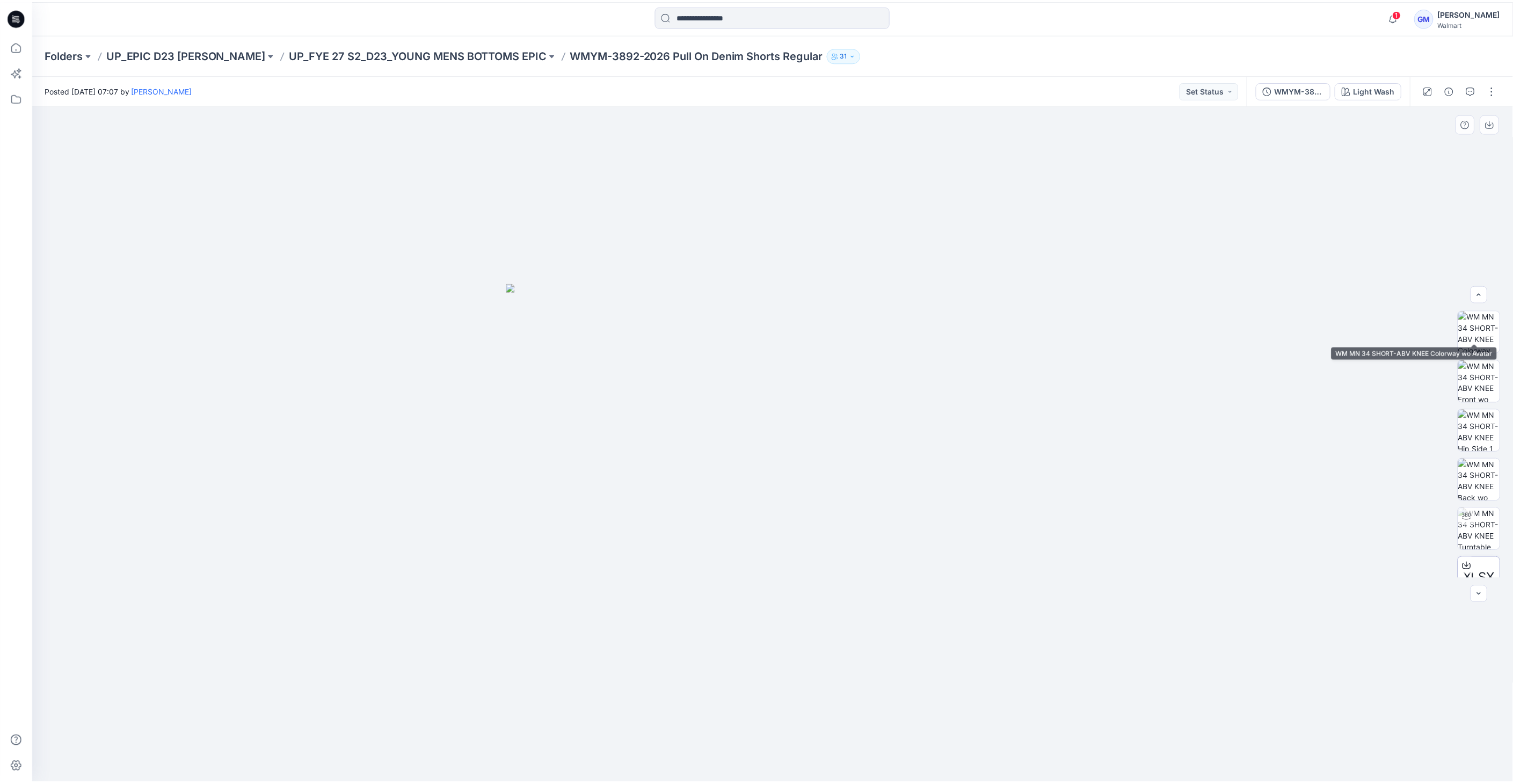
scroll to position [120, 0]
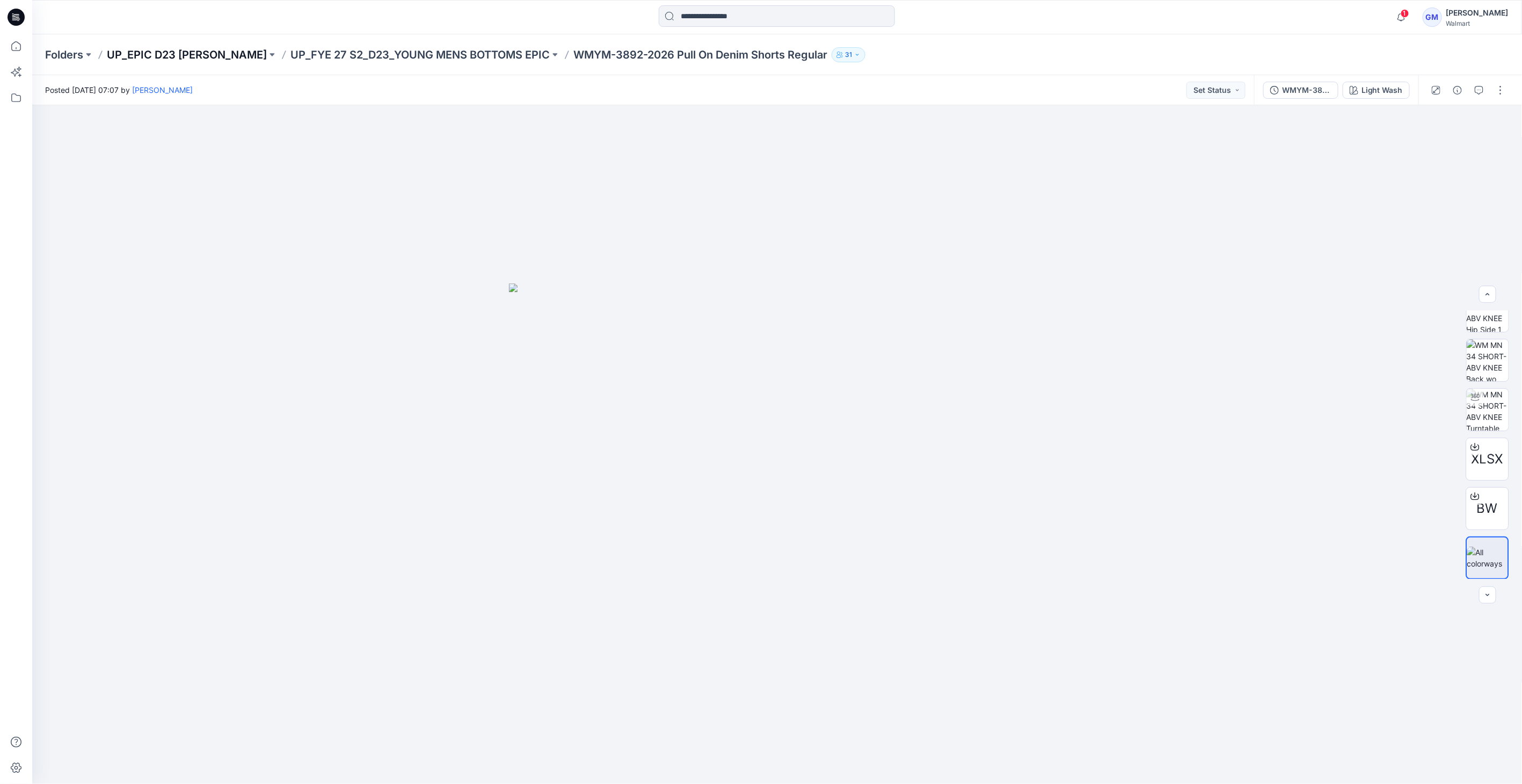
click at [167, 50] on p "UP_EPIC D23 [PERSON_NAME]" at bounding box center [187, 55] width 160 height 15
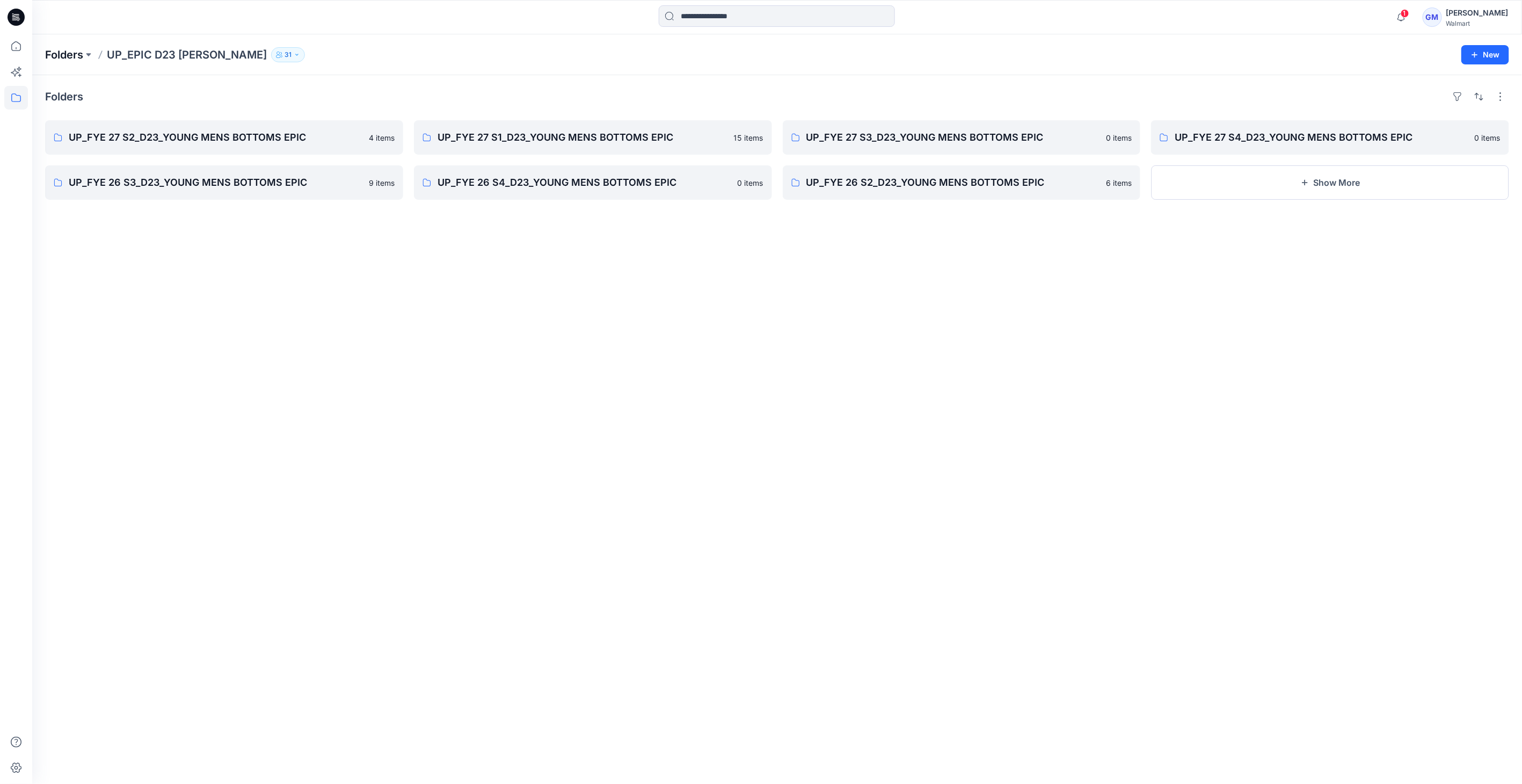
click at [60, 54] on p "Folders" at bounding box center [64, 55] width 38 height 15
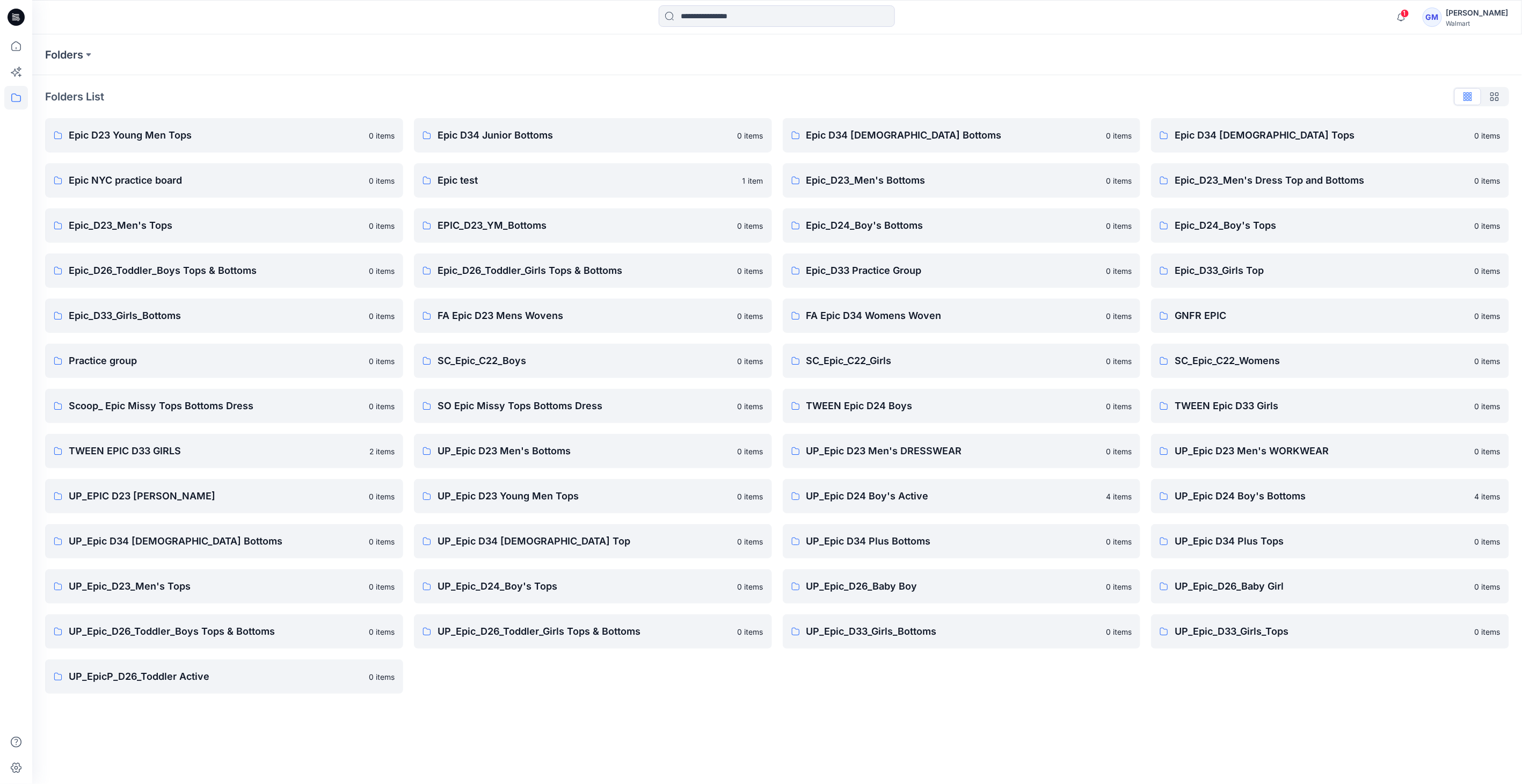
drag, startPoint x: 9, startPoint y: 3, endPoint x: 15, endPoint y: 12, distance: 10.8
click at [9, 3] on icon at bounding box center [16, 17] width 17 height 34
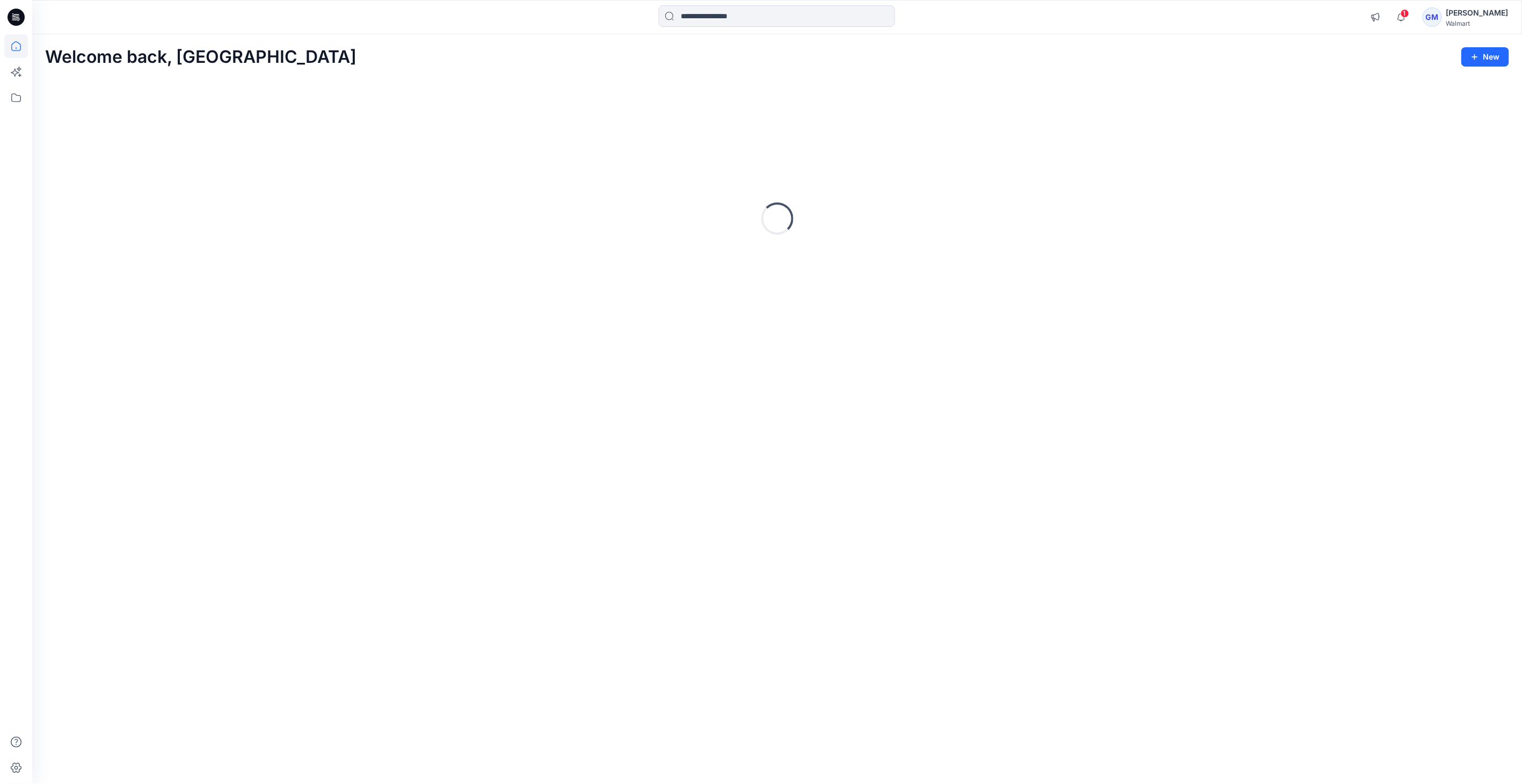
click at [15, 12] on icon at bounding box center [16, 17] width 17 height 17
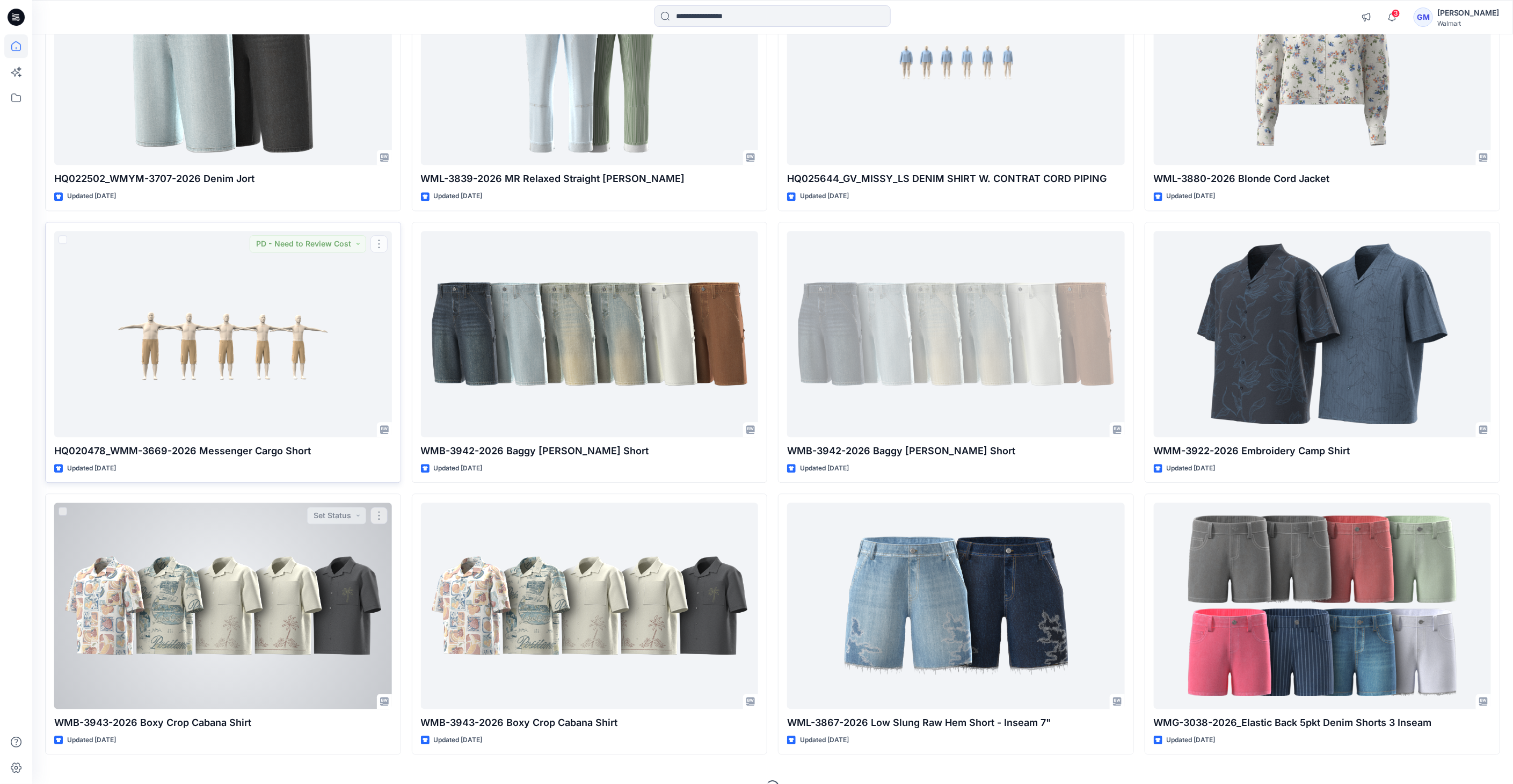
scroll to position [1852, 0]
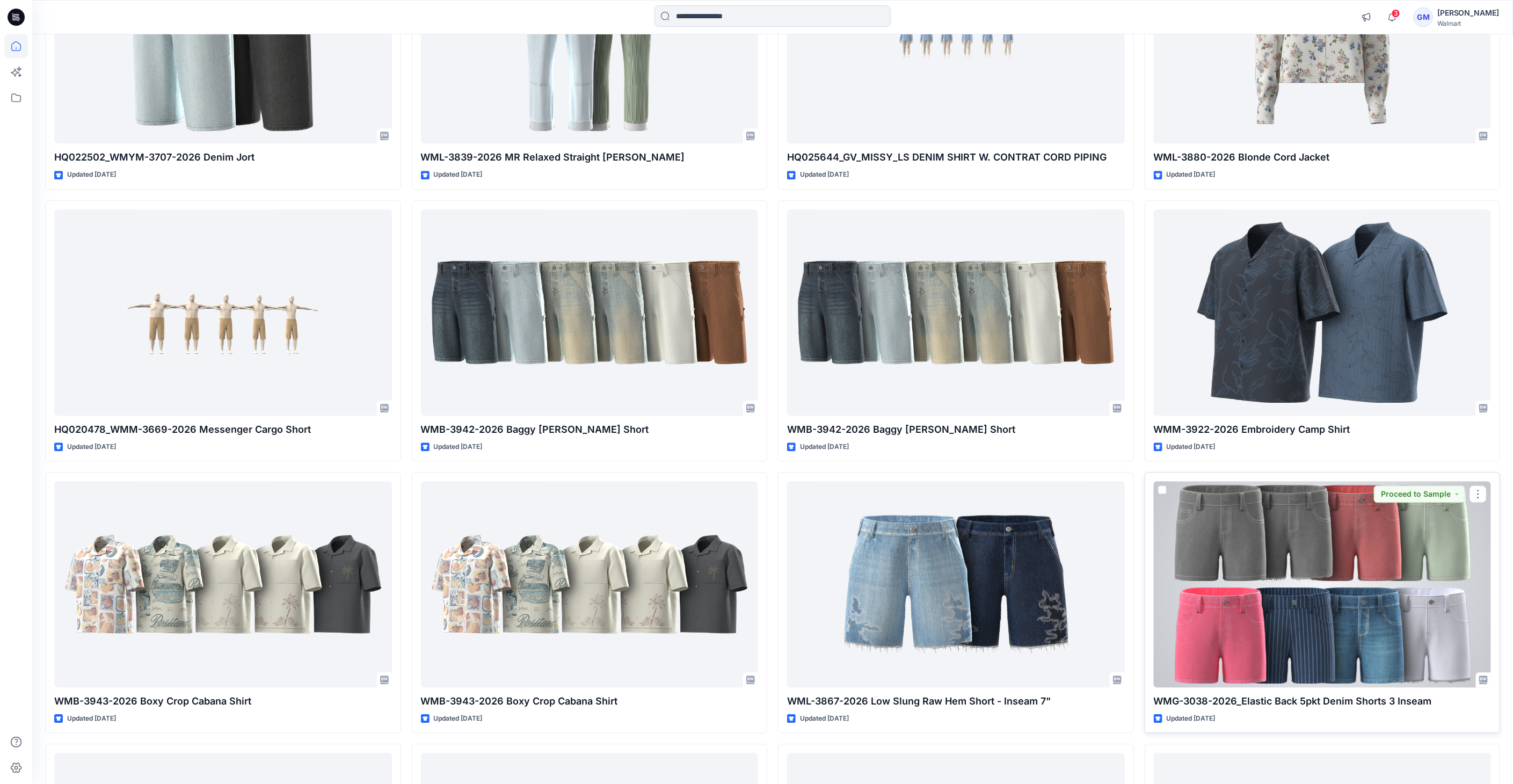
click at [1336, 634] on div at bounding box center [1322, 584] width 338 height 206
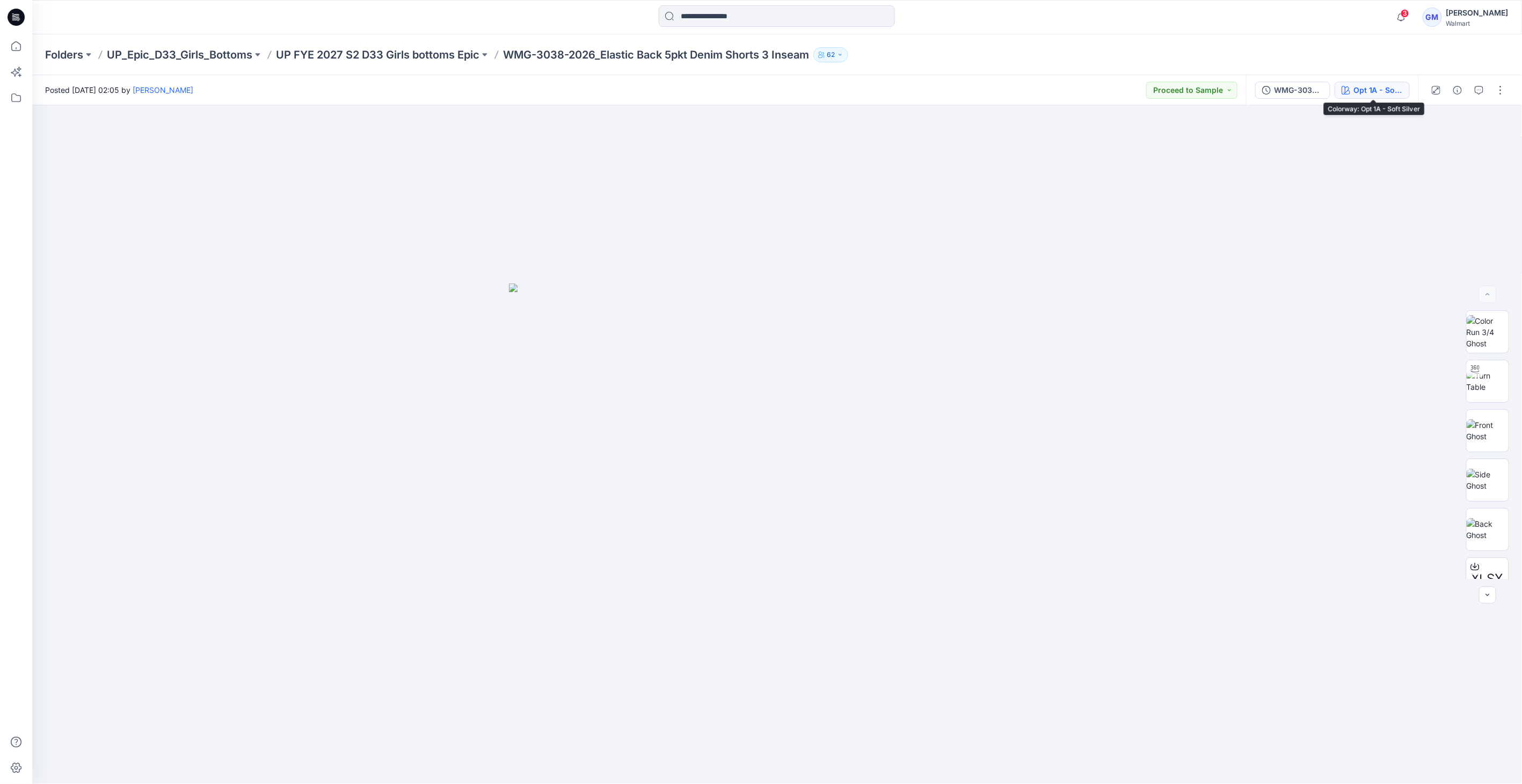
click at [1389, 94] on div "Opt 1A - Soft Silver" at bounding box center [1378, 90] width 50 height 12
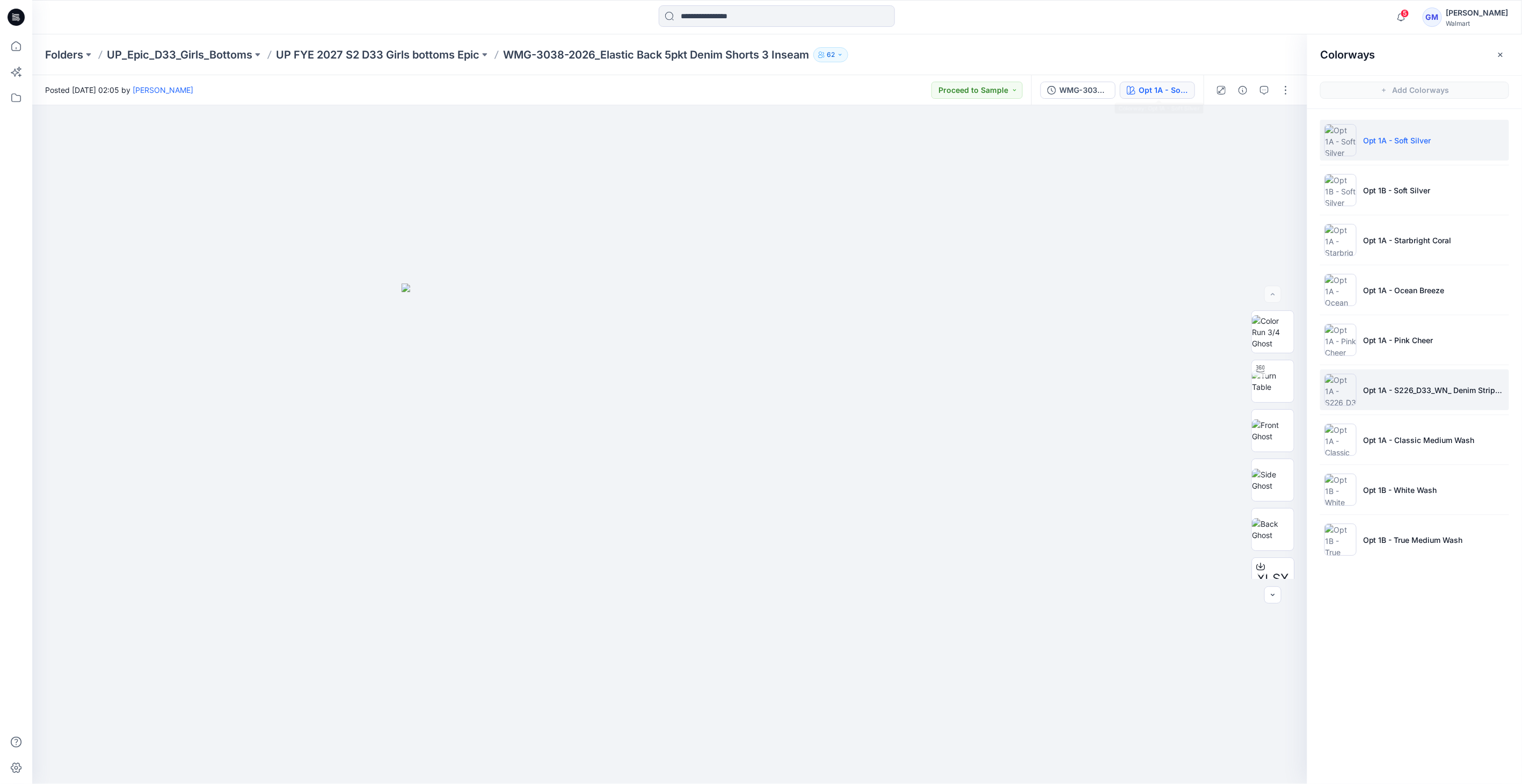
click at [1342, 387] on img at bounding box center [1341, 389] width 32 height 32
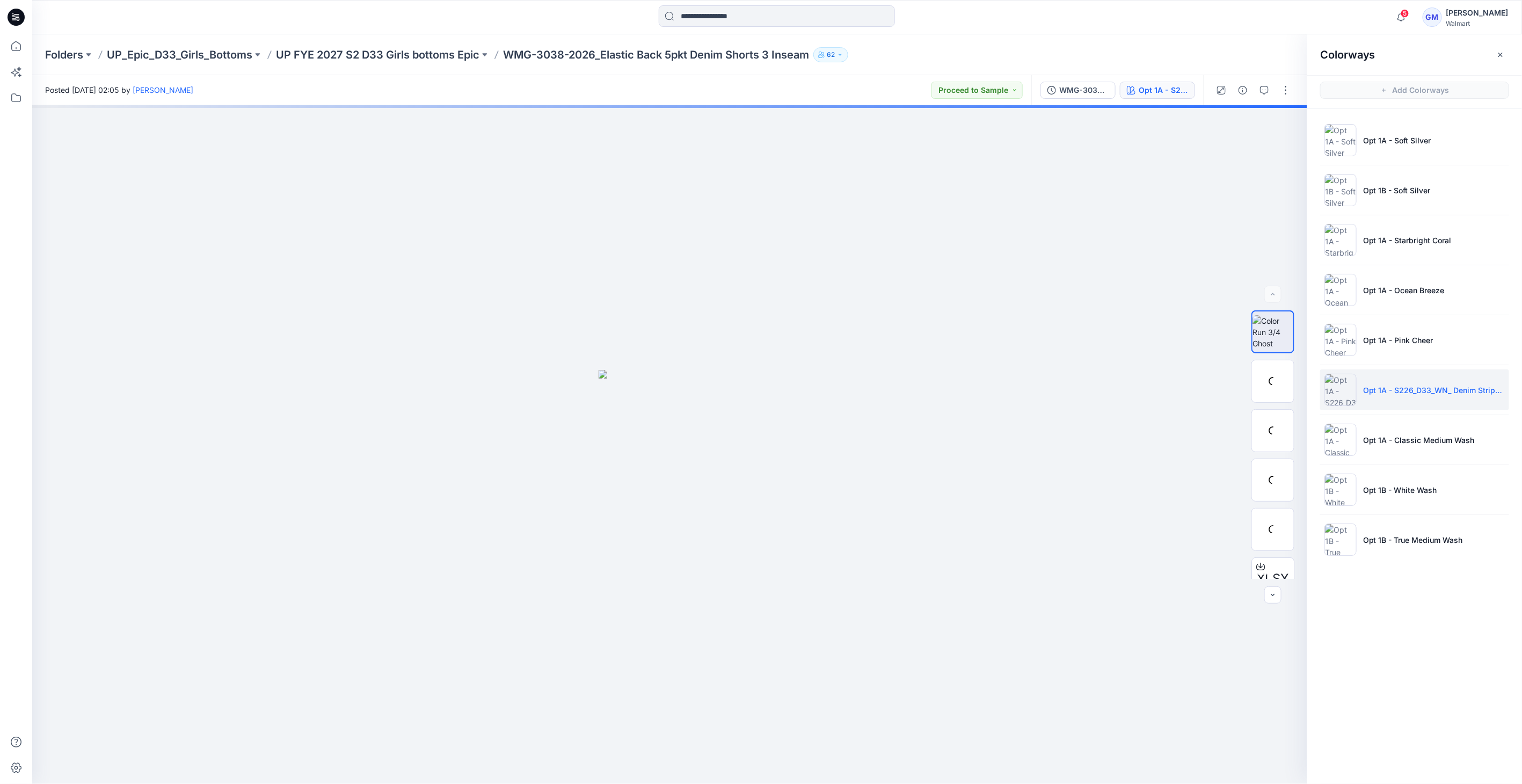
click at [1342, 387] on img at bounding box center [1341, 389] width 32 height 32
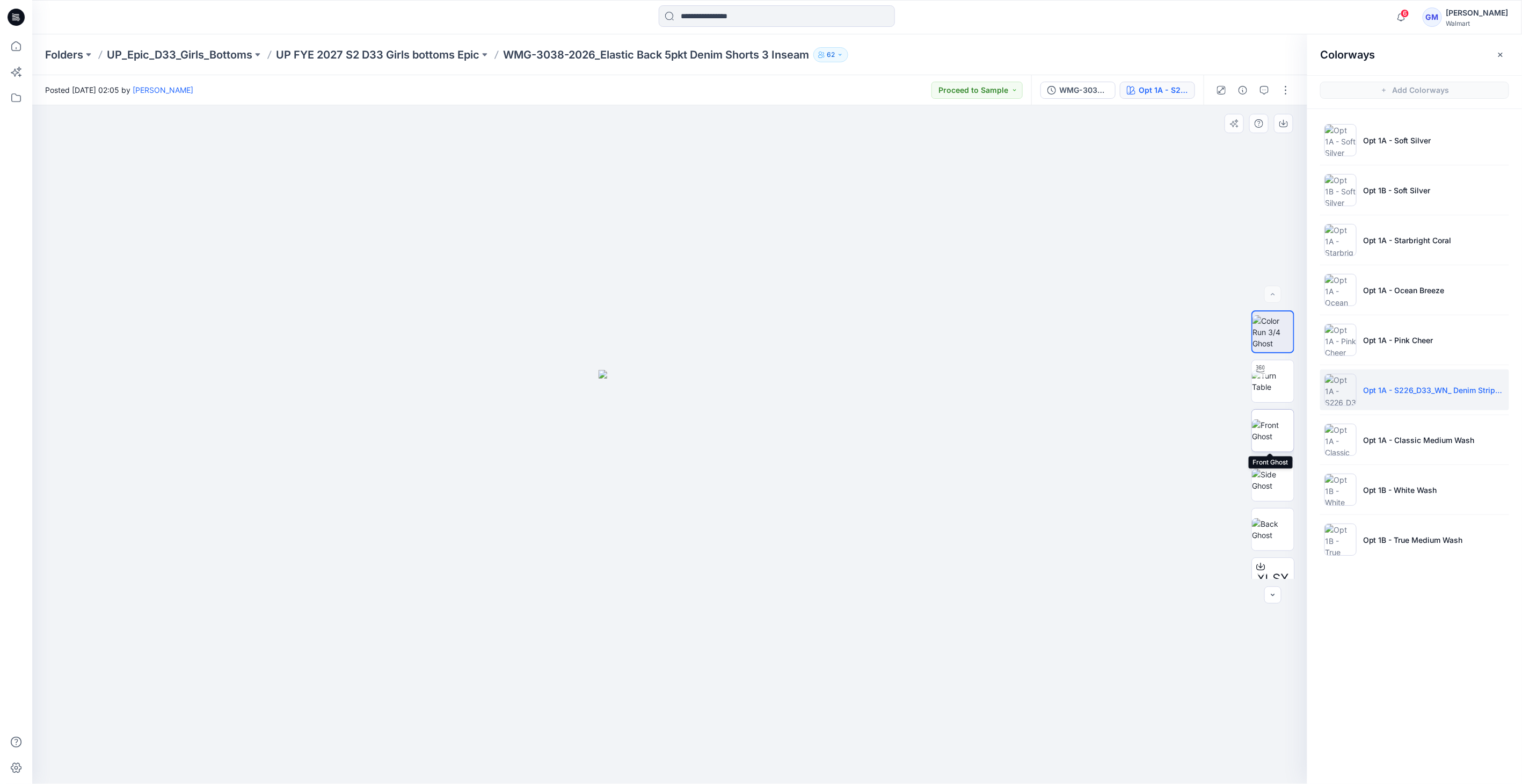
click at [1266, 434] on img at bounding box center [1272, 431] width 42 height 23
click at [458, 50] on p "UP FYE 2027 S2 D33 Girls bottoms Epic" at bounding box center [377, 55] width 203 height 15
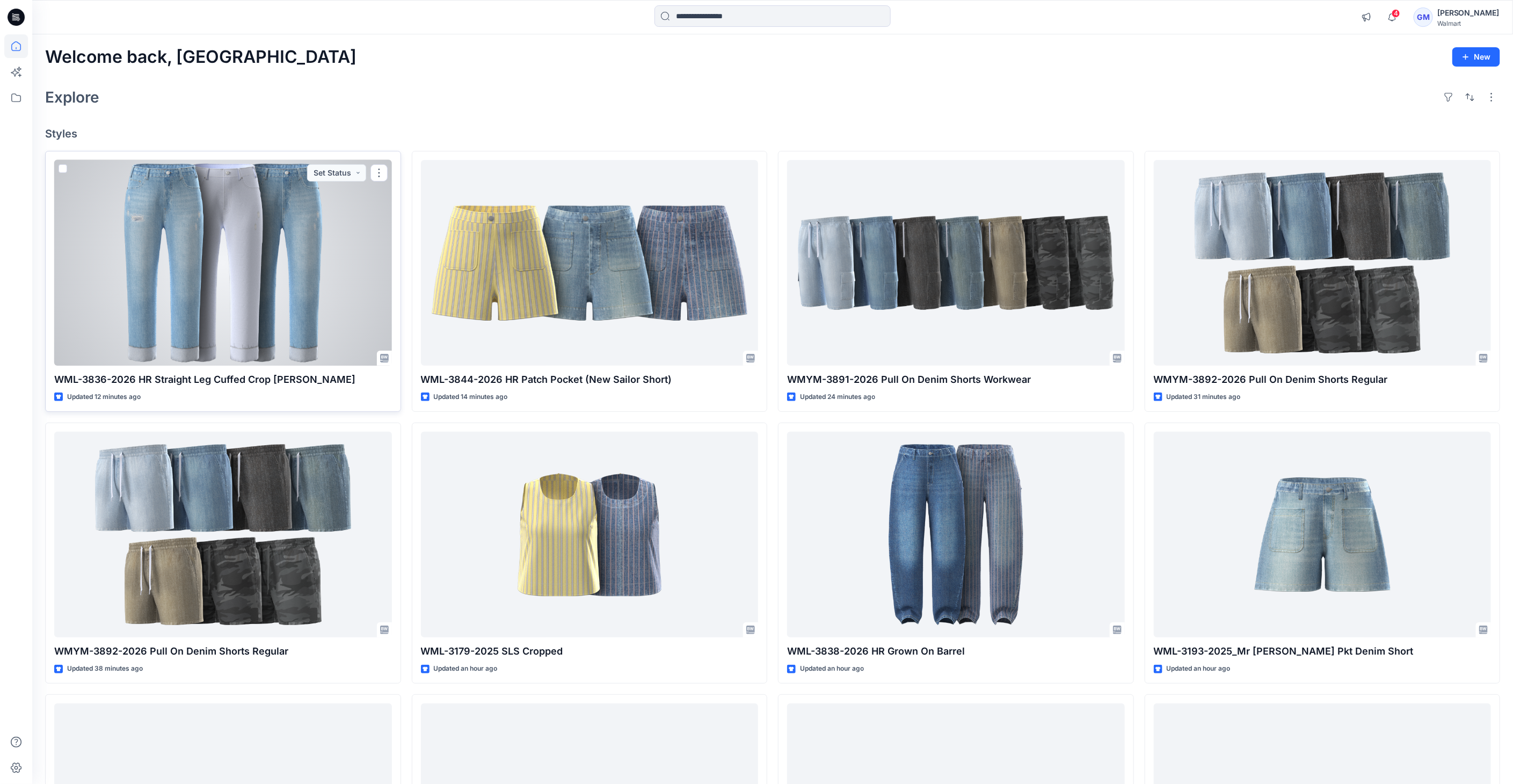
click at [221, 290] on div at bounding box center [223, 263] width 338 height 206
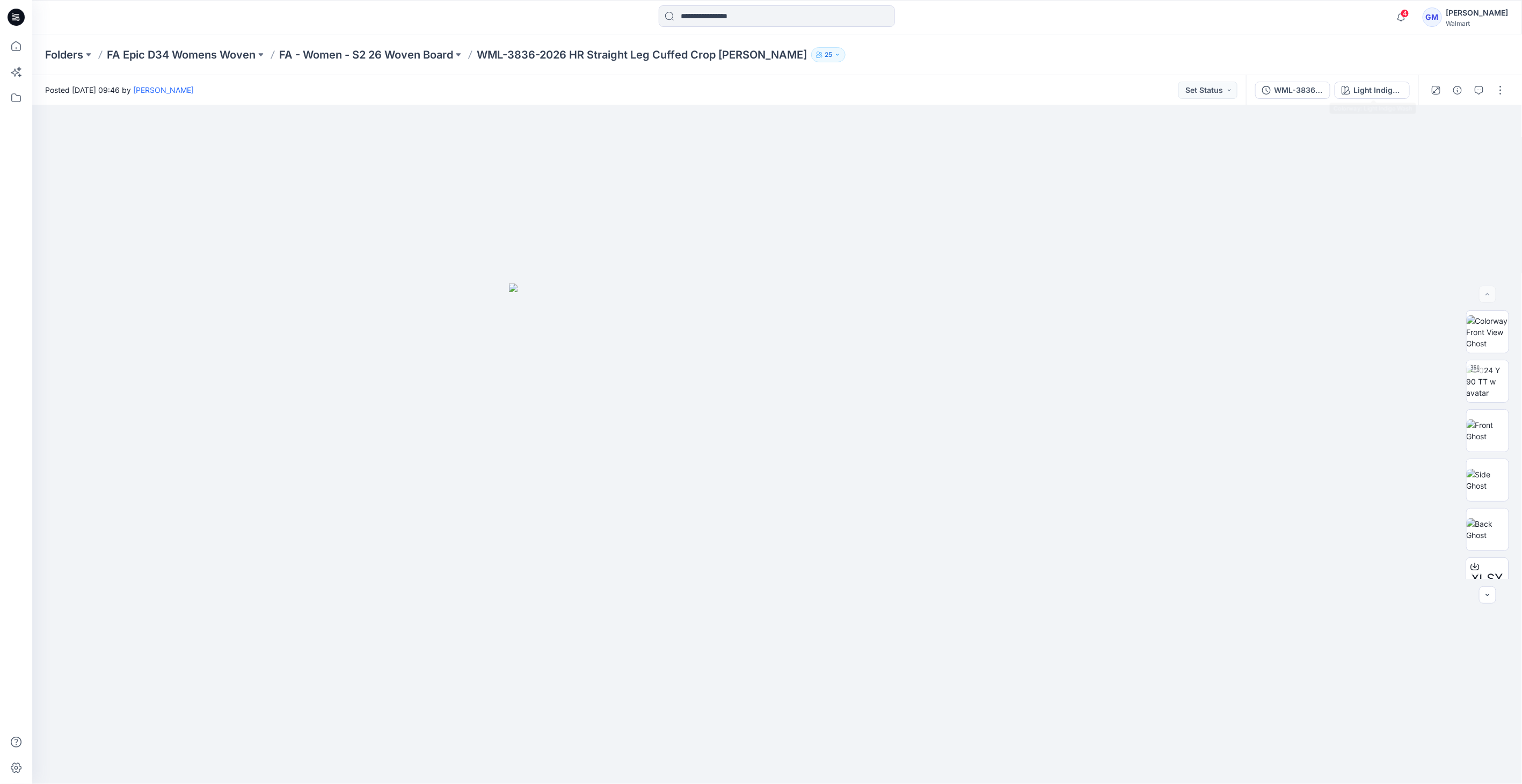
click at [1369, 75] on div "WML-3836-2026_Rev1_HR Straight Leg Cuffed Crop Jean_Full Colorway Light Indigo …" at bounding box center [1332, 90] width 173 height 30
click at [1371, 90] on div "Light Indigo Wash" at bounding box center [1378, 90] width 50 height 12
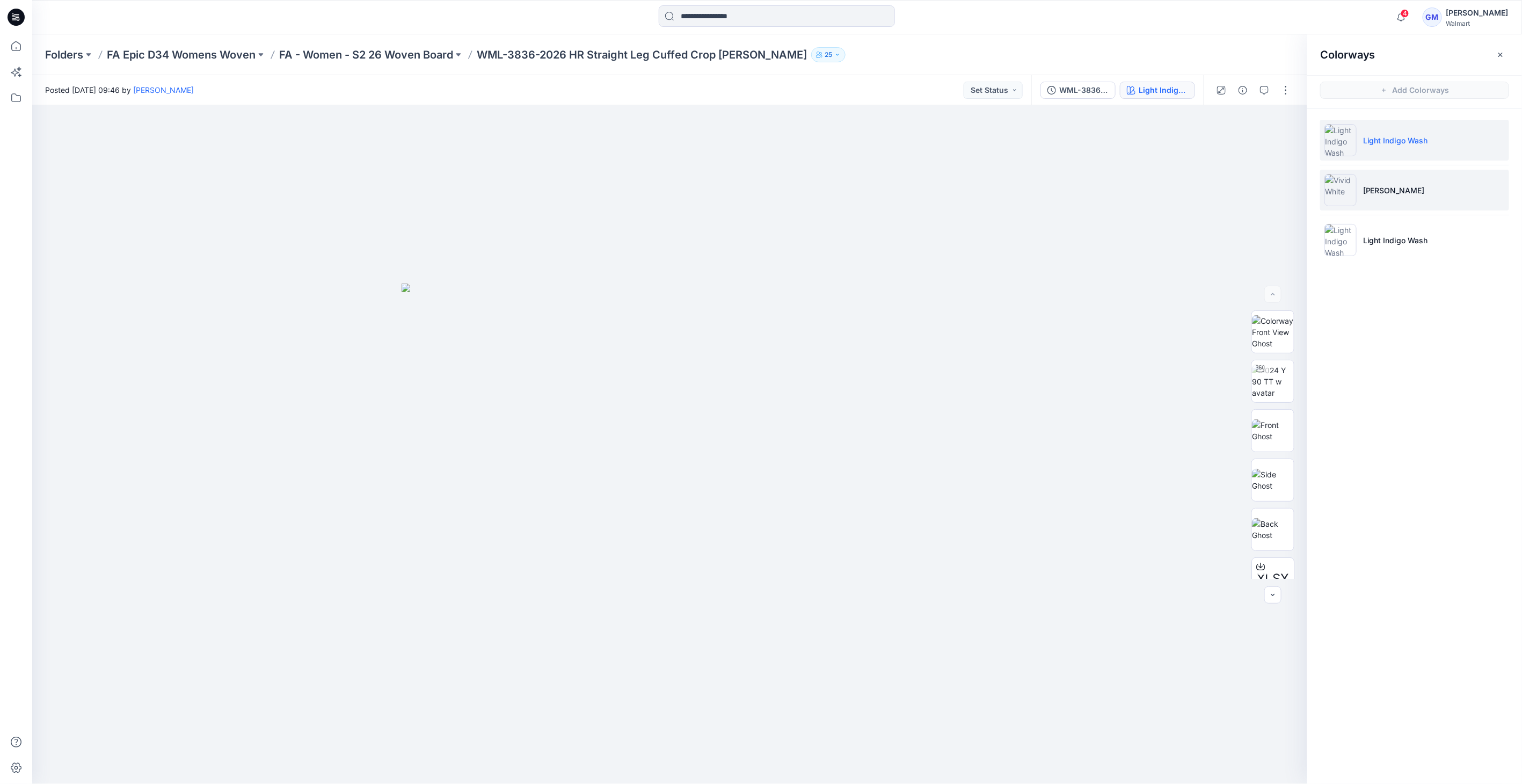
click at [1341, 198] on img at bounding box center [1341, 190] width 32 height 32
click at [1269, 527] on img at bounding box center [1272, 529] width 42 height 23
click at [1270, 512] on img at bounding box center [1272, 508] width 42 height 23
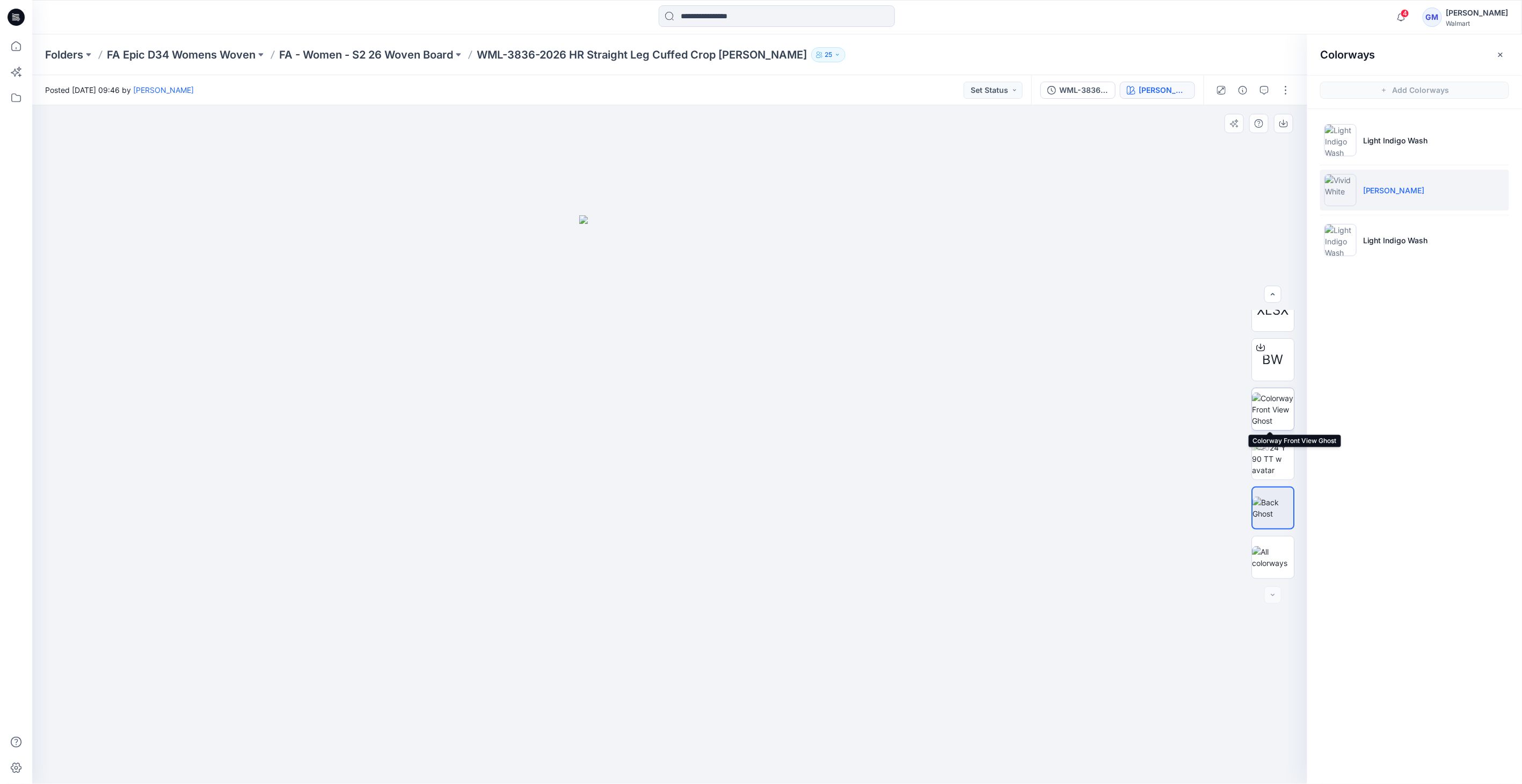
click at [1275, 406] on img at bounding box center [1272, 409] width 42 height 34
click at [1278, 392] on img at bounding box center [1272, 381] width 42 height 23
click at [1289, 506] on img at bounding box center [1272, 508] width 42 height 23
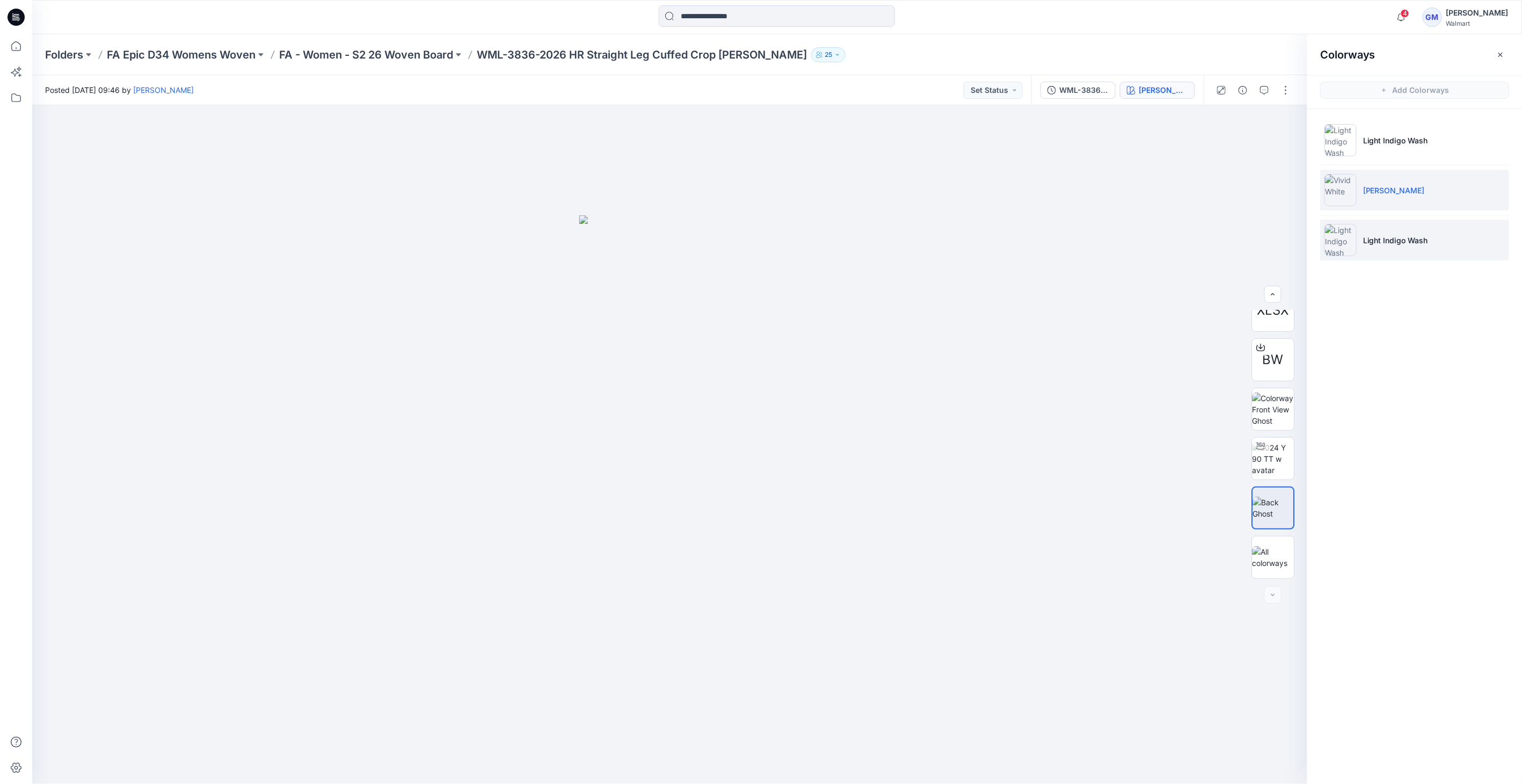
click at [1412, 238] on p "Light Indigo Wash" at bounding box center [1395, 240] width 65 height 11
click at [1284, 86] on button "button" at bounding box center [1286, 90] width 17 height 17
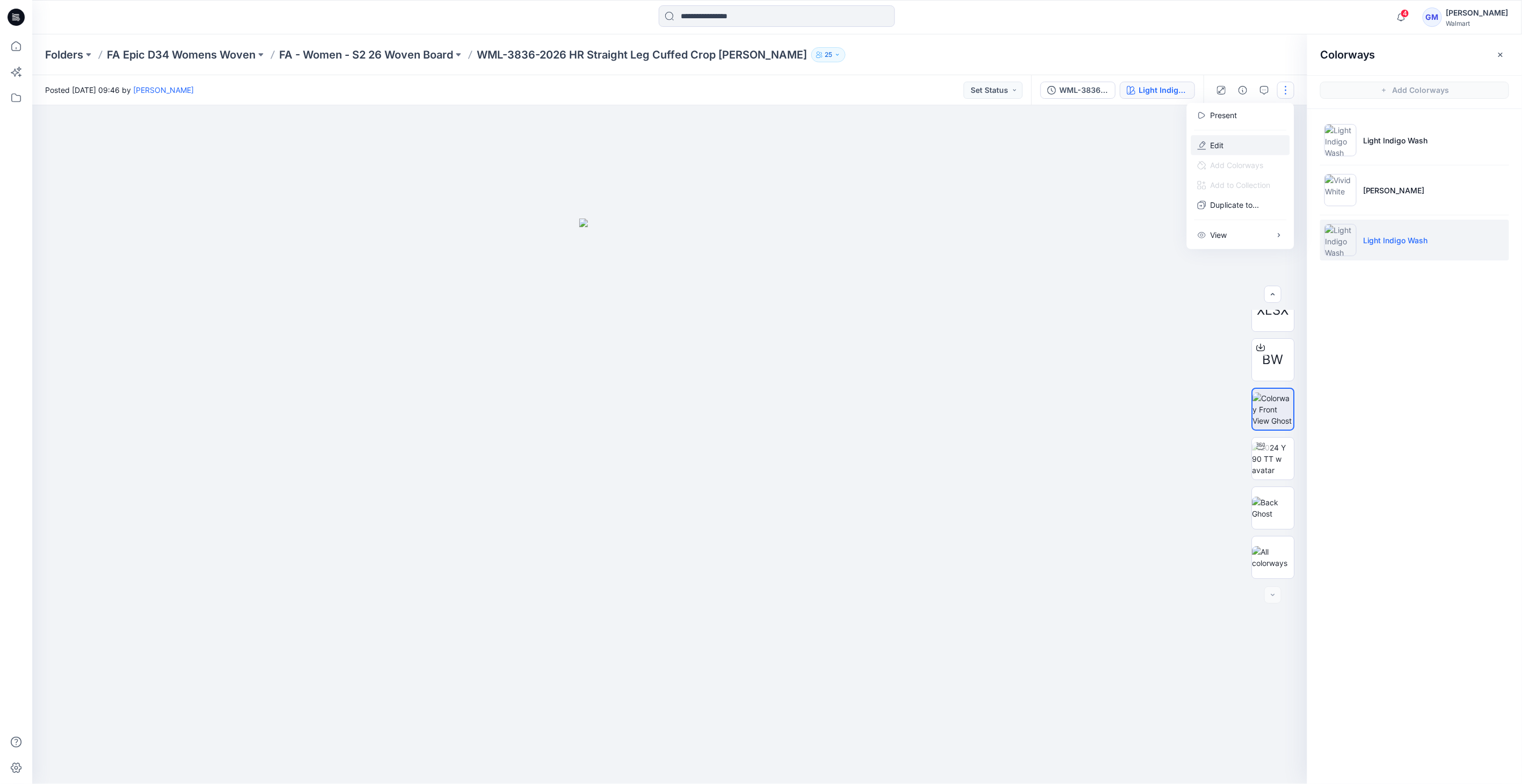
click at [1256, 144] on button "Edit" at bounding box center [1241, 145] width 99 height 20
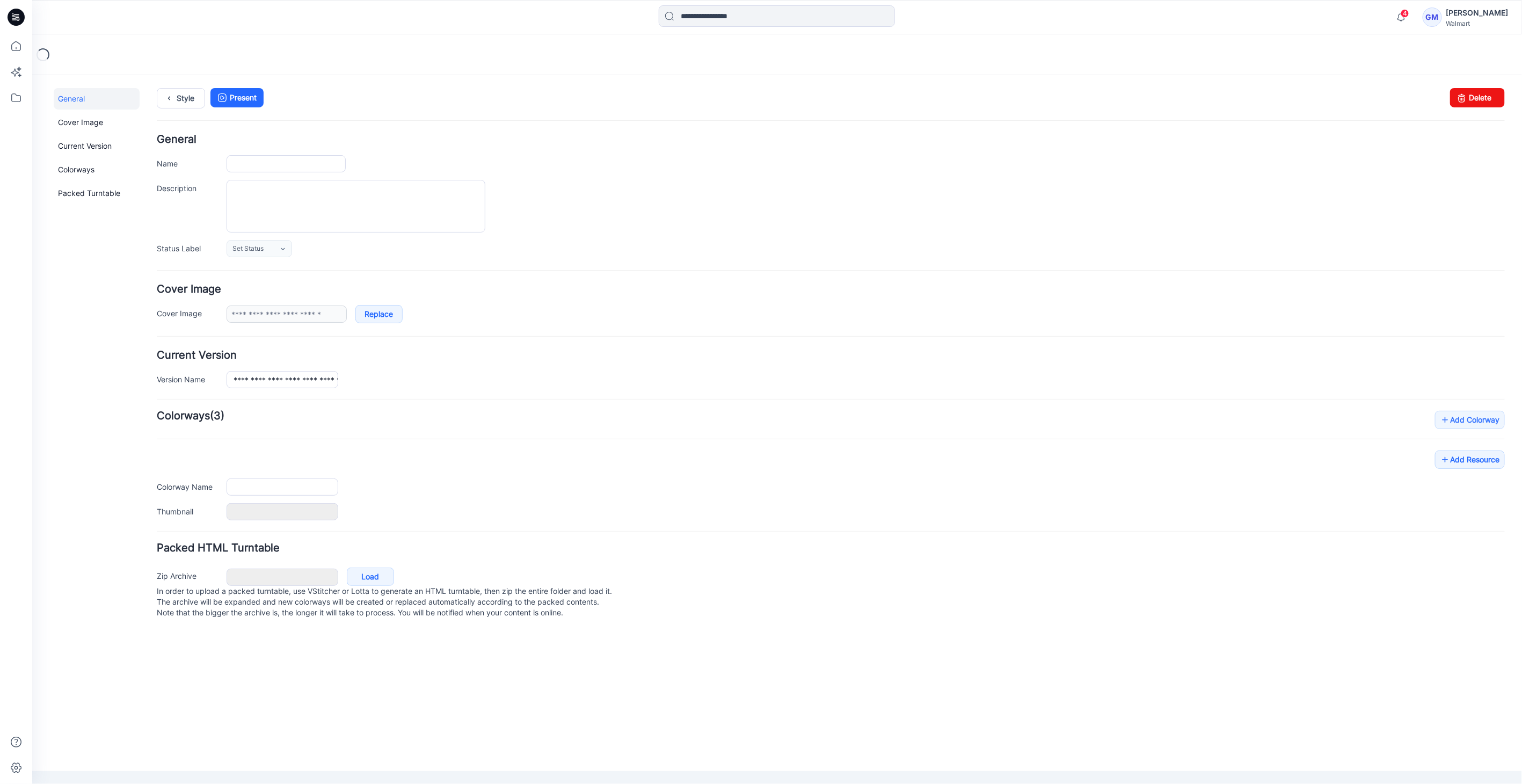
type input "**********"
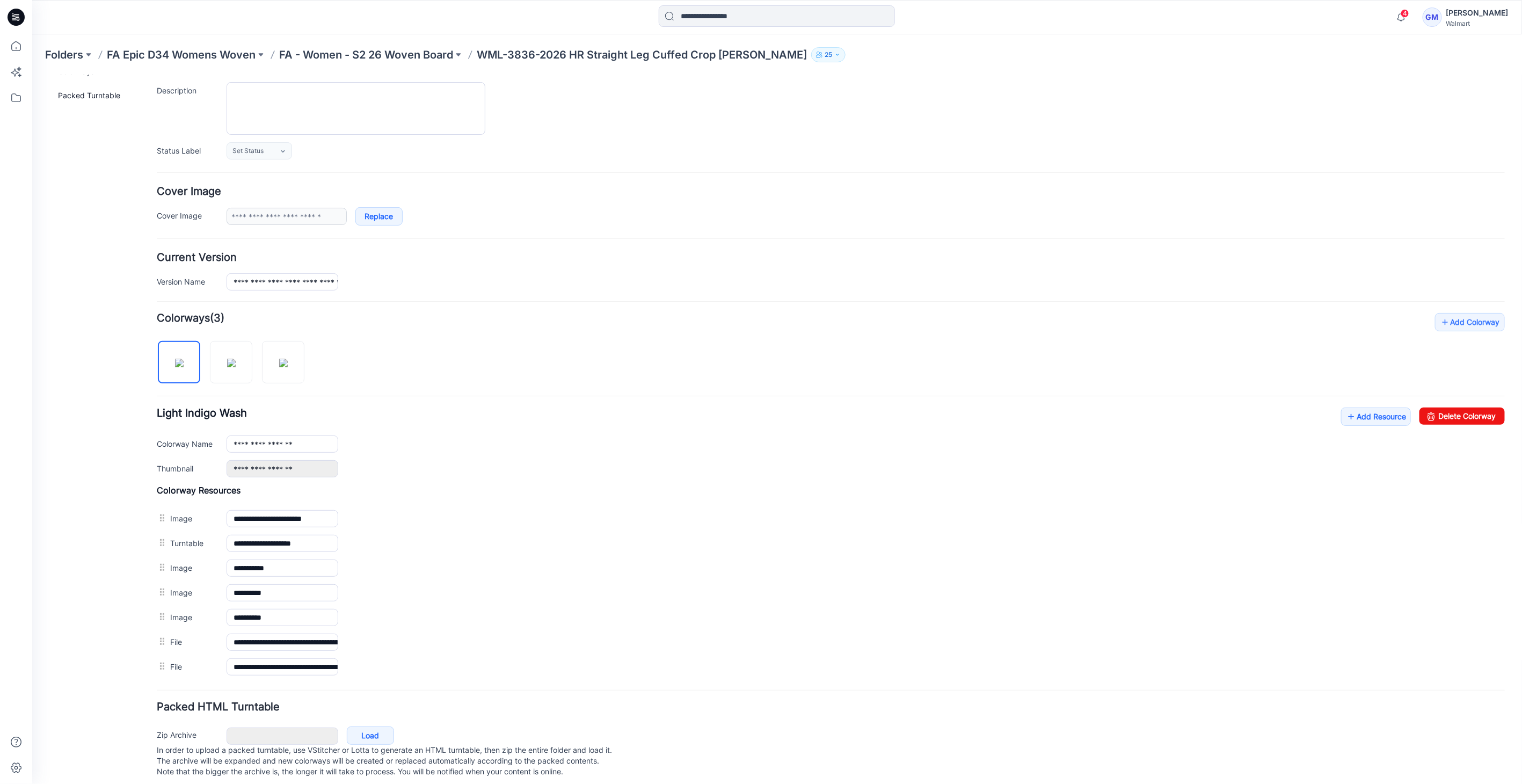
scroll to position [111, 0]
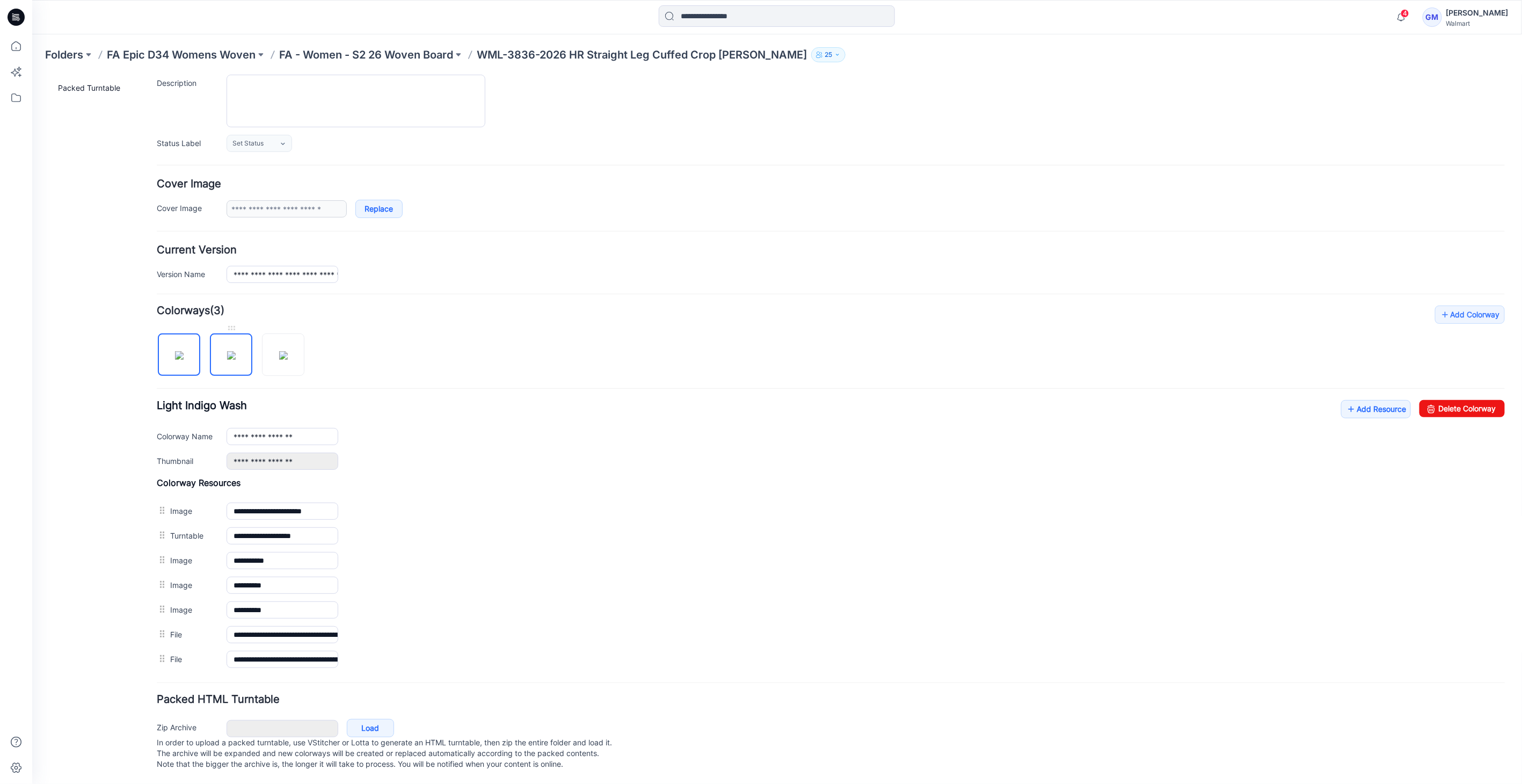
click at [227, 352] on img at bounding box center [231, 355] width 9 height 9
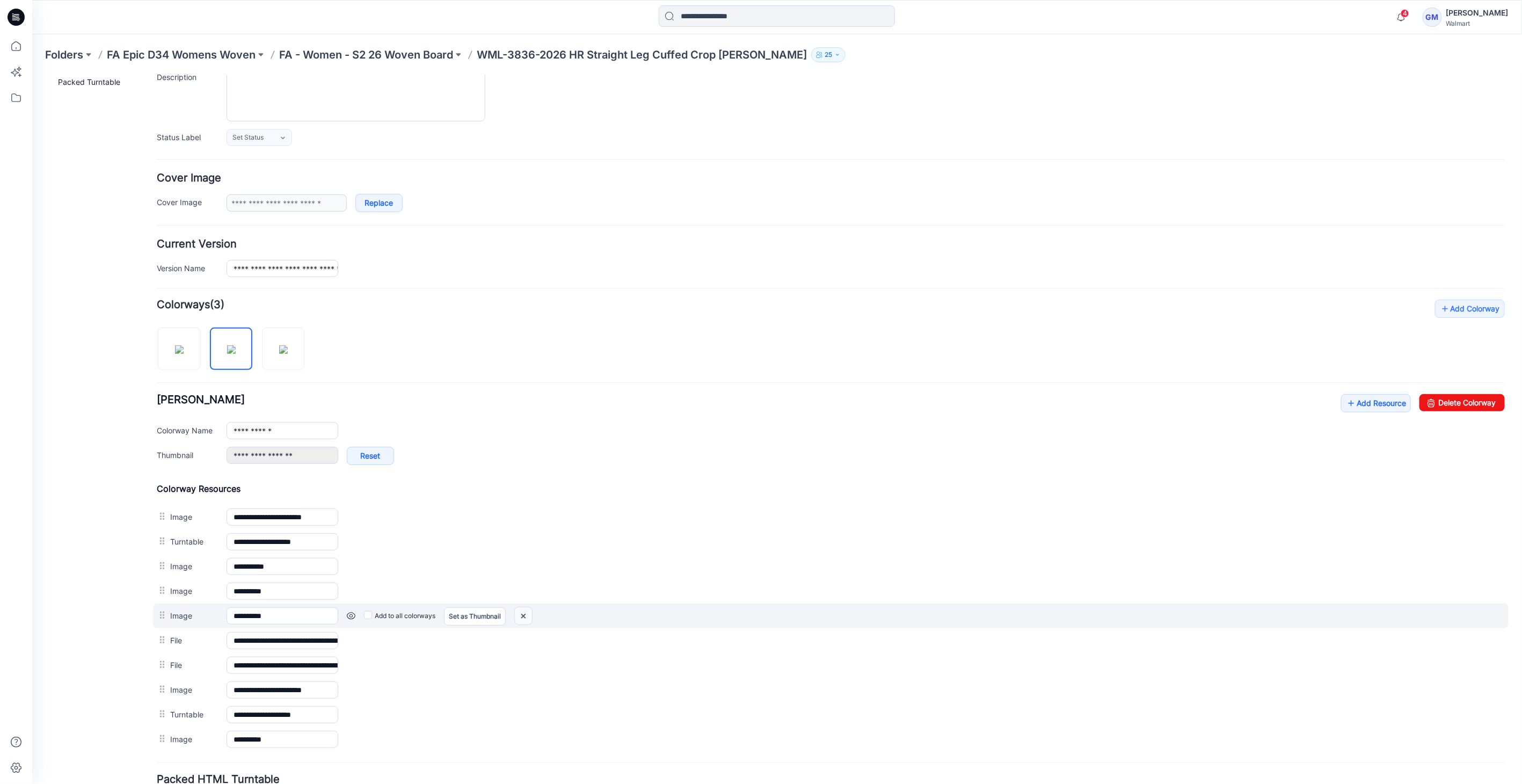
click at [31, 75] on img at bounding box center [31, 75] width 0 height 0
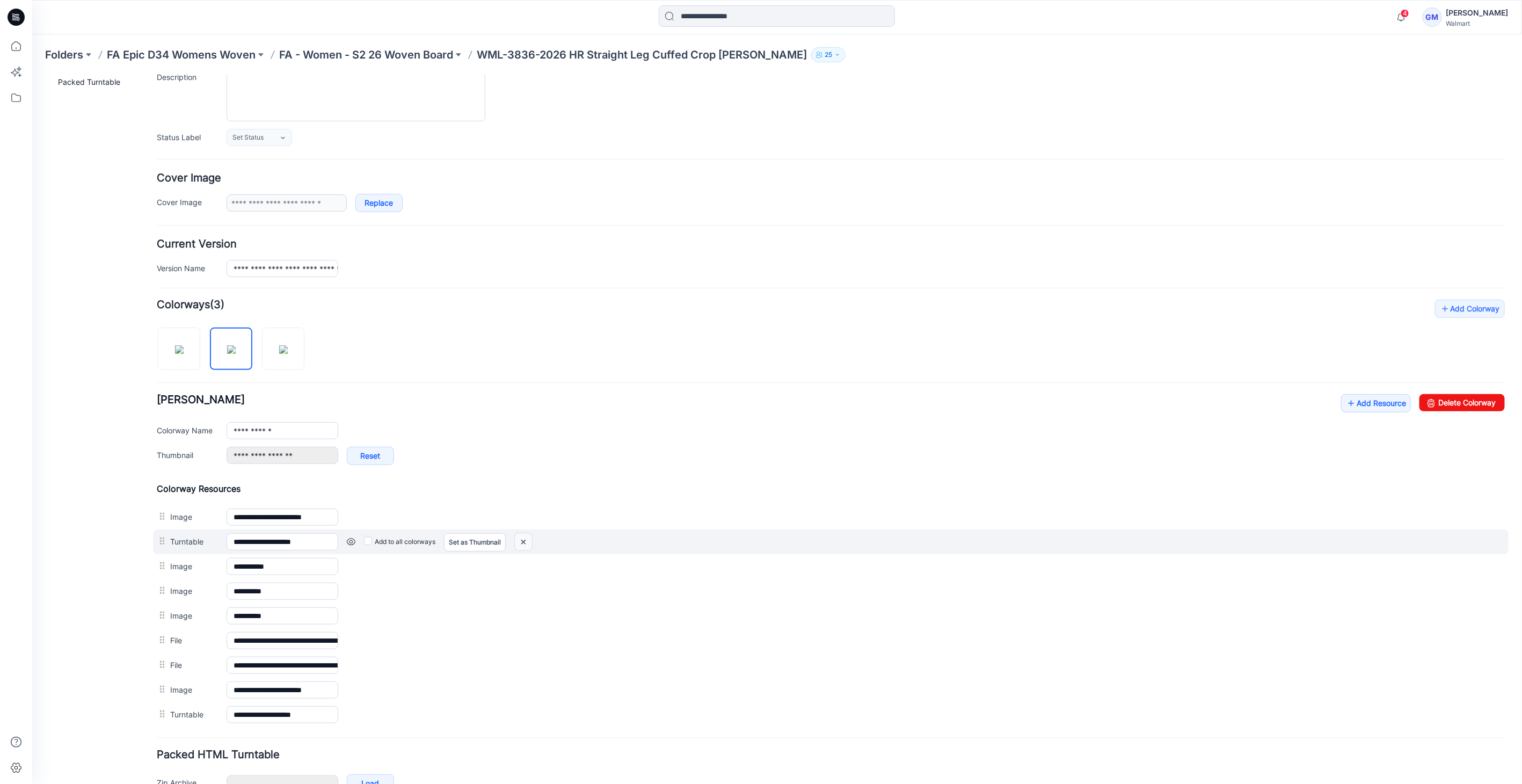
click at [31, 75] on img at bounding box center [31, 75] width 0 height 0
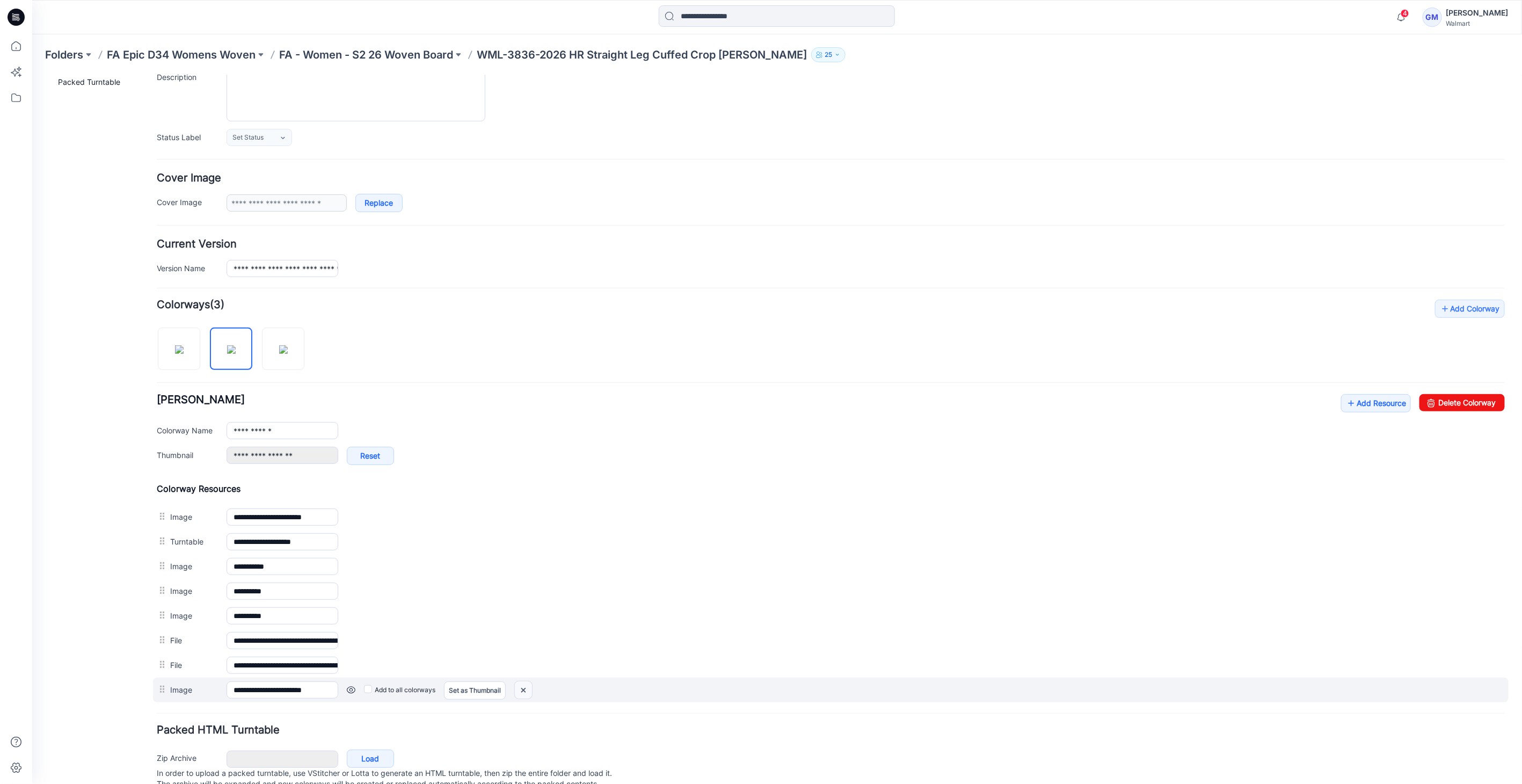
click at [31, 75] on img at bounding box center [31, 75] width 0 height 0
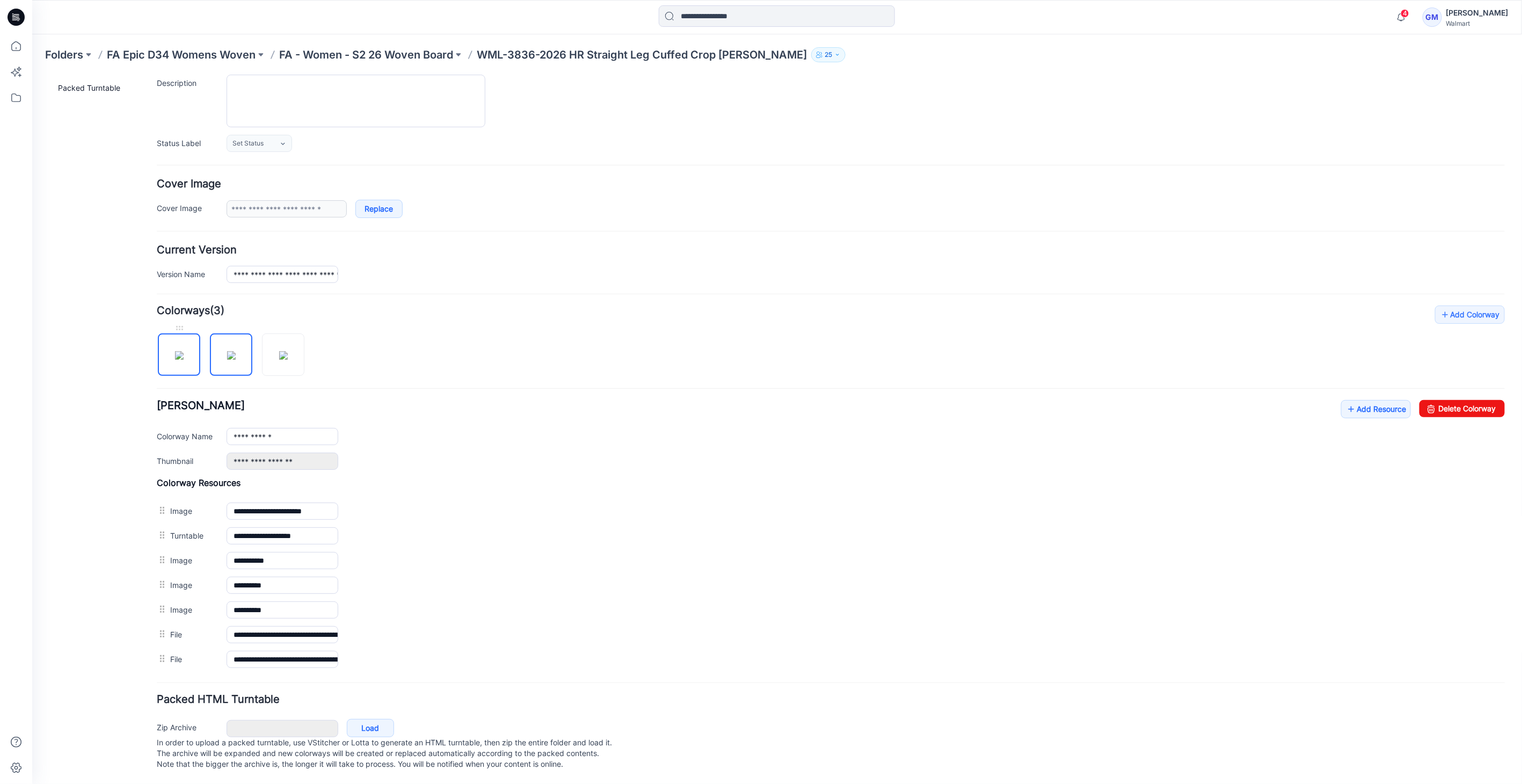
click at [182, 351] on img at bounding box center [179, 355] width 9 height 9
type input "**********"
click at [284, 351] on img at bounding box center [282, 355] width 9 height 9
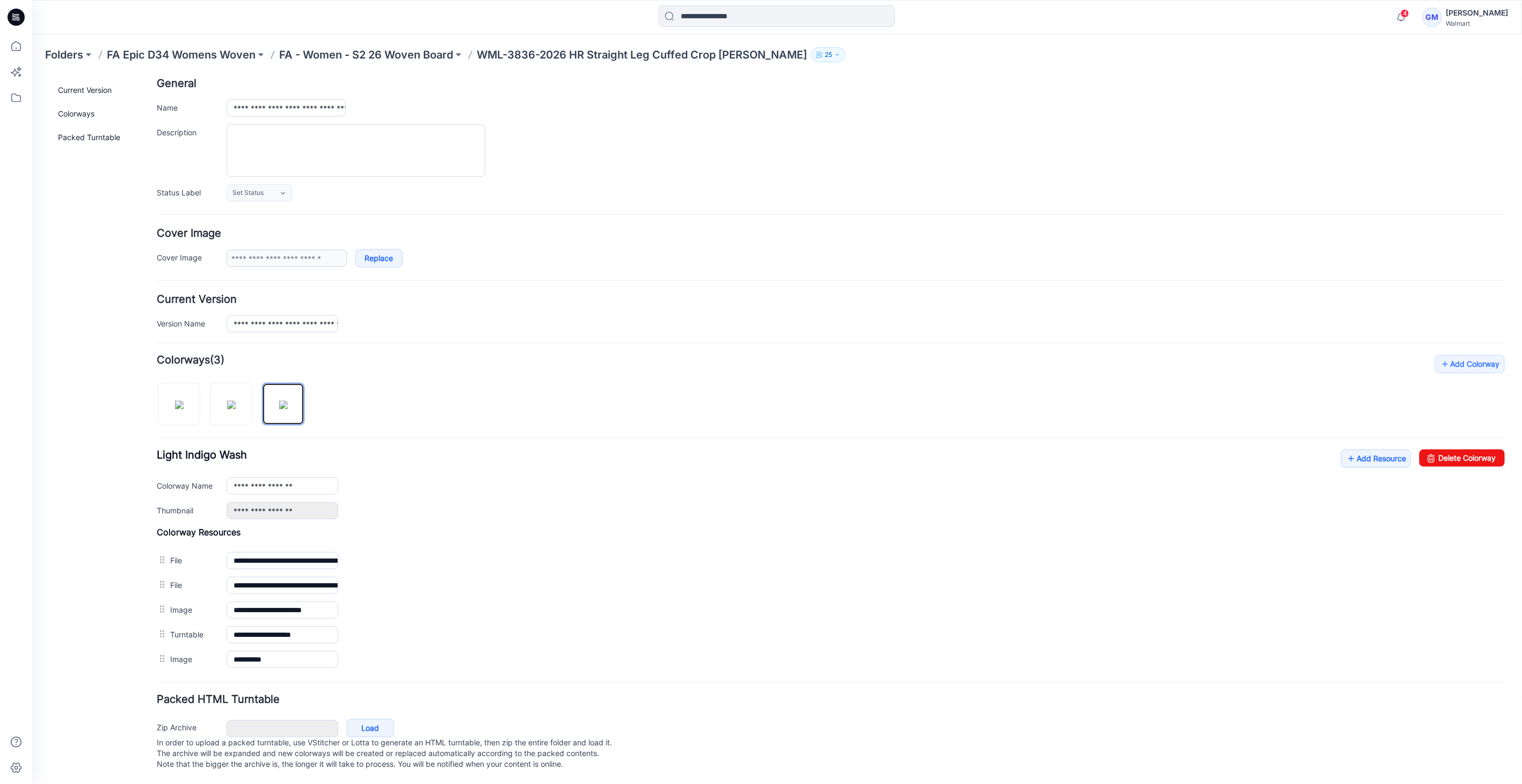
scroll to position [0, 0]
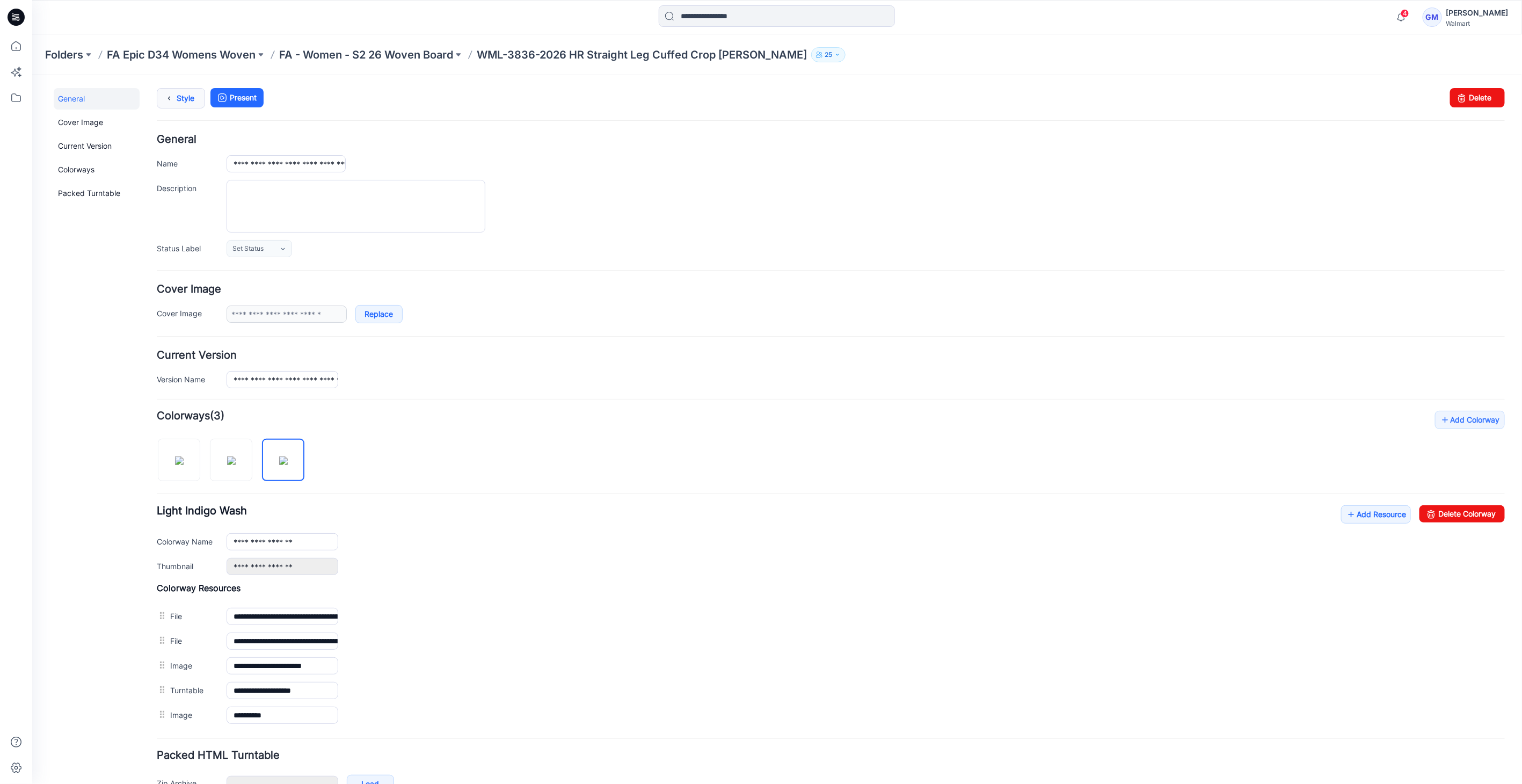
click at [173, 92] on icon at bounding box center [169, 98] width 15 height 19
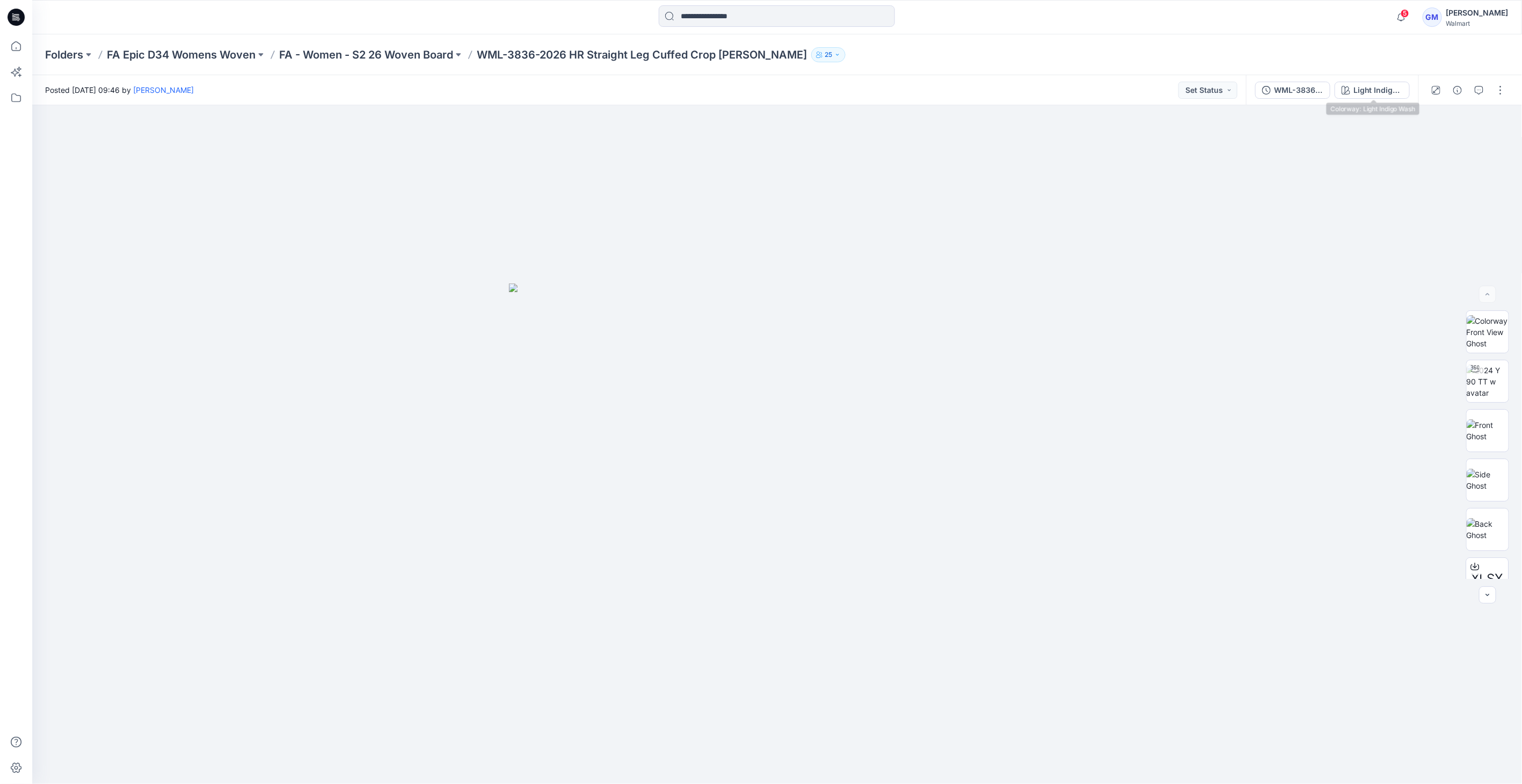
click at [1349, 102] on div "WML-3836-2026_Rev1_HR Straight Leg Cuffed Crop Jean_Full Colorway Light Indigo …" at bounding box center [1332, 90] width 173 height 30
click at [1369, 82] on button "Light Indigo Wash" at bounding box center [1372, 90] width 75 height 17
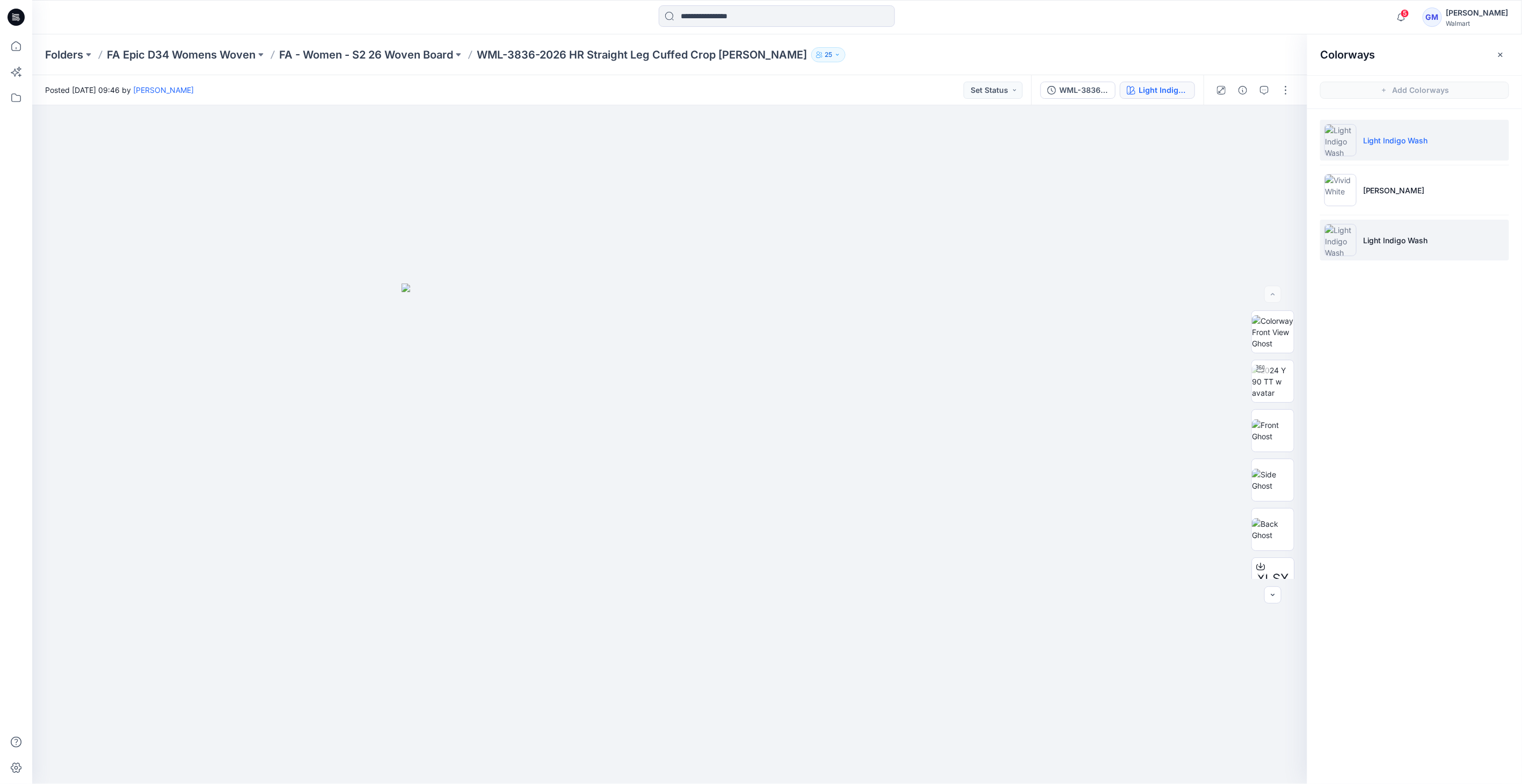
click at [1397, 221] on li "Light Indigo Wash" at bounding box center [1414, 239] width 189 height 41
click at [1408, 221] on li "Light Indigo Wash" at bounding box center [1414, 239] width 189 height 41
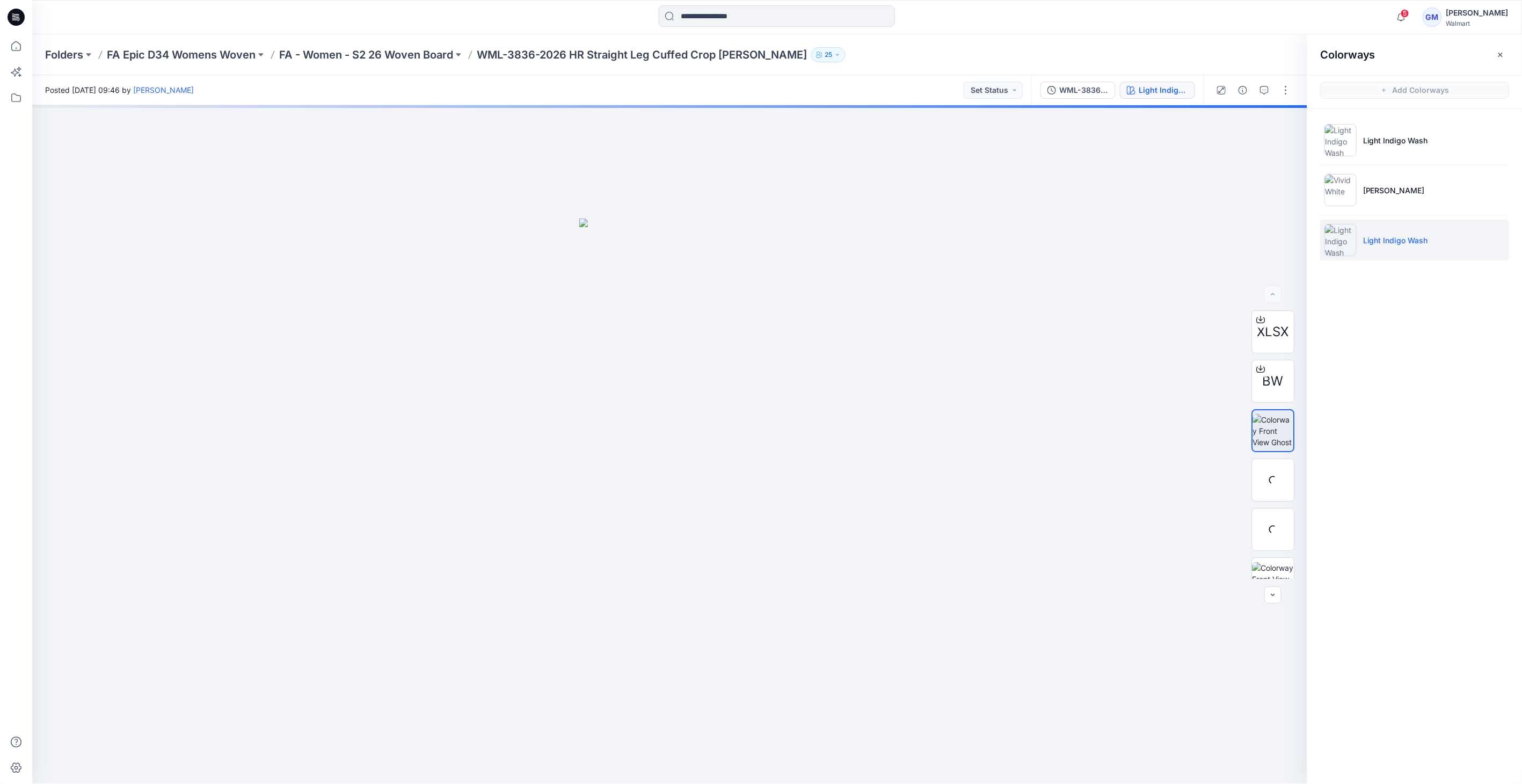
click at [1412, 242] on p "Light Indigo Wash" at bounding box center [1395, 240] width 65 height 11
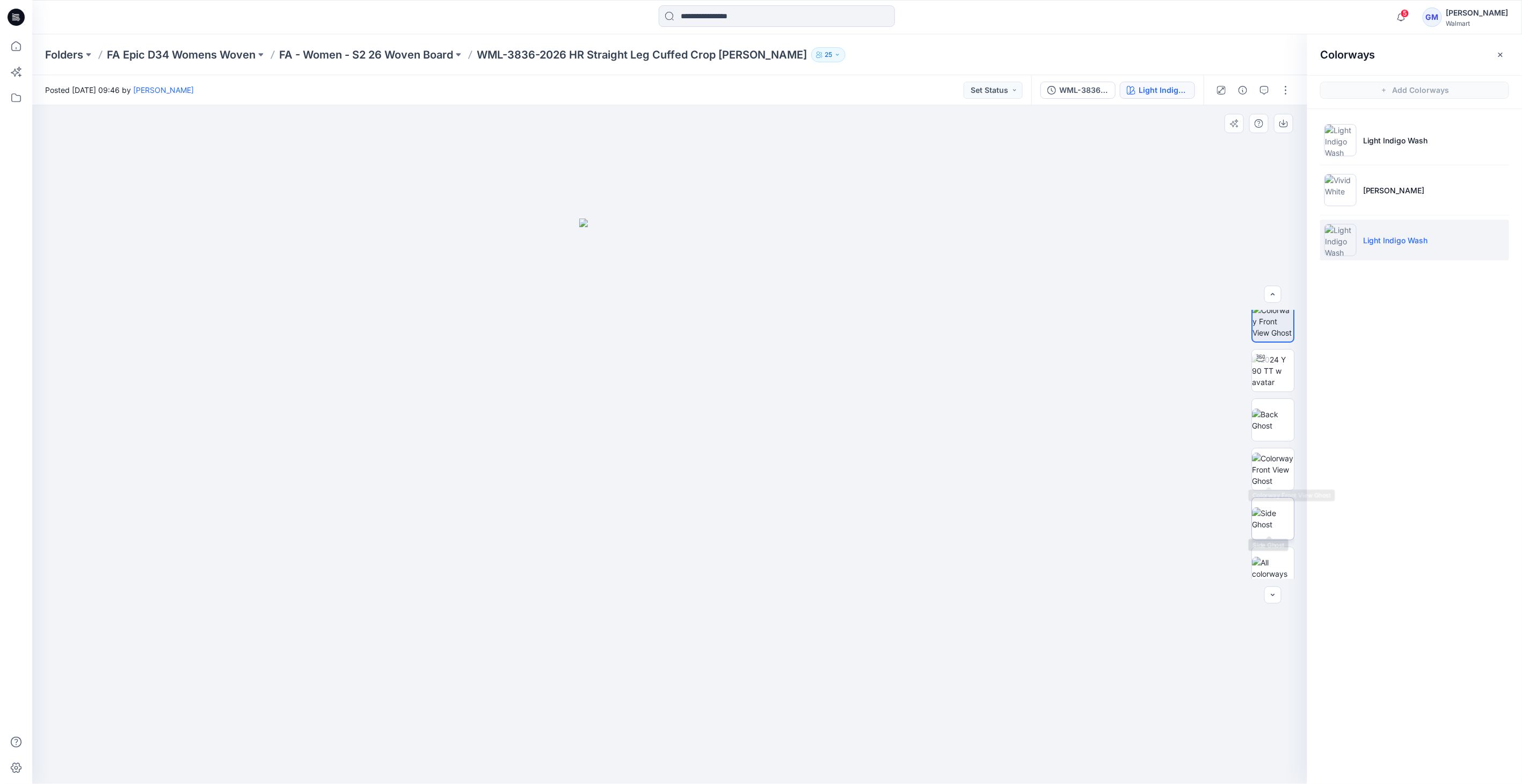
scroll to position [120, 0]
click at [1276, 512] on img at bounding box center [1272, 508] width 42 height 23
click at [1278, 89] on button "button" at bounding box center [1286, 90] width 17 height 17
click at [1275, 413] on img at bounding box center [1272, 409] width 42 height 23
click at [1284, 91] on button "button" at bounding box center [1286, 90] width 17 height 17
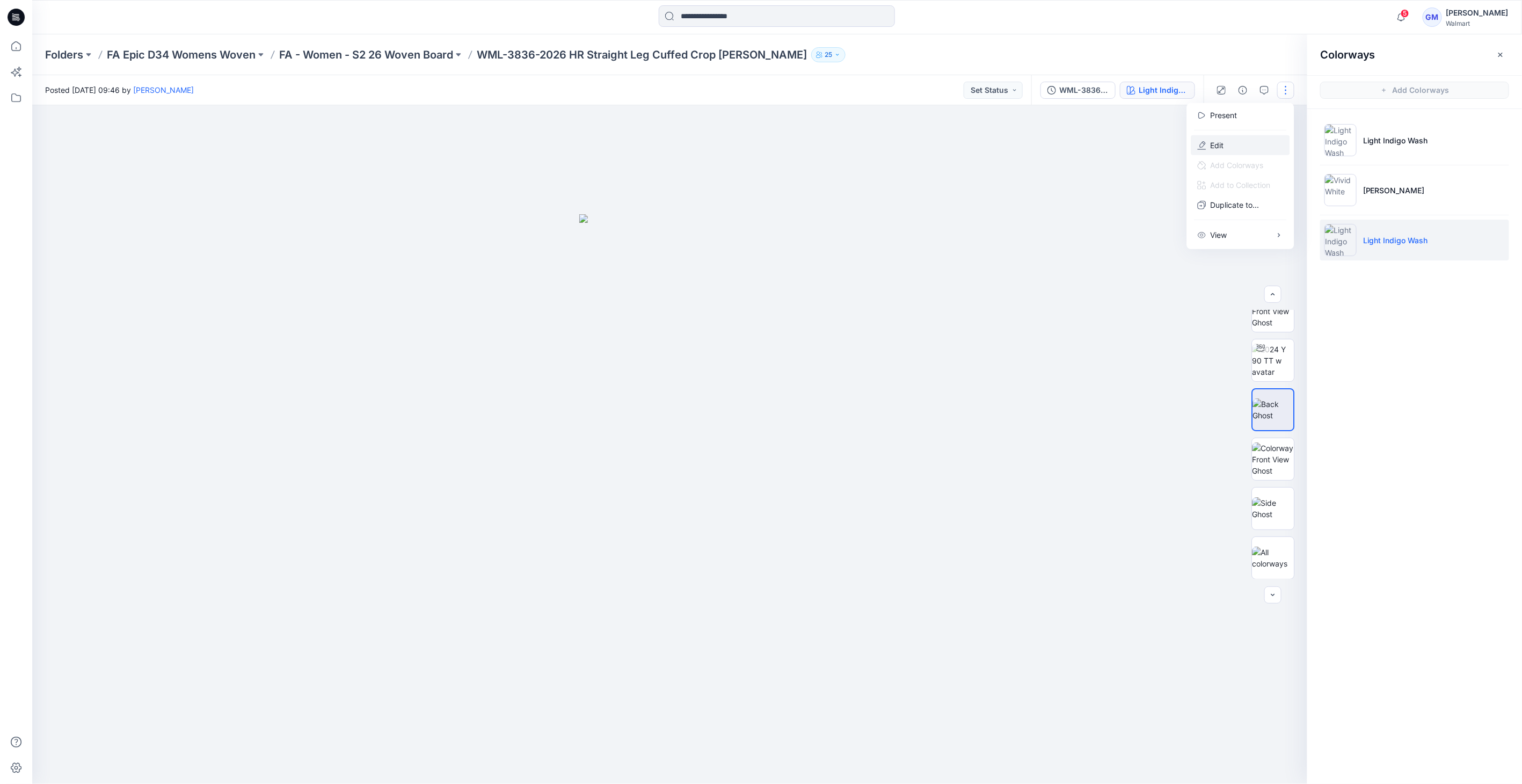
click at [1256, 136] on button "Edit" at bounding box center [1241, 145] width 99 height 20
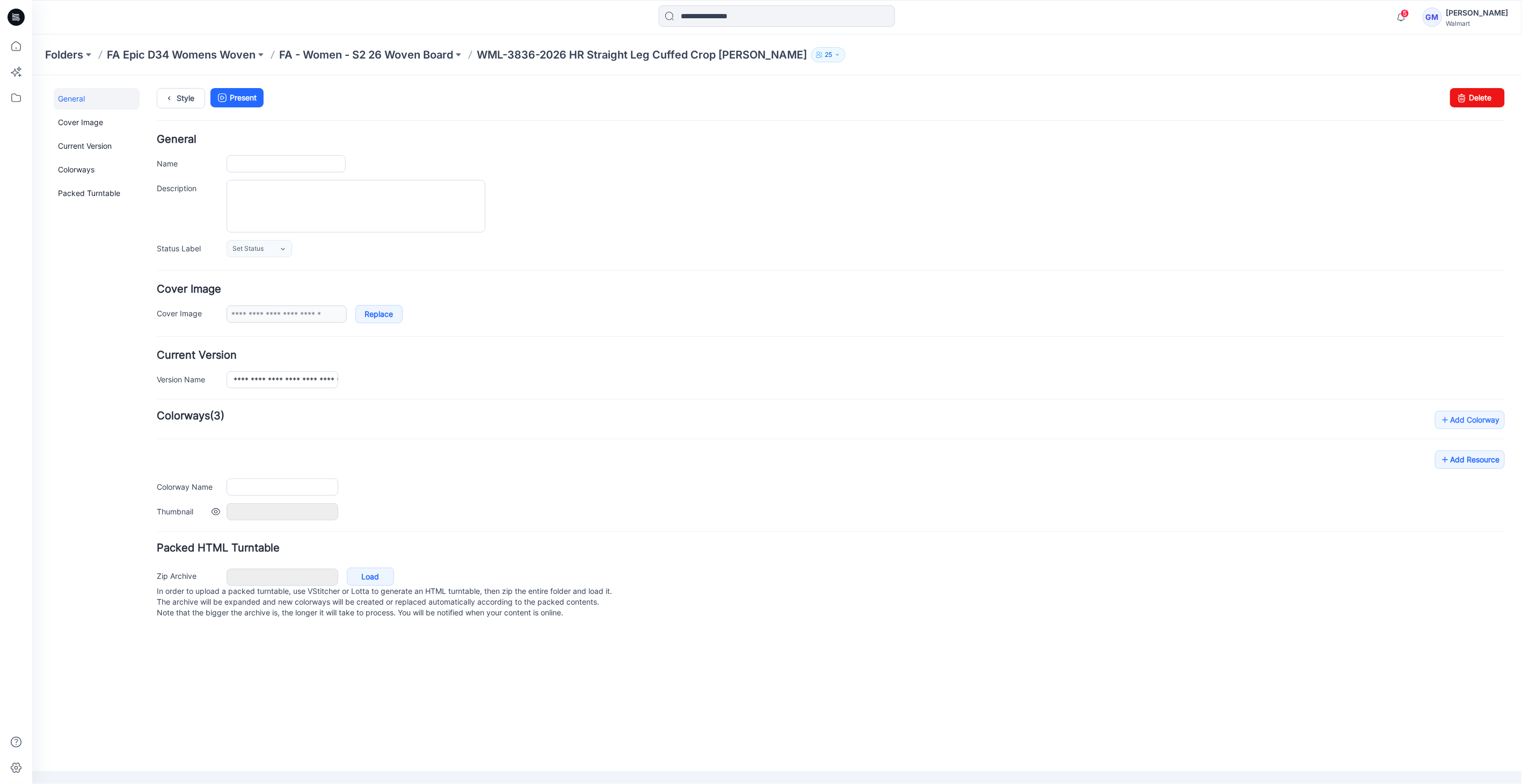
type input "**********"
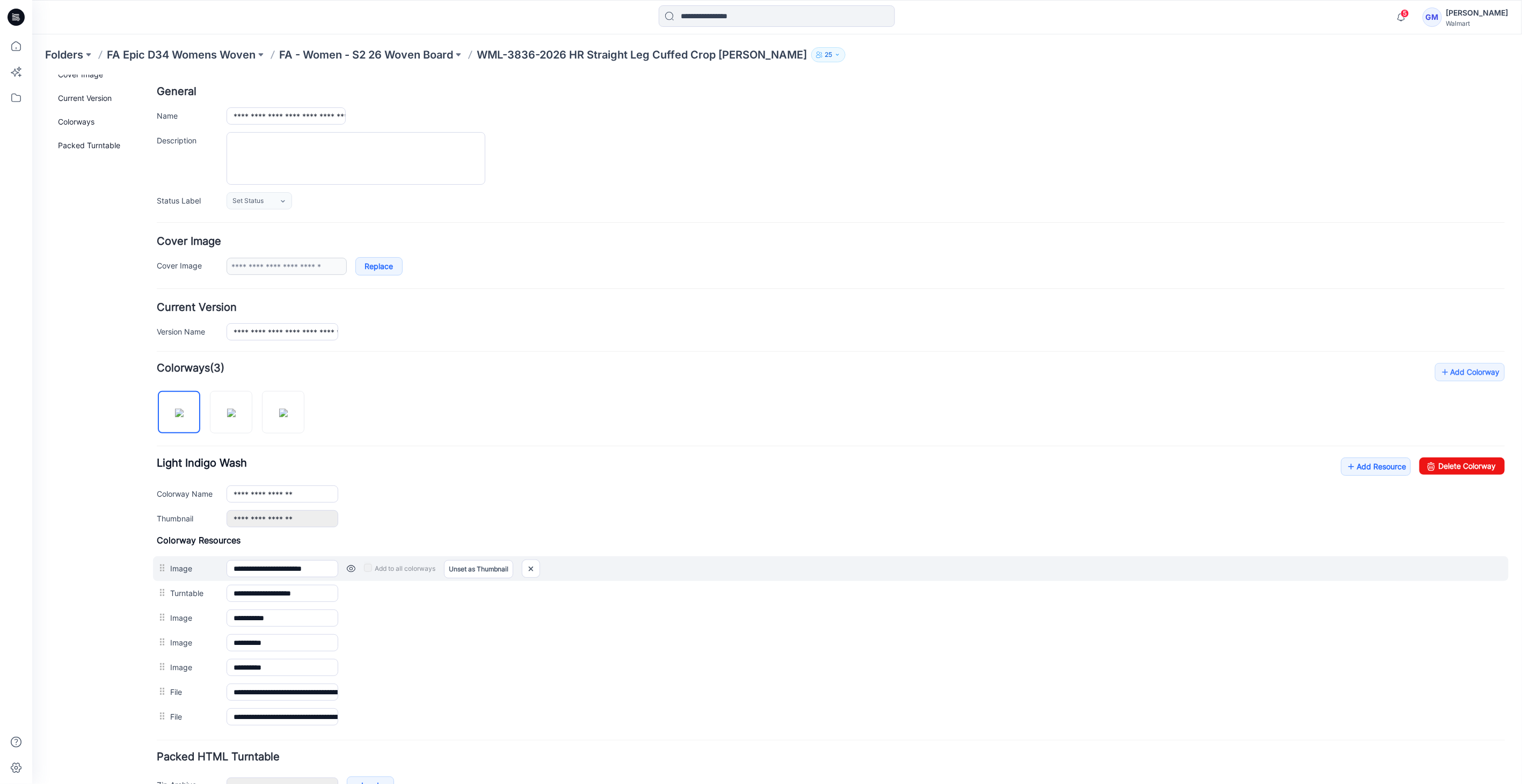
scroll to position [111, 0]
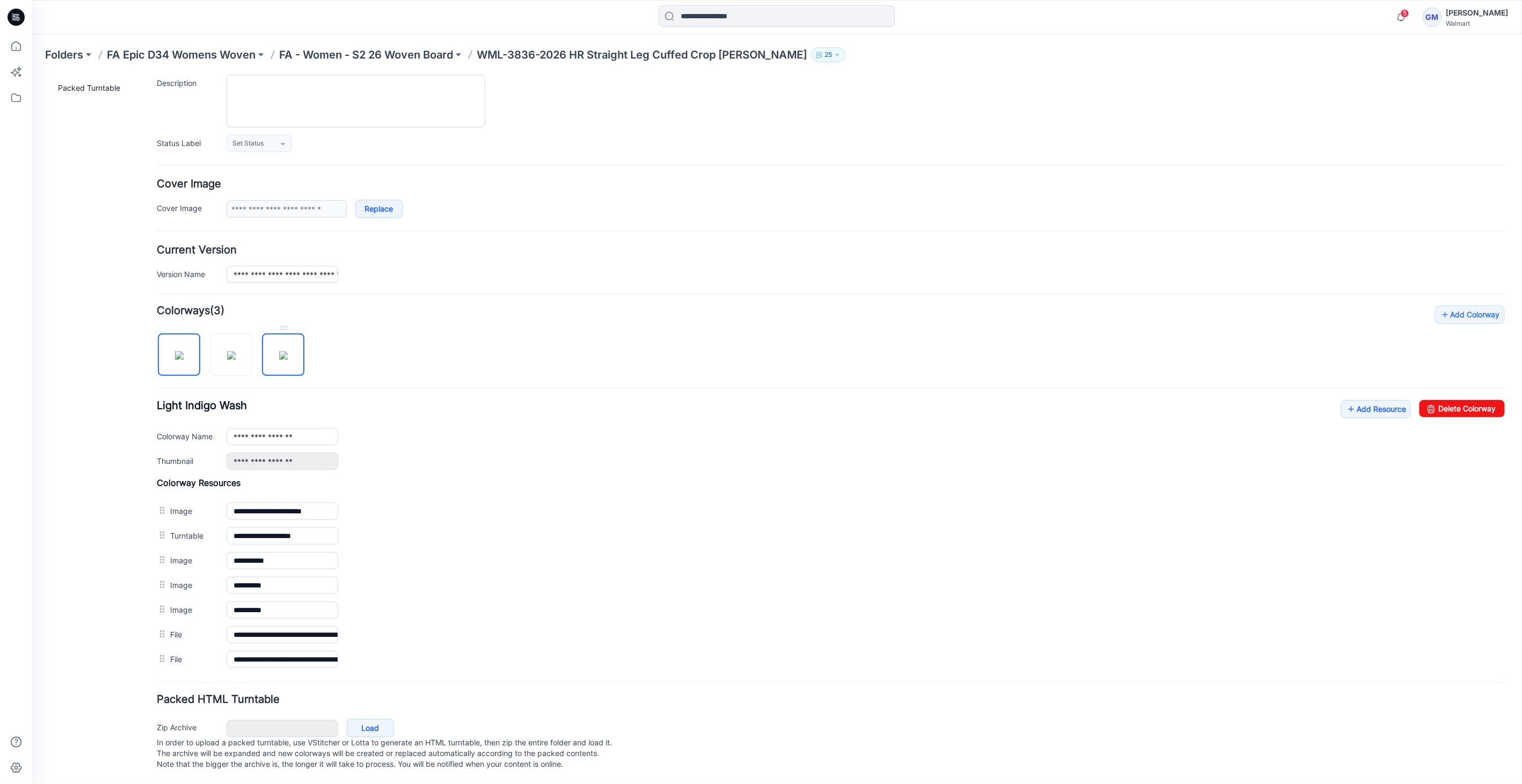
drag, startPoint x: 278, startPoint y: 319, endPoint x: 284, endPoint y: 326, distance: 9.2
click at [278, 322] on div at bounding box center [282, 327] width 42 height 11
click at [281, 359] on img at bounding box center [282, 355] width 9 height 9
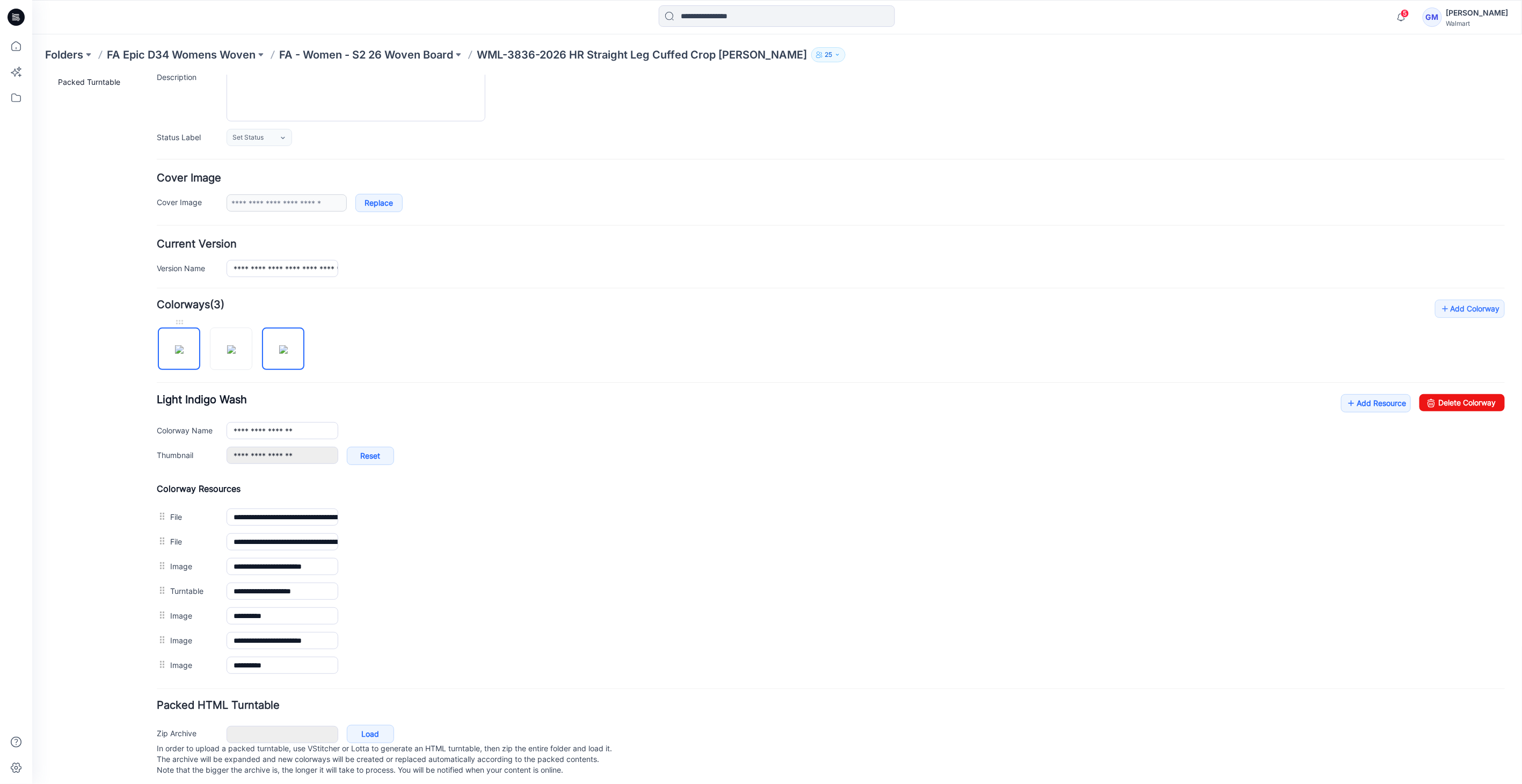
click at [181, 347] on img at bounding box center [179, 349] width 9 height 9
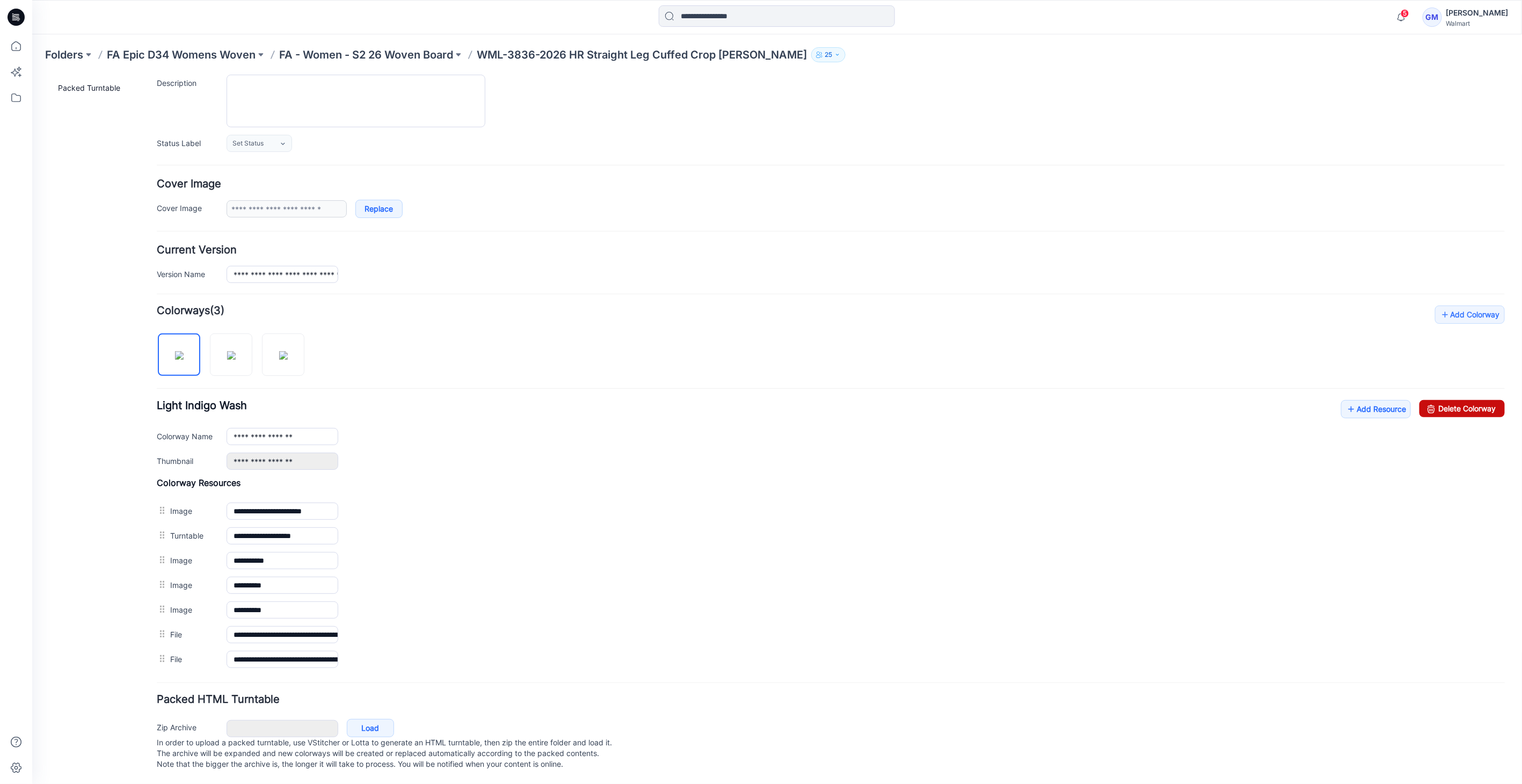
click at [1475, 399] on link "Delete Colorway" at bounding box center [1462, 408] width 86 height 17
click at [183, 357] on img at bounding box center [179, 355] width 9 height 9
type input "**********"
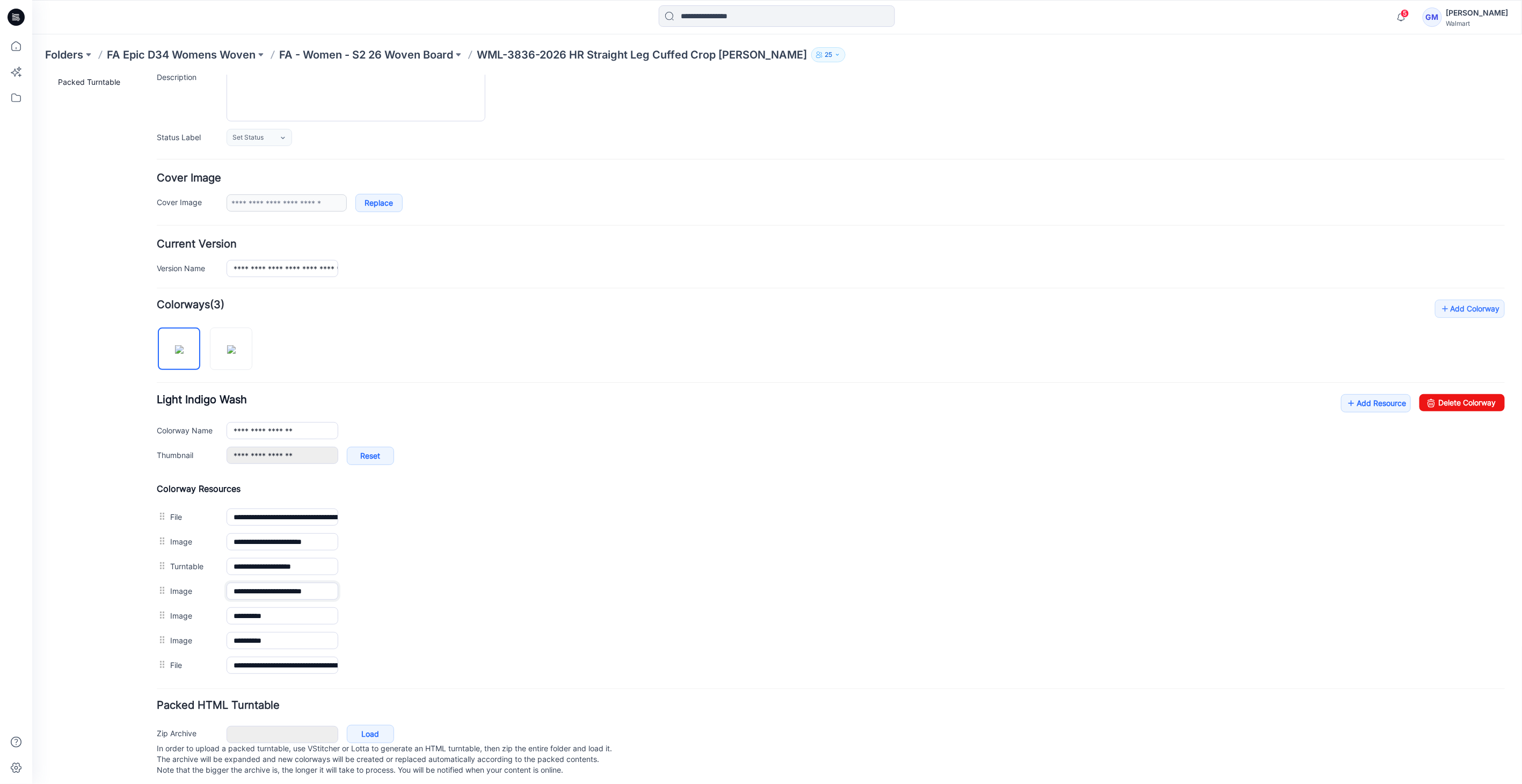
drag, startPoint x: 267, startPoint y: 586, endPoint x: 64, endPoint y: 585, distance: 203.0
click at [64, 585] on div "**********" at bounding box center [769, 376] width 1477 height 825
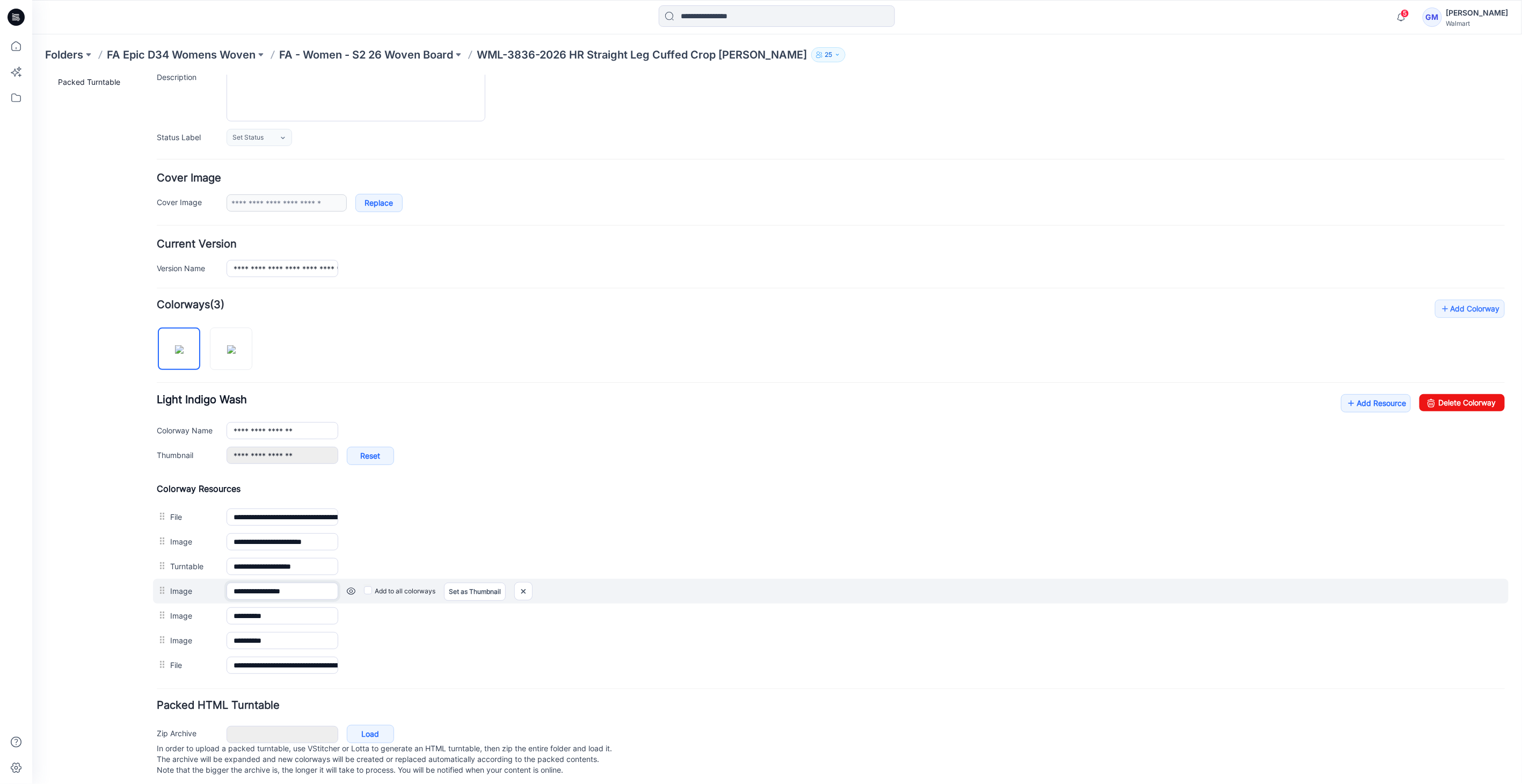
drag, startPoint x: 234, startPoint y: 585, endPoint x: 185, endPoint y: 585, distance: 49.0
click at [185, 585] on div "**********" at bounding box center [830, 590] width 1355 height 25
click at [260, 584] on input "**********" at bounding box center [282, 591] width 112 height 17
click at [325, 590] on input "**********" at bounding box center [282, 591] width 112 height 17
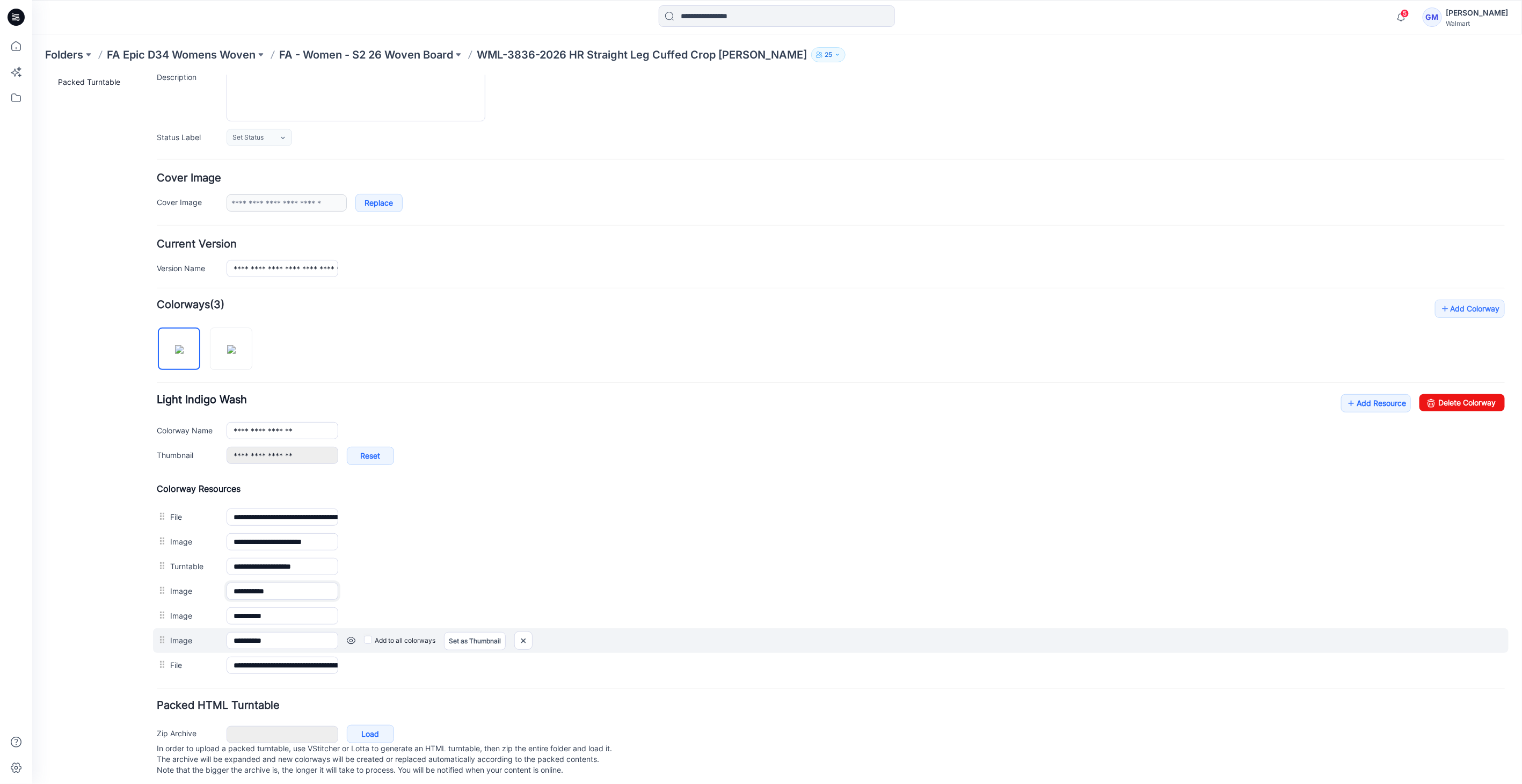
type input "**********"
click at [325, 627] on div "**********" at bounding box center [830, 640] width 1355 height 25
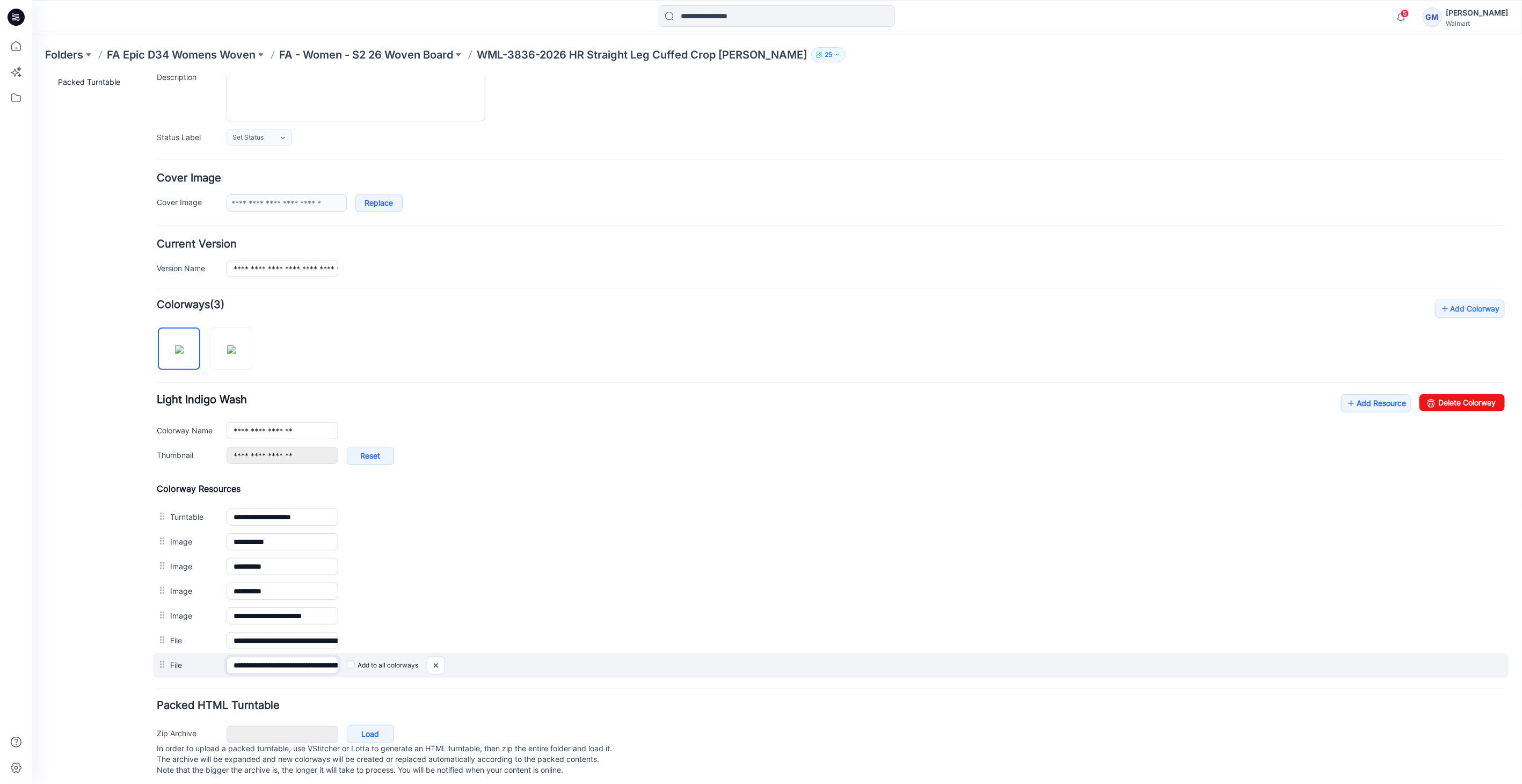
scroll to position [0, 101]
drag, startPoint x: 262, startPoint y: 656, endPoint x: 518, endPoint y: 661, distance: 256.0
click at [518, 661] on div "**********" at bounding box center [830, 664] width 1355 height 25
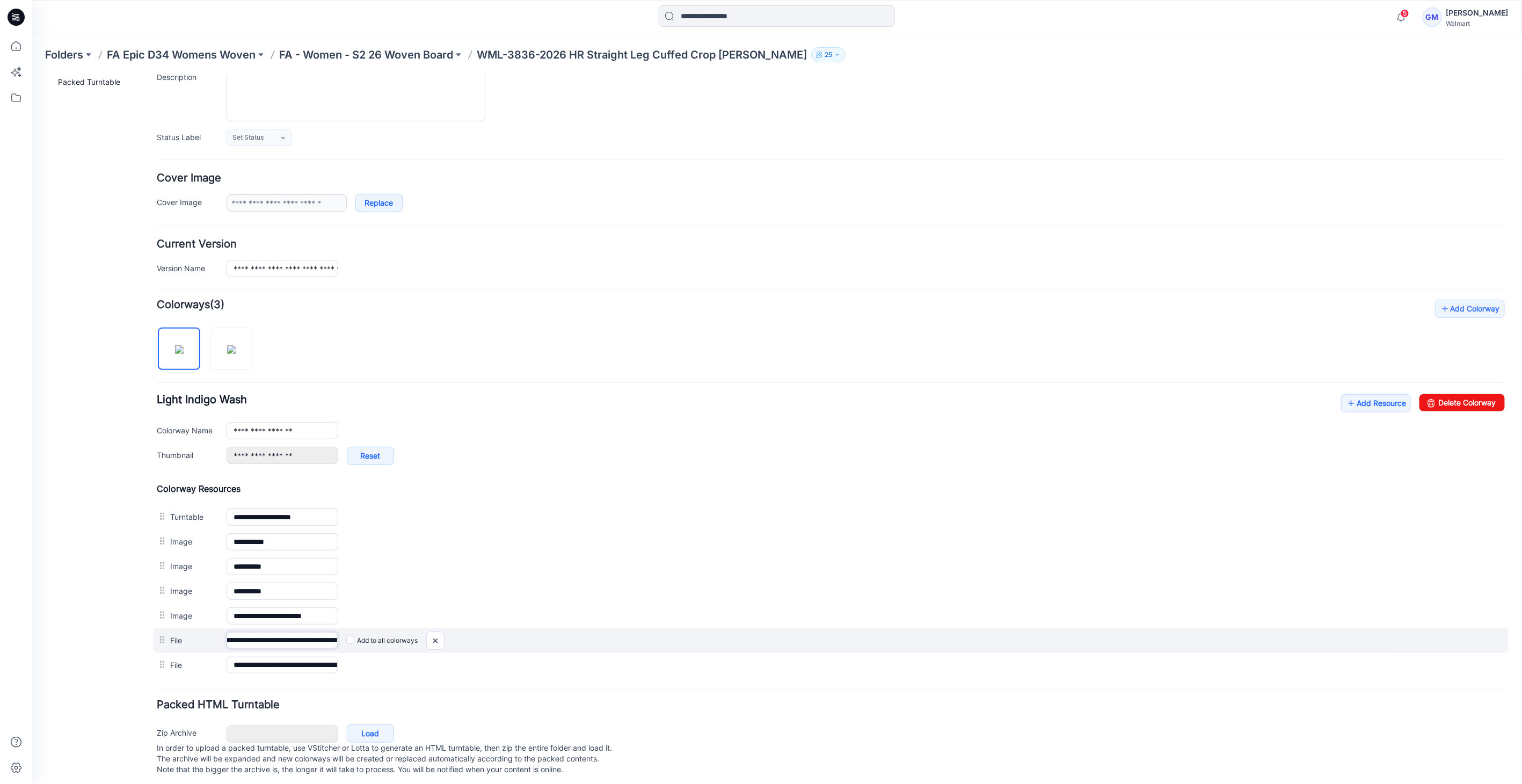
scroll to position [0, 215]
drag, startPoint x: 320, startPoint y: 635, endPoint x: 558, endPoint y: 633, distance: 238.0
click at [564, 629] on div "**********" at bounding box center [830, 640] width 1355 height 25
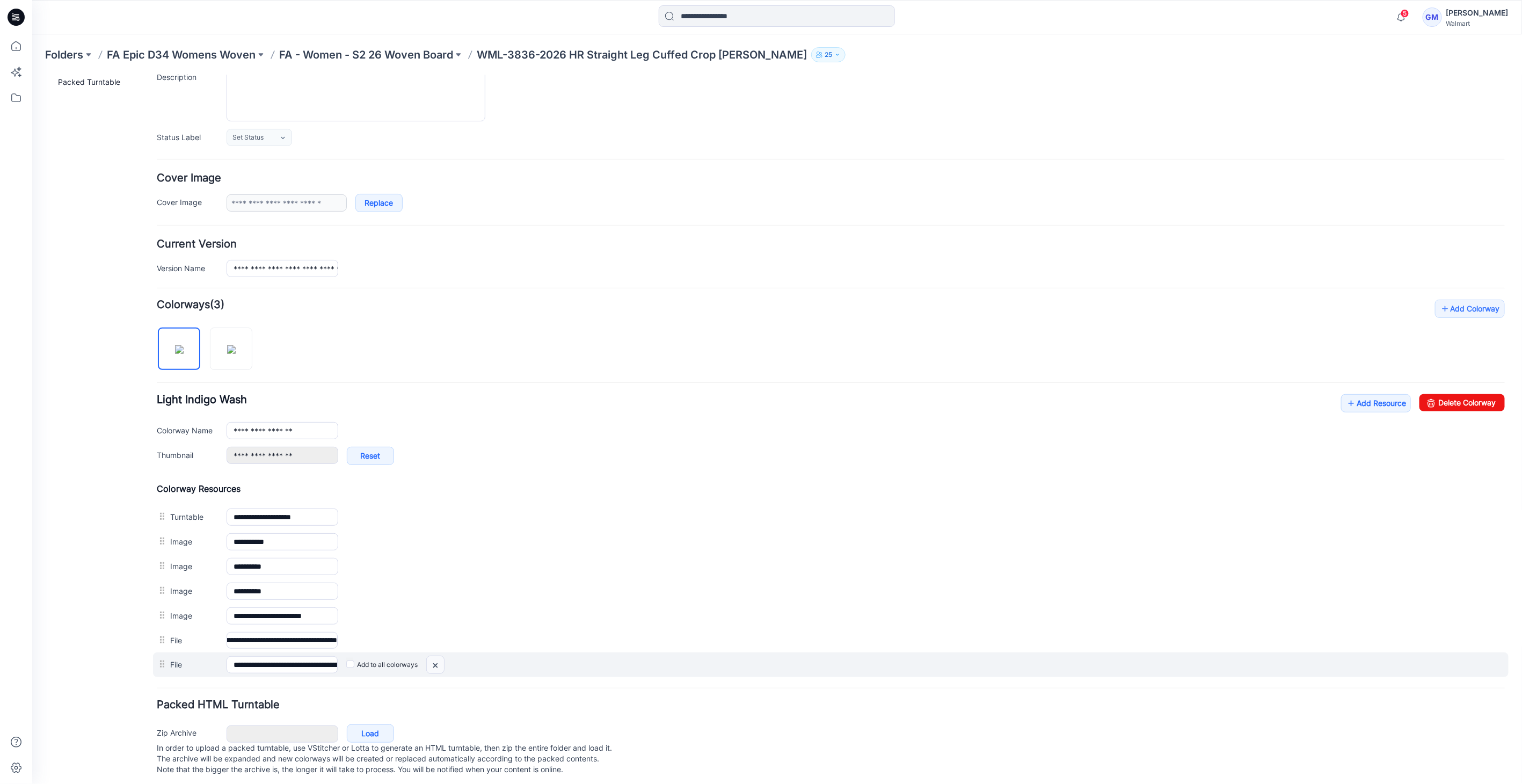
scroll to position [0, 0]
click at [31, 75] on img at bounding box center [31, 75] width 0 height 0
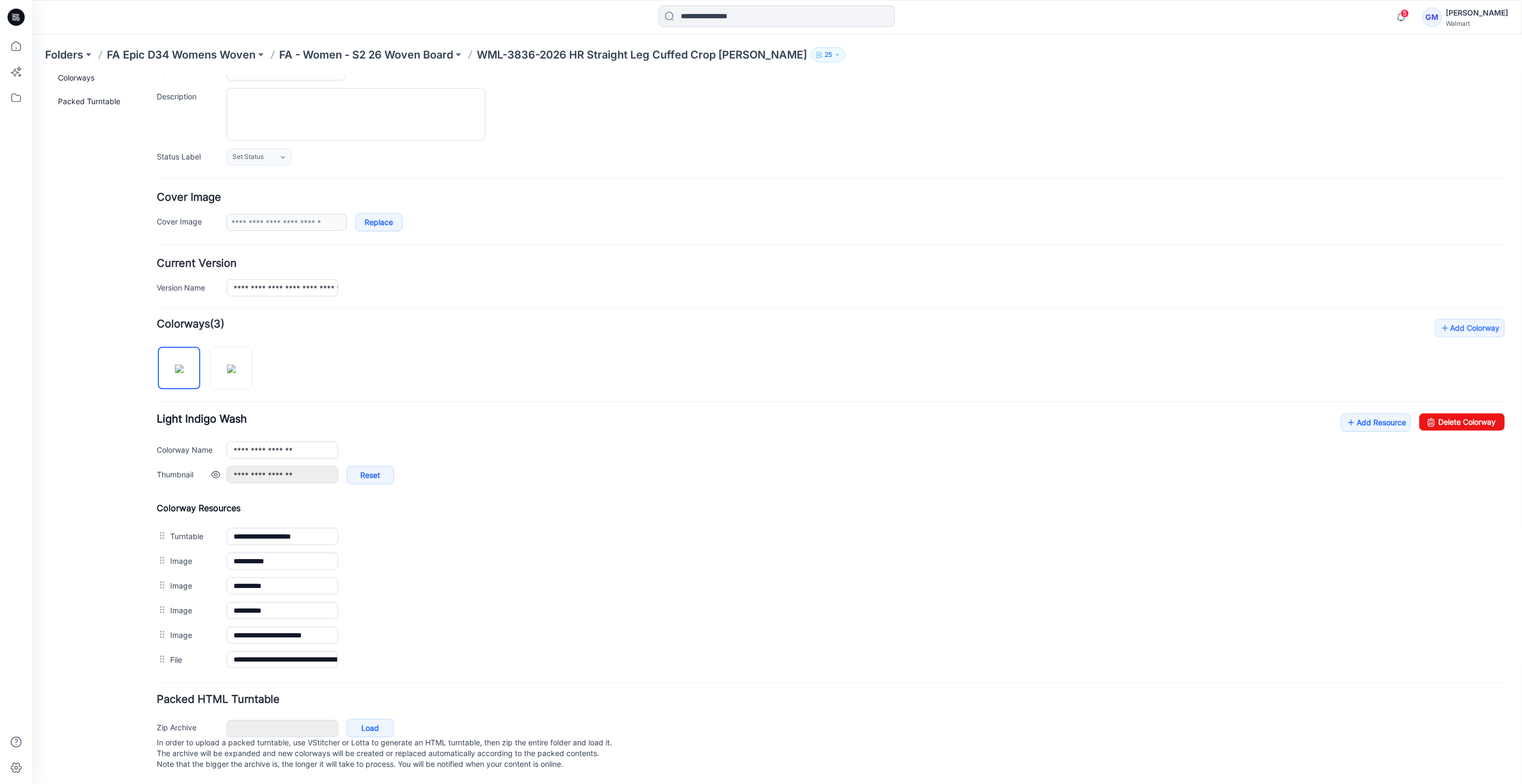
scroll to position [99, 0]
click at [1366, 413] on link "Add Resource" at bounding box center [1375, 421] width 70 height 18
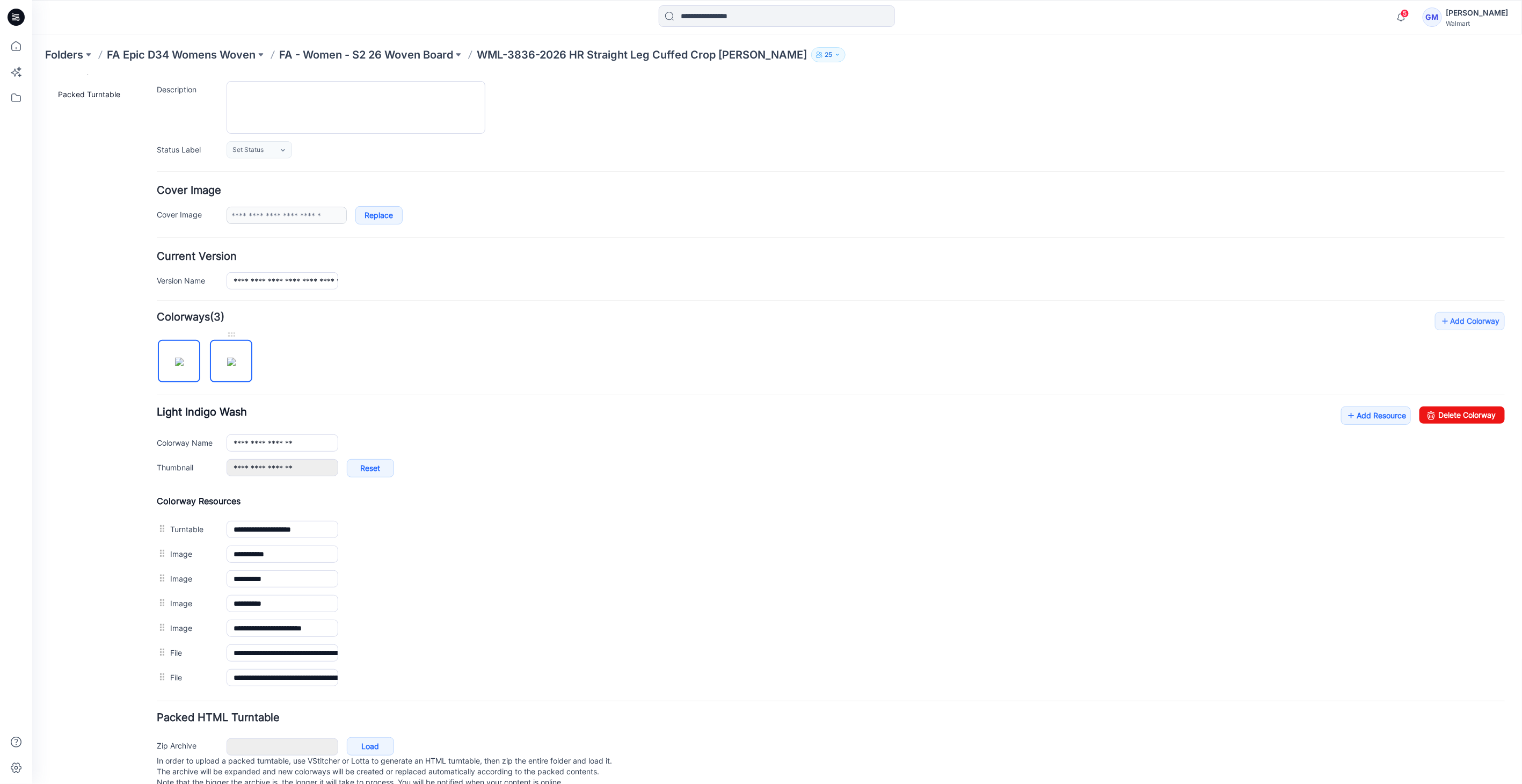
click at [230, 359] on img at bounding box center [231, 361] width 9 height 9
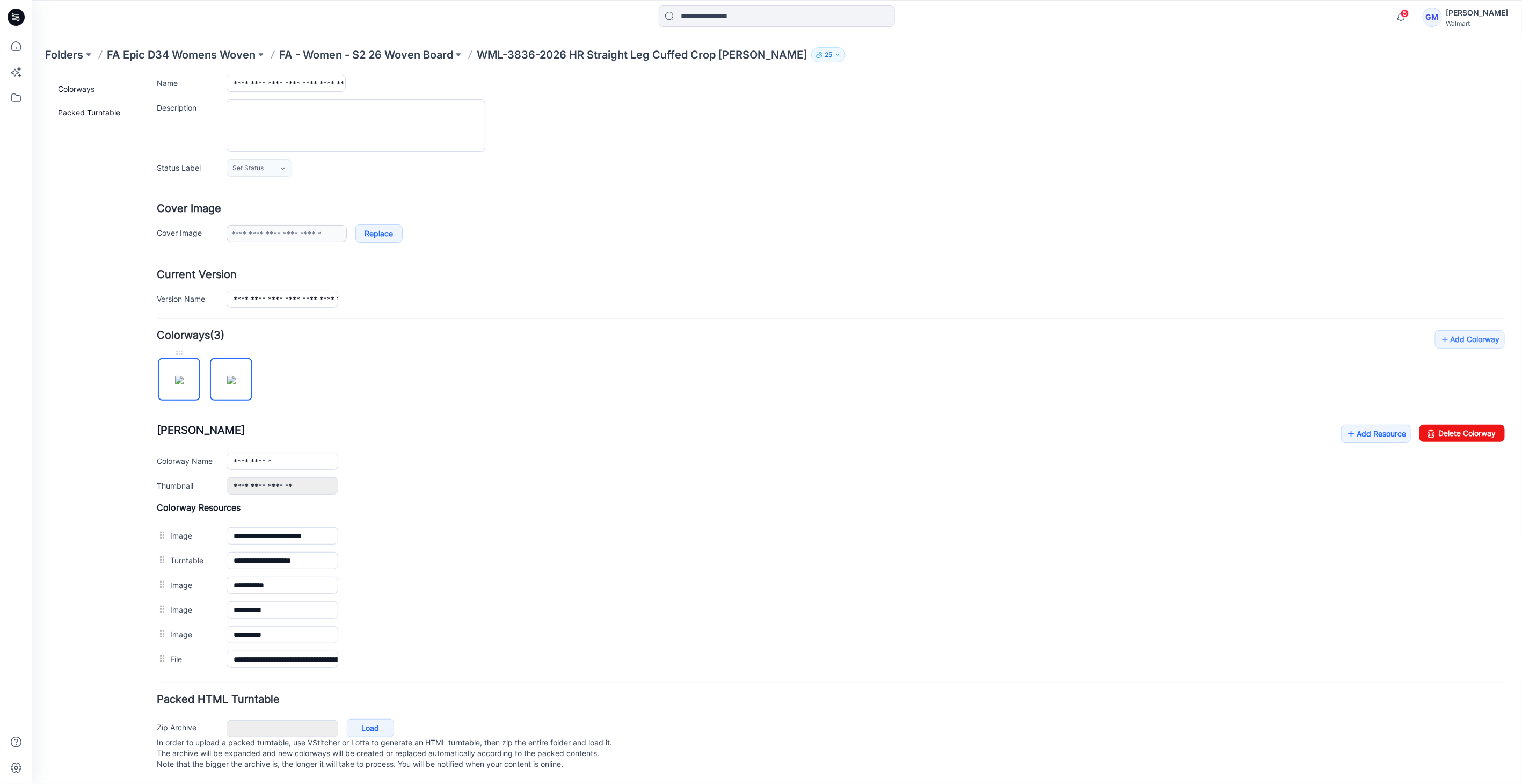
click at [175, 375] on img at bounding box center [179, 379] width 9 height 9
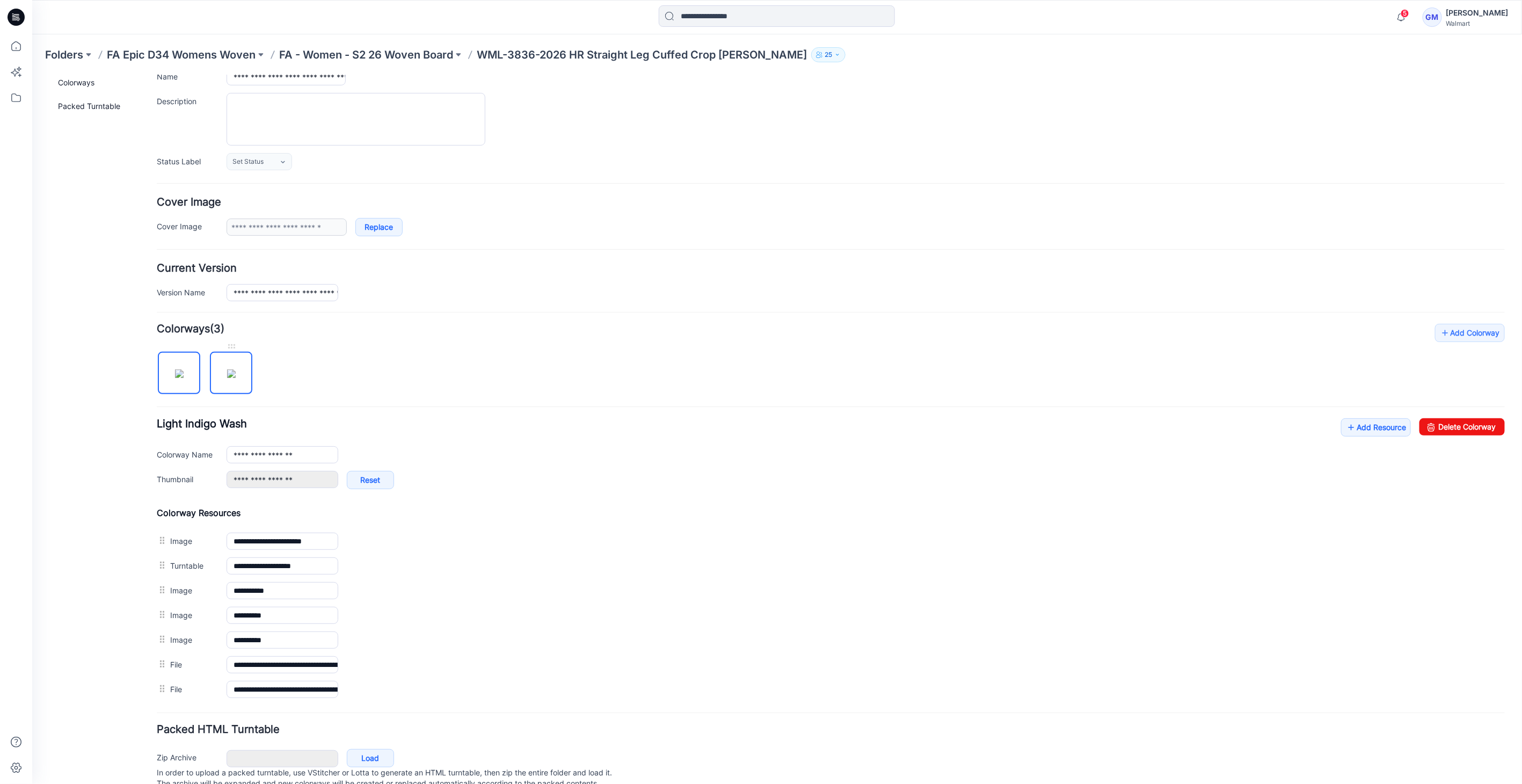
click at [234, 377] on img at bounding box center [231, 373] width 9 height 9
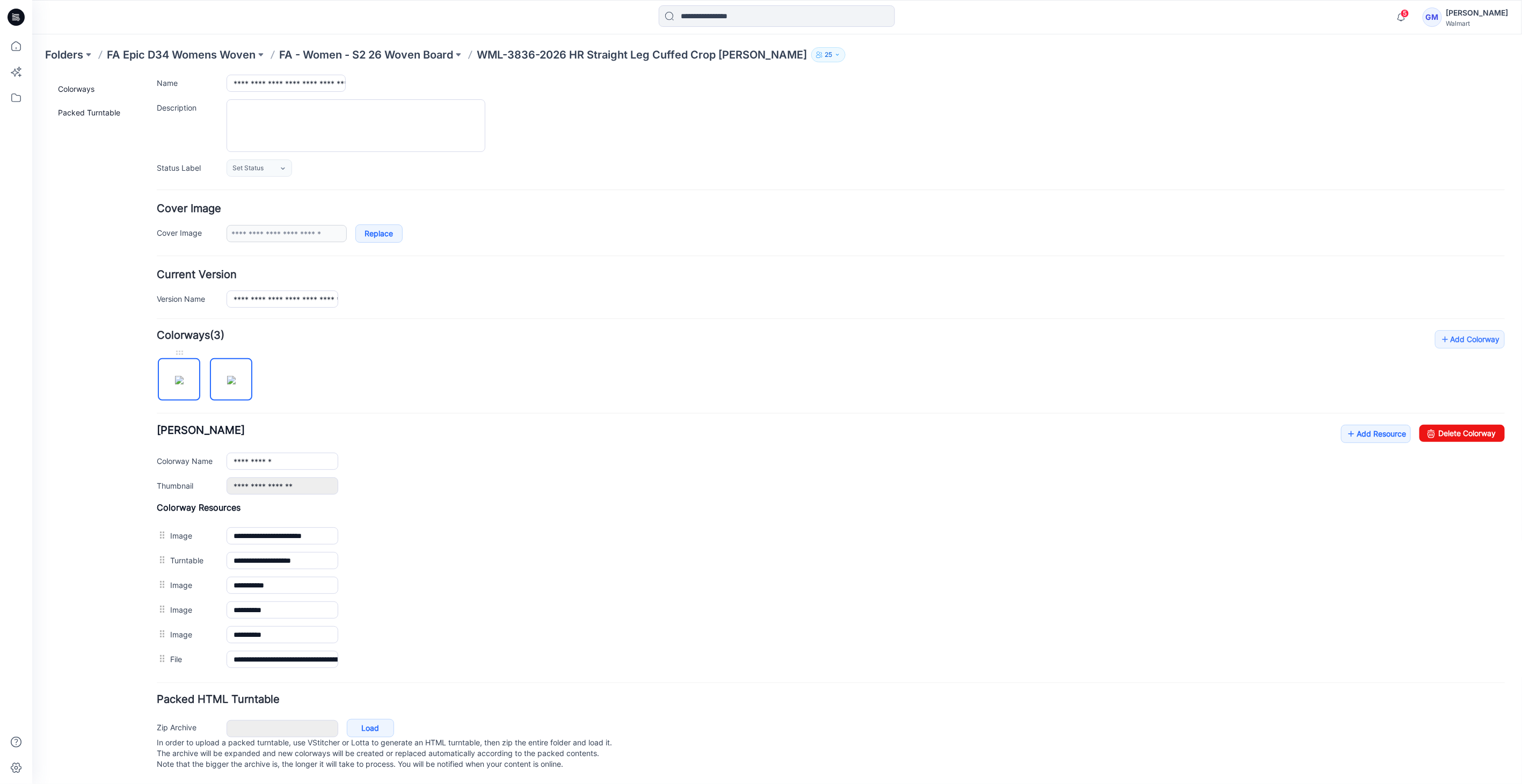
click at [183, 375] on img at bounding box center [179, 379] width 9 height 9
type input "**********"
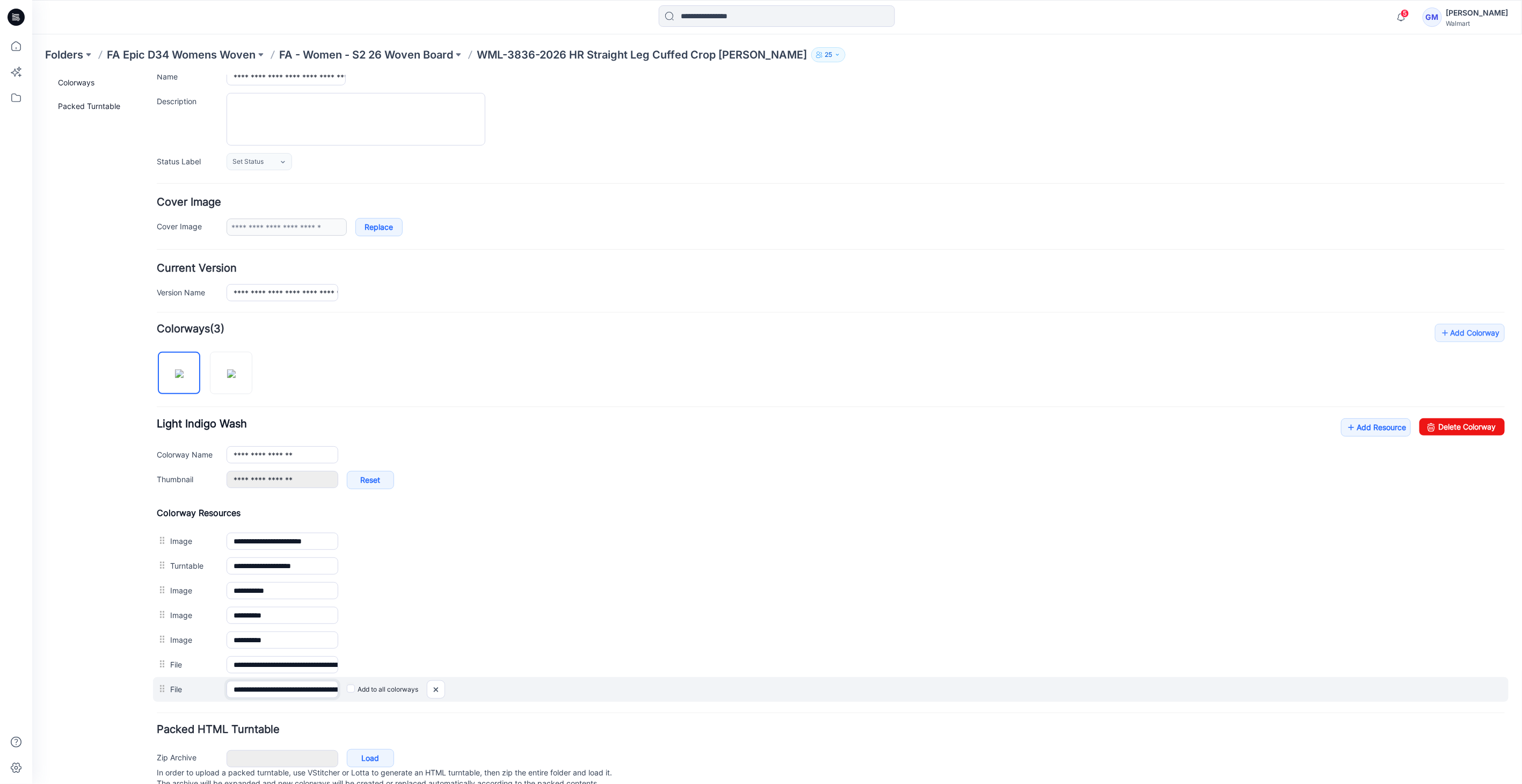
scroll to position [0, 104]
drag, startPoint x: 302, startPoint y: 683, endPoint x: 636, endPoint y: 680, distance: 334.0
click at [636, 680] on div "**********" at bounding box center [830, 688] width 1355 height 25
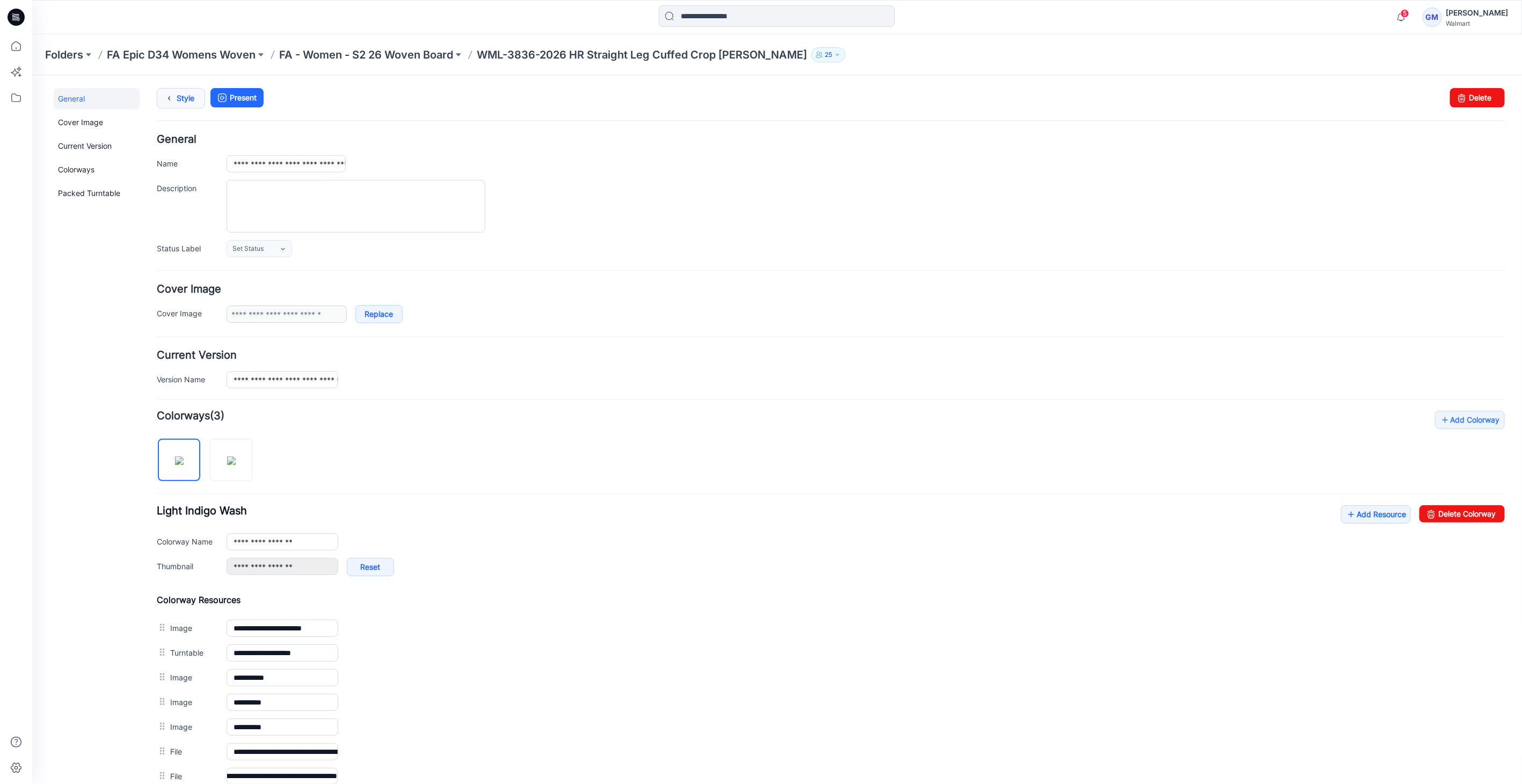
scroll to position [0, 0]
click at [192, 94] on link "Style" at bounding box center [181, 98] width 48 height 20
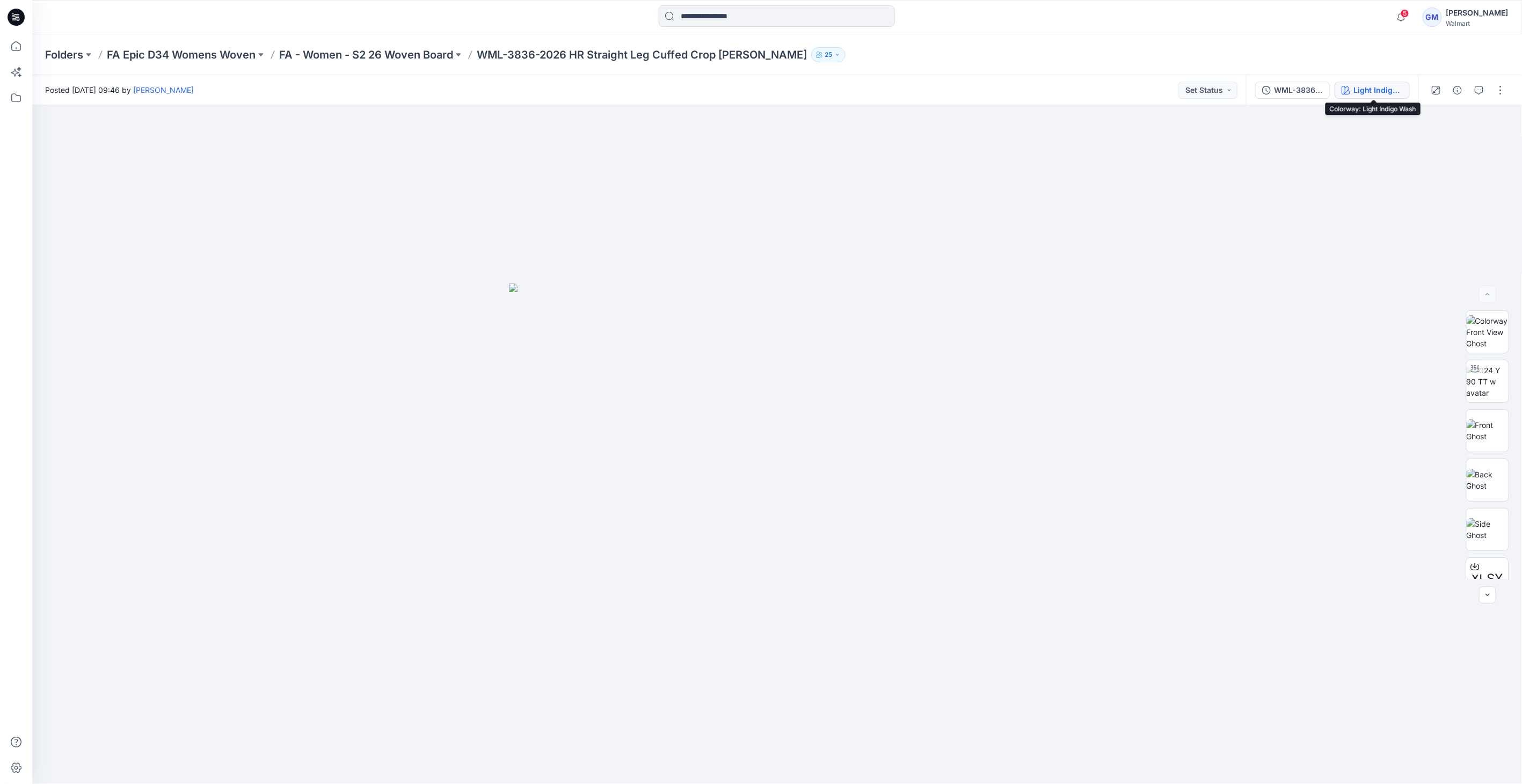
click at [1385, 87] on div "Light Indigo Wash" at bounding box center [1378, 90] width 50 height 12
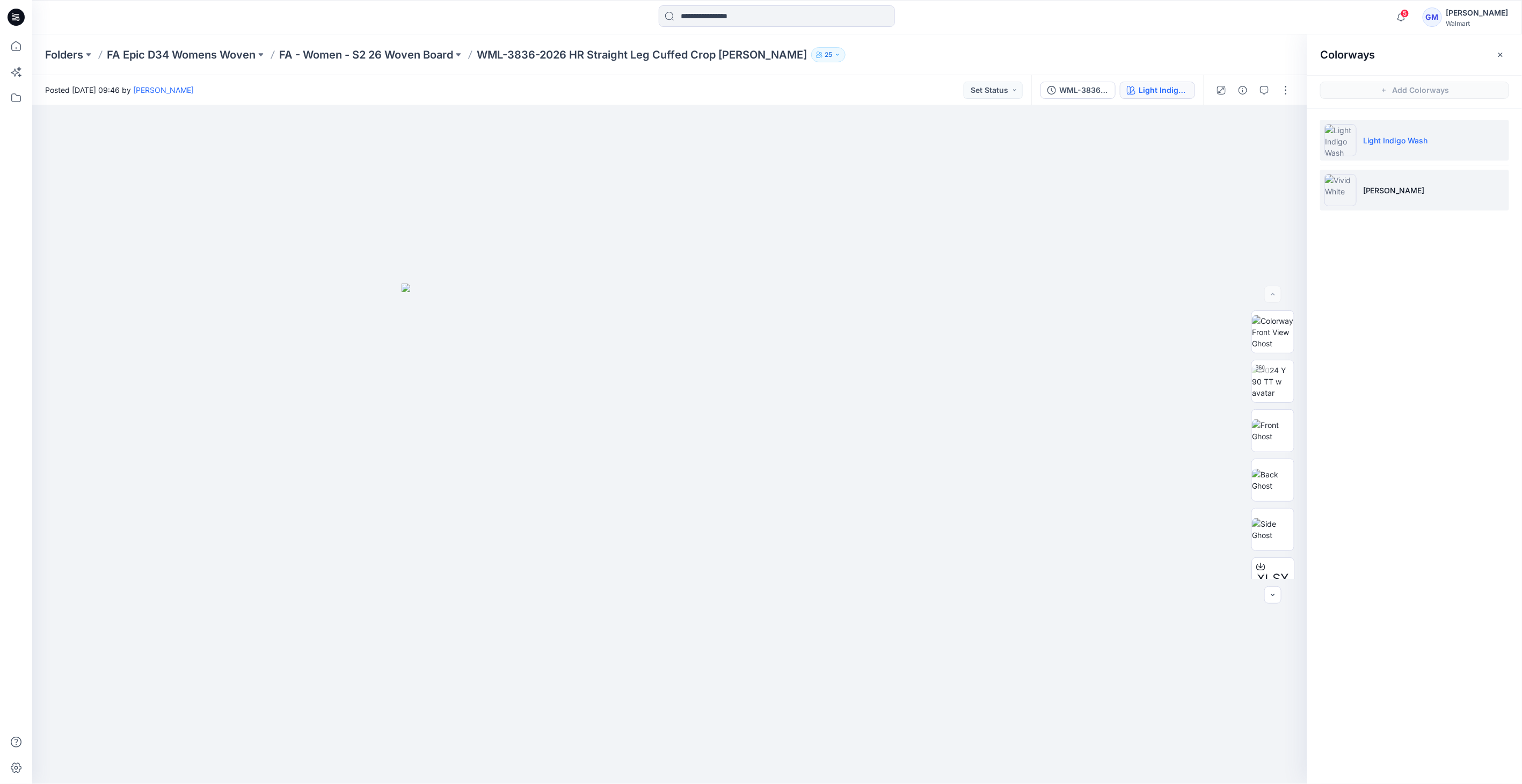
click at [1351, 193] on img at bounding box center [1341, 190] width 32 height 32
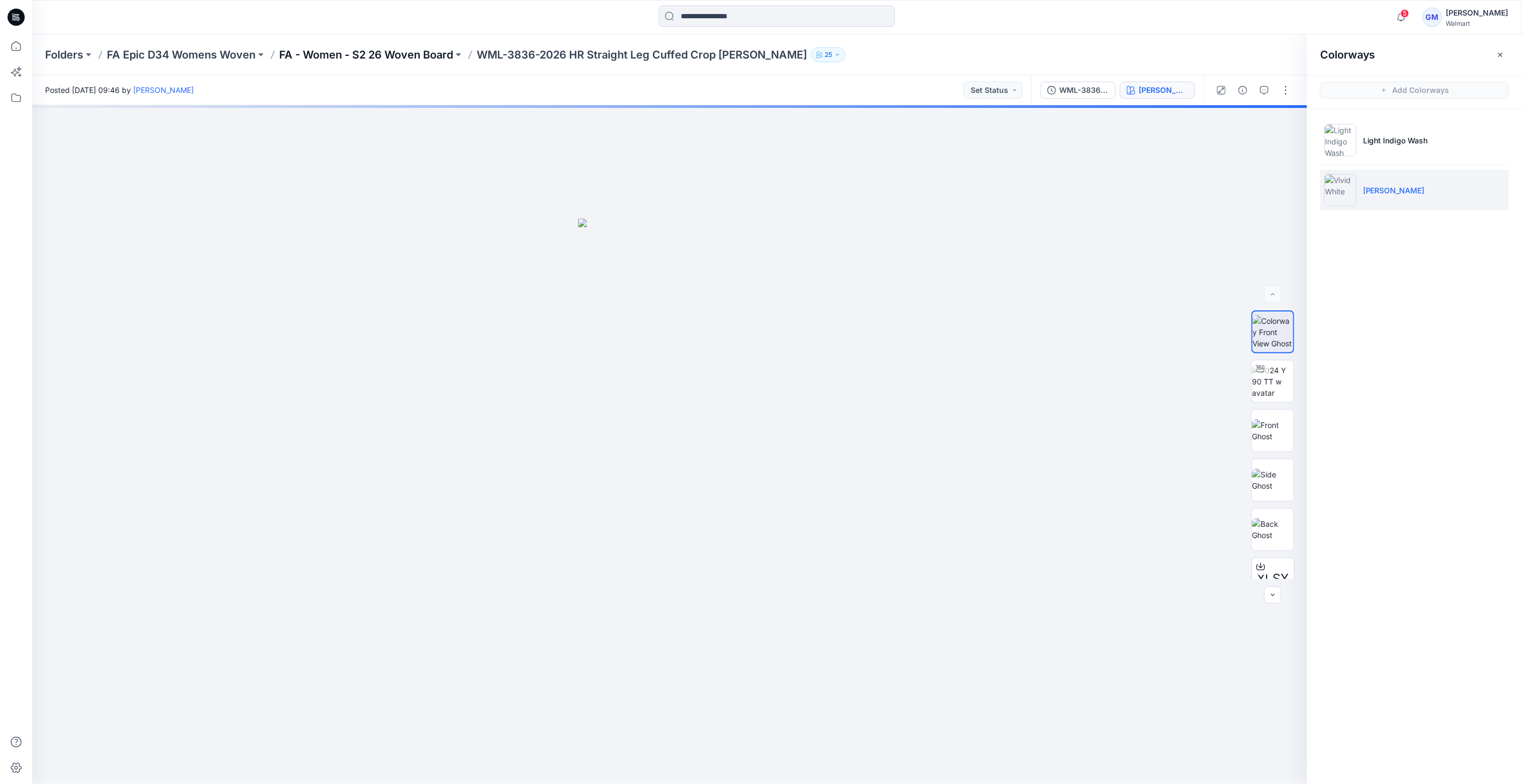
click at [427, 54] on p "FA - Women - S2 26 Woven Board" at bounding box center [366, 55] width 174 height 15
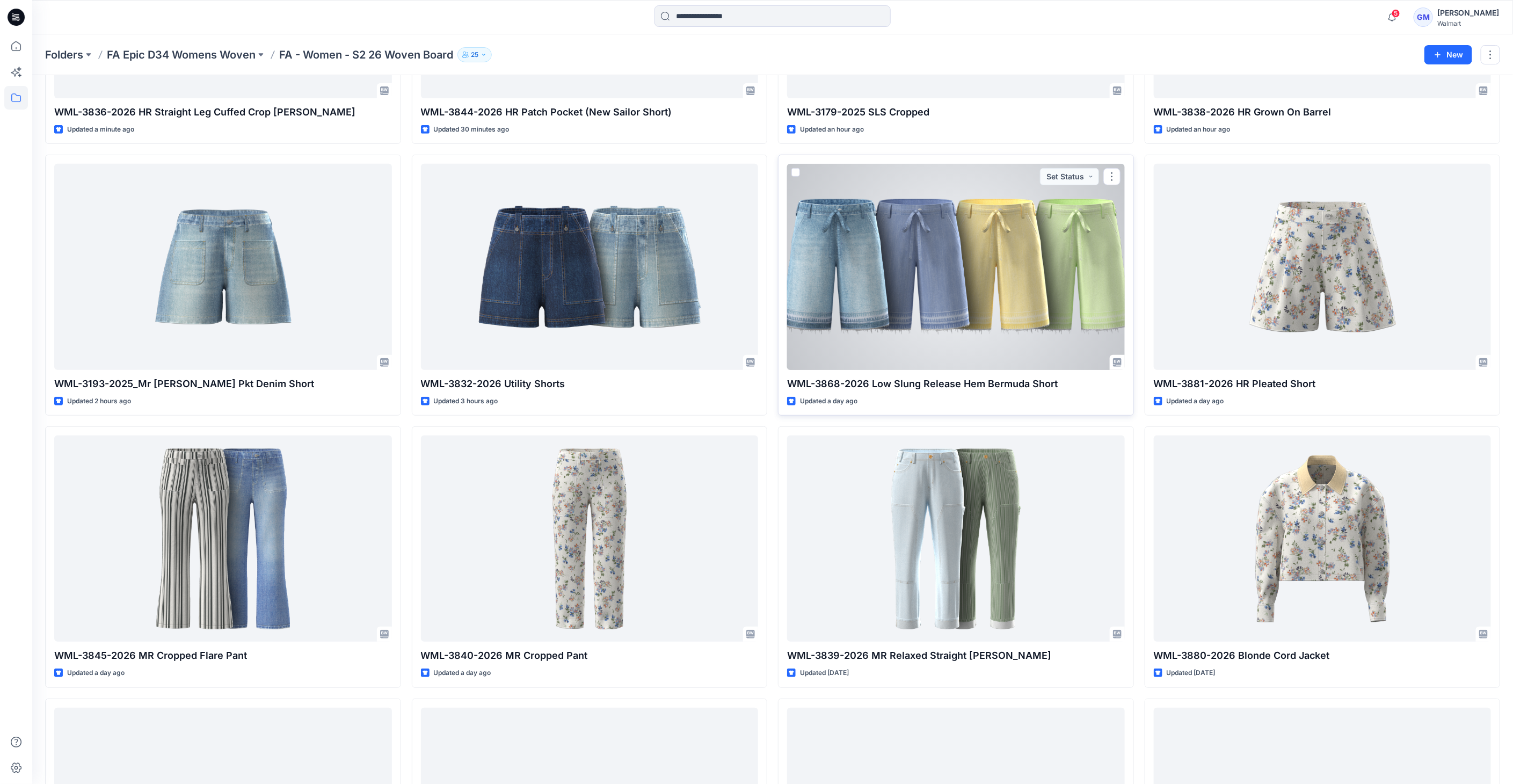
scroll to position [238, 0]
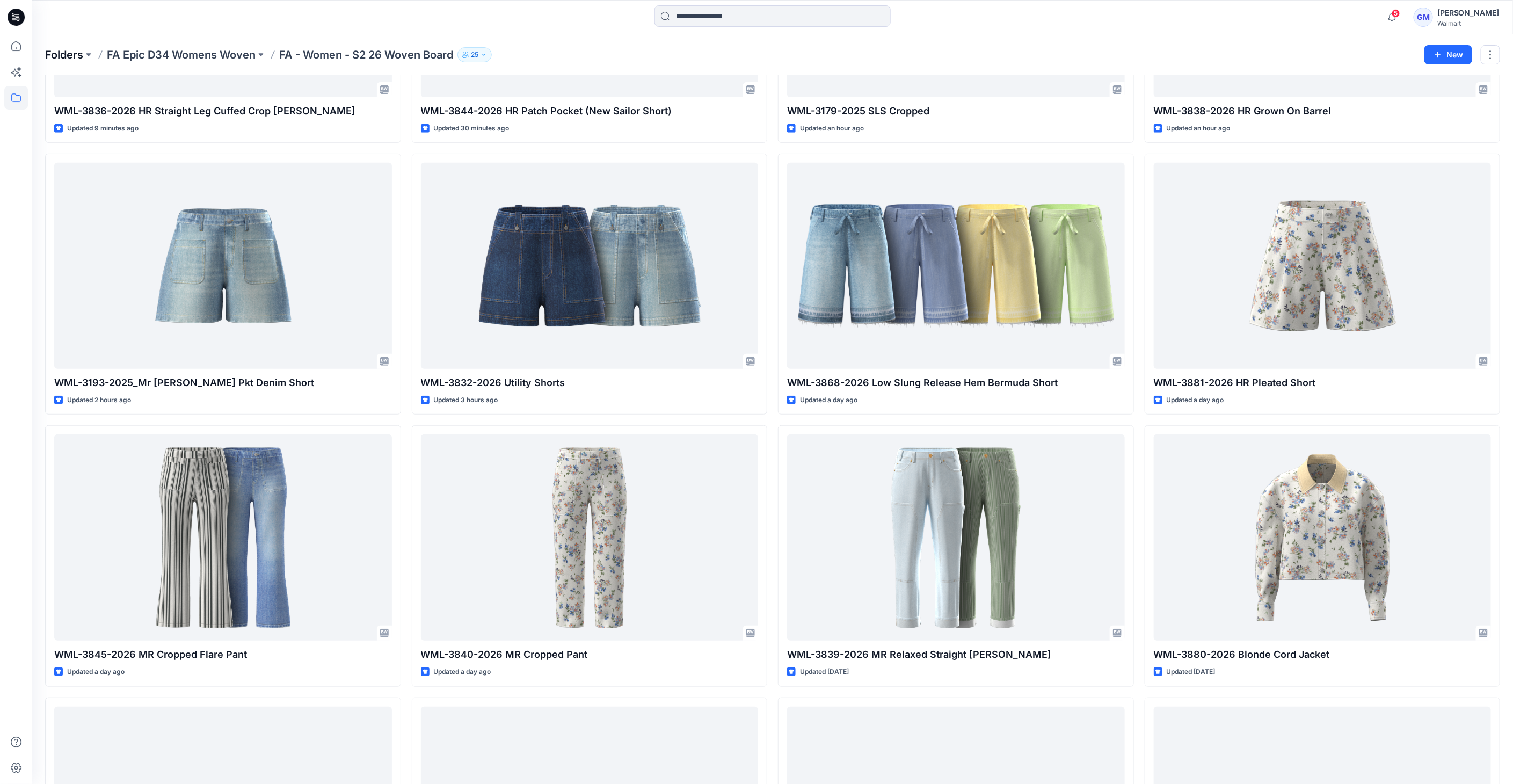
click at [60, 50] on p "Folders" at bounding box center [64, 55] width 38 height 15
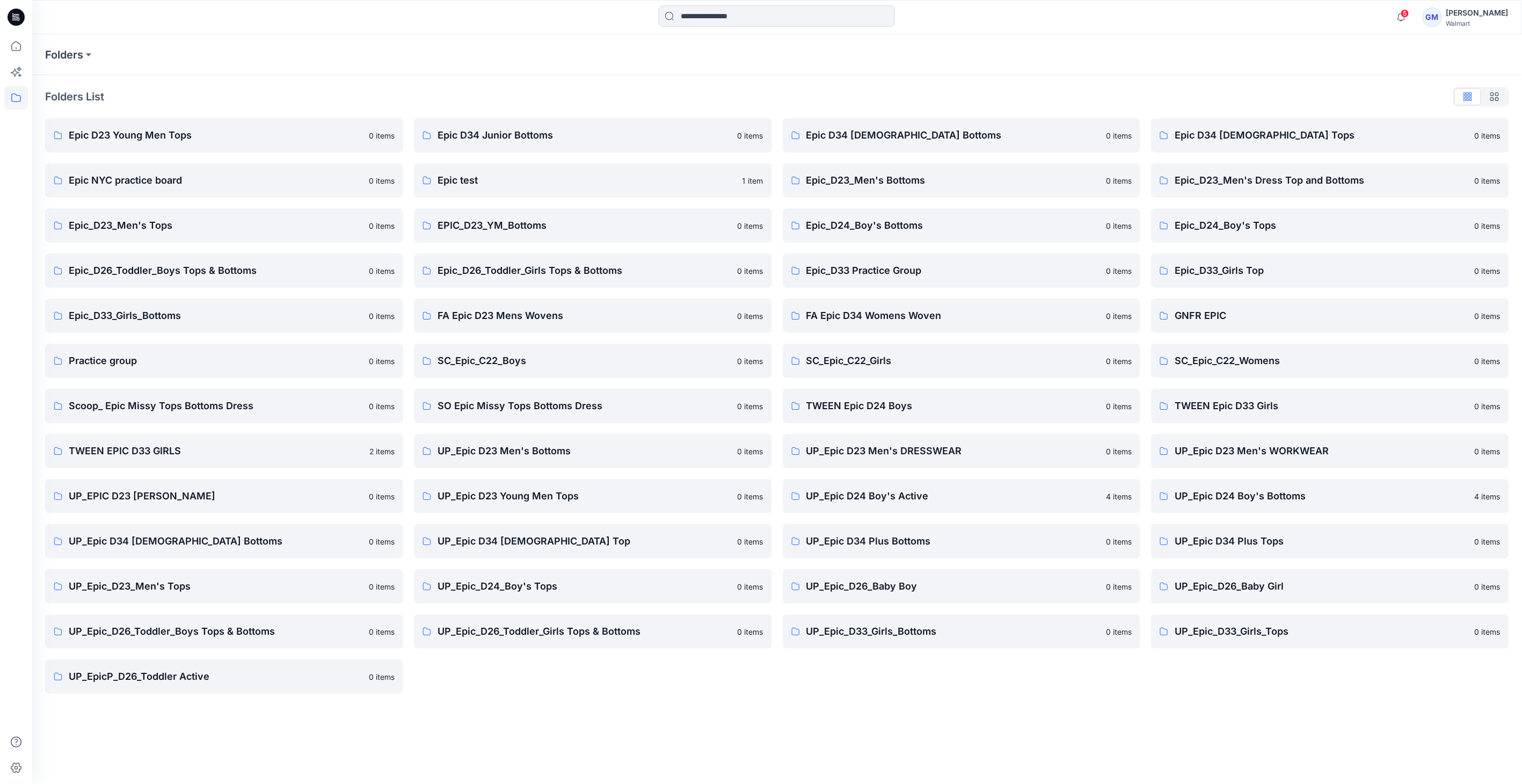
click at [13, 18] on icon at bounding box center [14, 17] width 4 height 1
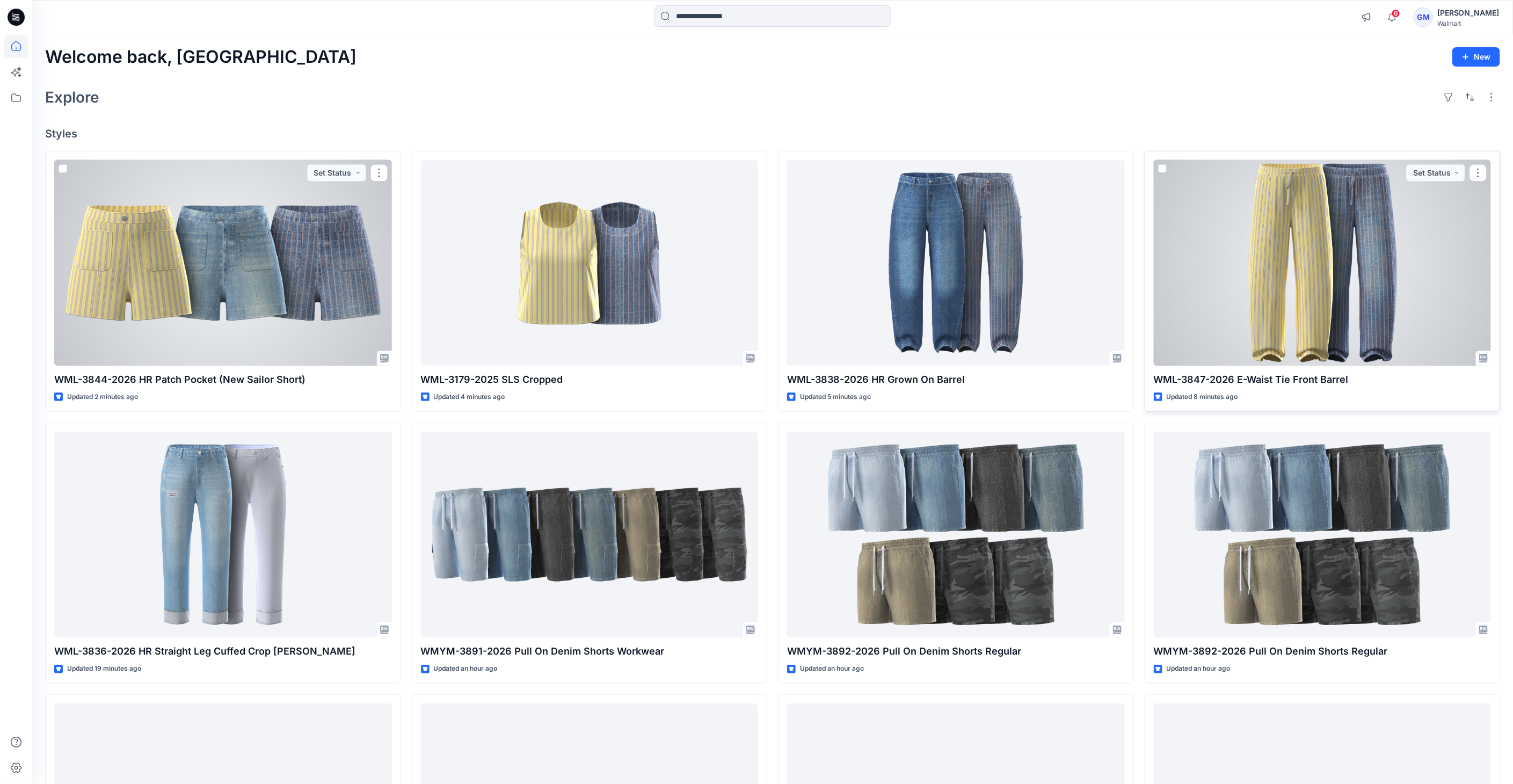
click at [1419, 276] on div at bounding box center [1322, 263] width 338 height 206
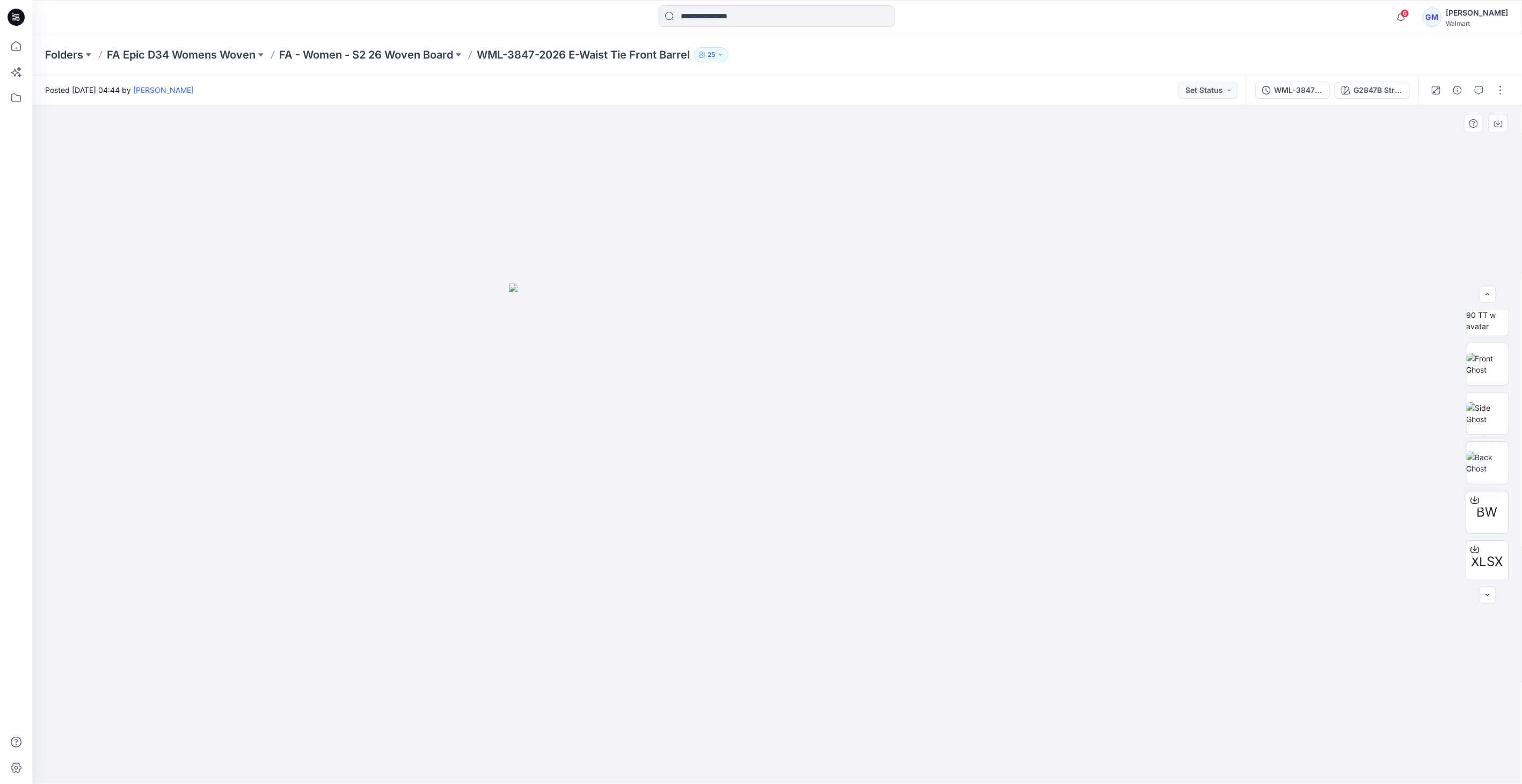
scroll to position [120, 0]
click at [1493, 91] on button "button" at bounding box center [1501, 90] width 17 height 17
click at [1440, 145] on button "Edit" at bounding box center [1456, 145] width 99 height 20
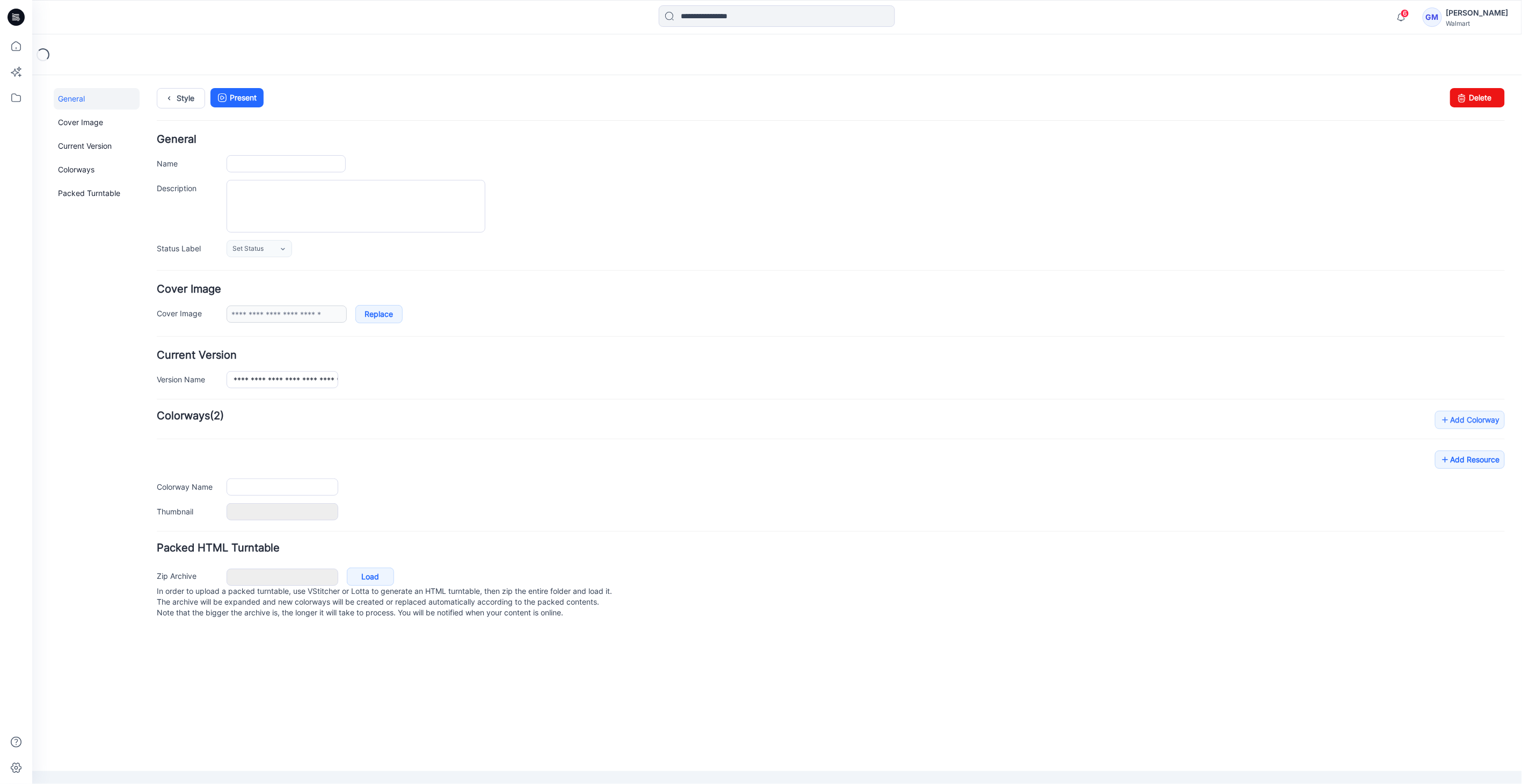
type input "**********"
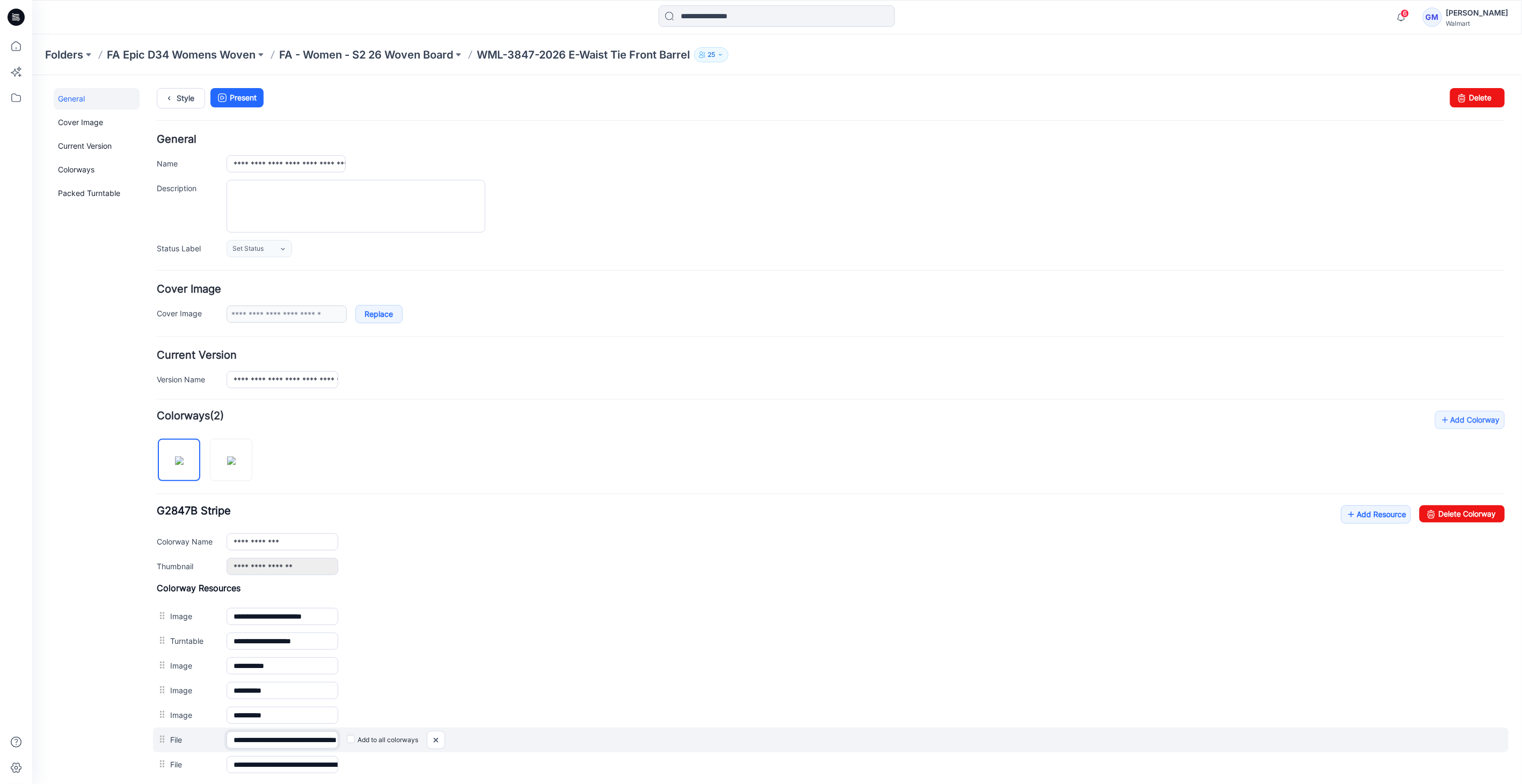
scroll to position [0, 42]
drag, startPoint x: 309, startPoint y: 733, endPoint x: 585, endPoint y: 745, distance: 276.3
click at [589, 744] on div "**********" at bounding box center [830, 739] width 1355 height 25
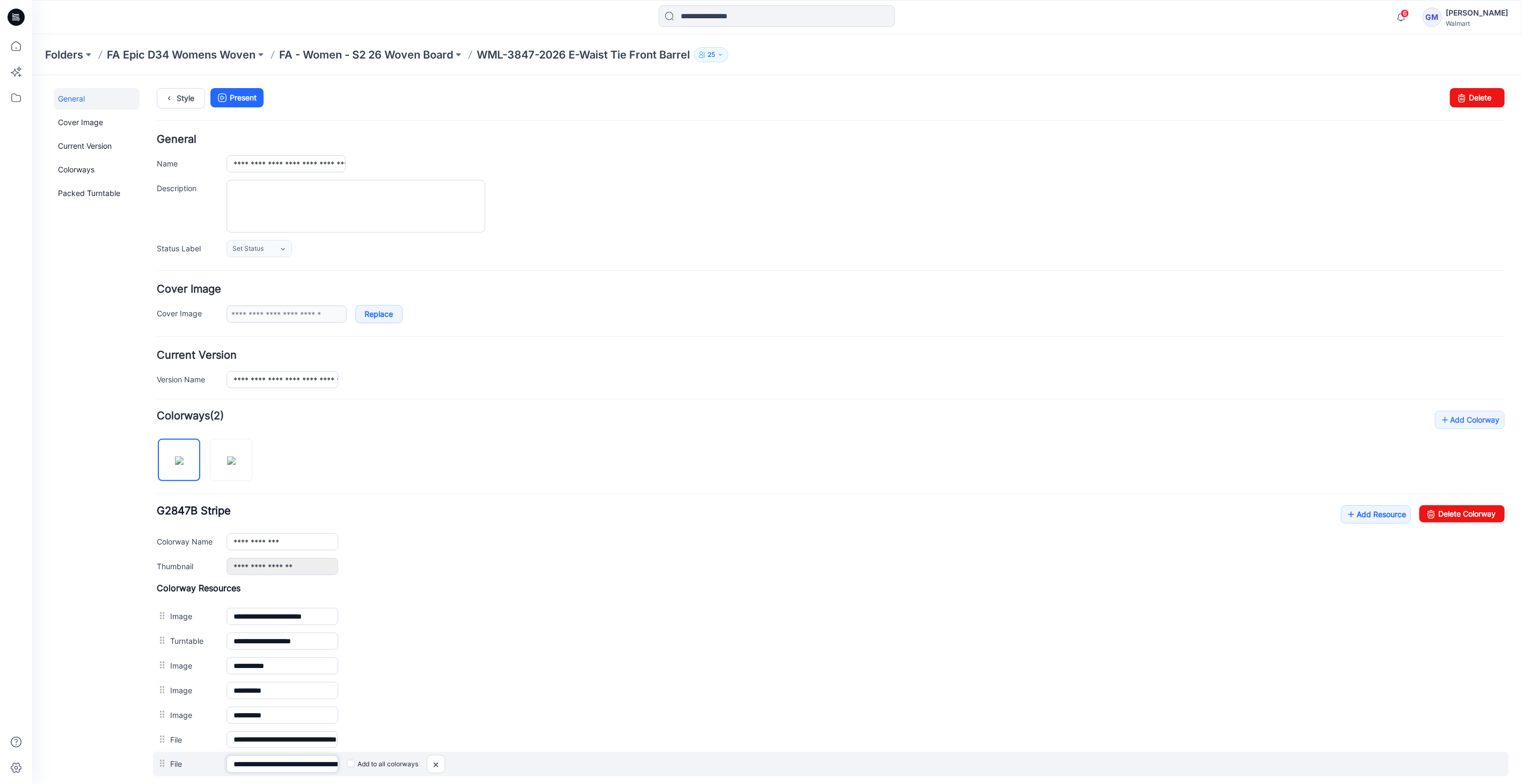
scroll to position [0, 151]
drag, startPoint x: 254, startPoint y: 759, endPoint x: 608, endPoint y: 758, distance: 354.0
click at [608, 758] on div "**********" at bounding box center [830, 763] width 1355 height 25
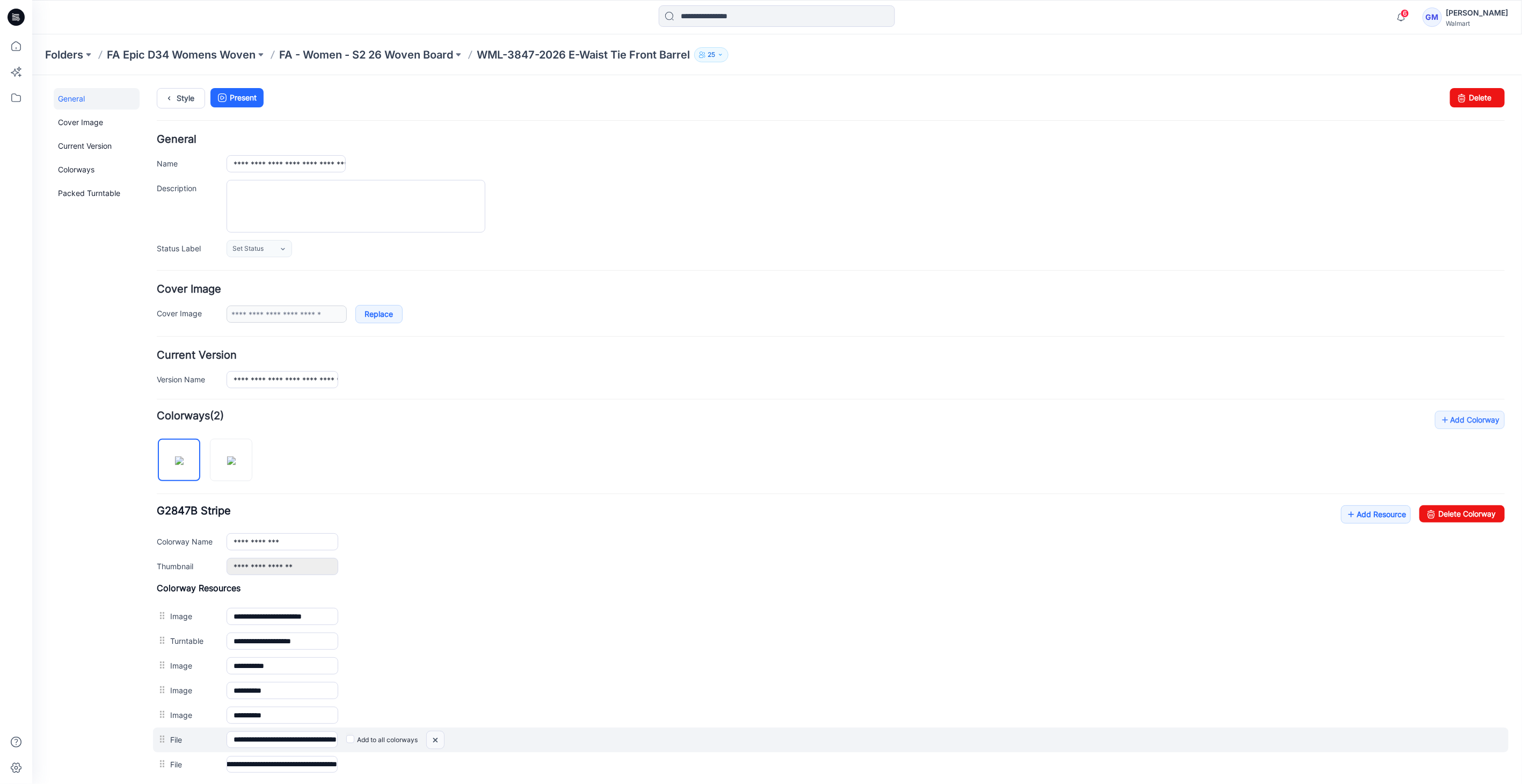
scroll to position [0, 0]
drag, startPoint x: 442, startPoint y: 734, endPoint x: 862, endPoint y: 136, distance: 730.8
click at [31, 75] on img at bounding box center [31, 75] width 0 height 0
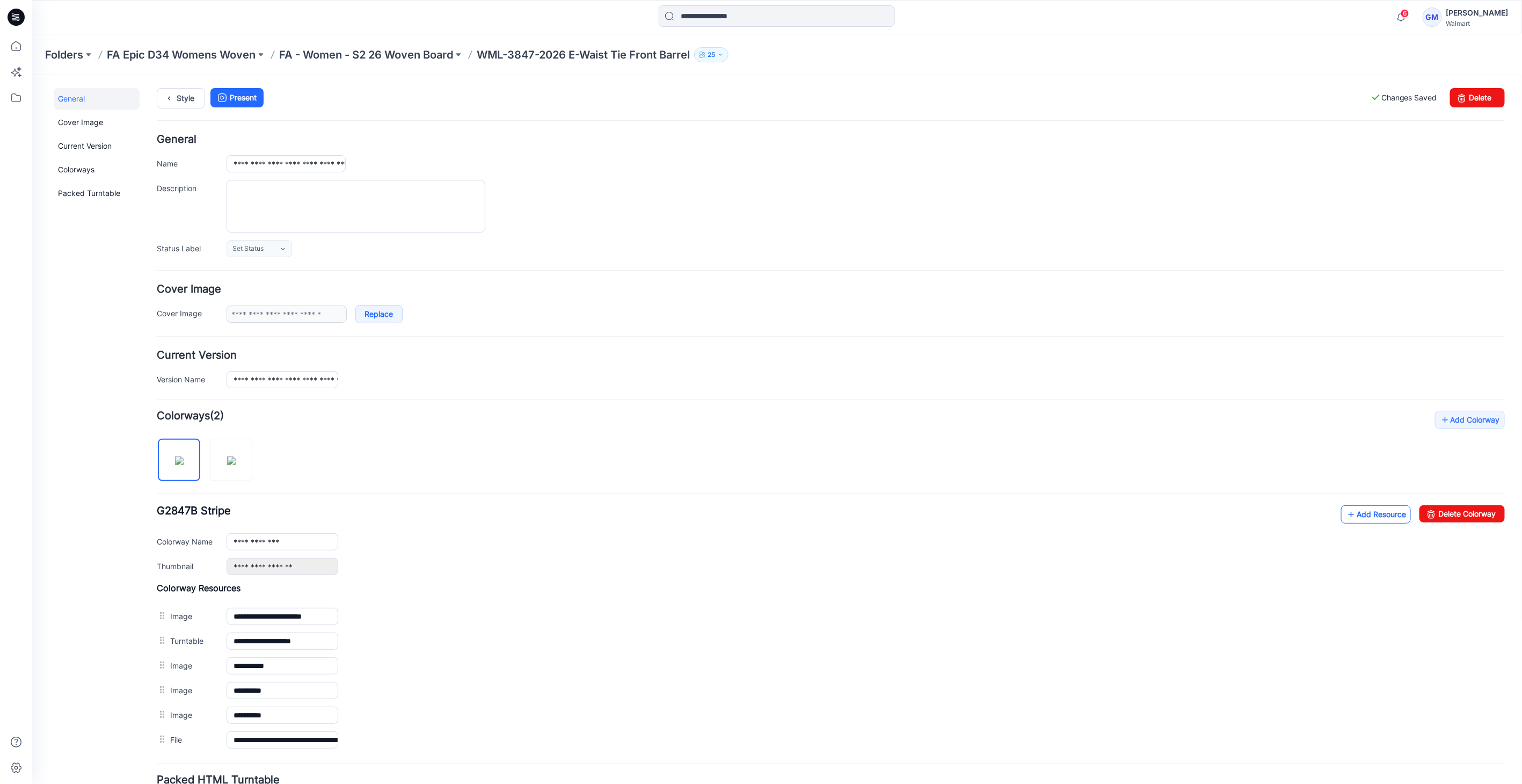
click at [1360, 513] on link "Add Resource" at bounding box center [1375, 513] width 70 height 18
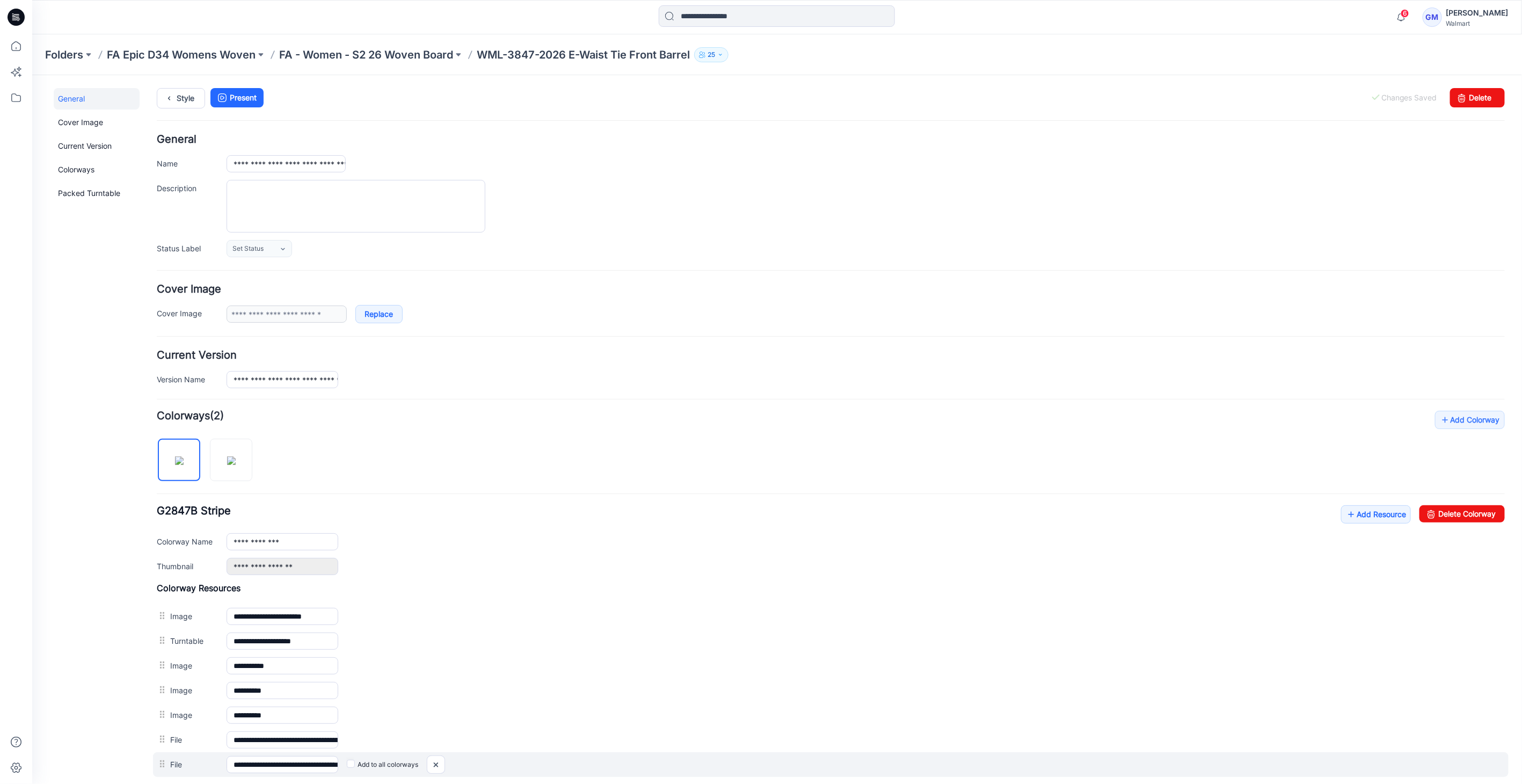
click at [31, 75] on label "Add to all colorways" at bounding box center [31, 75] width 0 height 0
drag, startPoint x: 328, startPoint y: 763, endPoint x: 662, endPoint y: 763, distance: 334.0
click at [662, 763] on div "**********" at bounding box center [830, 763] width 1355 height 25
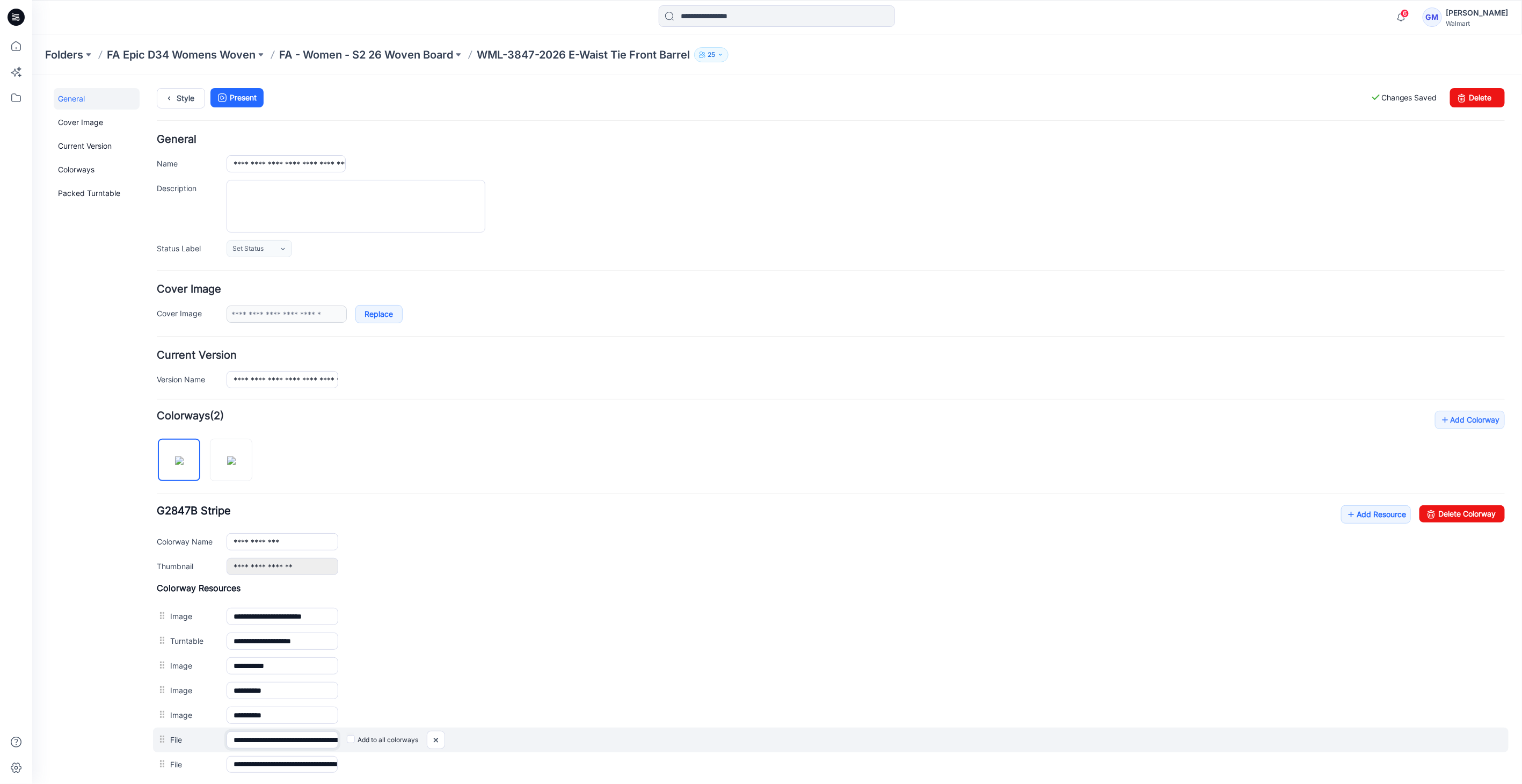
scroll to position [0, 151]
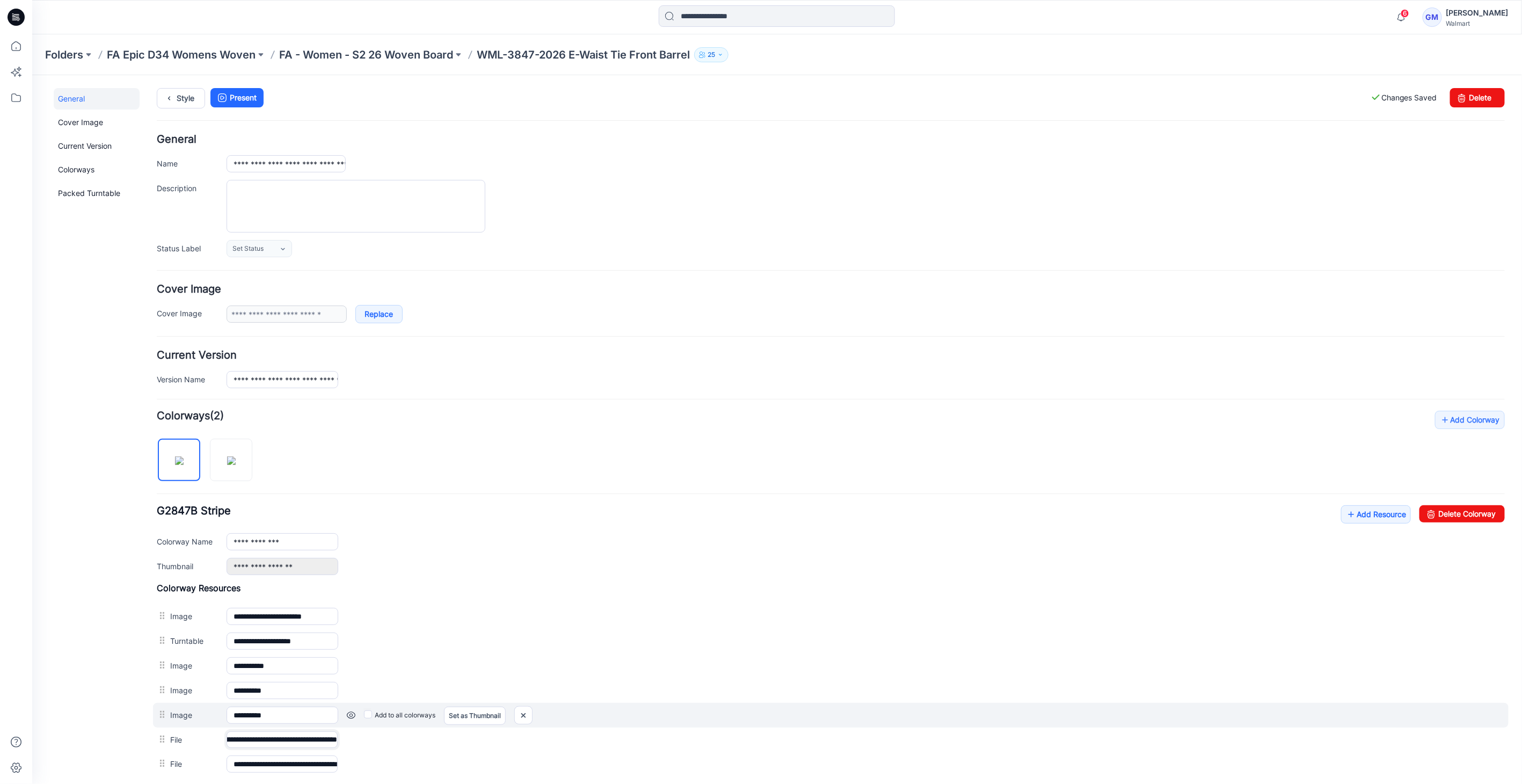
drag, startPoint x: 293, startPoint y: 737, endPoint x: 705, endPoint y: 721, distance: 412.3
click at [705, 721] on div "**********" at bounding box center [830, 679] width 1348 height 194
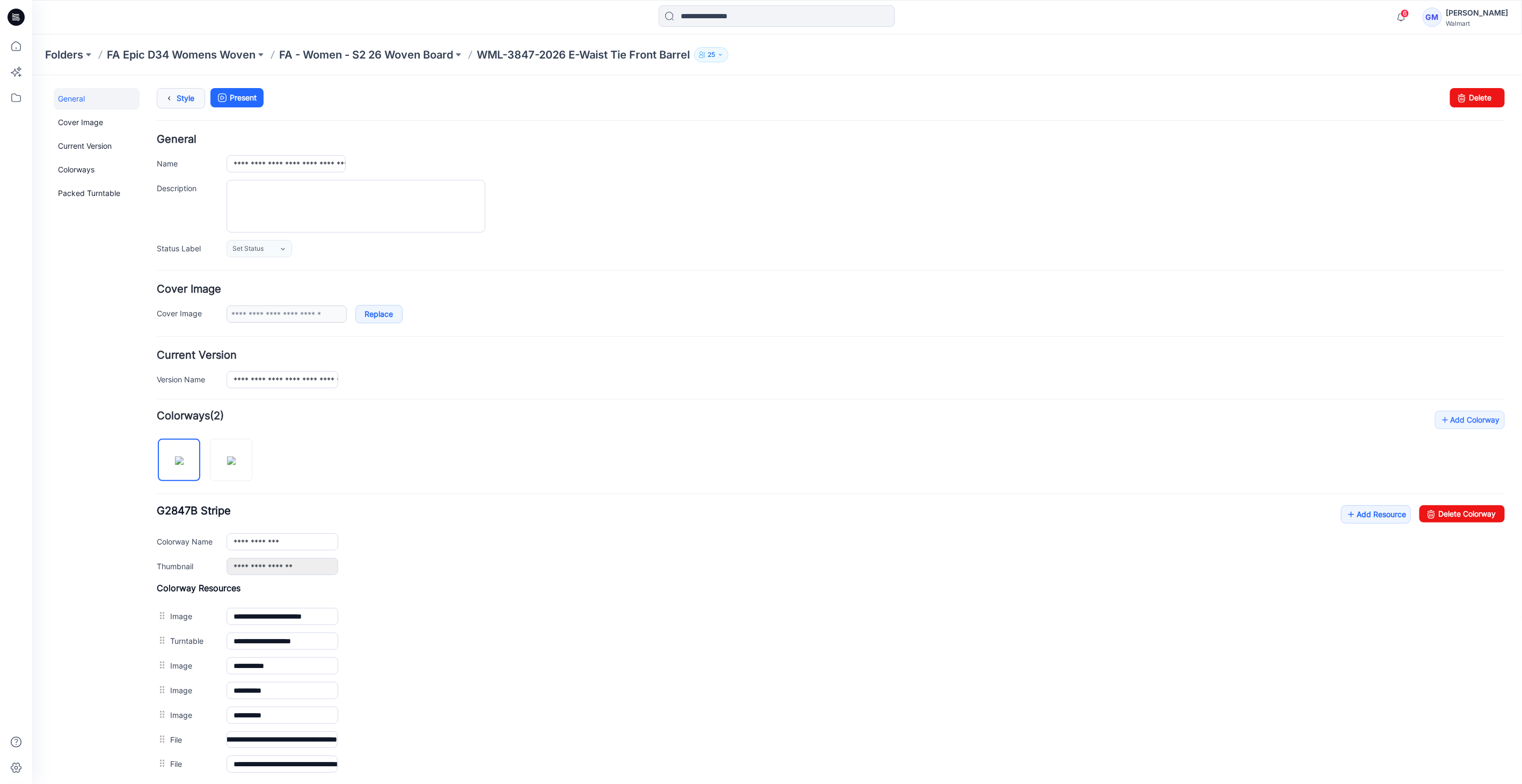
scroll to position [0, 0]
click at [176, 90] on link "Style" at bounding box center [181, 98] width 48 height 20
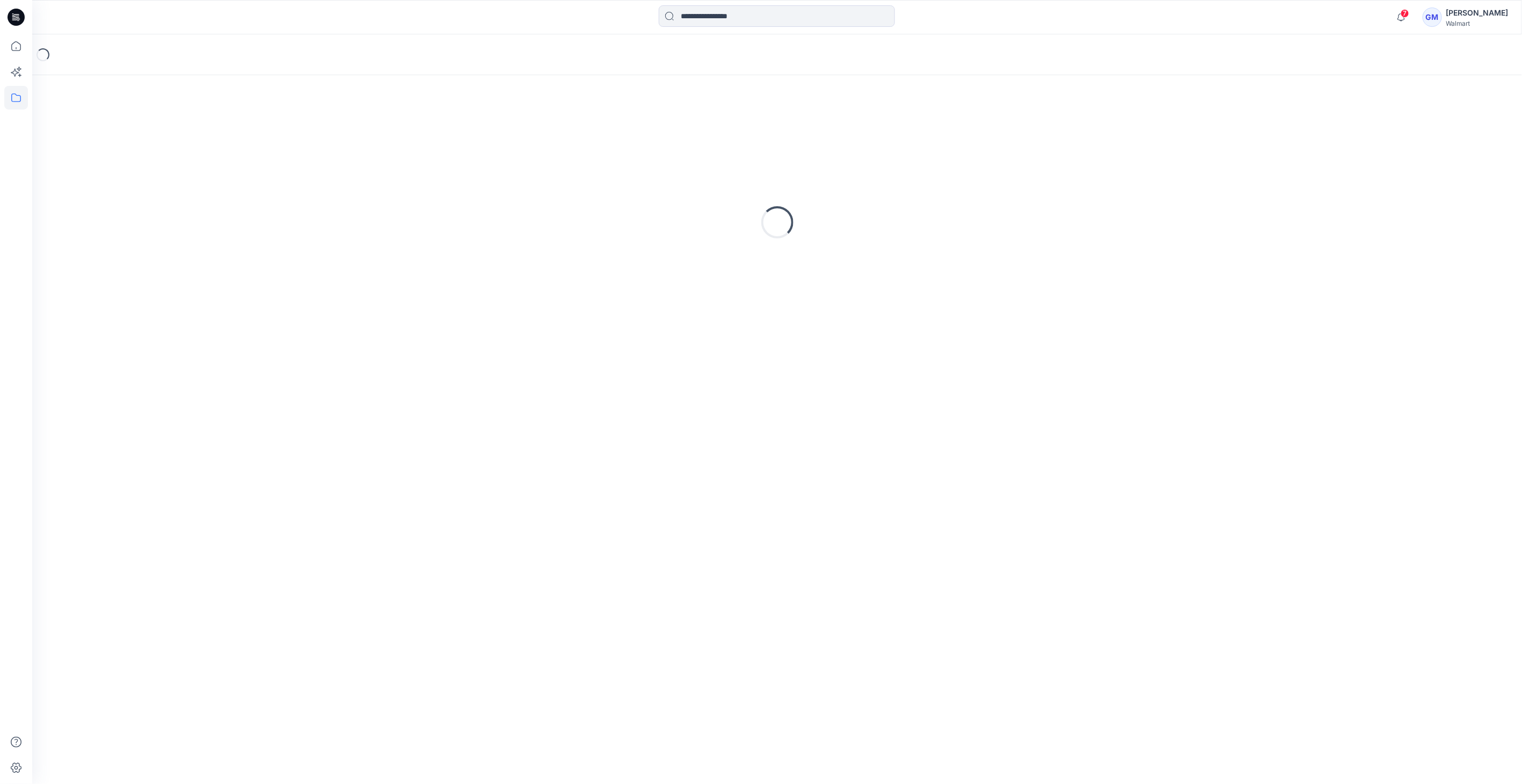
click at [613, 654] on div "Loading..." at bounding box center [777, 429] width 1490 height 708
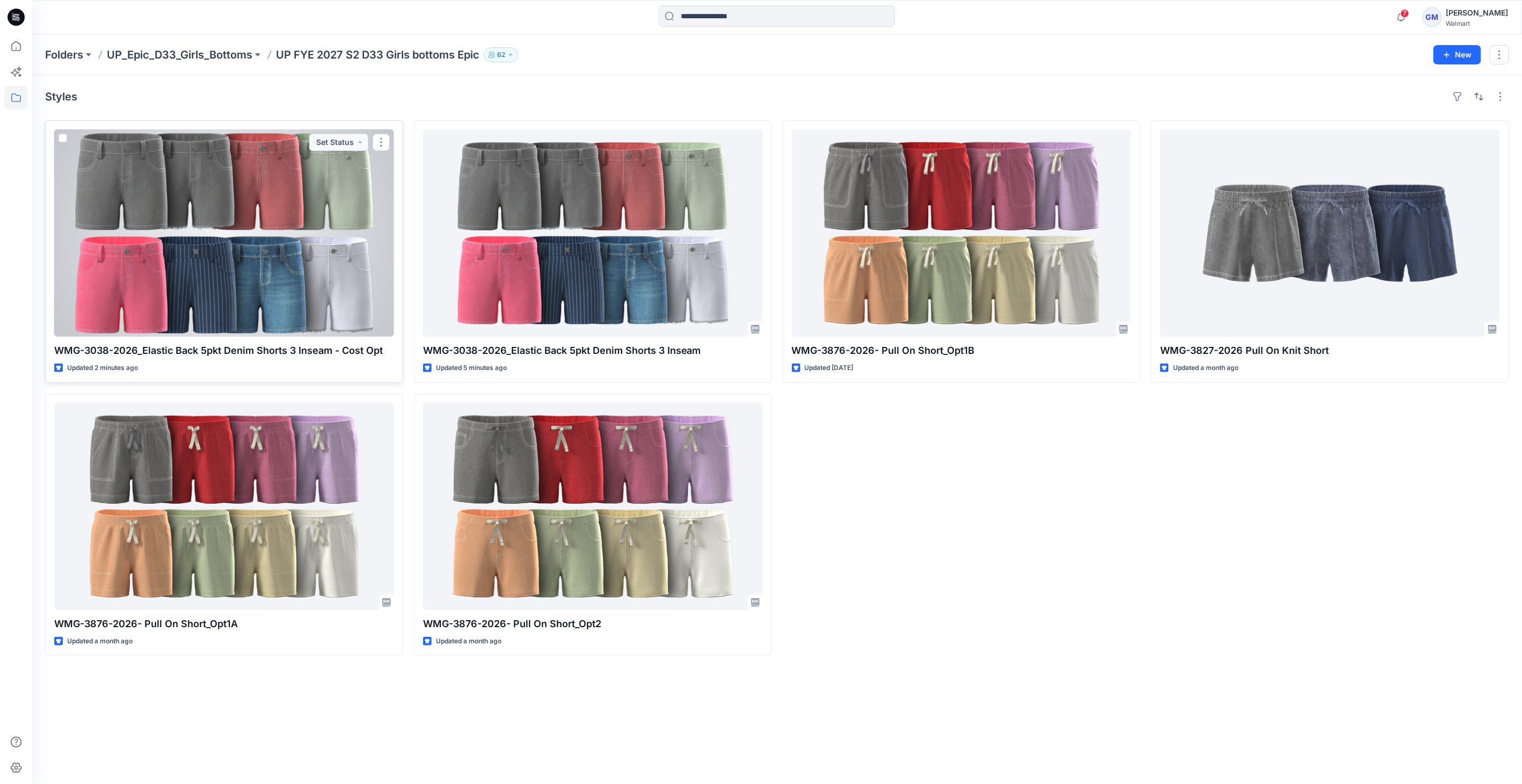
click at [312, 262] on div at bounding box center [224, 233] width 340 height 207
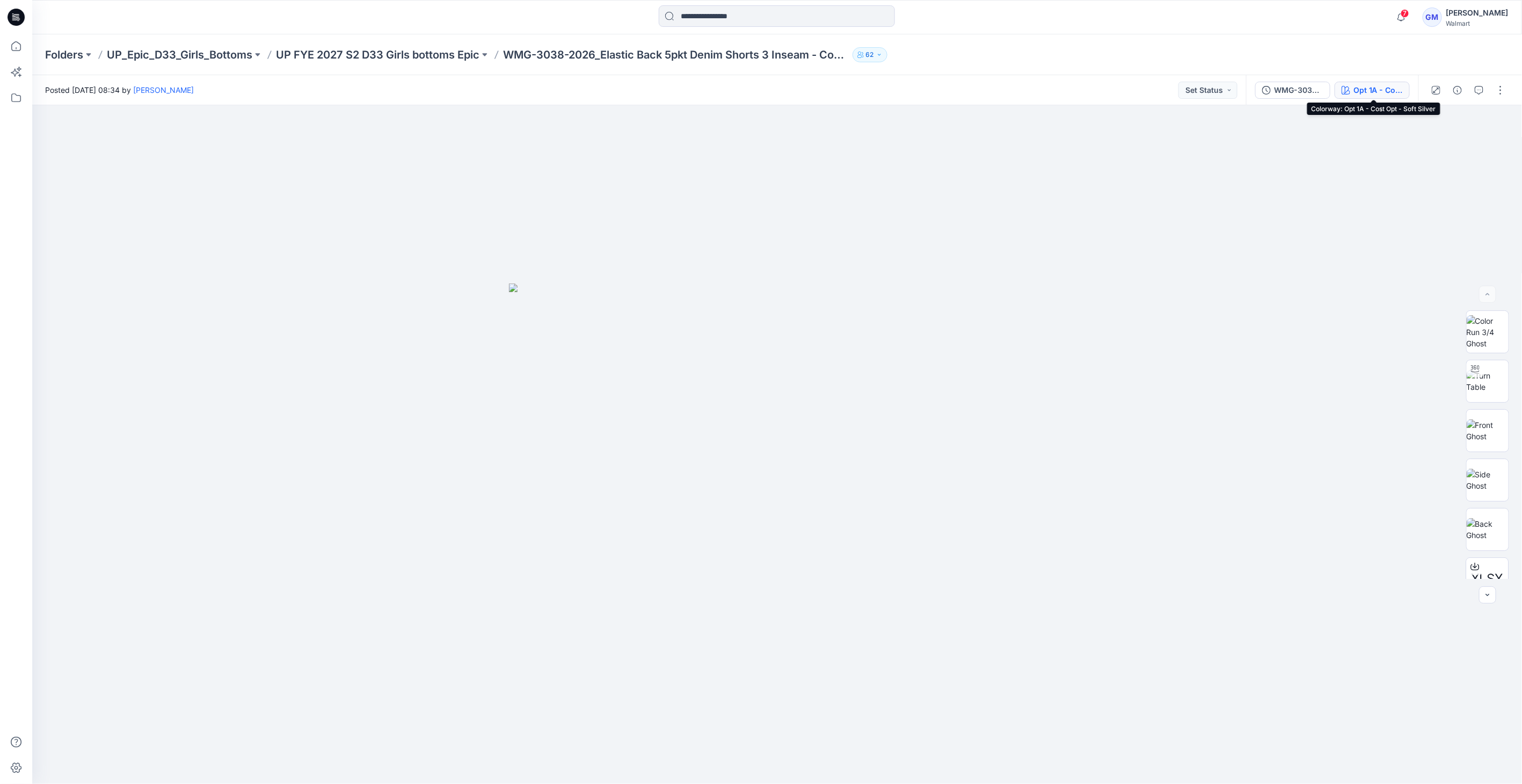
click at [1343, 95] on button "Opt 1A - Cost Opt - Soft Silver" at bounding box center [1372, 90] width 75 height 17
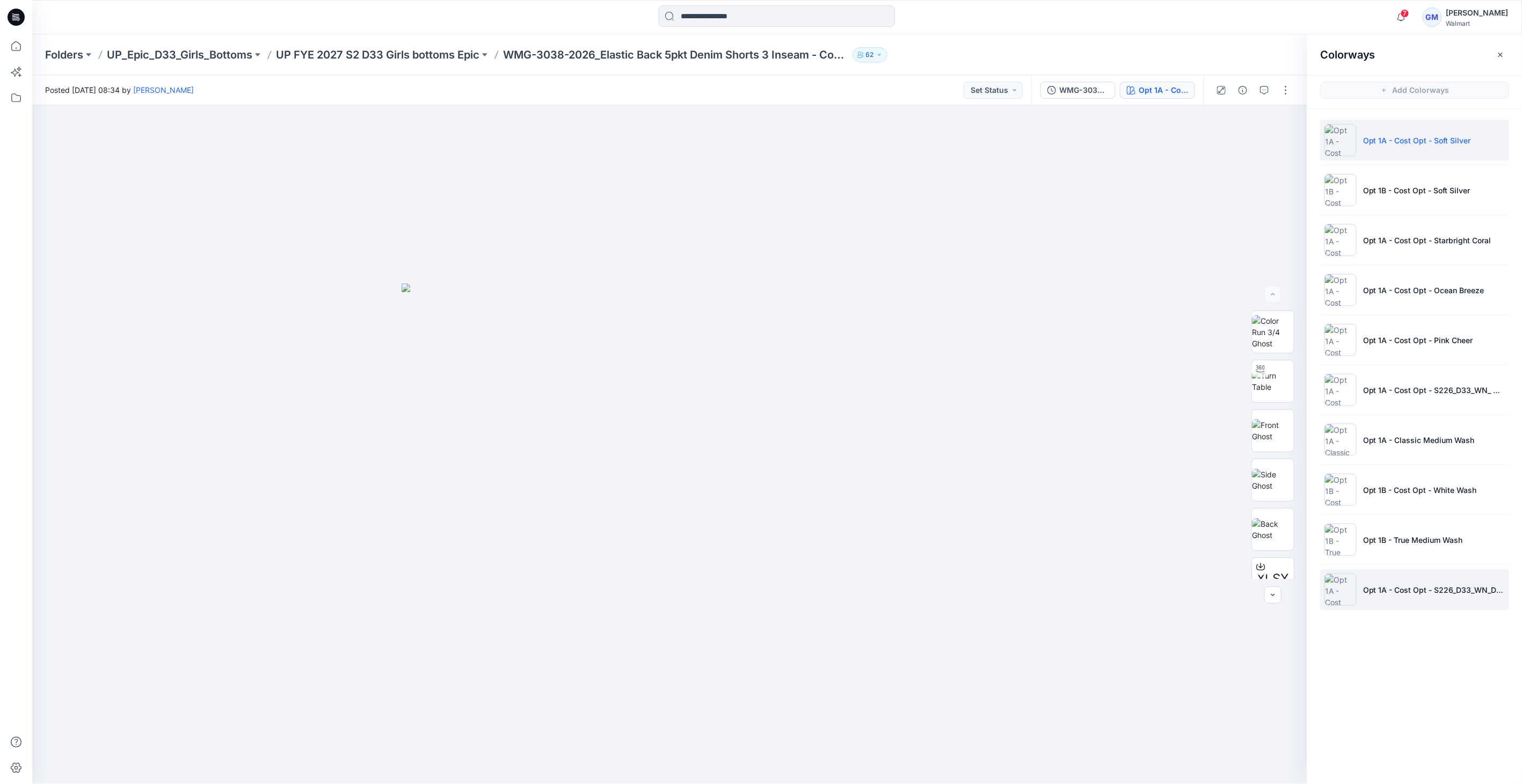
click at [1343, 596] on img at bounding box center [1341, 589] width 32 height 32
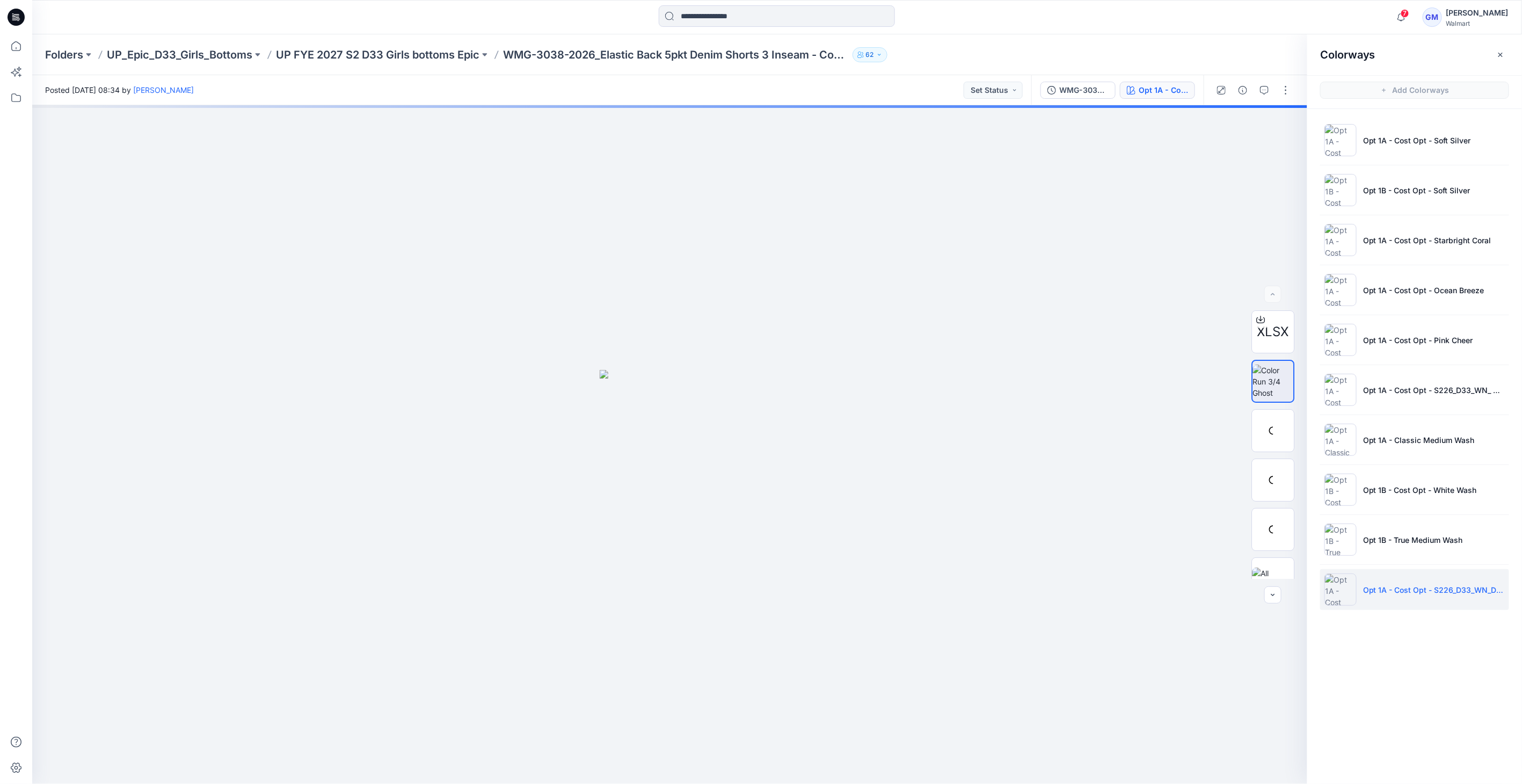
click at [1340, 588] on img at bounding box center [1341, 589] width 32 height 32
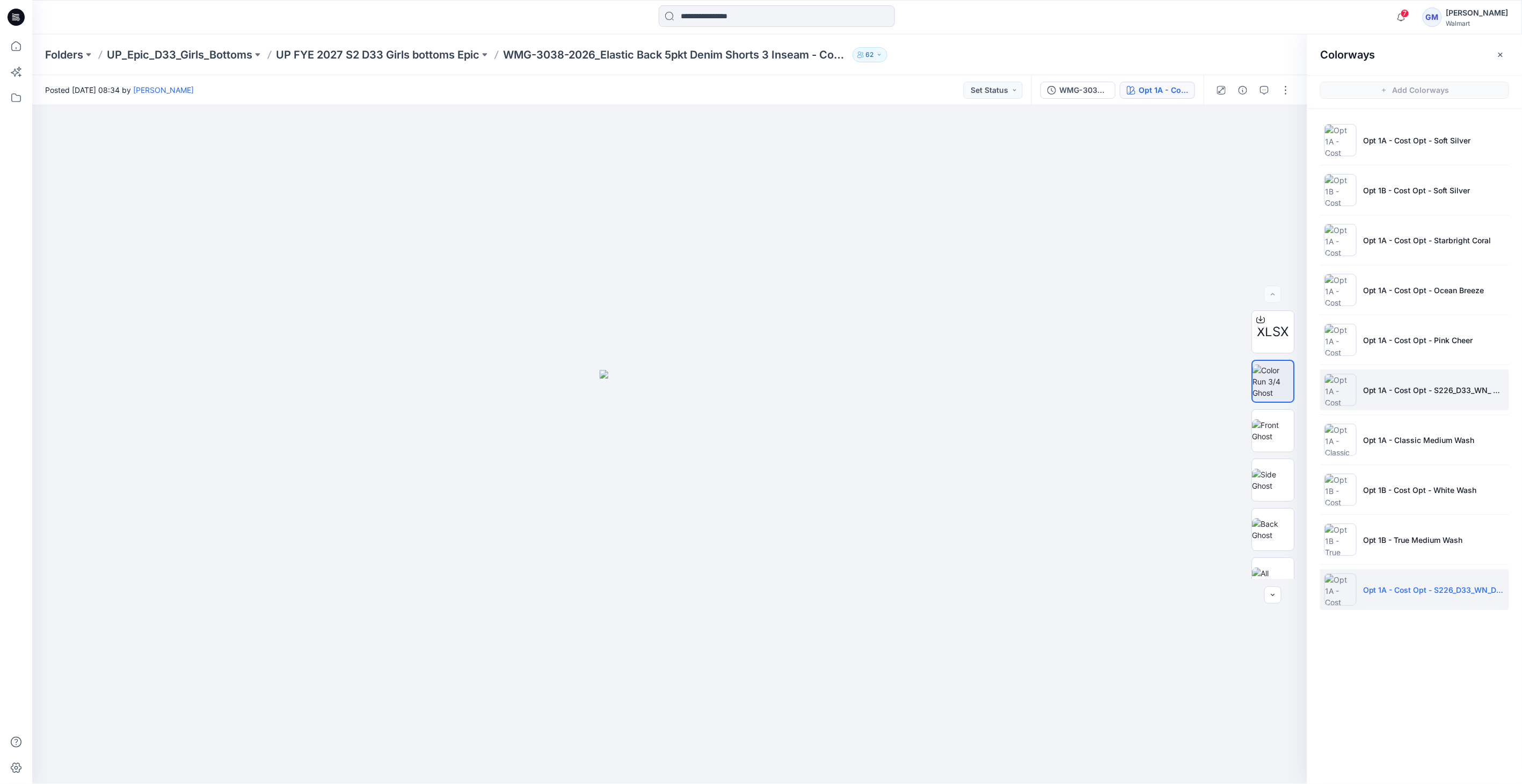
click at [1331, 390] on img at bounding box center [1341, 389] width 32 height 32
click at [1342, 586] on img at bounding box center [1341, 589] width 32 height 32
click at [444, 52] on p "UP FYE 2027 S2 D33 Girls bottoms Epic" at bounding box center [377, 55] width 203 height 15
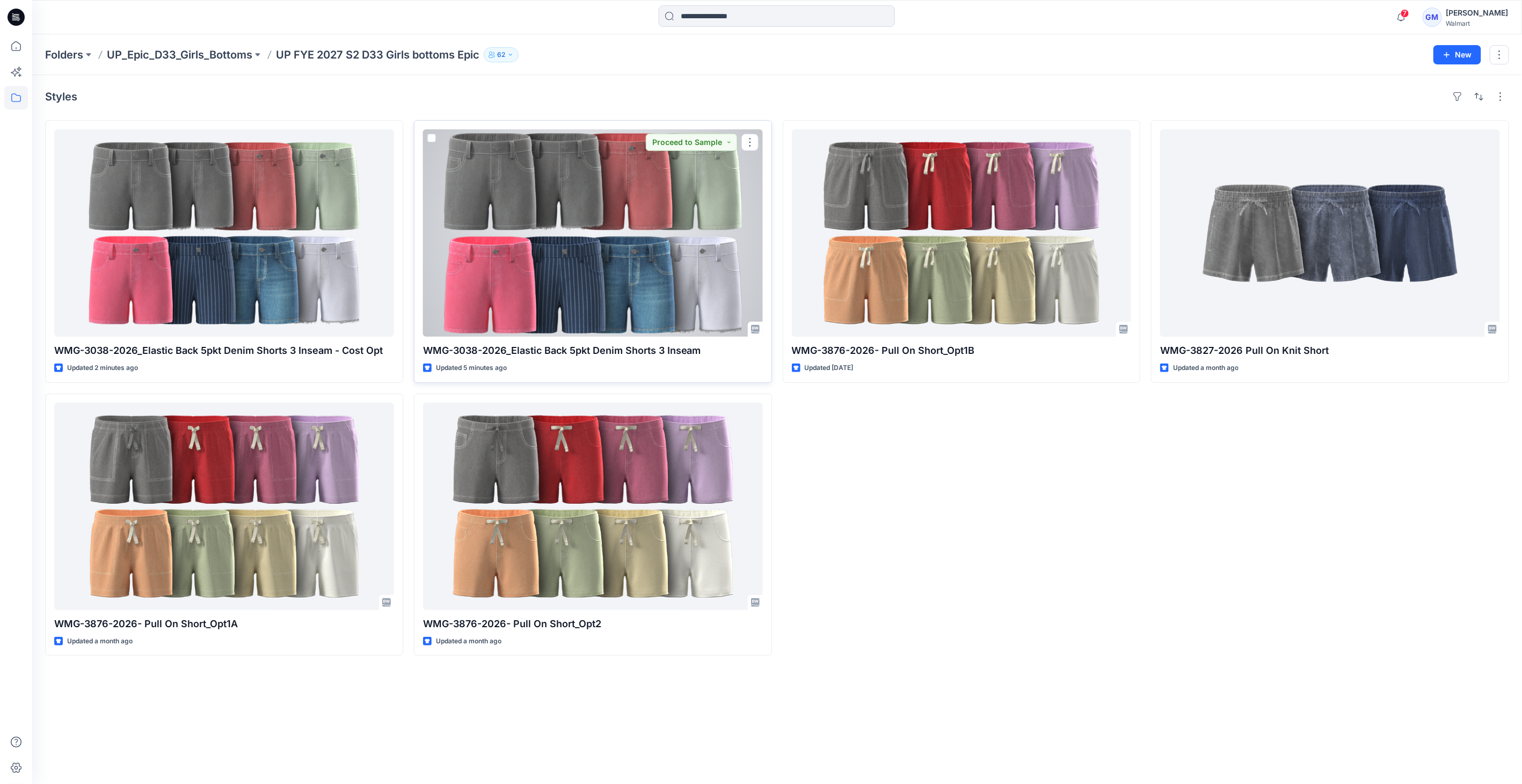
click at [641, 275] on div at bounding box center [593, 233] width 340 height 207
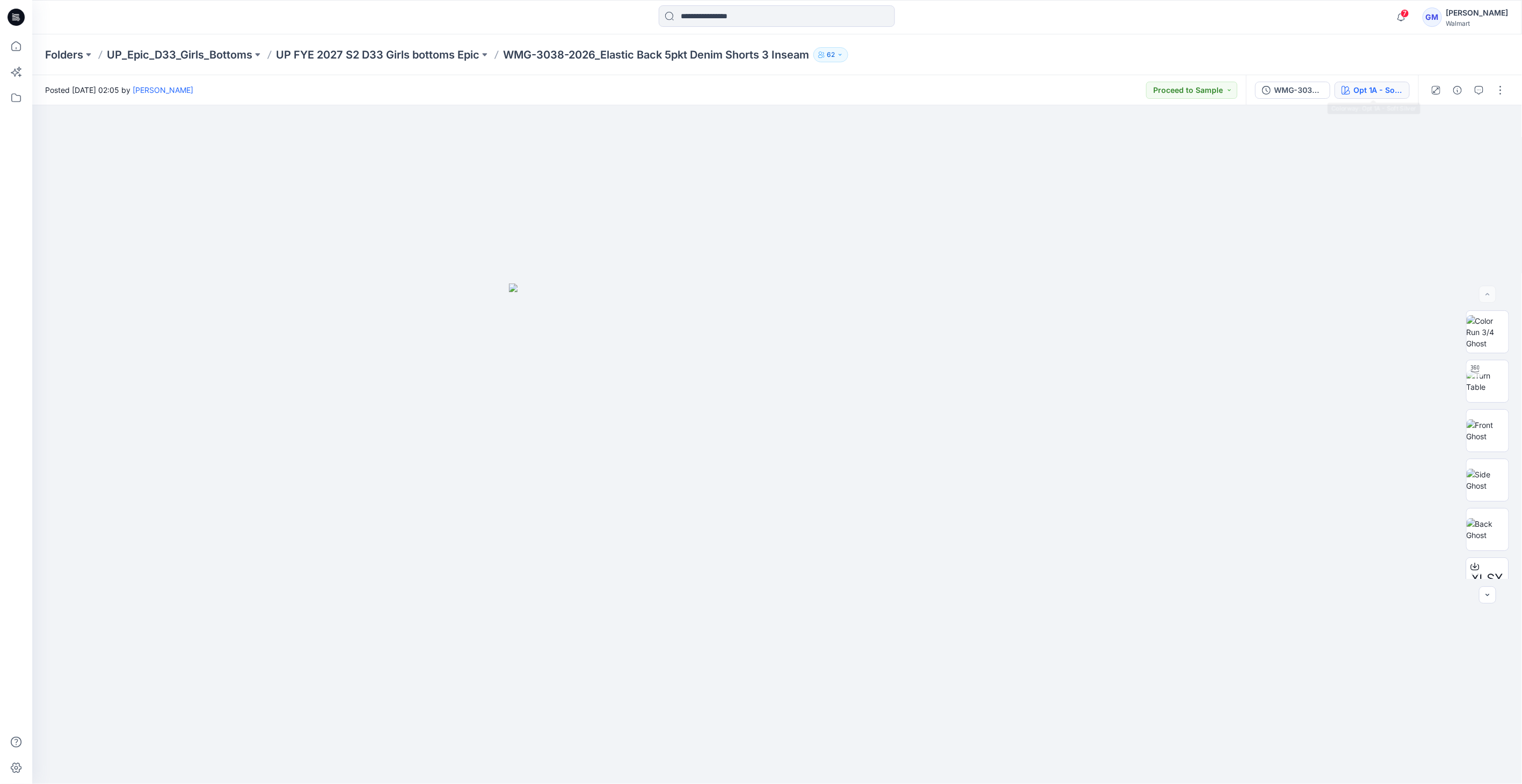
drag, startPoint x: 1379, startPoint y: 78, endPoint x: 1374, endPoint y: 93, distance: 15.8
click at [1379, 78] on div "WMG-3038-2026_Elastic Back 5pkt Denim Shorts 3 Inseam_Full Colorway Opt 1A - So…" at bounding box center [1332, 90] width 173 height 30
click at [1374, 93] on div "Opt 1A - Soft Silver" at bounding box center [1378, 90] width 50 height 12
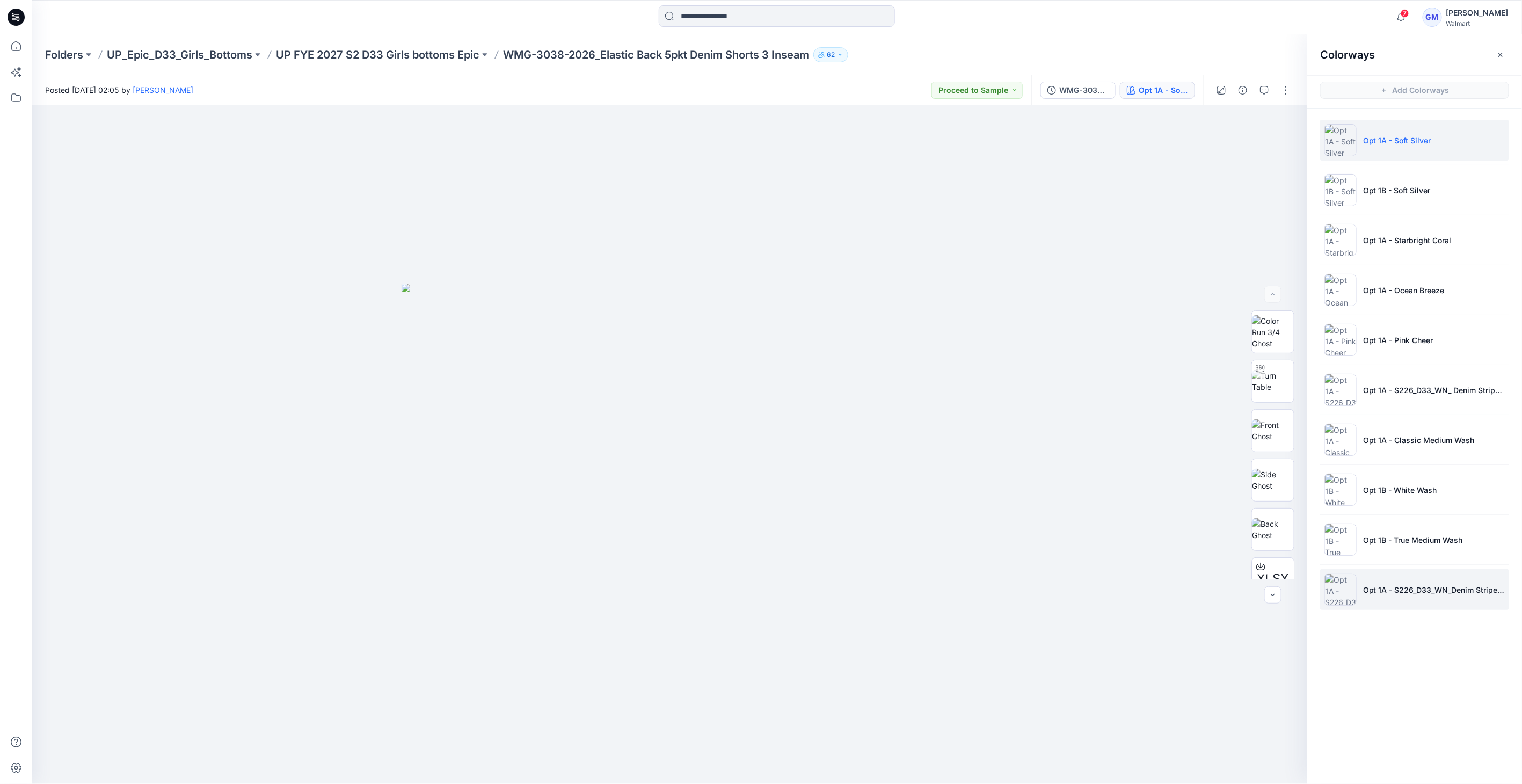
click at [1331, 591] on img at bounding box center [1341, 589] width 32 height 32
click at [1333, 591] on img at bounding box center [1341, 589] width 32 height 32
click at [383, 56] on p "UP FYE 2027 S2 D33 Girls bottoms Epic" at bounding box center [377, 55] width 203 height 15
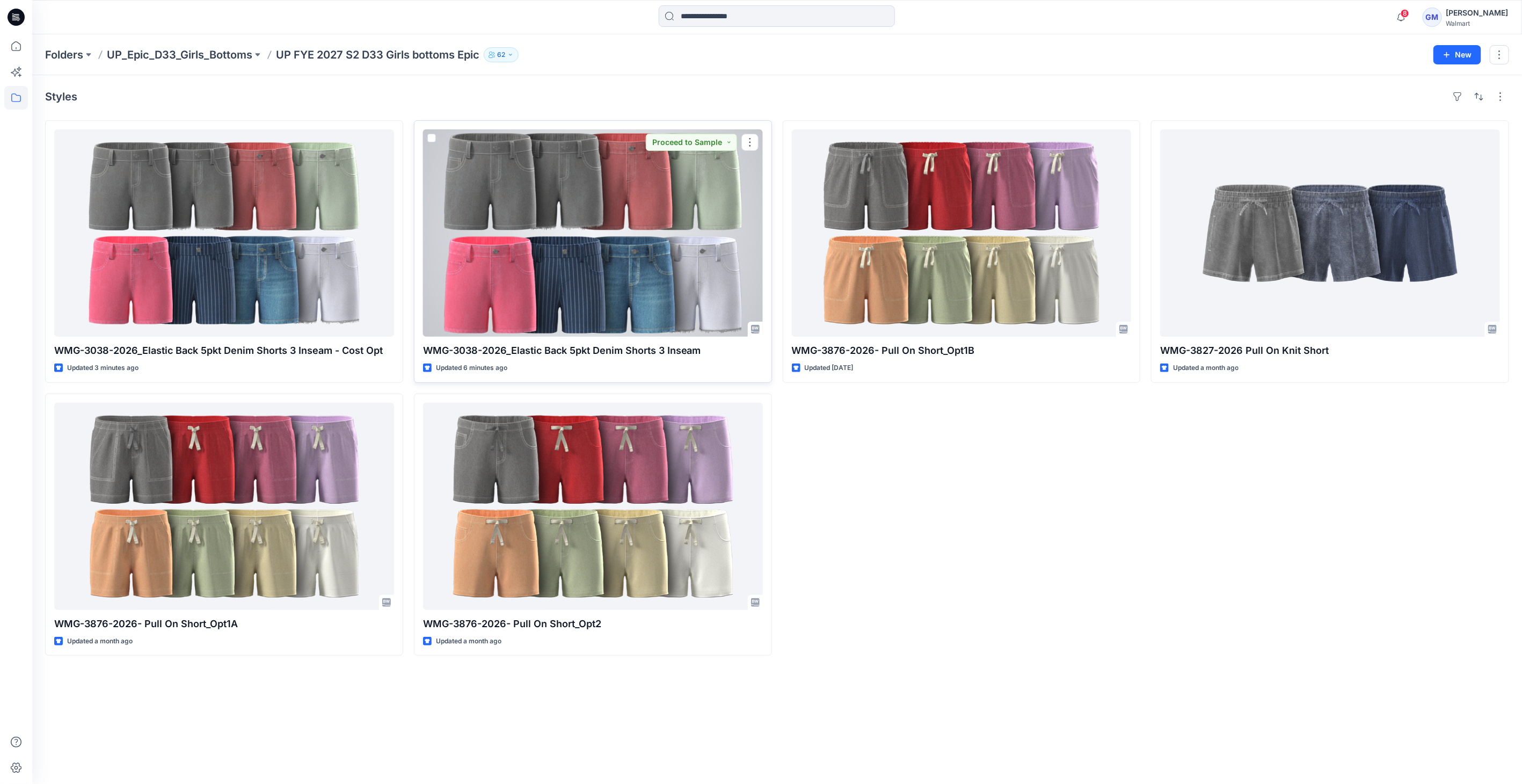
click at [617, 235] on div at bounding box center [593, 233] width 340 height 207
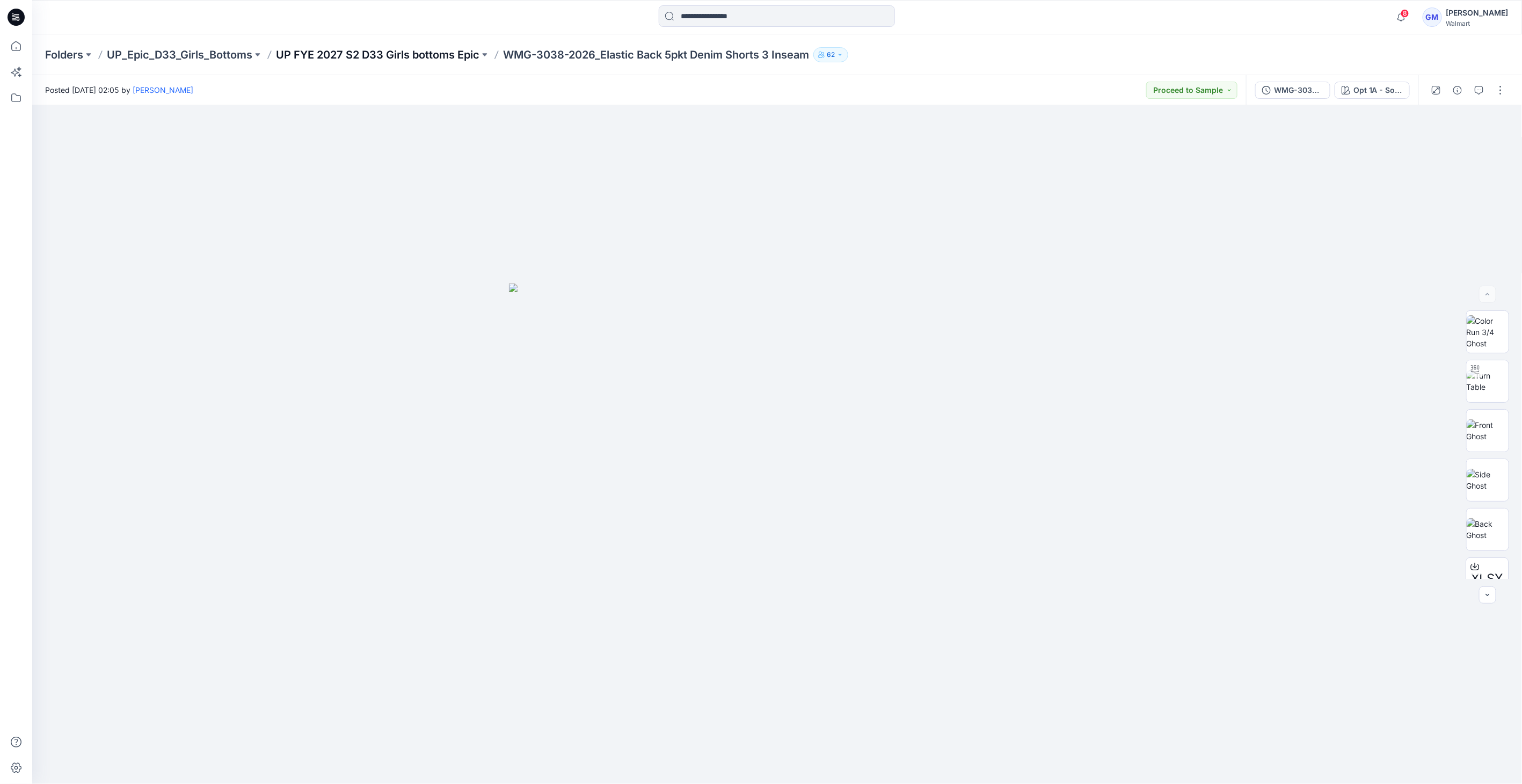
drag, startPoint x: 383, startPoint y: 63, endPoint x: 382, endPoint y: 56, distance: 7.1
click at [383, 63] on div "Folders UP_Epic_D33_Girls_Bottoms UP FYE 2027 S2 D33 Girls bottoms Epic WMG-303…" at bounding box center [777, 54] width 1490 height 41
click at [385, 43] on div "Folders UP_Epic_D33_Girls_Bottoms UP FYE 2027 S2 D33 Girls bottoms Epic WMG-303…" at bounding box center [777, 54] width 1490 height 41
click at [385, 46] on div "Folders UP_Epic_D33_Girls_Bottoms UP FYE 2027 S2 D33 Girls bottoms Epic WMG-303…" at bounding box center [777, 54] width 1490 height 41
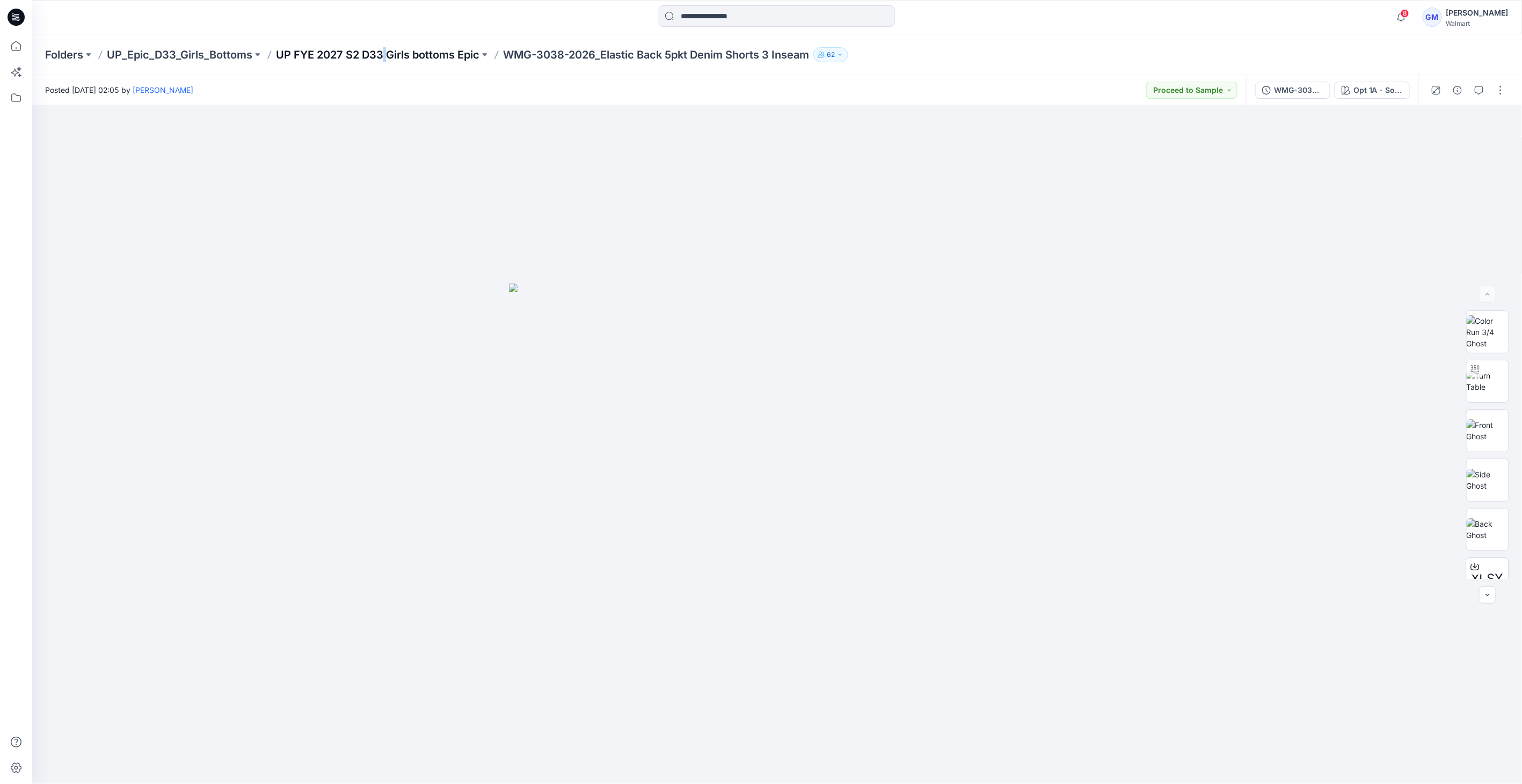
click at [387, 49] on p "UP FYE 2027 S2 D33 Girls bottoms Epic" at bounding box center [377, 55] width 203 height 15
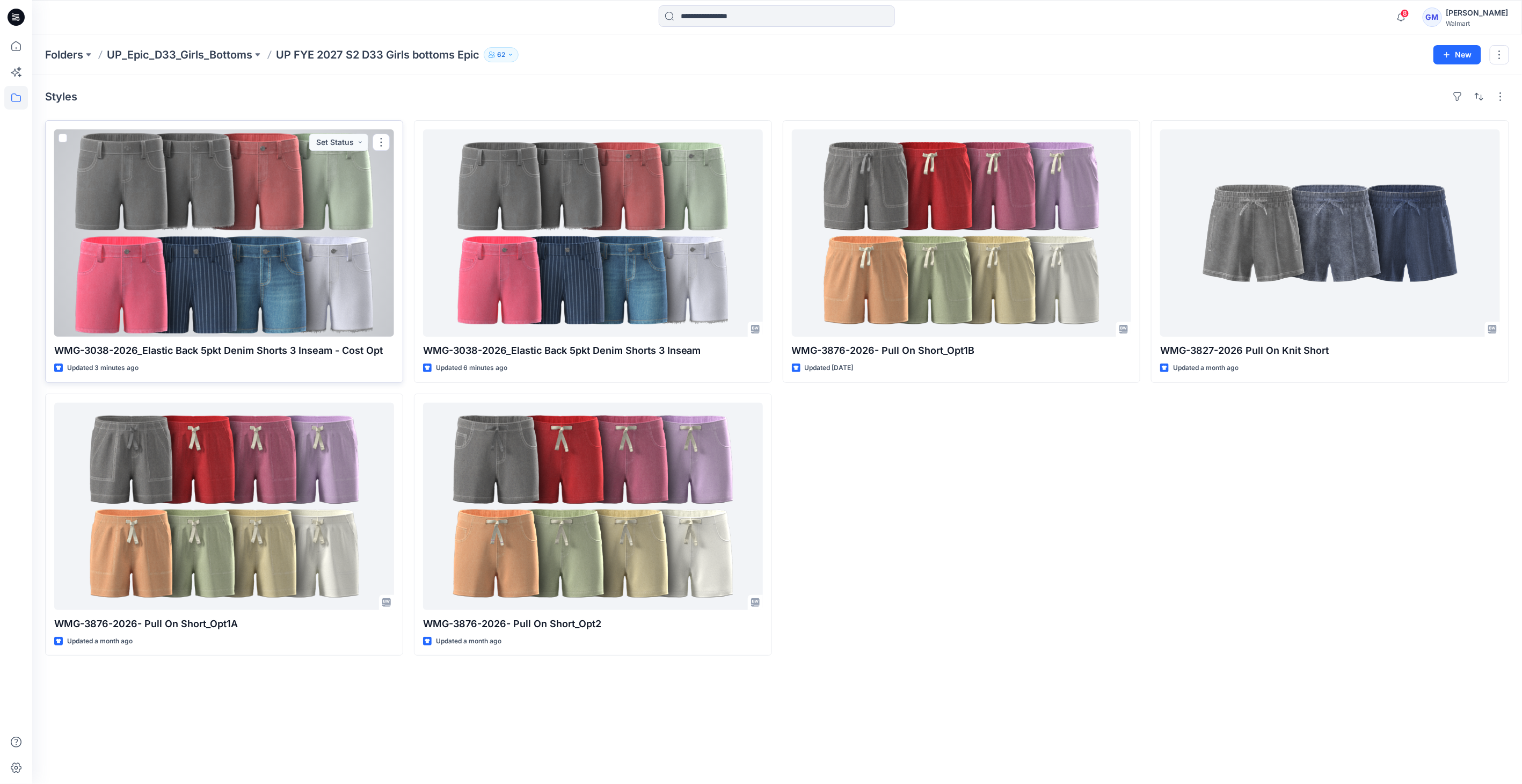
click at [266, 171] on div at bounding box center [224, 233] width 340 height 207
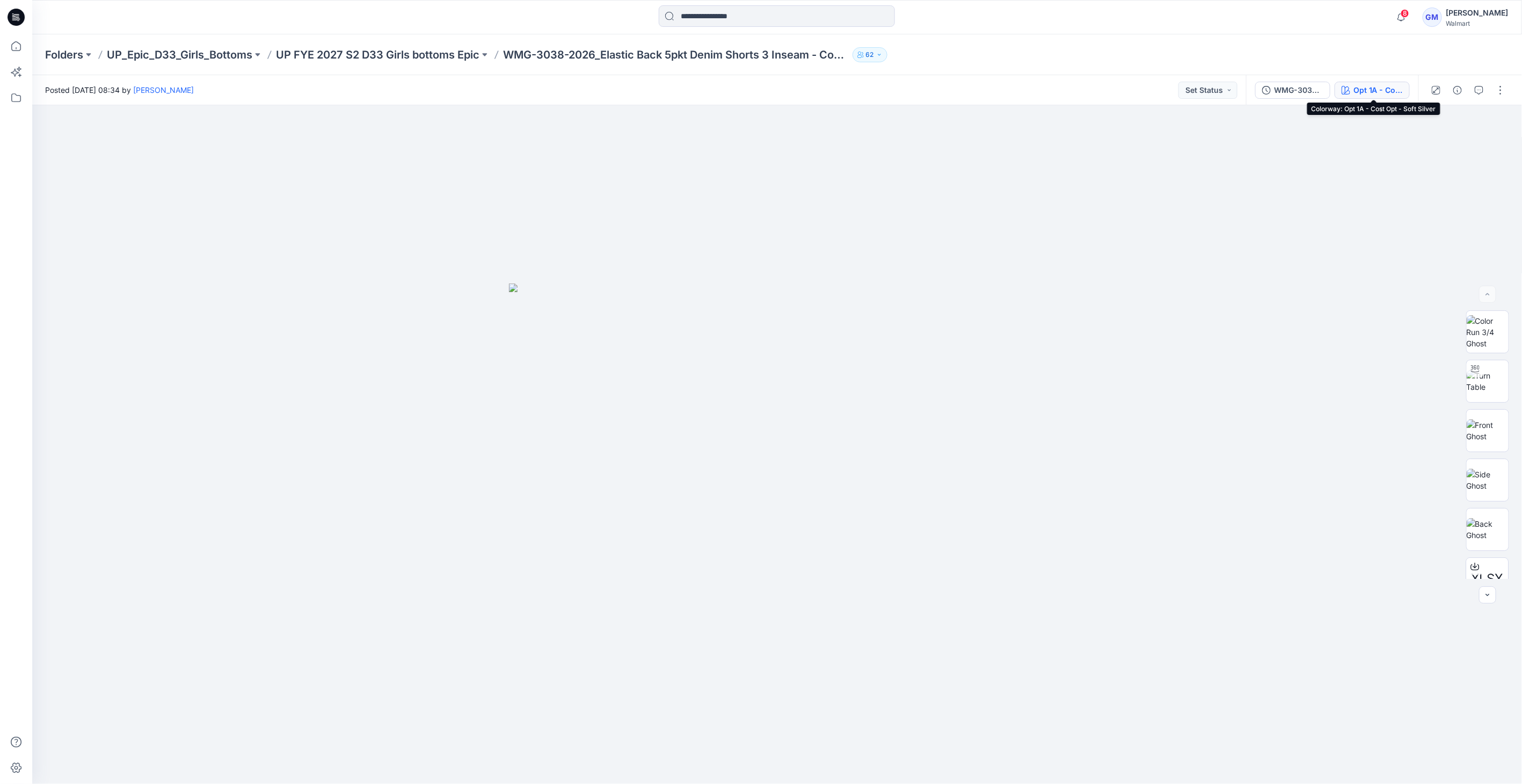
click at [1391, 84] on div "Opt 1A - Cost Opt - Soft Silver" at bounding box center [1378, 90] width 50 height 12
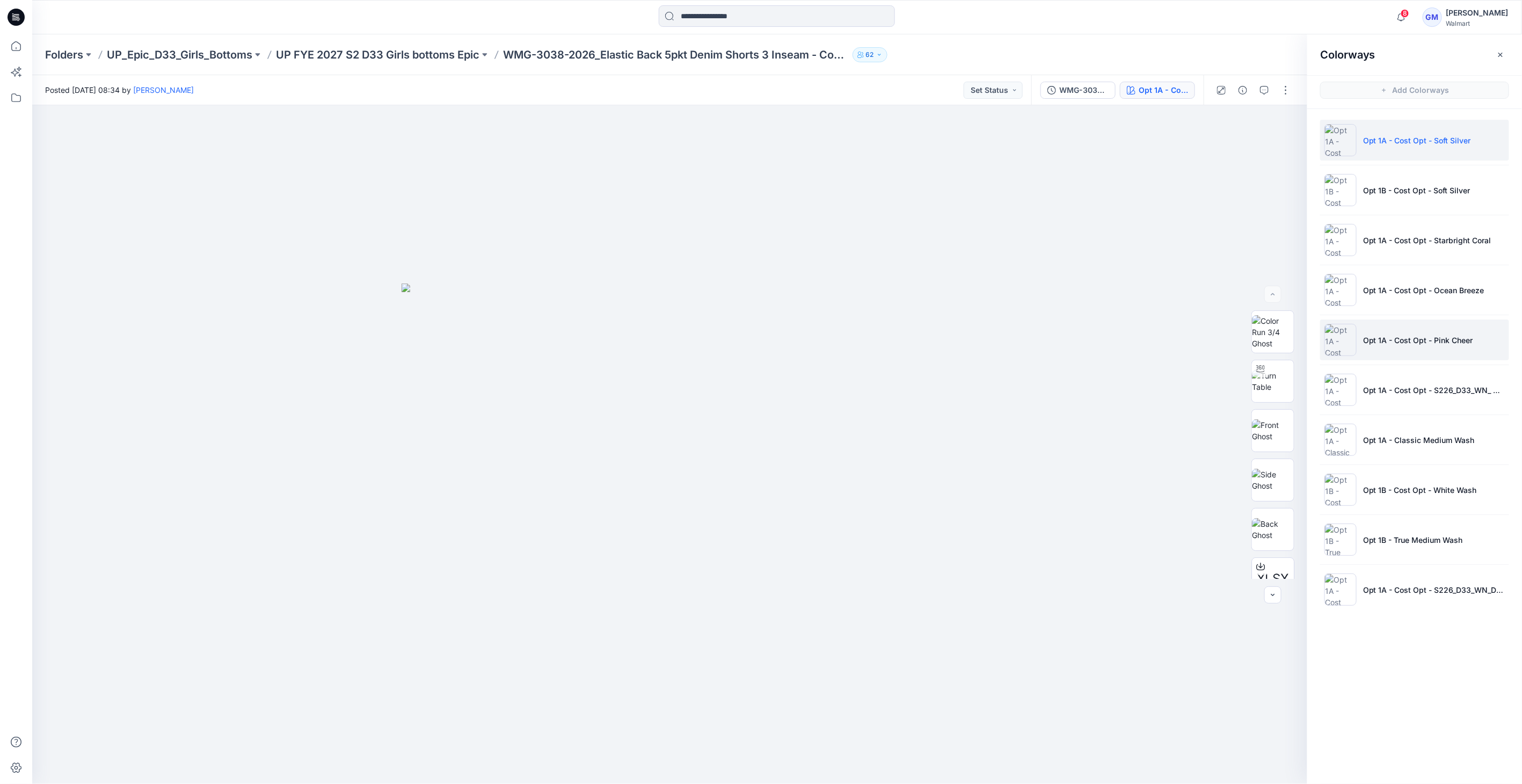
click at [1335, 327] on img at bounding box center [1341, 340] width 32 height 32
click at [1333, 347] on img at bounding box center [1341, 340] width 32 height 32
click at [1331, 408] on li "Opt 1A - Cost Opt - S226_D33_WN_ Denim Stripe_ Dark Wash_G2876A" at bounding box center [1414, 389] width 189 height 41
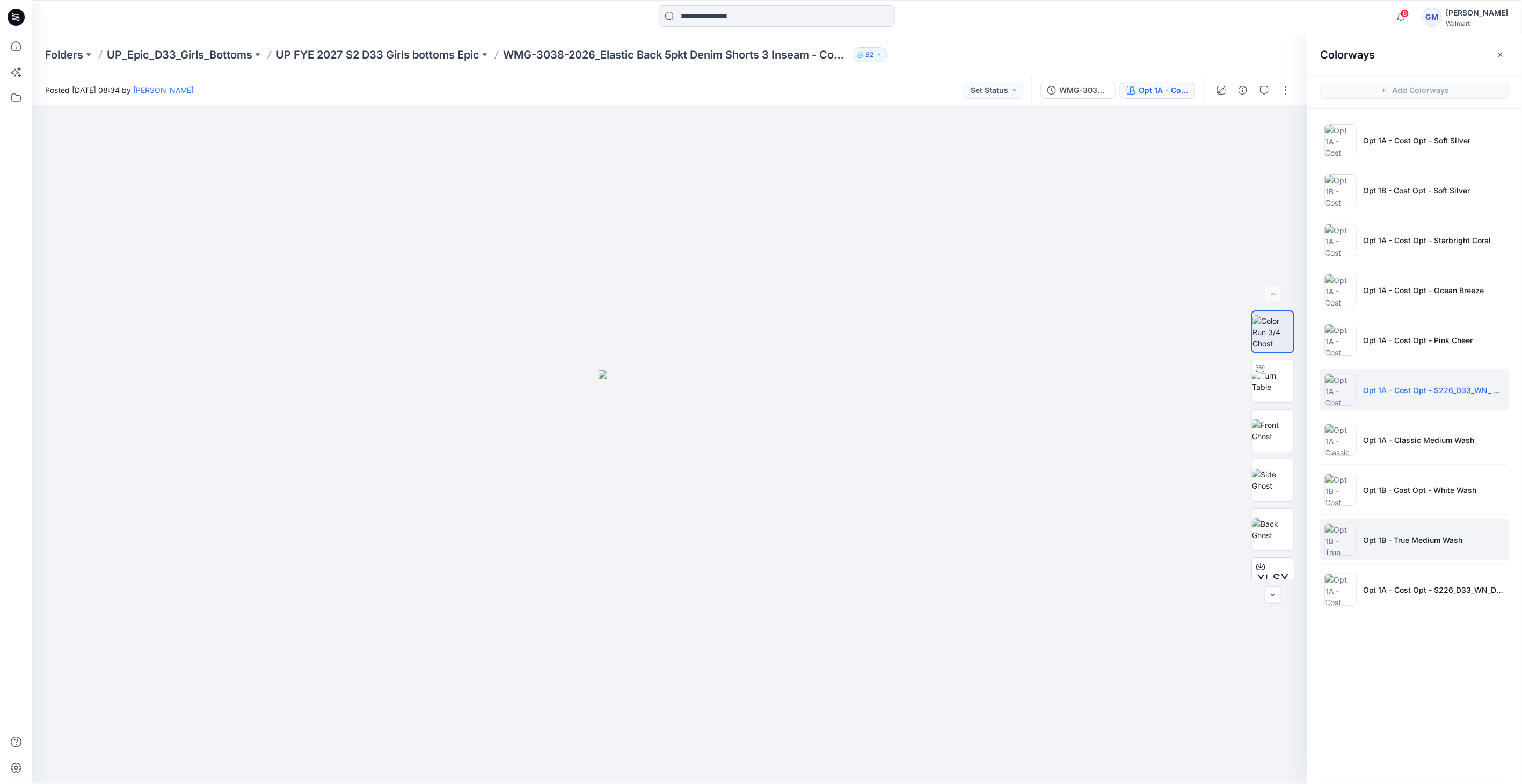
click at [1344, 530] on img at bounding box center [1341, 539] width 32 height 32
click at [1327, 580] on img at bounding box center [1341, 589] width 32 height 32
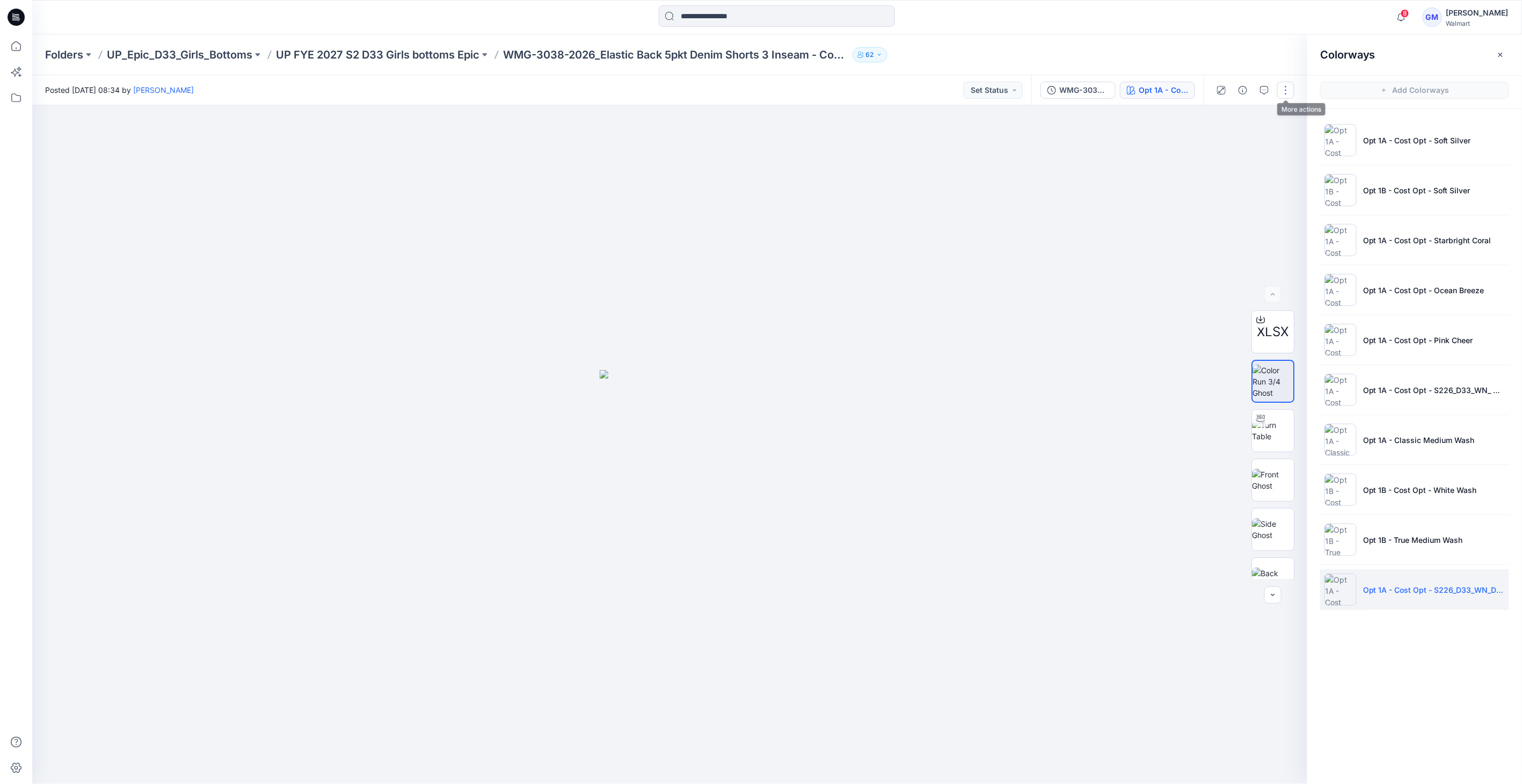
click at [1287, 88] on button "button" at bounding box center [1286, 90] width 17 height 17
click at [935, 360] on div at bounding box center [670, 444] width 1276 height 678
click at [1285, 95] on button "button" at bounding box center [1286, 90] width 17 height 17
click at [1230, 140] on button "Edit" at bounding box center [1241, 145] width 99 height 20
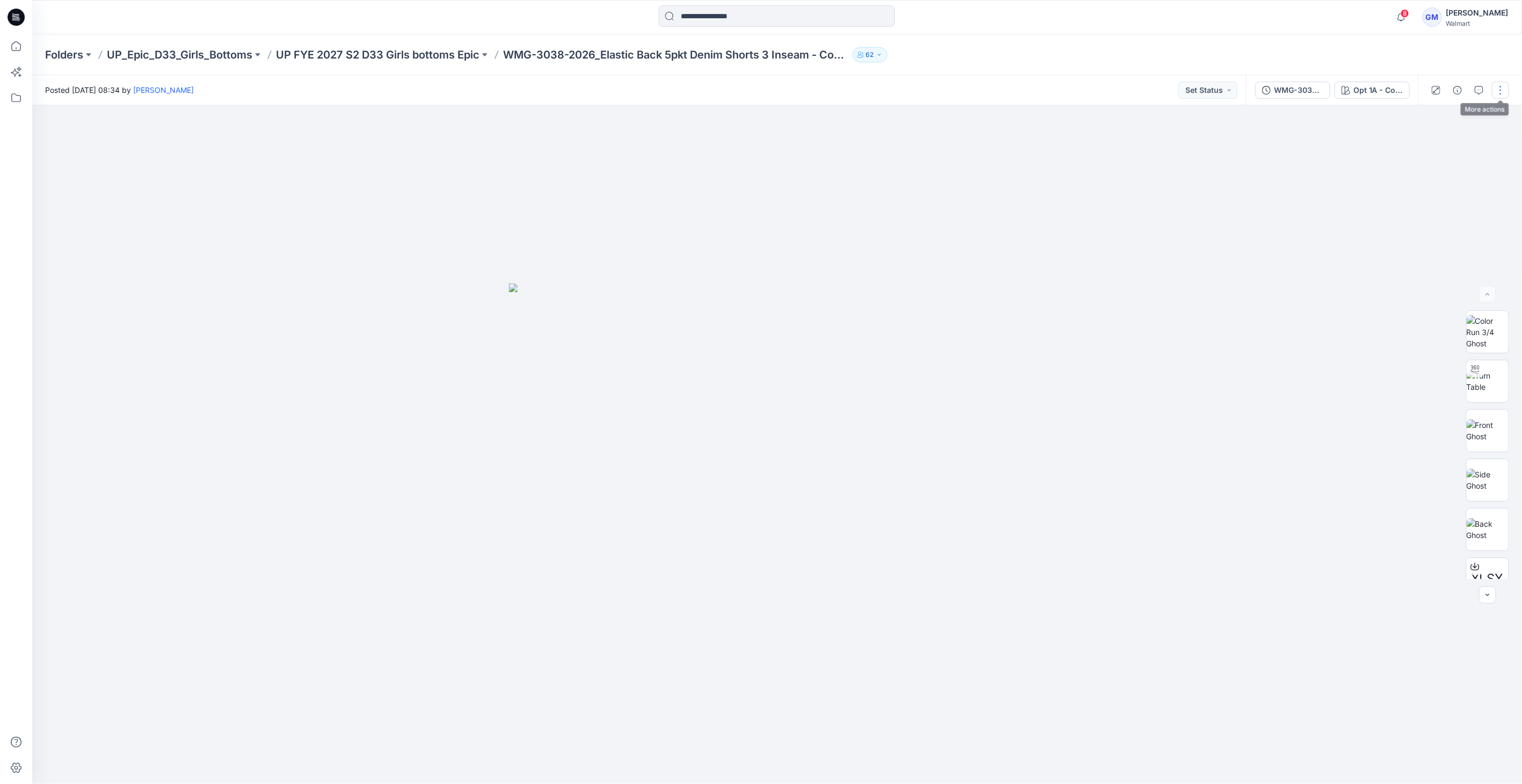
click at [1501, 88] on button "button" at bounding box center [1501, 90] width 17 height 17
click at [1432, 145] on p "Edit" at bounding box center [1432, 145] width 13 height 11
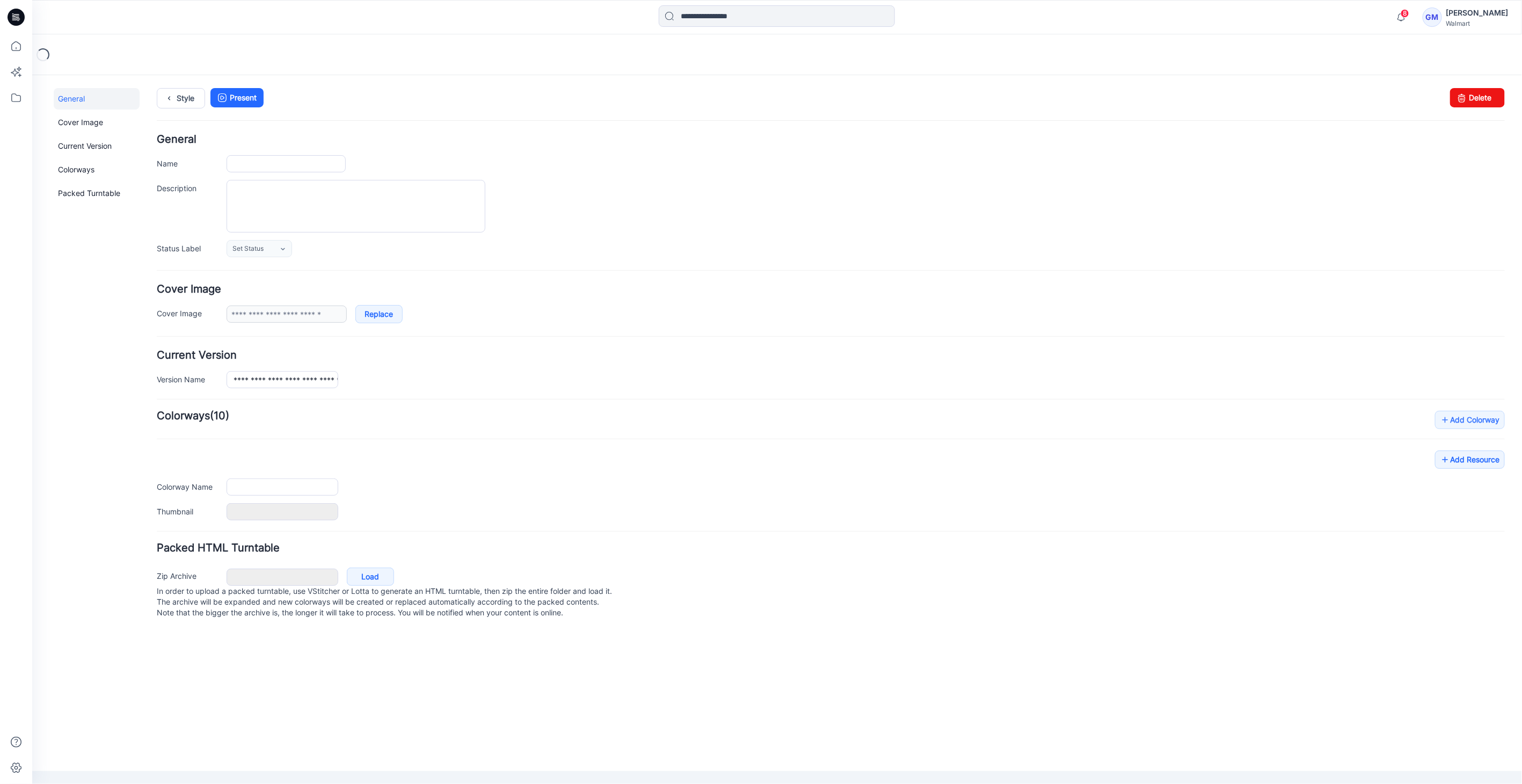
type input "**********"
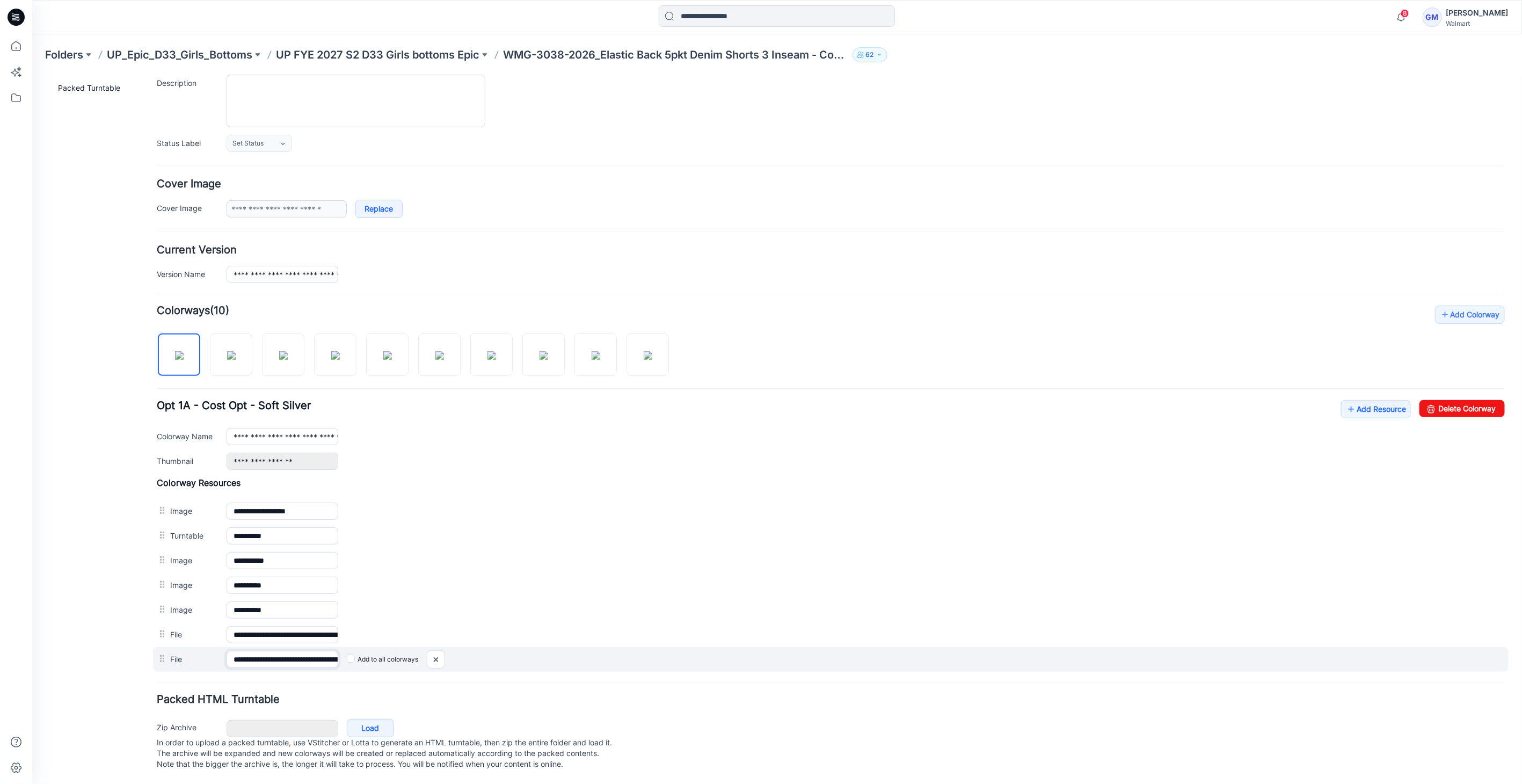
scroll to position [0, 107]
drag, startPoint x: 298, startPoint y: 646, endPoint x: 830, endPoint y: 648, distance: 532.0
click at [830, 648] on div "**********" at bounding box center [830, 658] width 1355 height 25
click at [31, 75] on img at bounding box center [31, 75] width 0 height 0
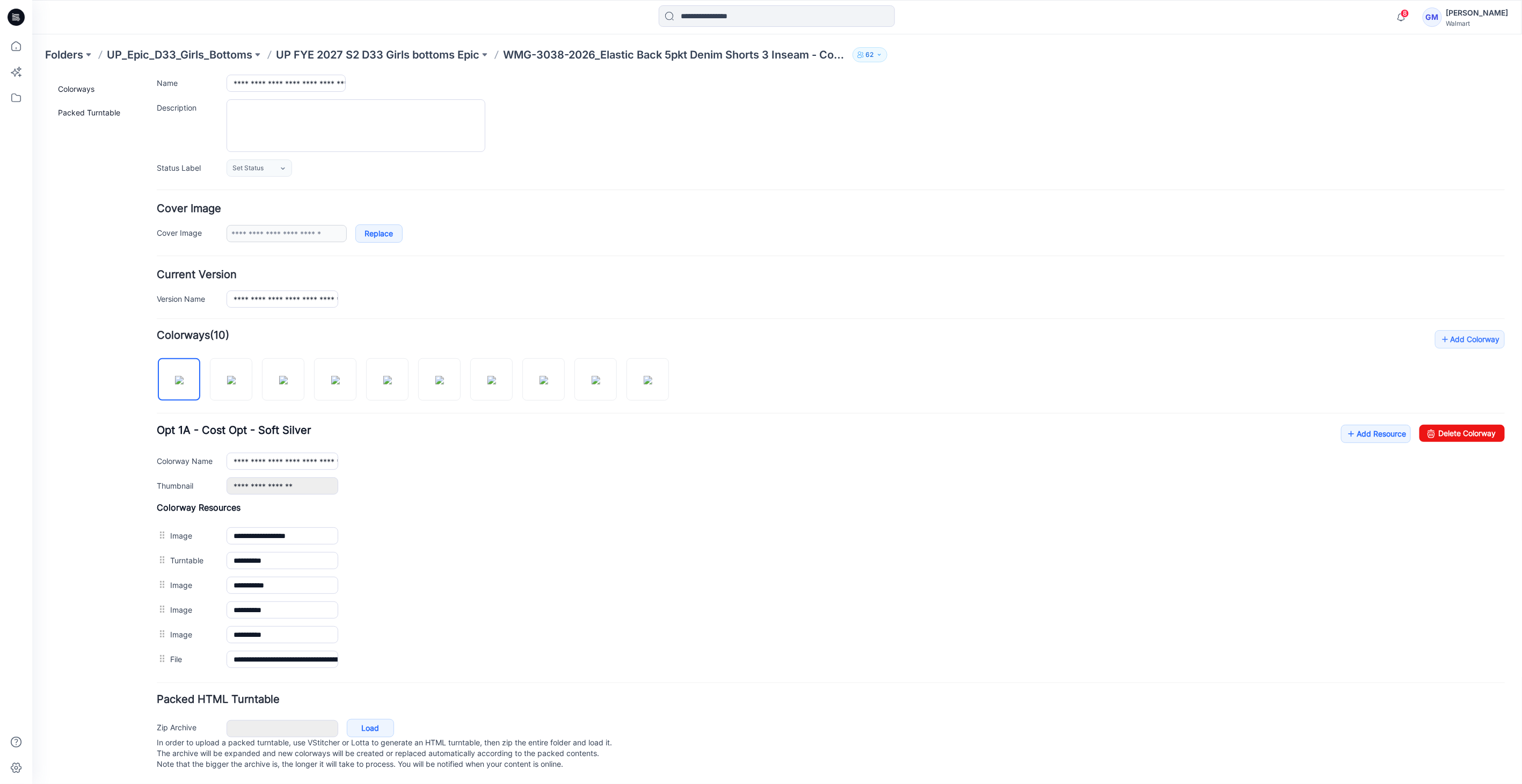
scroll to position [87, 0]
click at [1356, 425] on link "Add Resource" at bounding box center [1375, 433] width 70 height 18
click at [1345, 425] on icon at bounding box center [1351, 433] width 11 height 17
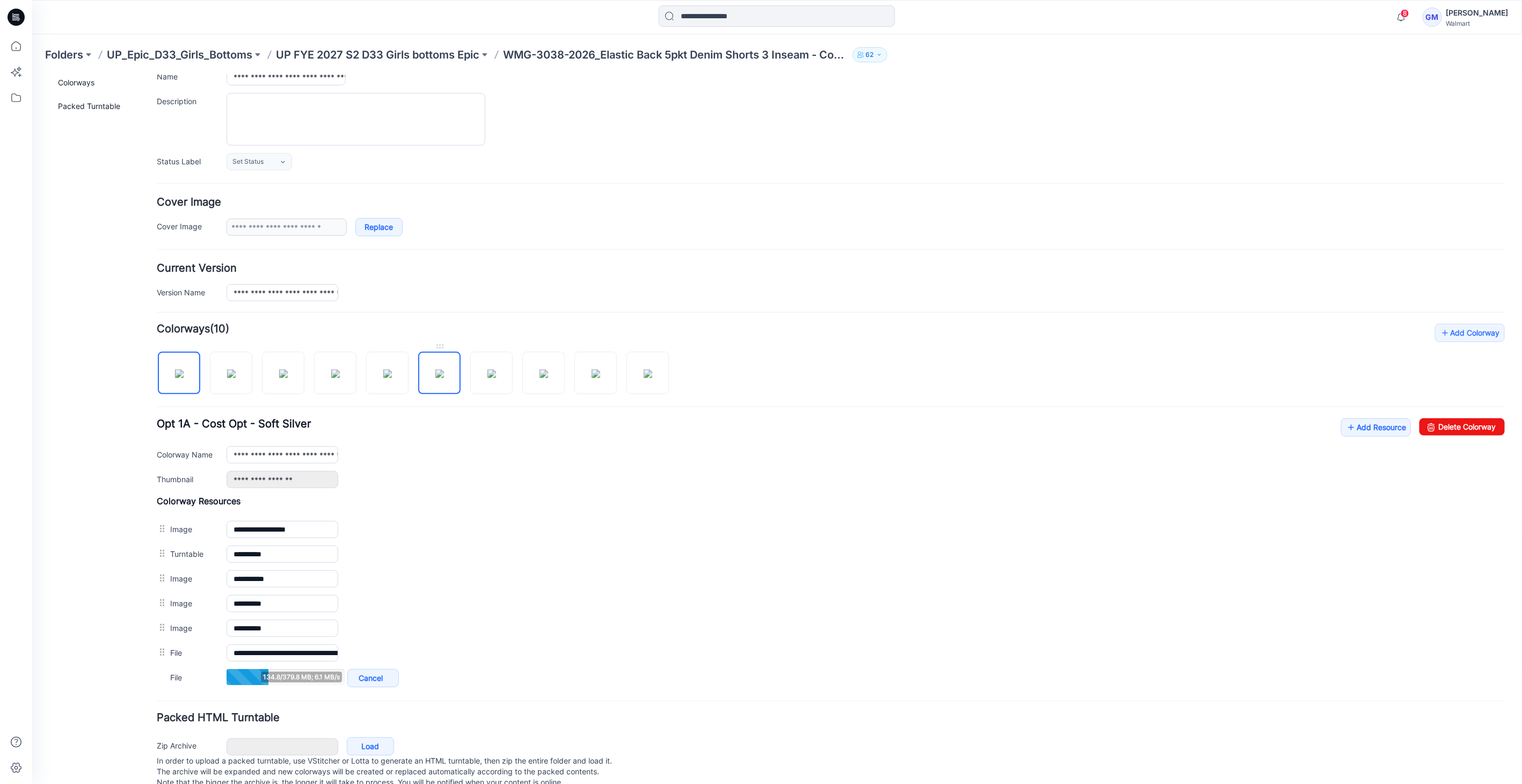
click at [436, 371] on img at bounding box center [439, 373] width 9 height 9
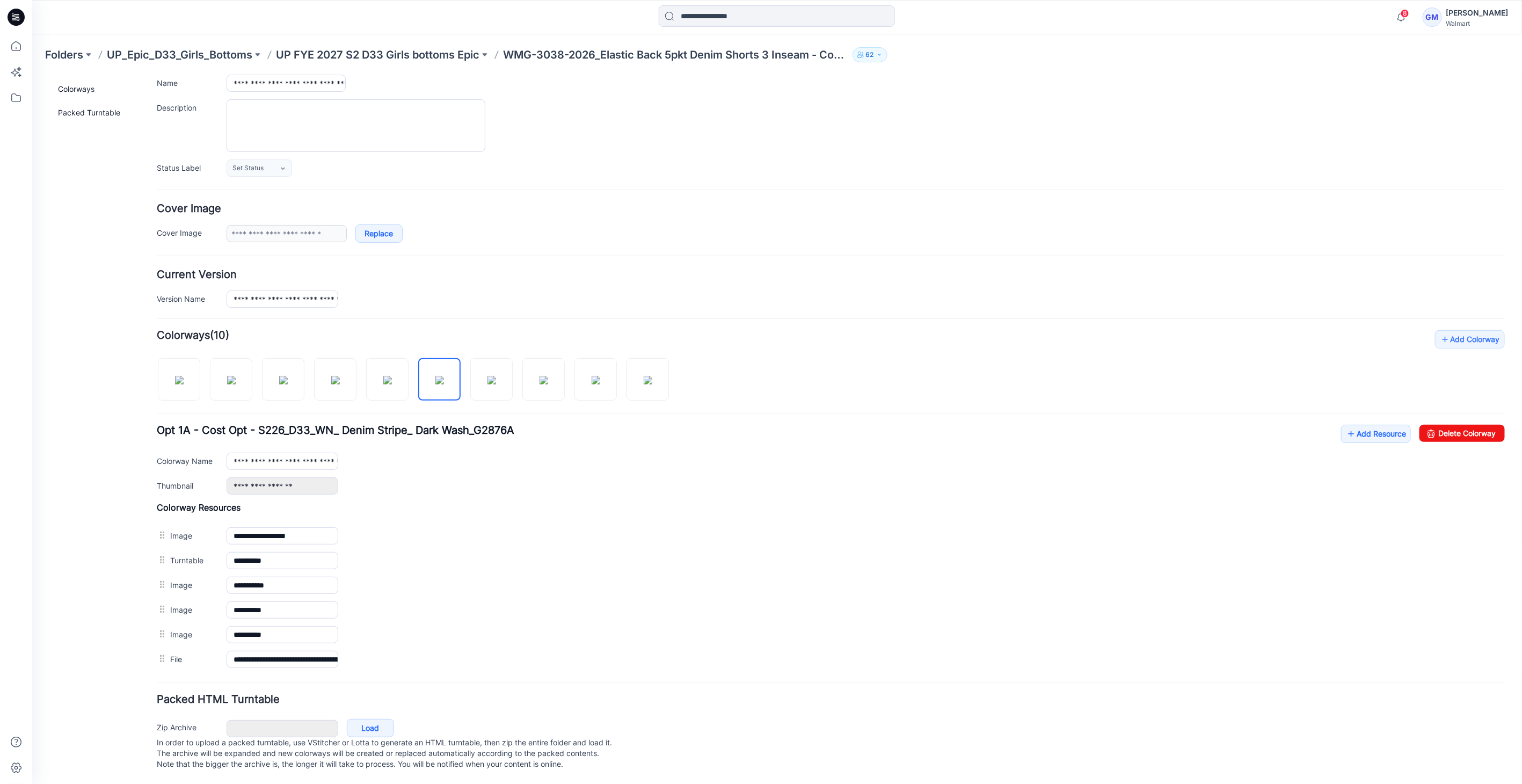
click at [128, 425] on div "General Cover Image Current Version Colorways Packed Turntable" at bounding box center [96, 395] width 86 height 776
click at [644, 379] on img at bounding box center [647, 379] width 9 height 9
click at [183, 375] on img at bounding box center [179, 379] width 9 height 9
click at [1341, 424] on link "Add Resource" at bounding box center [1375, 433] width 70 height 18
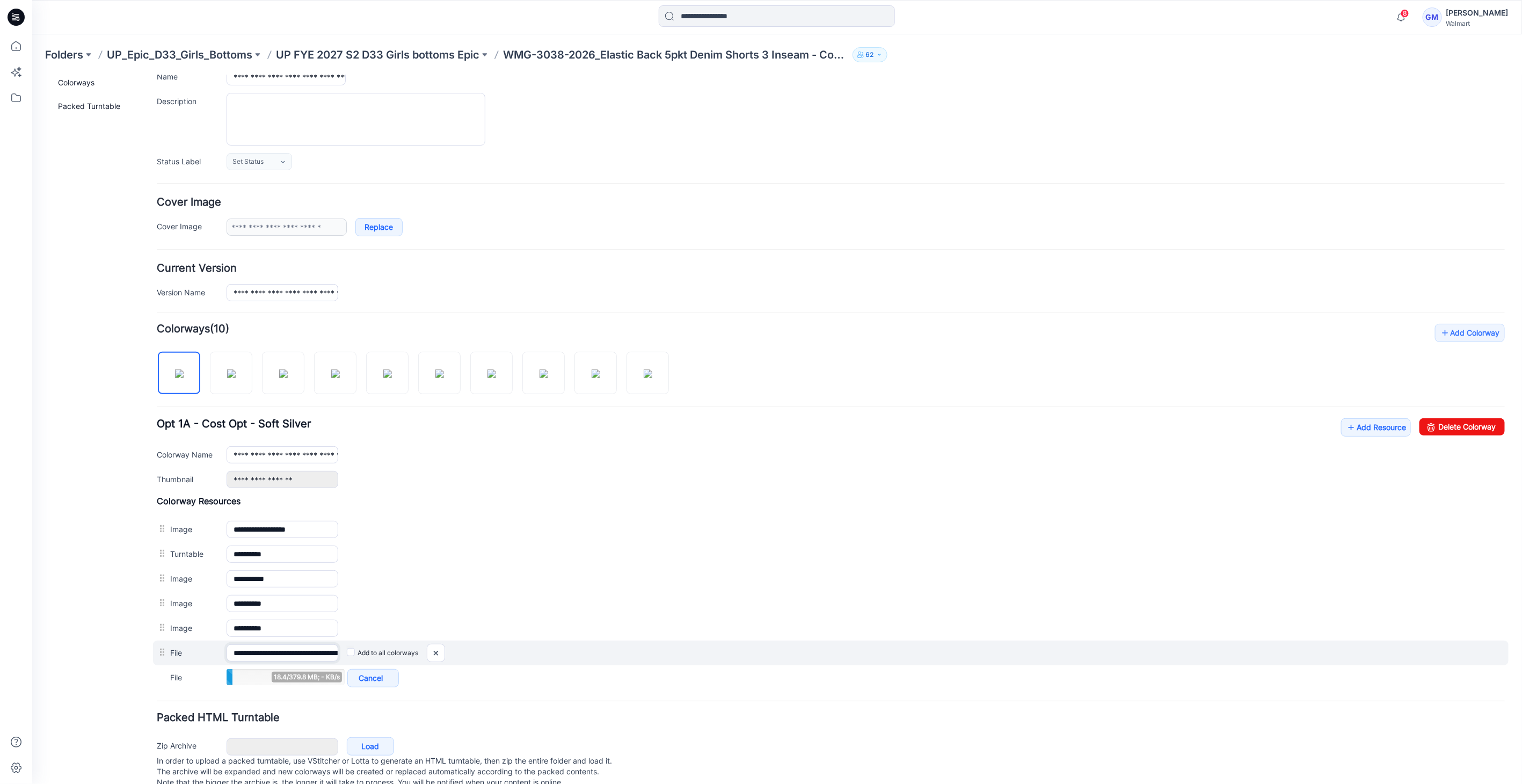
scroll to position [0, 238]
drag, startPoint x: 278, startPoint y: 648, endPoint x: 776, endPoint y: 655, distance: 498.0
click at [776, 655] on div "**********" at bounding box center [830, 652] width 1355 height 25
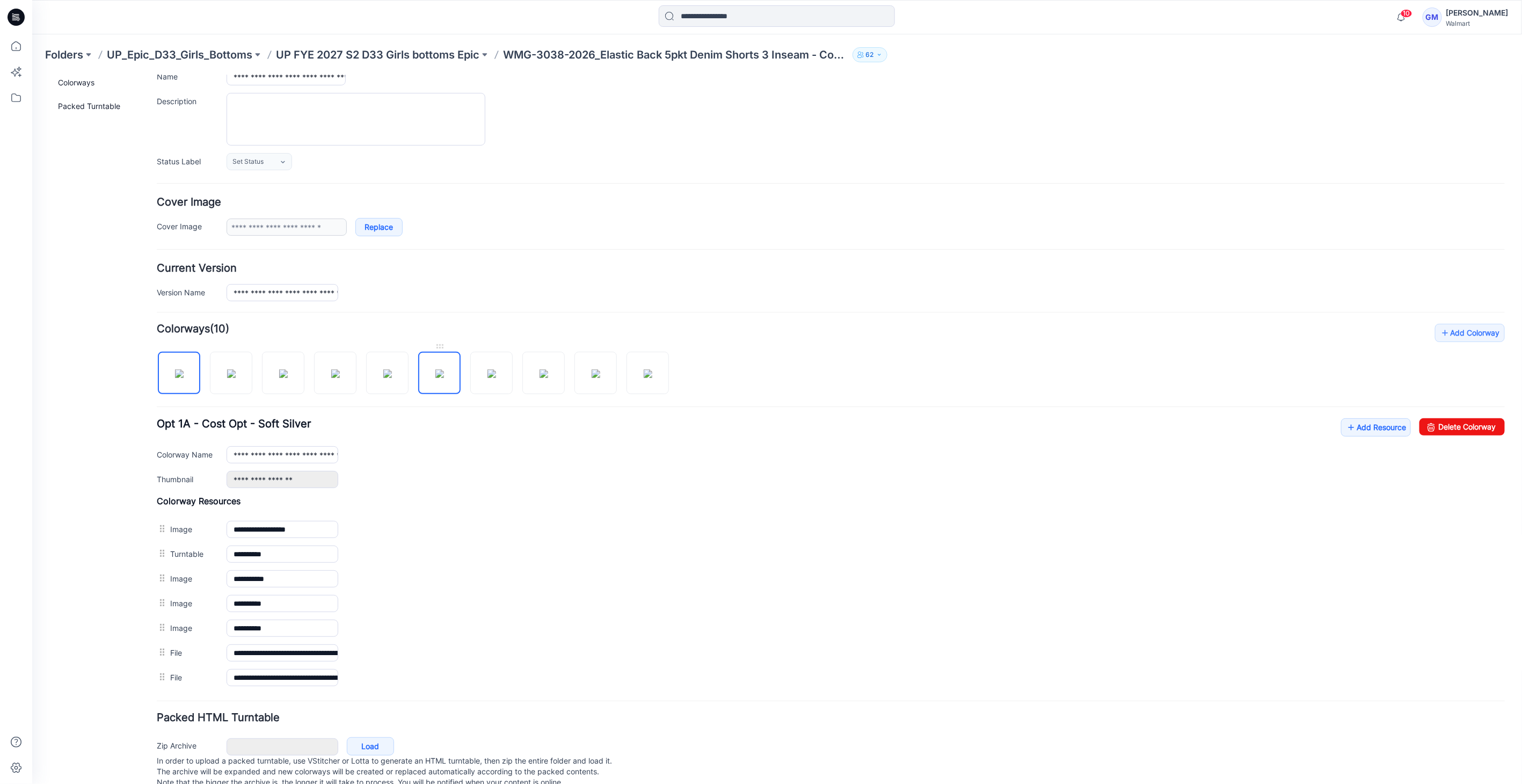
click at [435, 377] on img at bounding box center [439, 373] width 9 height 9
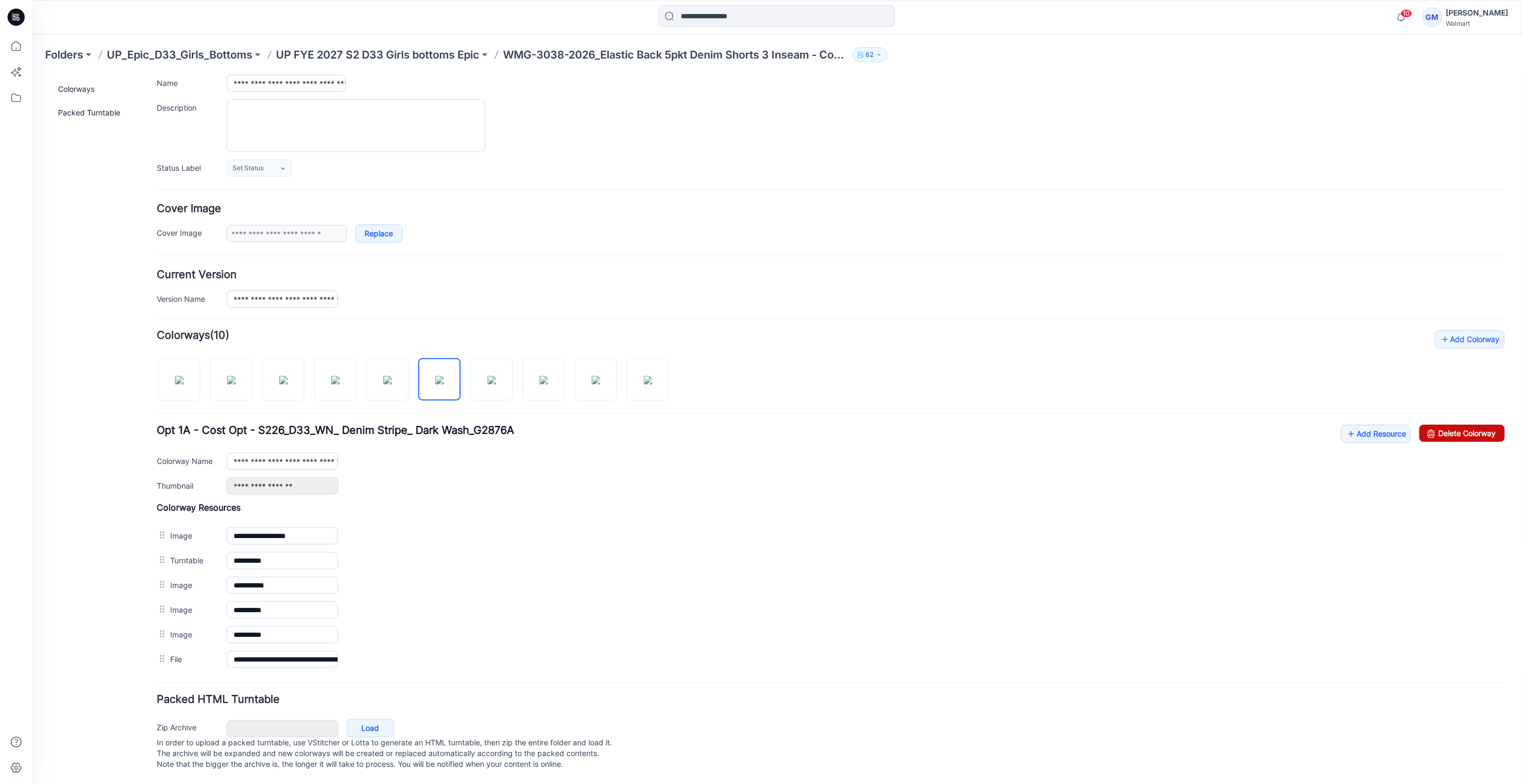
click at [1449, 427] on link "Delete Colorway" at bounding box center [1462, 433] width 86 height 17
click at [1458, 425] on link "Delete Colorway" at bounding box center [1462, 433] width 86 height 17
click at [435, 375] on img at bounding box center [439, 379] width 9 height 9
click at [1446, 434] on div "**********" at bounding box center [830, 459] width 1348 height 70
click at [1445, 425] on link "Delete Colorway" at bounding box center [1462, 433] width 86 height 17
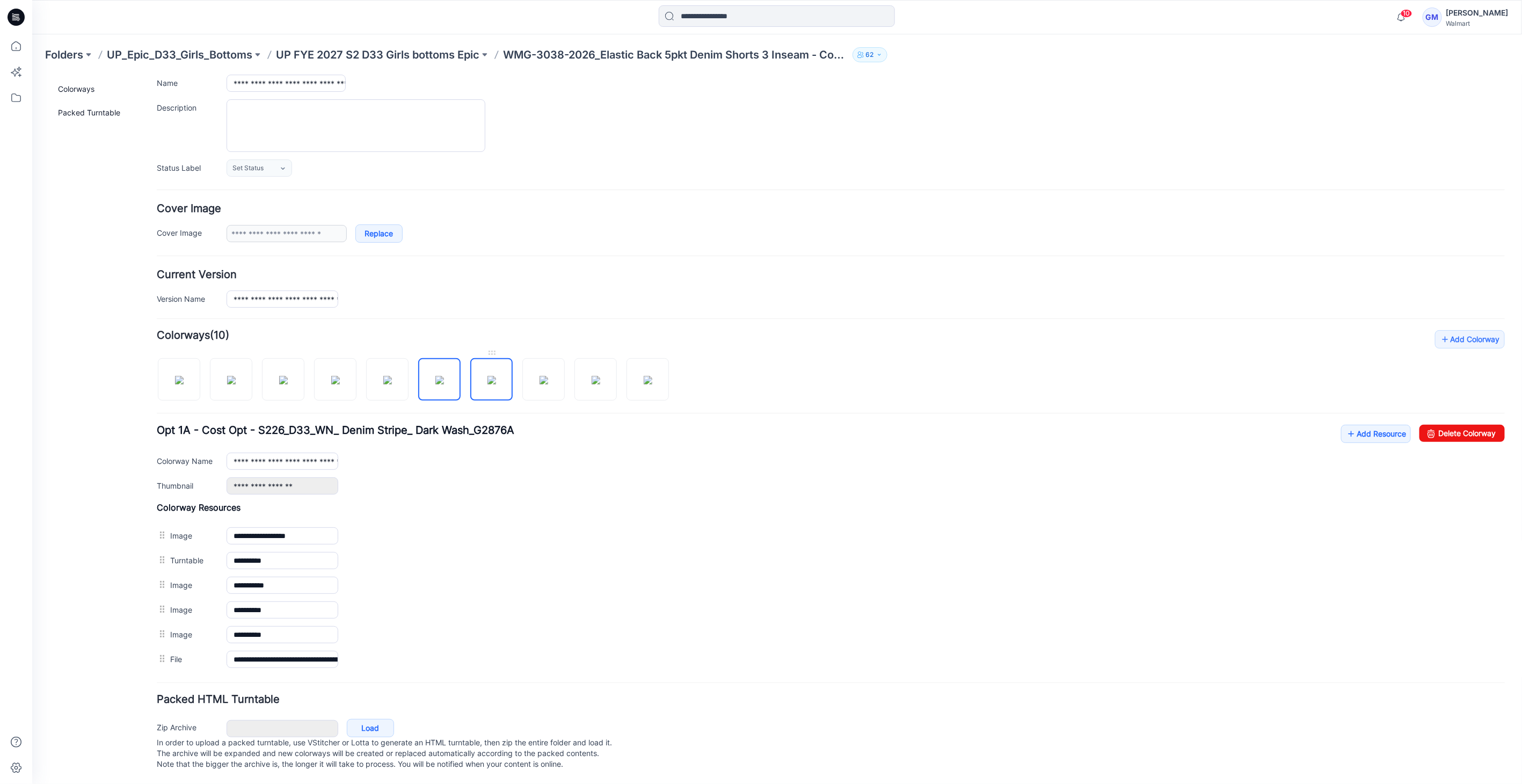
click at [487, 382] on img at bounding box center [491, 379] width 9 height 9
click at [435, 375] on img at bounding box center [439, 379] width 9 height 9
type input "**********"
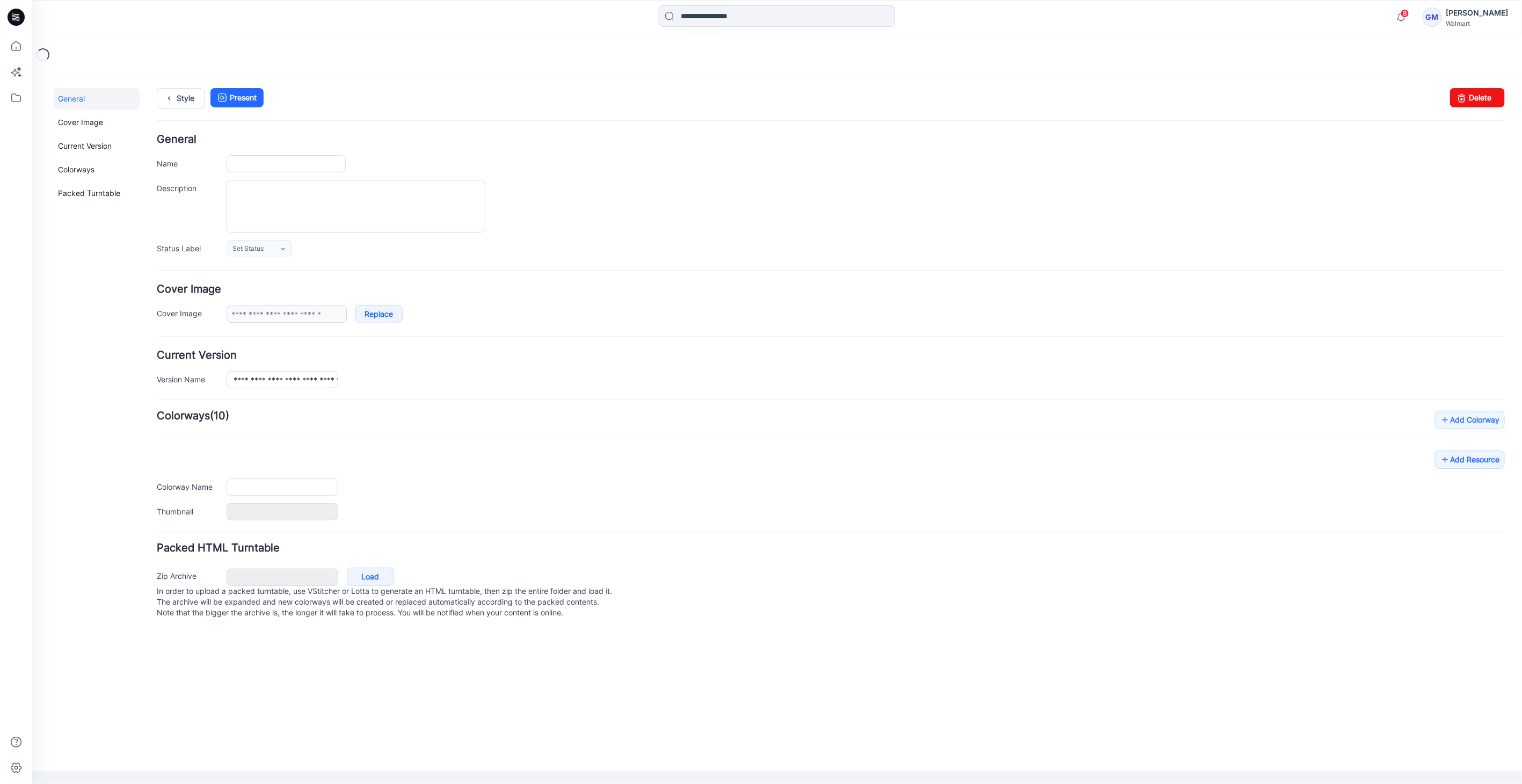
type input "**********"
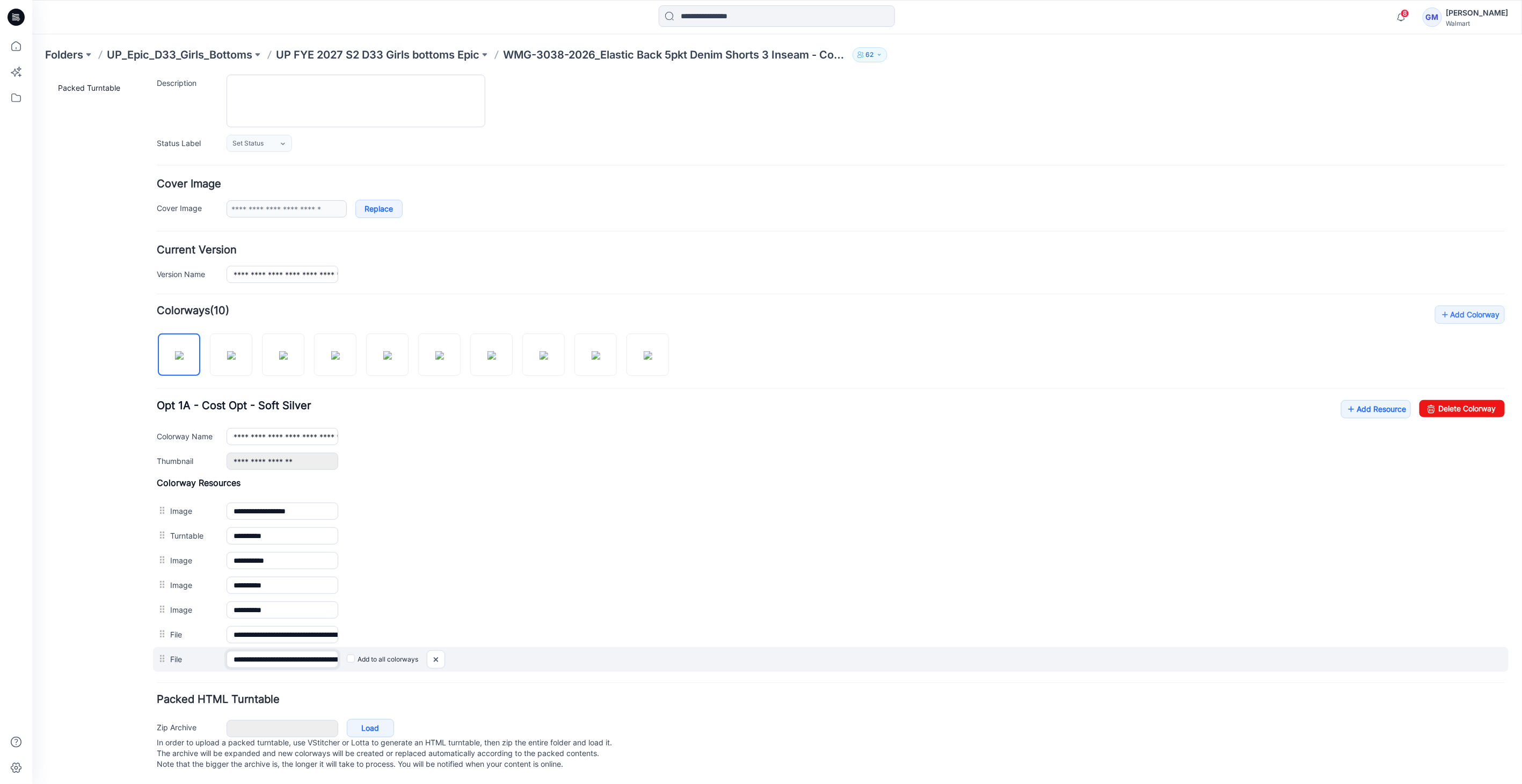
scroll to position [0, 107]
drag, startPoint x: 294, startPoint y: 649, endPoint x: 619, endPoint y: 648, distance: 325.0
click at [619, 648] on div "**********" at bounding box center [830, 658] width 1355 height 25
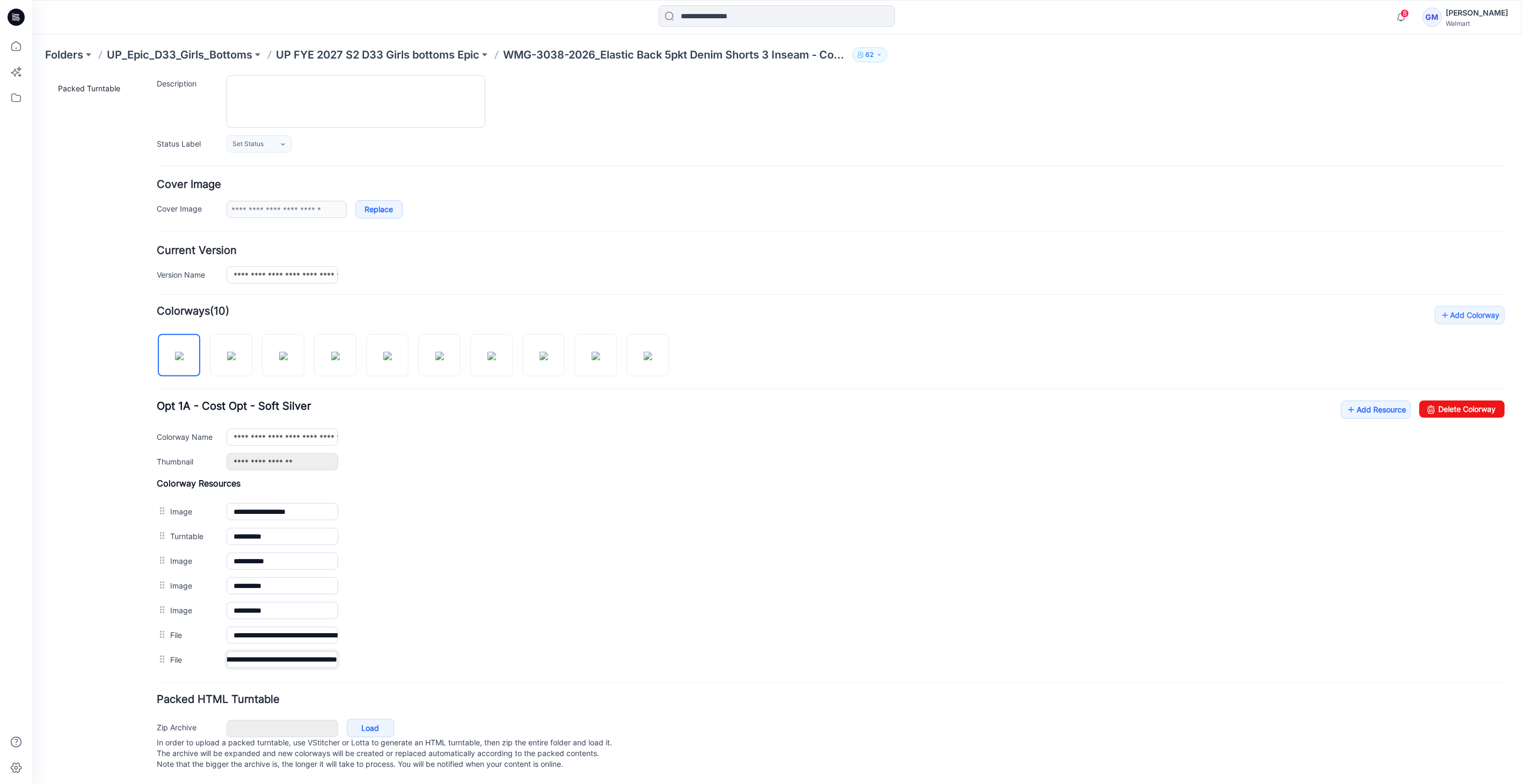
scroll to position [0, 0]
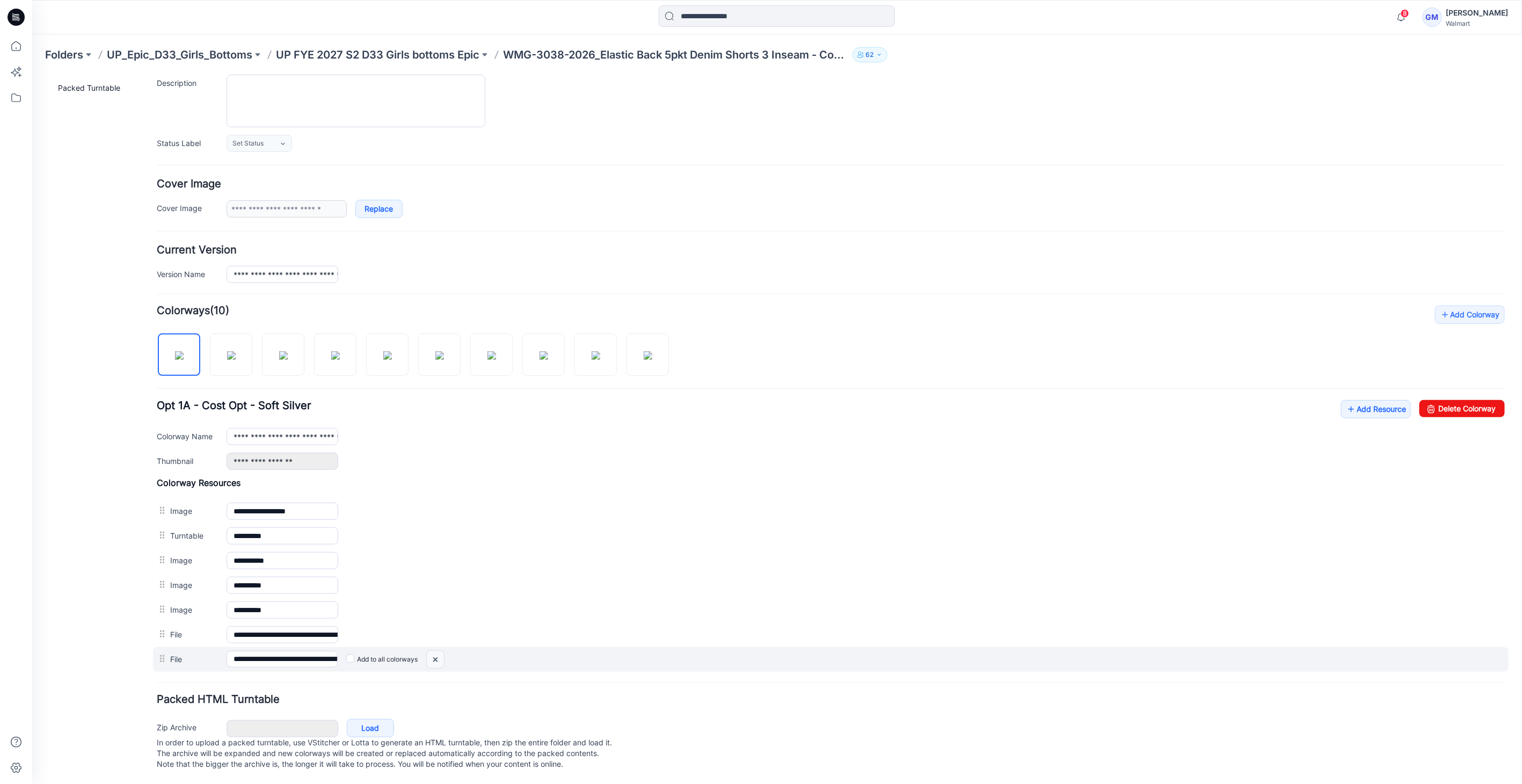
click at [31, 75] on img at bounding box center [31, 75] width 0 height 0
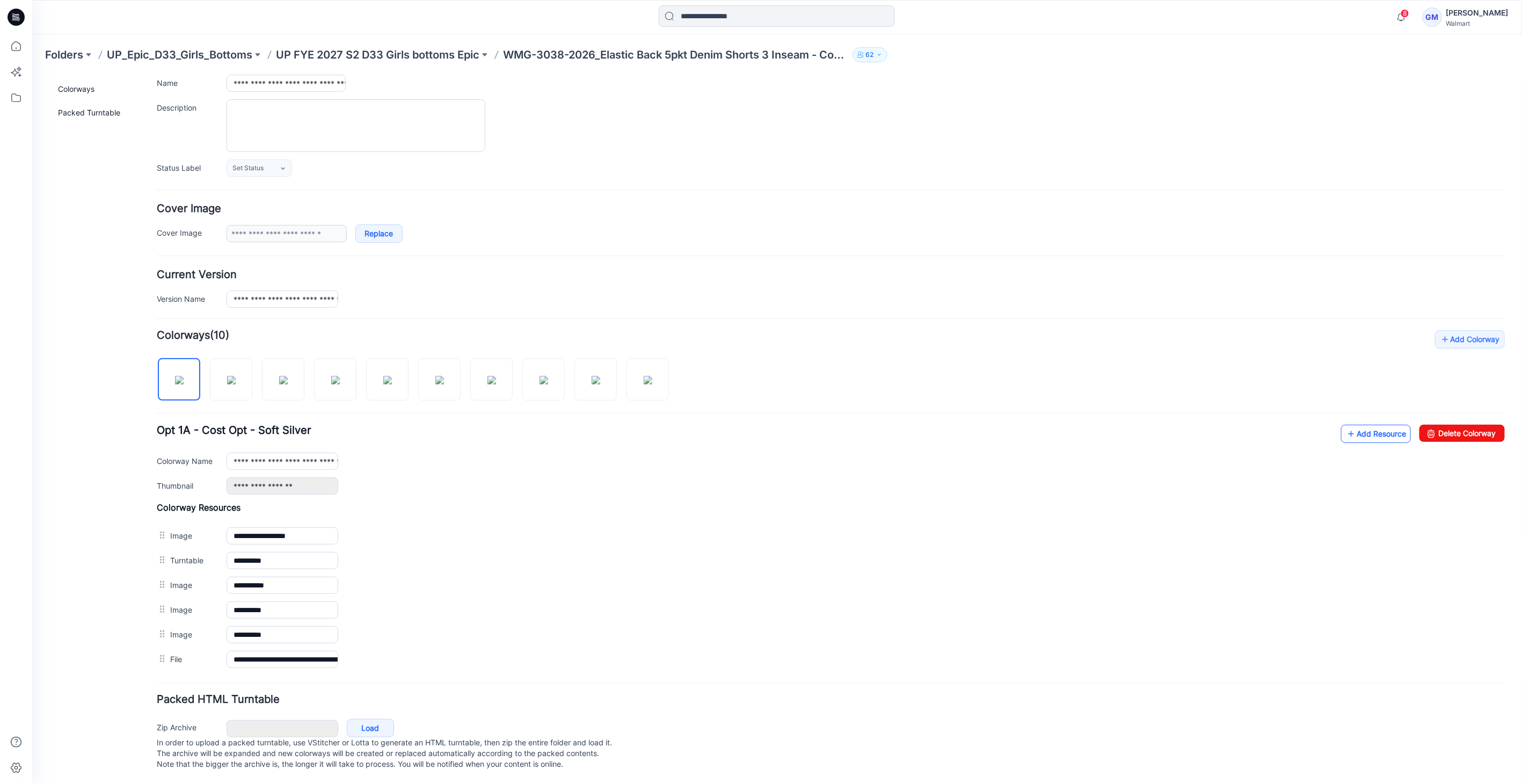
click at [1355, 426] on link "Add Resource" at bounding box center [1375, 433] width 70 height 18
click at [1370, 431] on link "Add Resource" at bounding box center [1375, 433] width 70 height 18
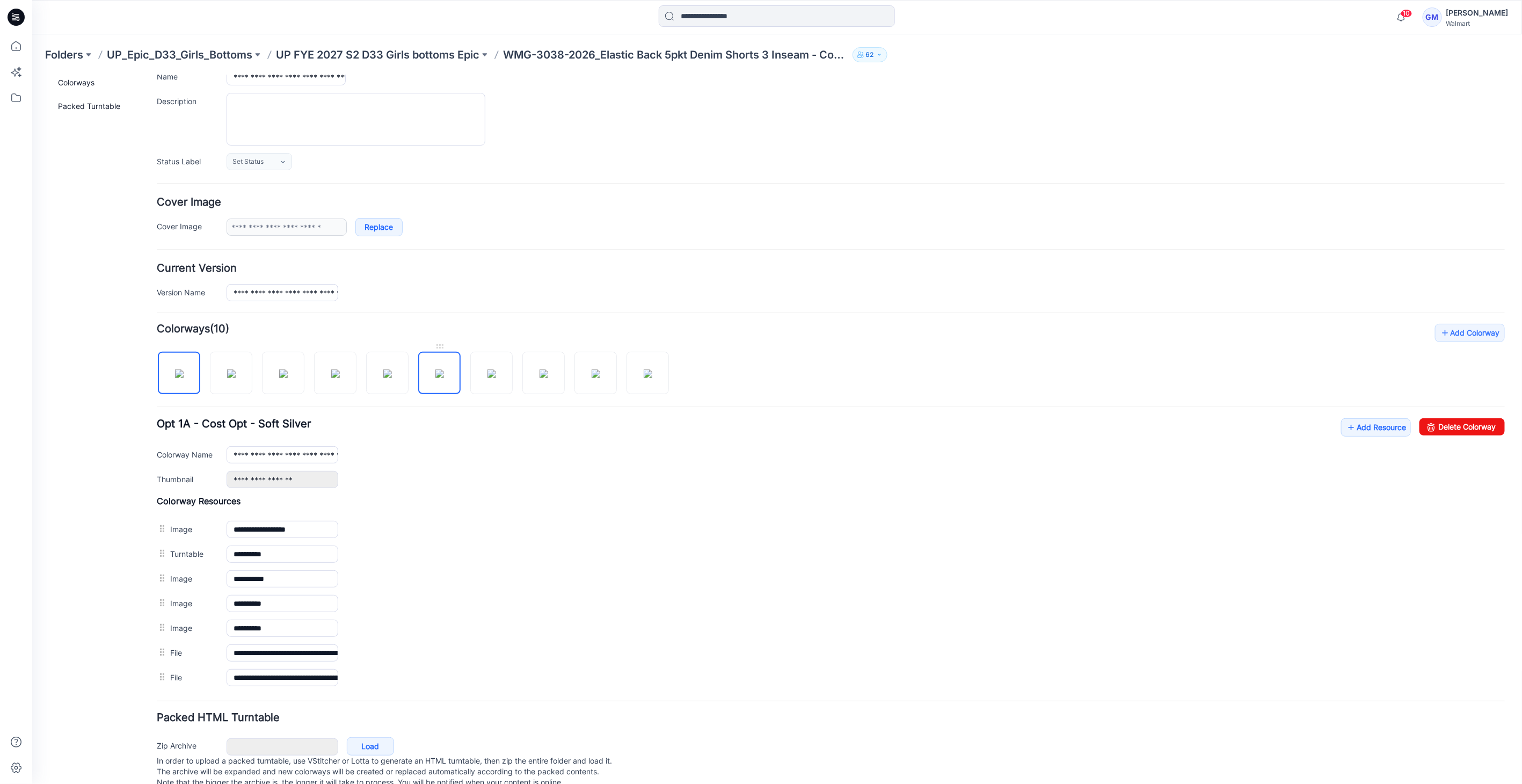
click at [444, 377] on img at bounding box center [439, 373] width 9 height 9
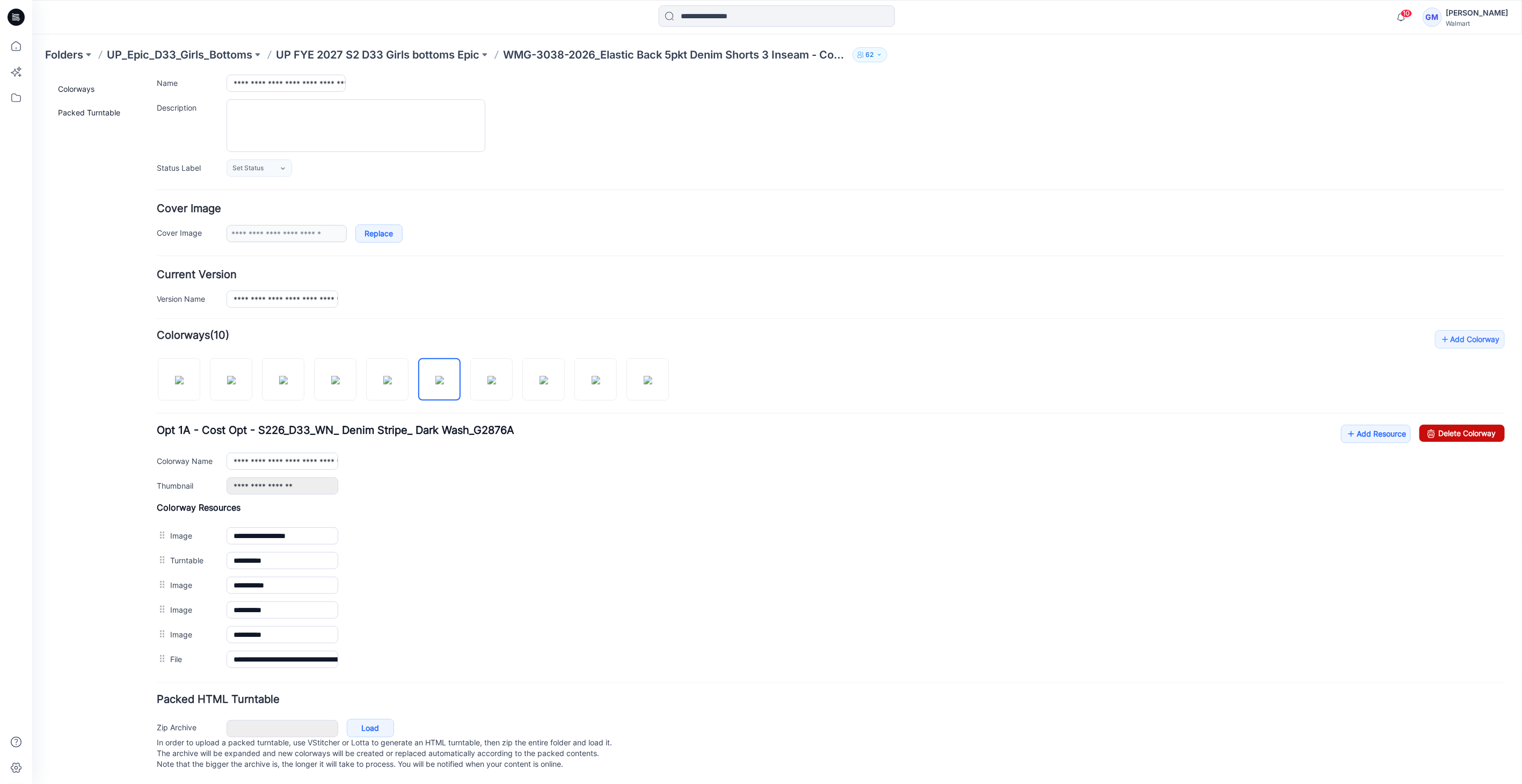
click at [1428, 424] on link "Delete Colorway" at bounding box center [1462, 433] width 86 height 17
type input "**********"
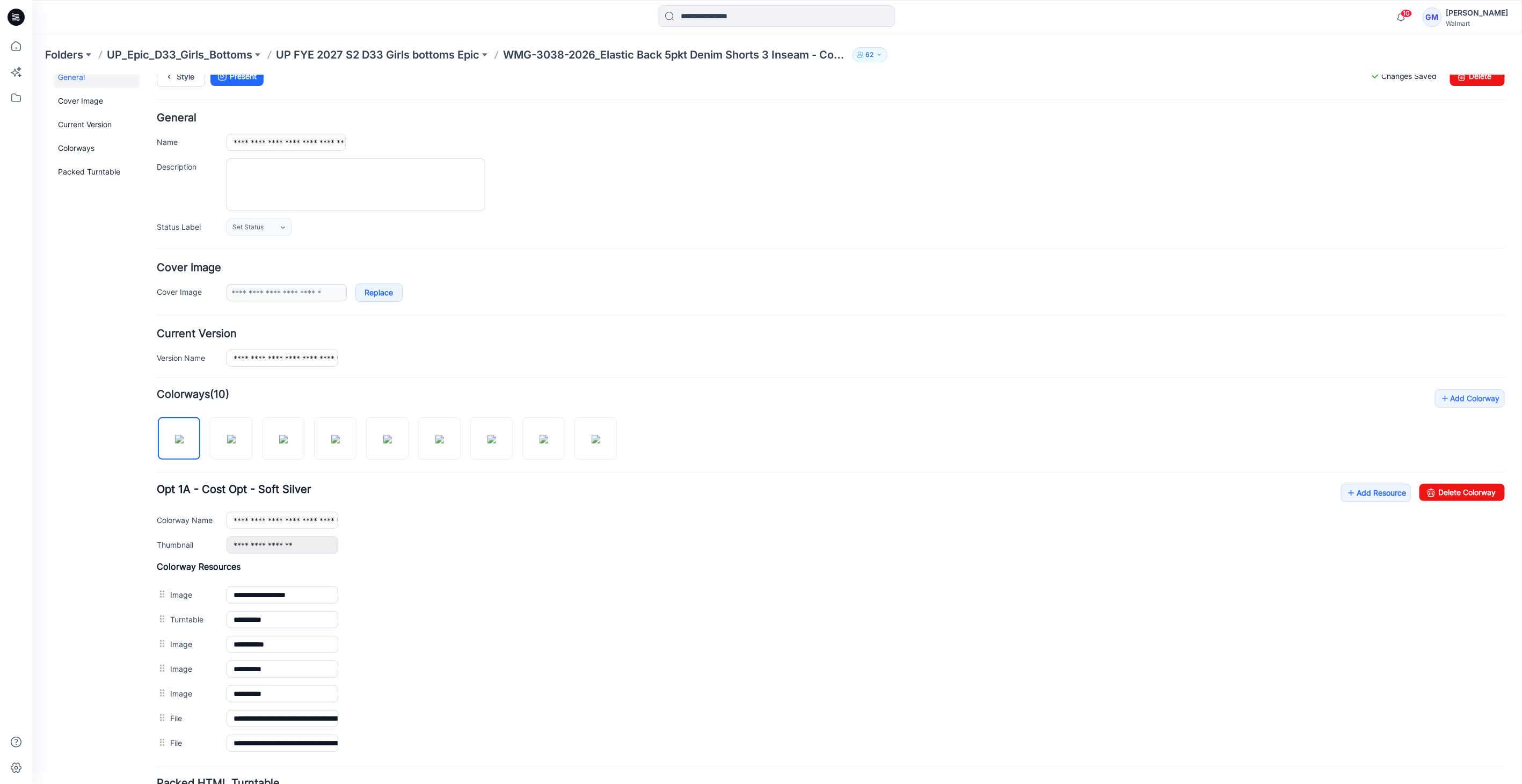
scroll to position [0, 0]
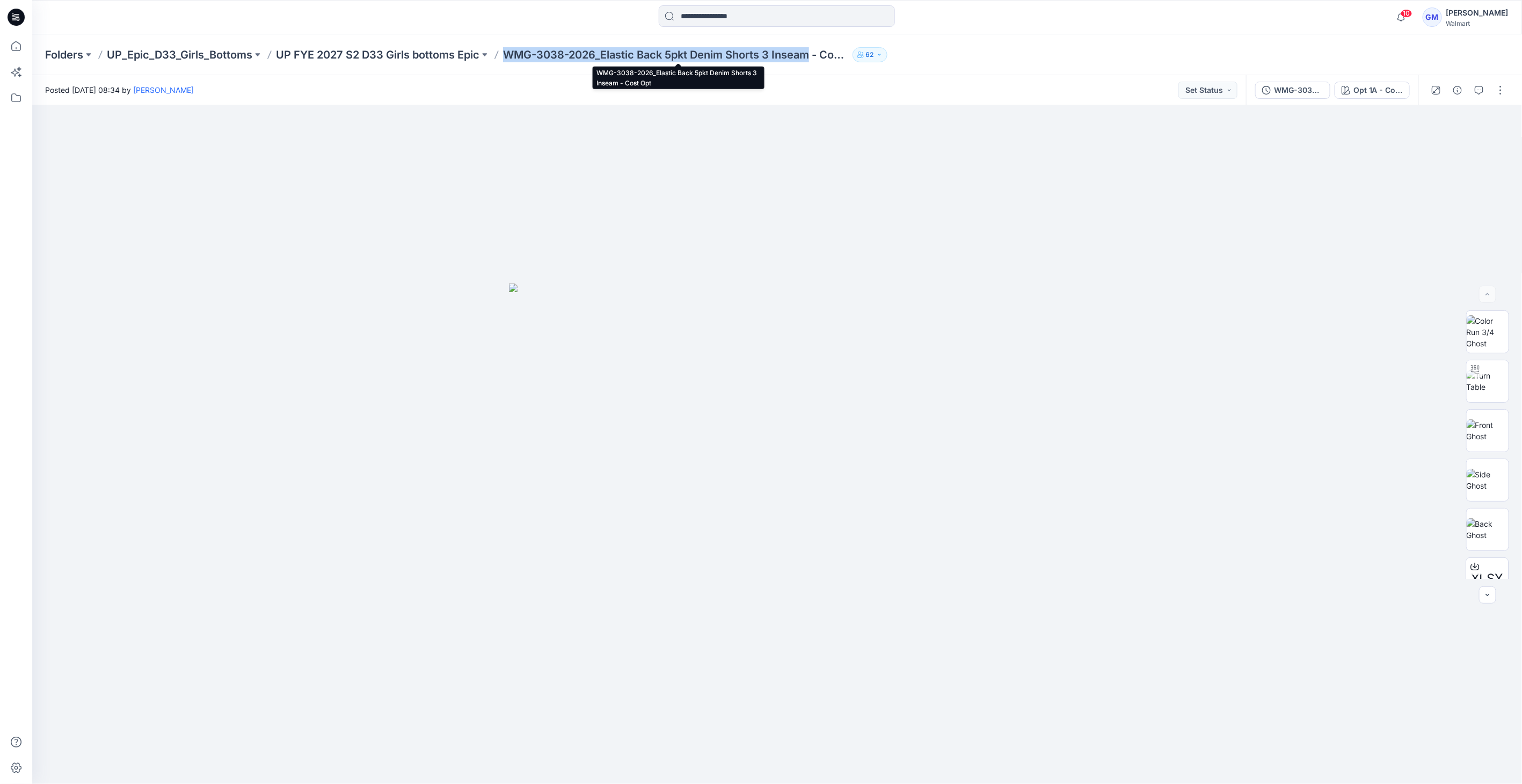
drag, startPoint x: 510, startPoint y: 48, endPoint x: 814, endPoint y: 53, distance: 304.0
click at [814, 53] on p "WMG-3038-2026_Elastic Back 5pkt Denim Shorts 3 Inseam - Cost Opt" at bounding box center [676, 55] width 345 height 15
copy p "WMG-3038-2026_Elastic Back 5pkt Denim Shorts 3 Inseam"
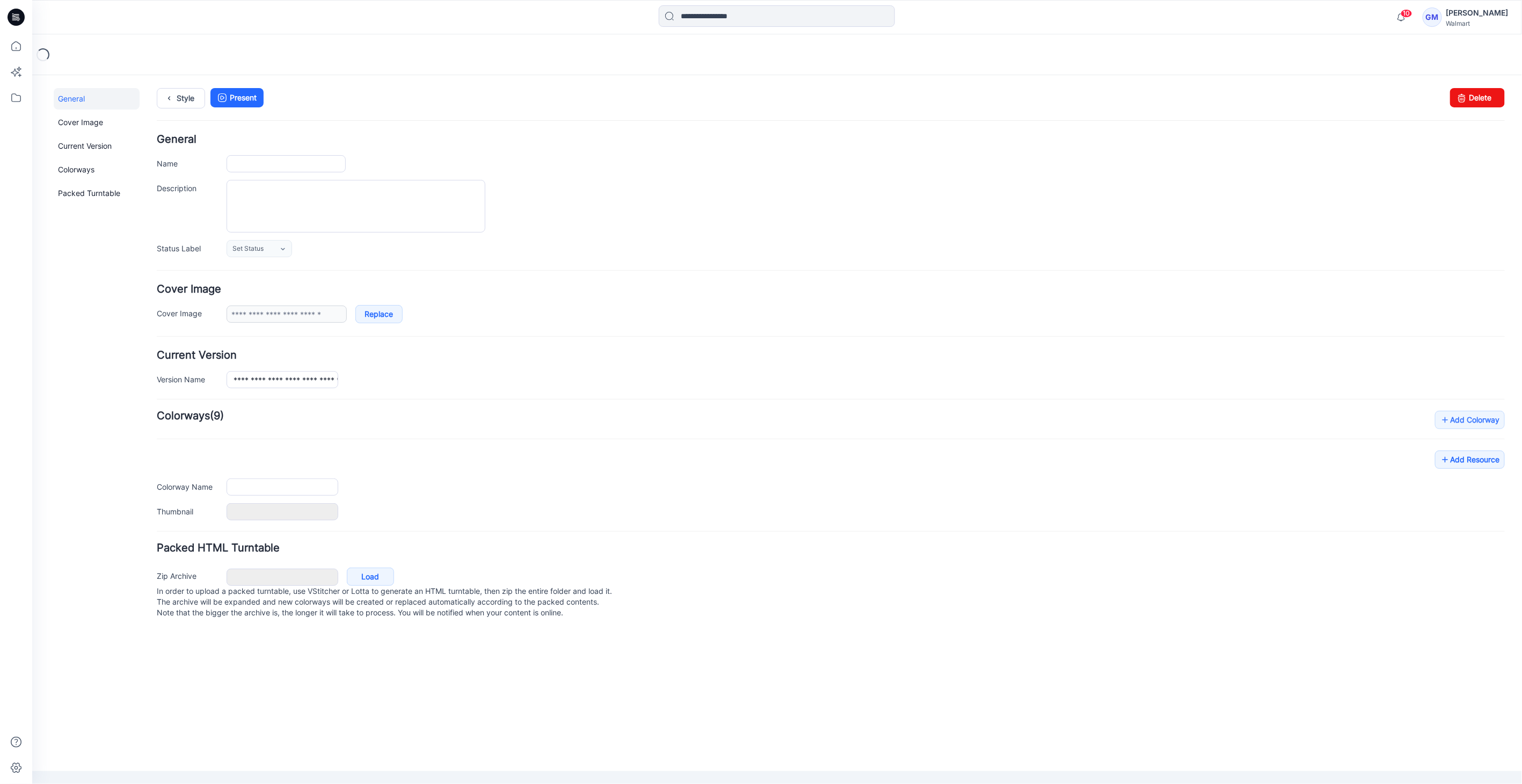
type input "**********"
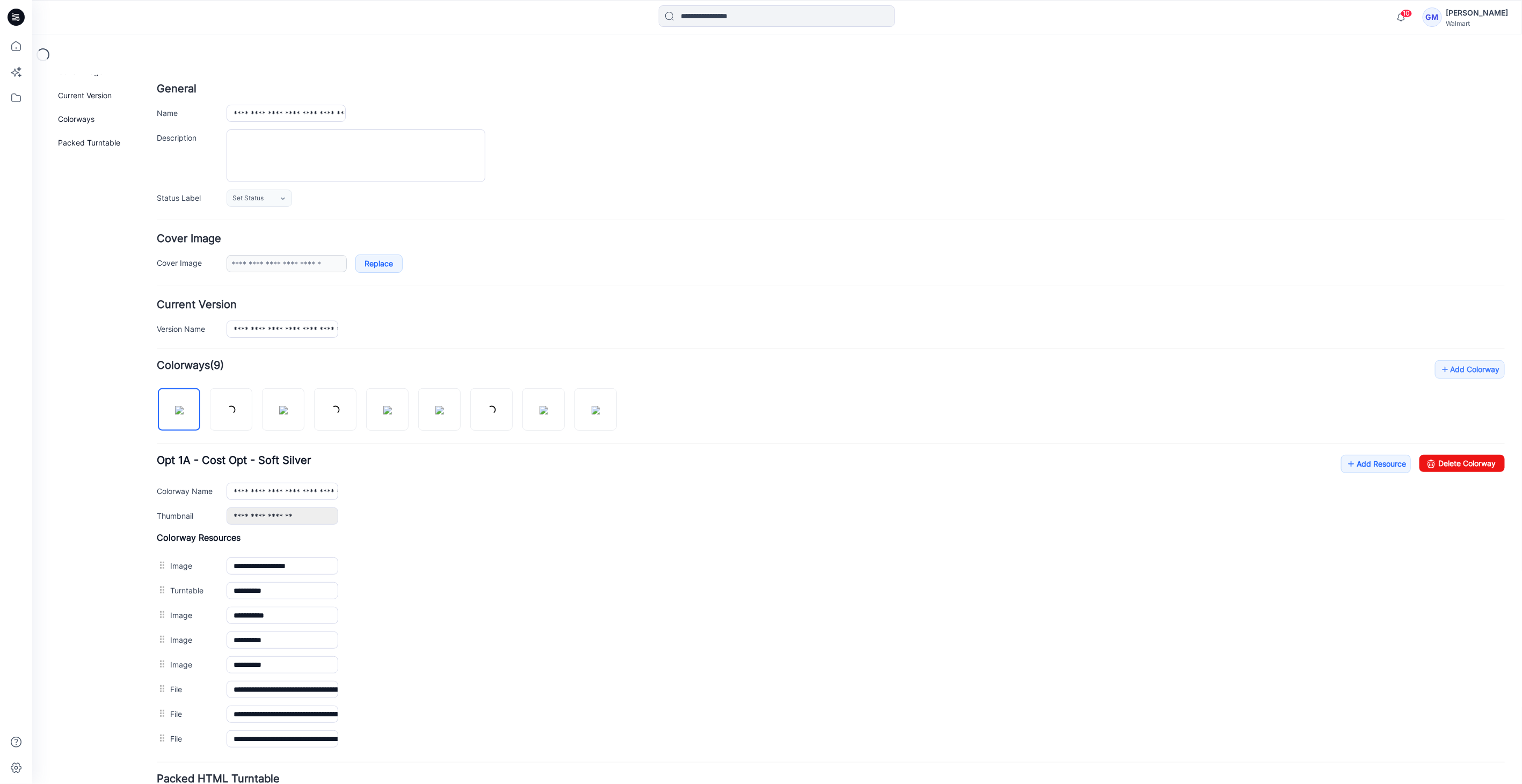
scroll to position [119, 0]
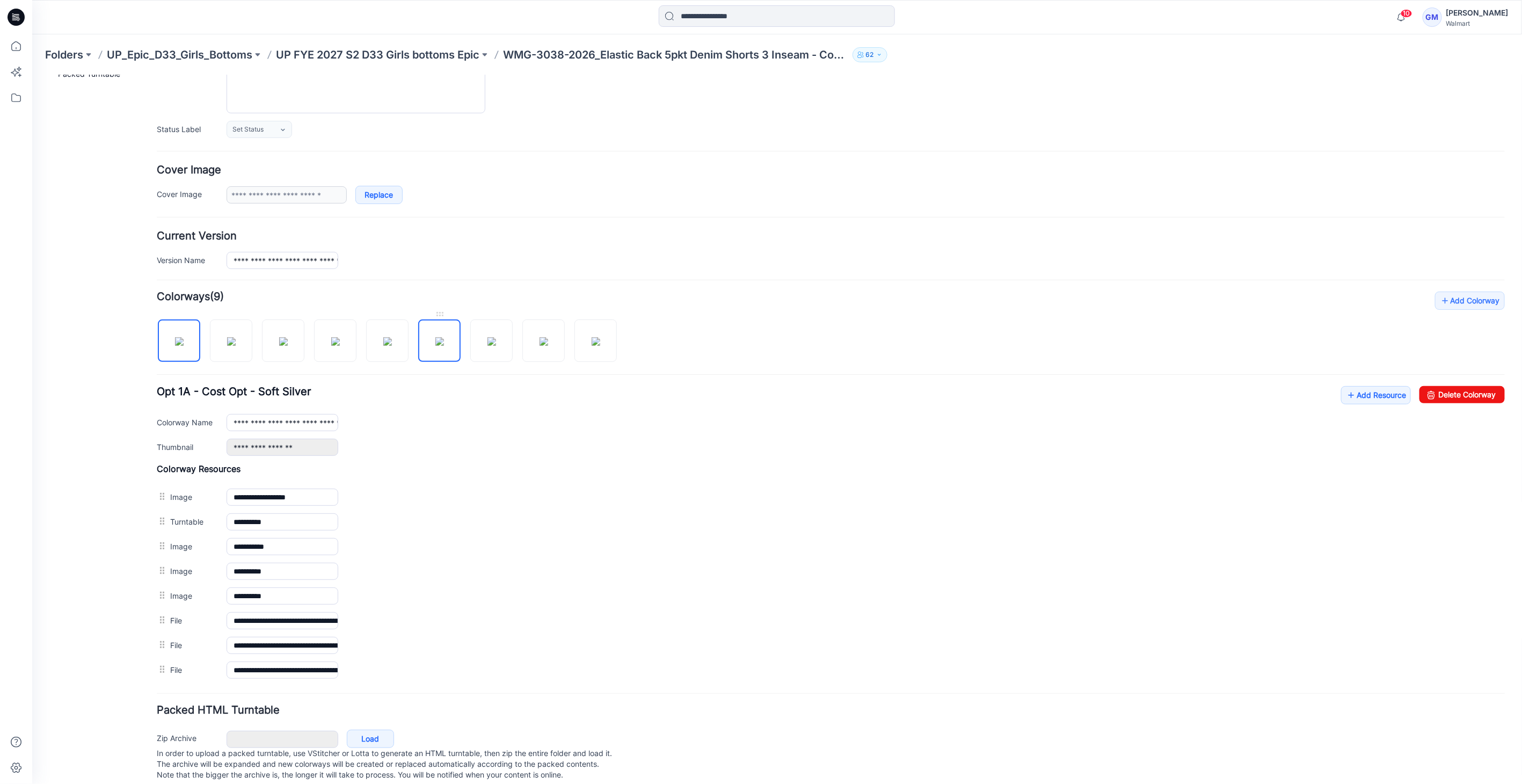
click at [435, 342] on img at bounding box center [439, 340] width 9 height 9
type input "**********"
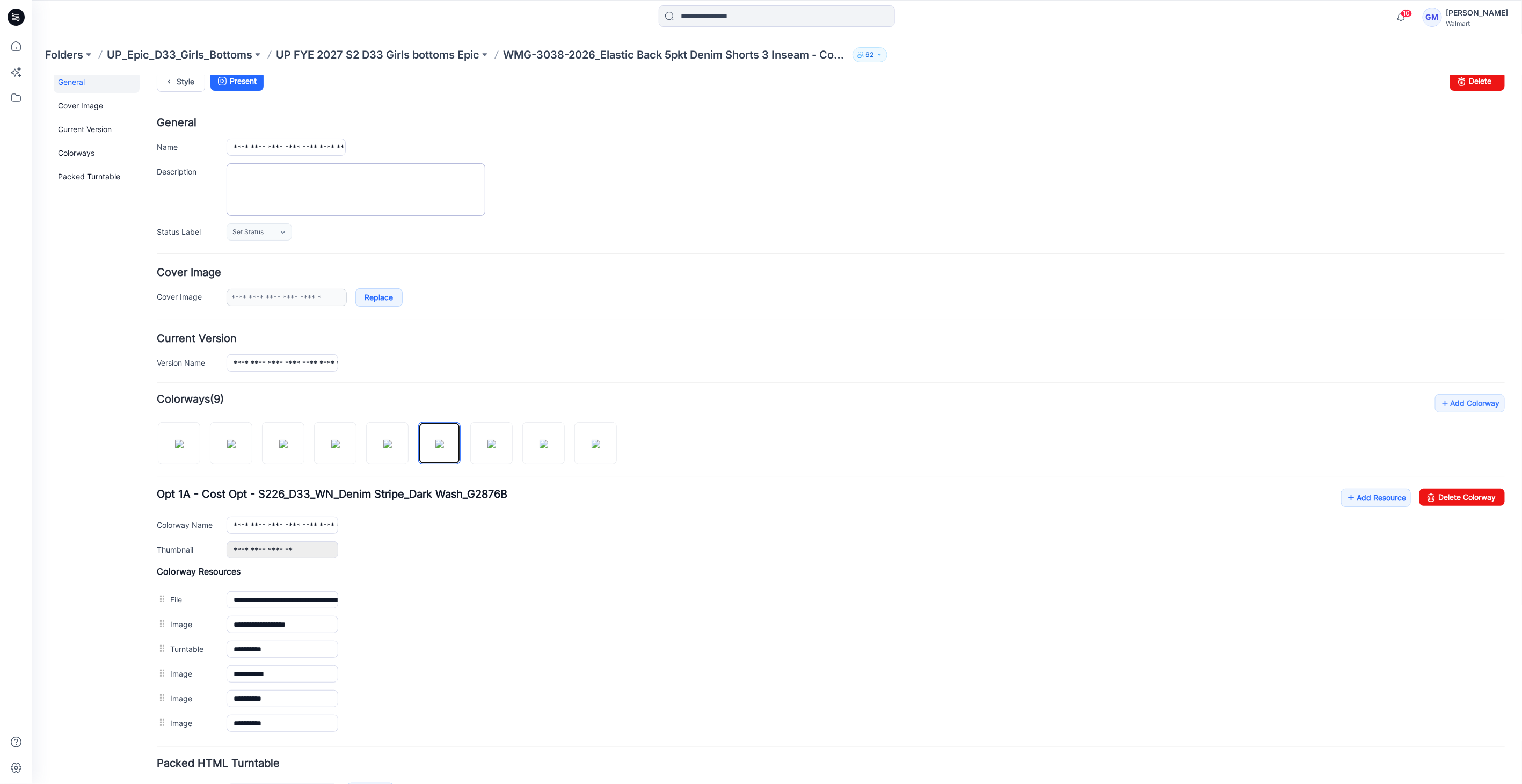
scroll to position [0, 0]
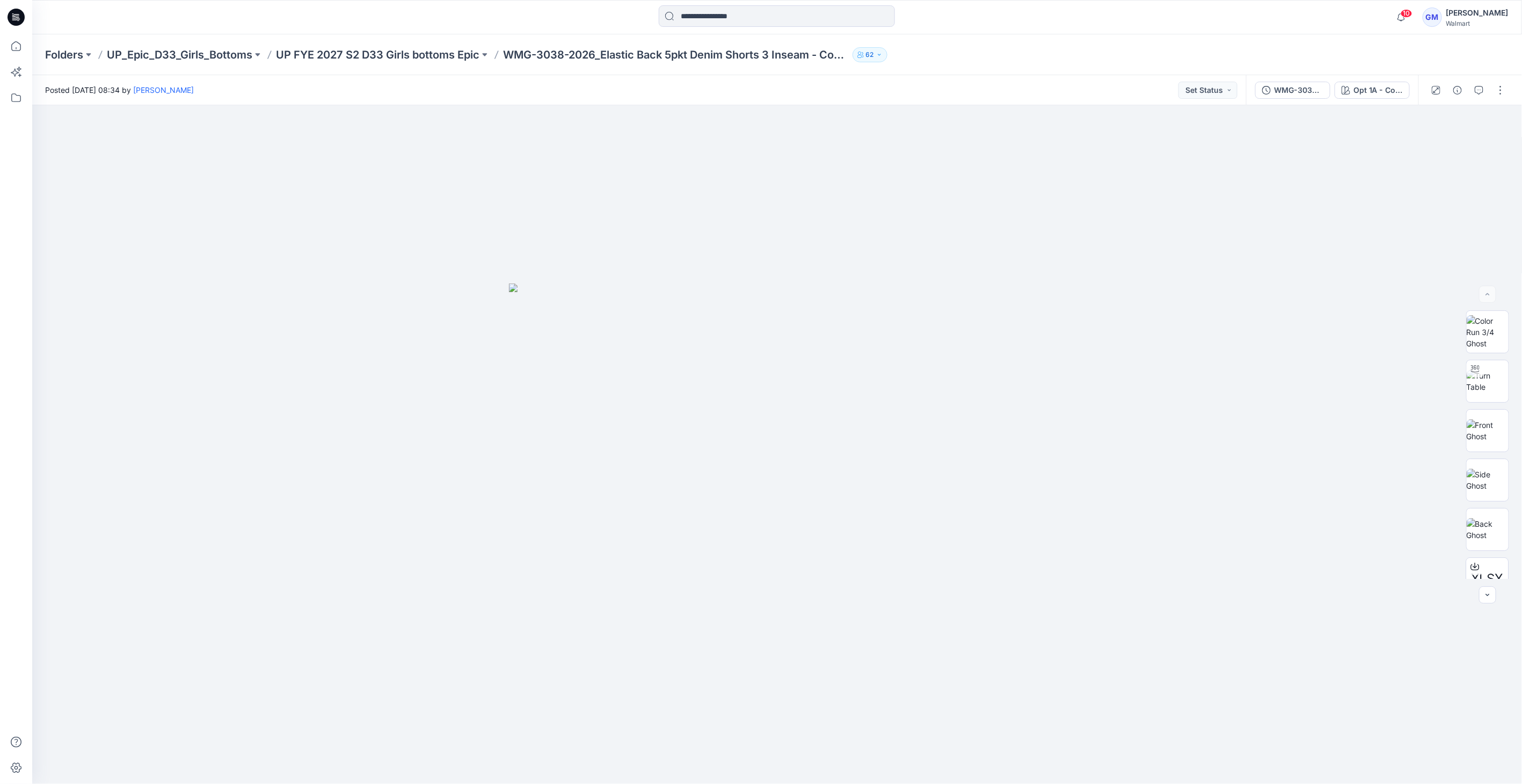
click at [446, 54] on p "UP FYE 2027 S2 D33 Girls bottoms Epic" at bounding box center [377, 55] width 203 height 15
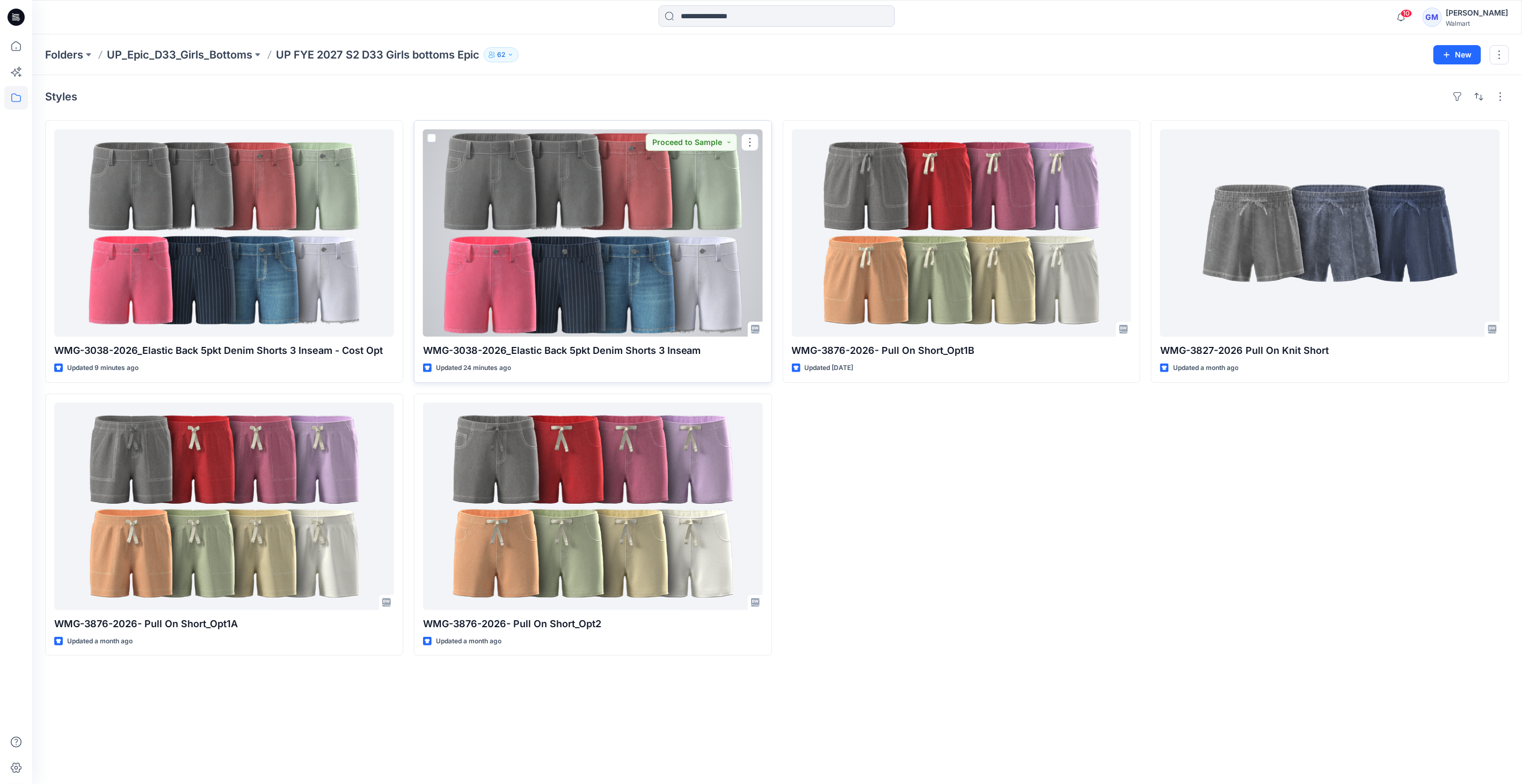
click at [575, 286] on div at bounding box center [593, 233] width 340 height 207
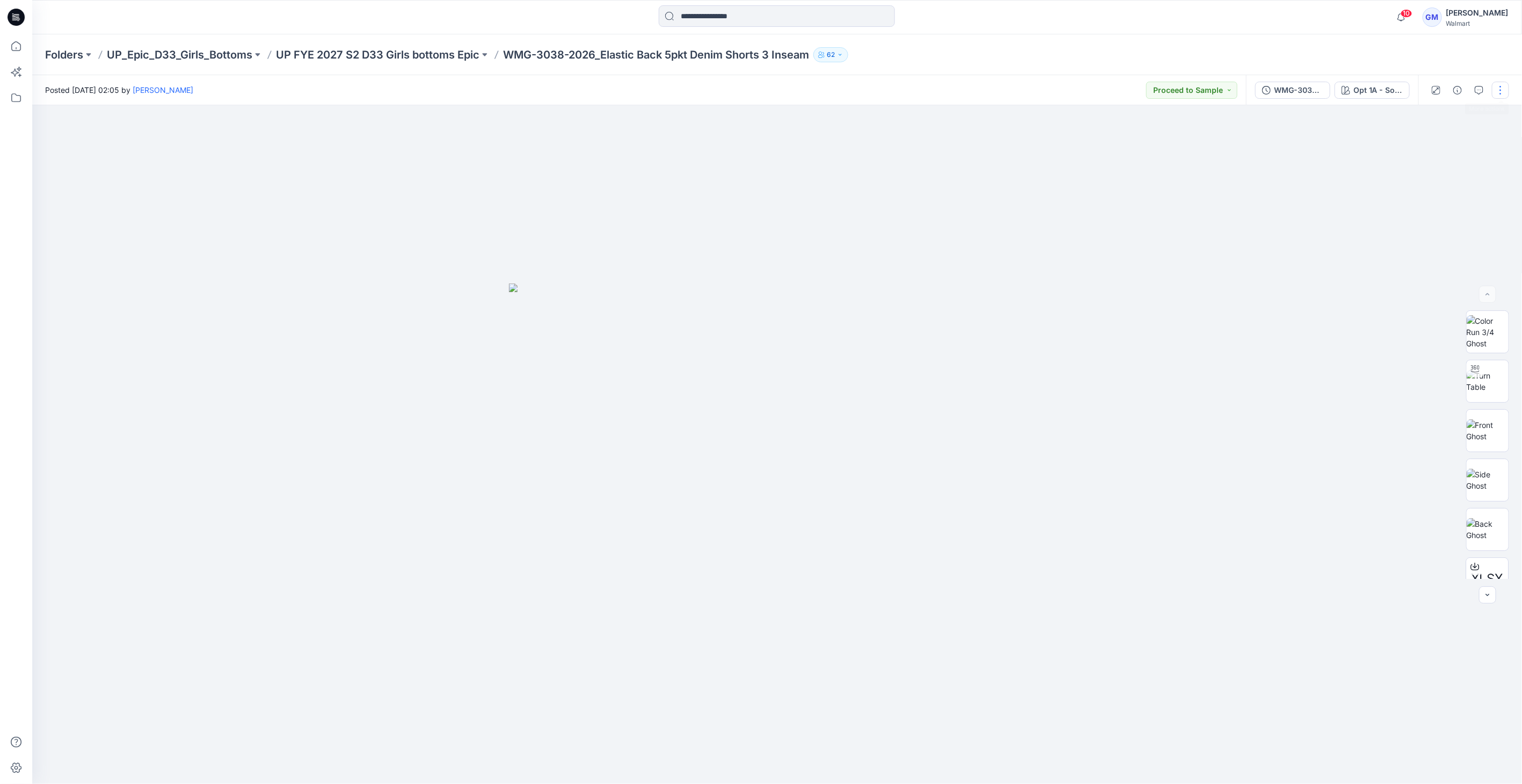
click at [1503, 87] on button "button" at bounding box center [1501, 90] width 17 height 17
click at [1433, 149] on p "Edit" at bounding box center [1432, 145] width 13 height 11
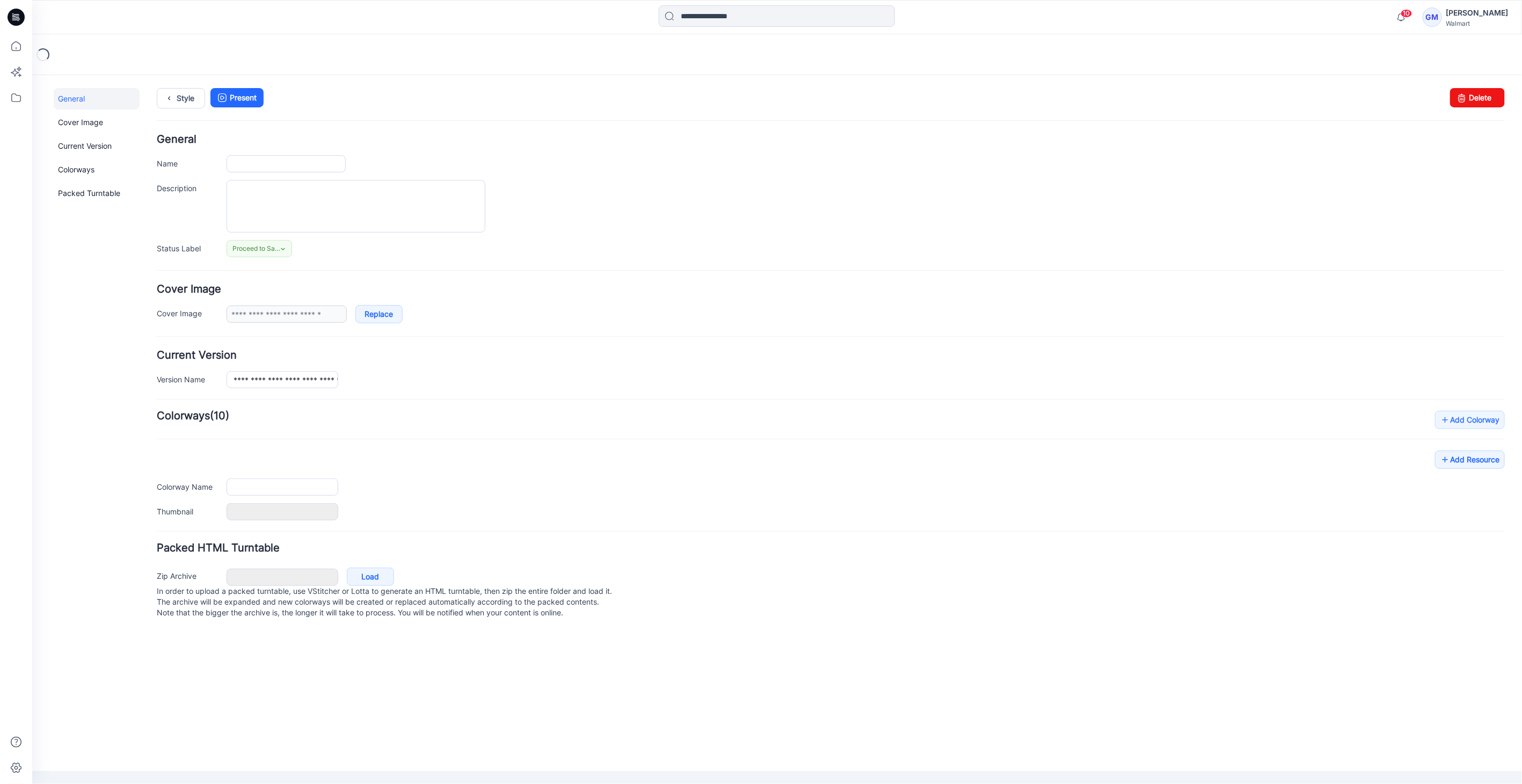
type input "**********"
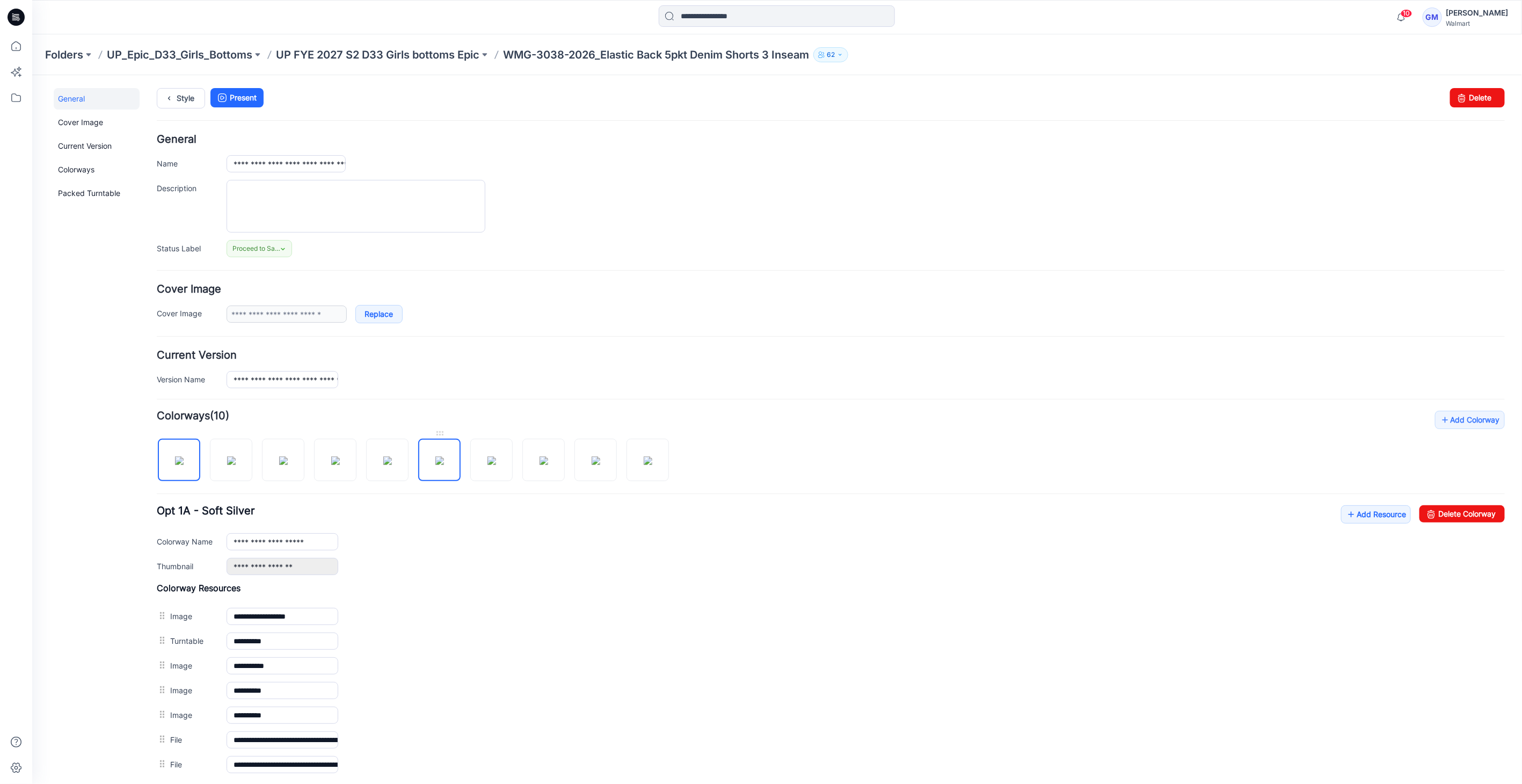
click at [435, 464] on img at bounding box center [439, 460] width 9 height 9
drag, startPoint x: 1457, startPoint y: 504, endPoint x: 851, endPoint y: 140, distance: 706.9
click at [1457, 504] on link "Delete Colorway" at bounding box center [1462, 513] width 86 height 17
type input "**********"
click at [181, 96] on link "Style" at bounding box center [181, 98] width 48 height 20
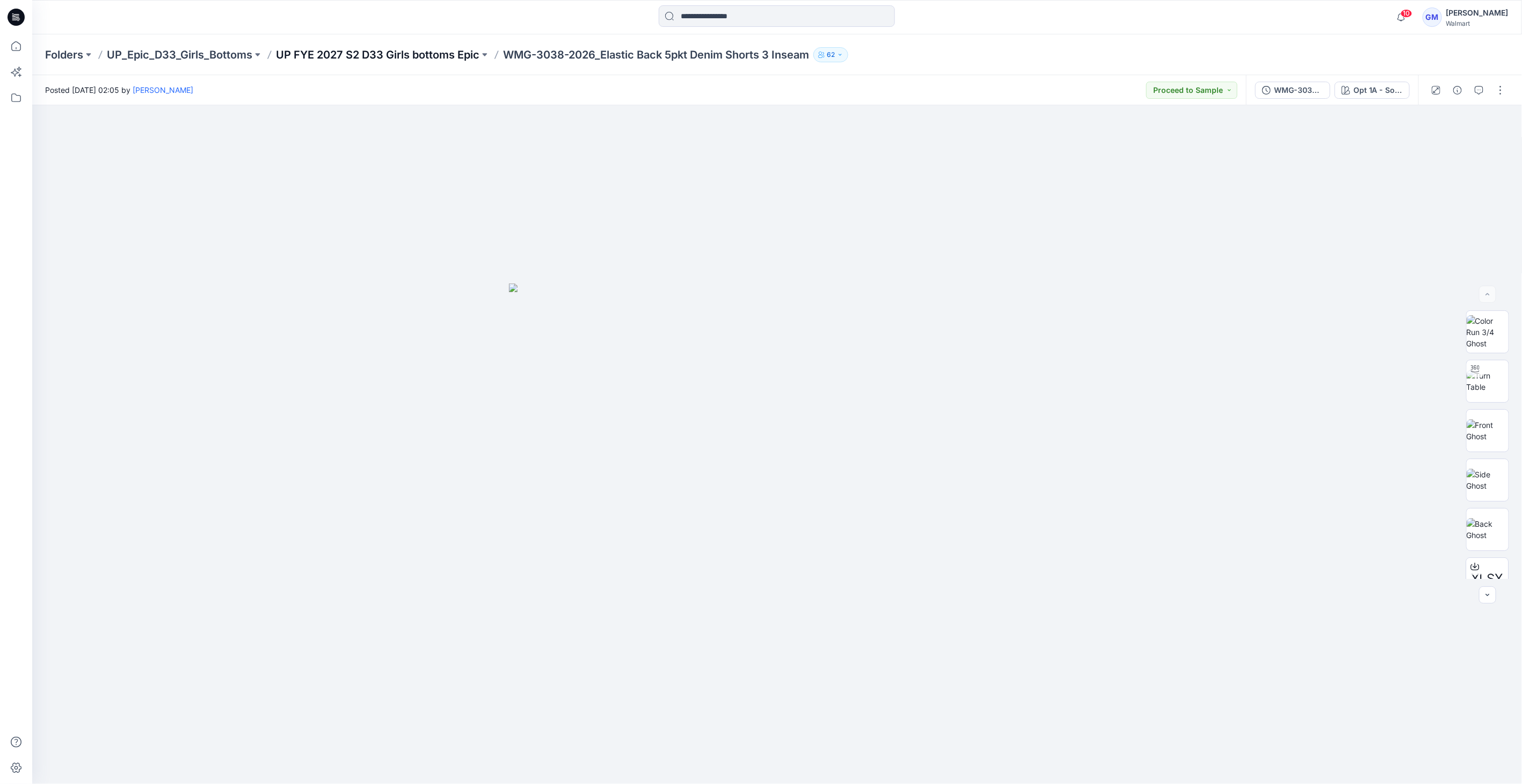
click at [420, 60] on p "UP FYE 2027 S2 D33 Girls bottoms Epic" at bounding box center [377, 55] width 203 height 15
